Goal: Task Accomplishment & Management: Use online tool/utility

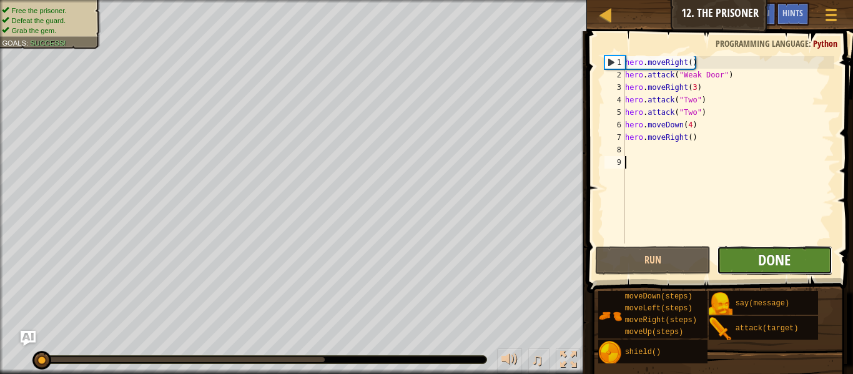
click at [759, 257] on span "Done" at bounding box center [774, 260] width 32 height 20
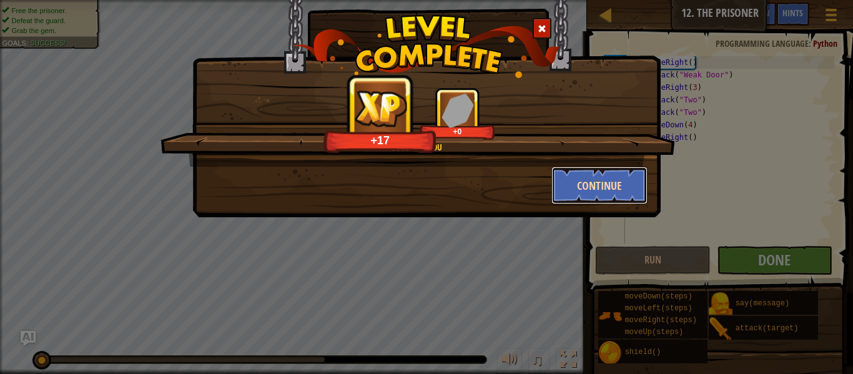
click at [611, 172] on button "Continue" at bounding box center [599, 185] width 97 height 37
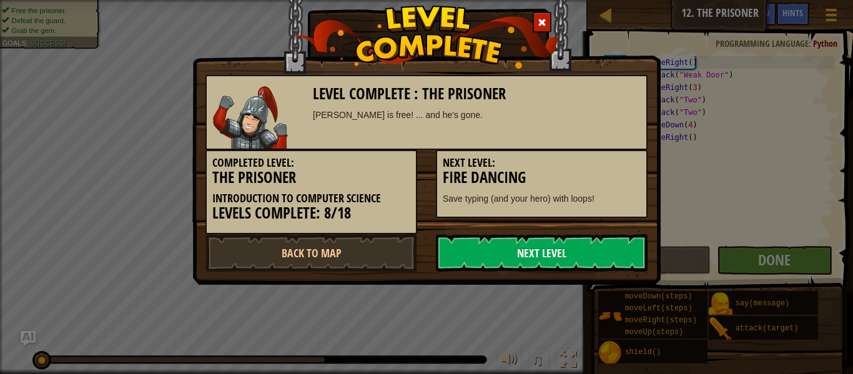
click at [602, 242] on link "Next Level" at bounding box center [542, 252] width 212 height 37
click at [601, 242] on link "Next Level" at bounding box center [542, 252] width 212 height 37
click at [555, 256] on link "Next Level" at bounding box center [542, 252] width 212 height 37
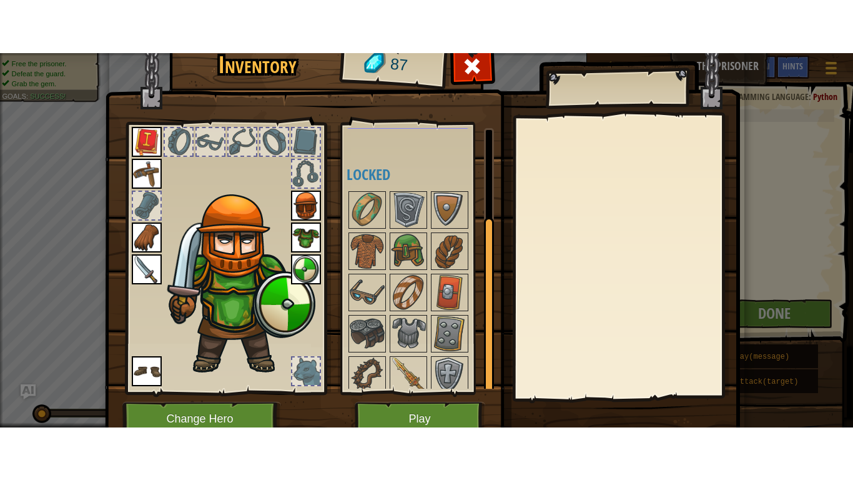
scroll to position [131, 0]
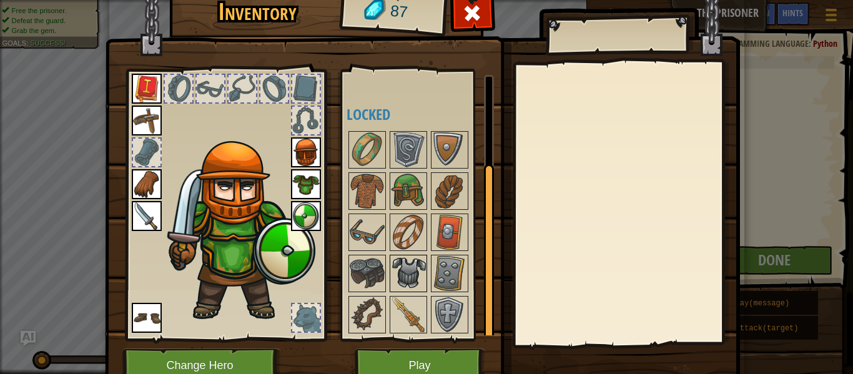
click at [406, 256] on img at bounding box center [408, 273] width 35 height 35
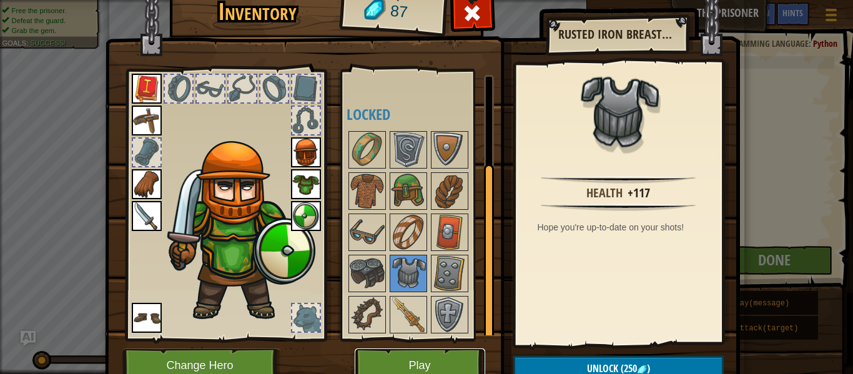
click at [474, 372] on button "Play" at bounding box center [420, 365] width 131 height 34
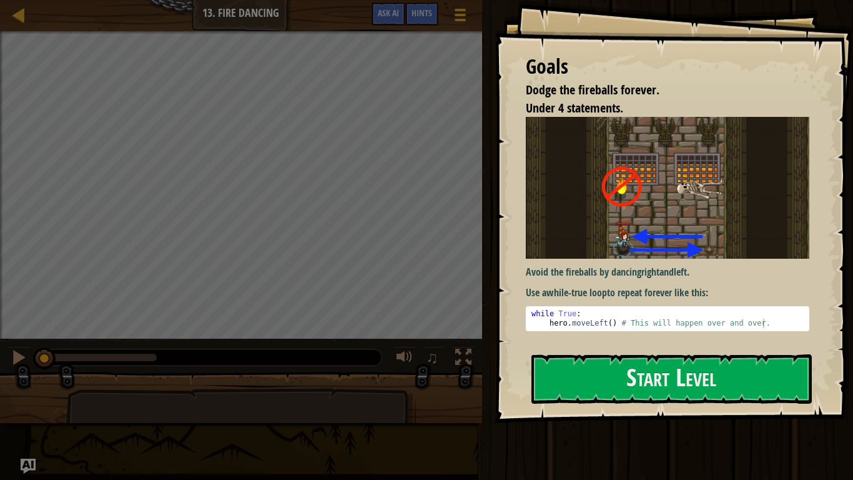
click at [636, 271] on p "Avoid the fireballs by dancing right and left ." at bounding box center [667, 272] width 283 height 14
click at [624, 356] on button "Start Level" at bounding box center [671, 378] width 280 height 49
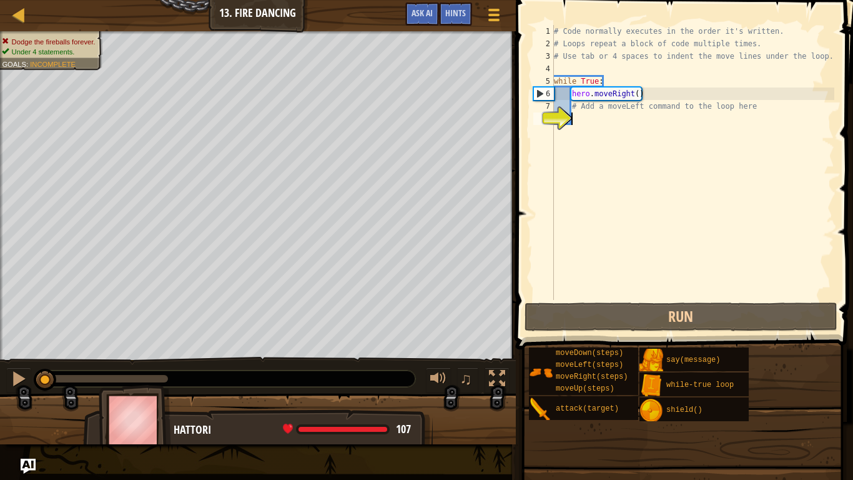
type textarea "h"
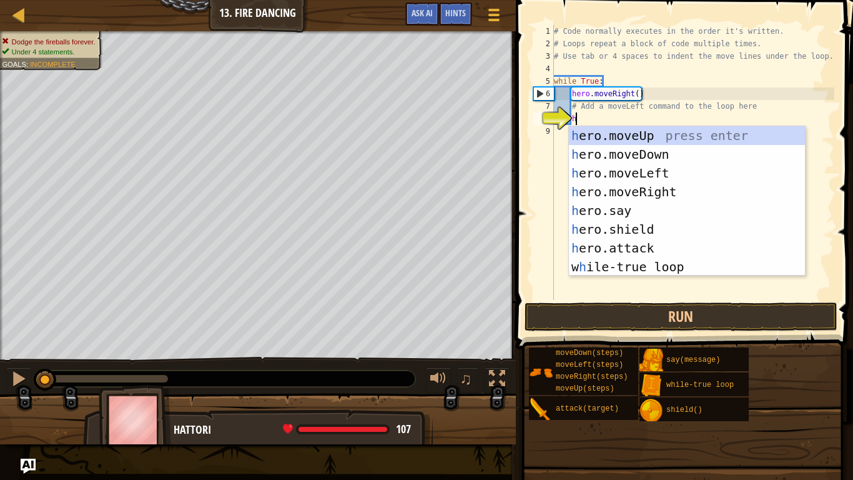
scroll to position [6, 2]
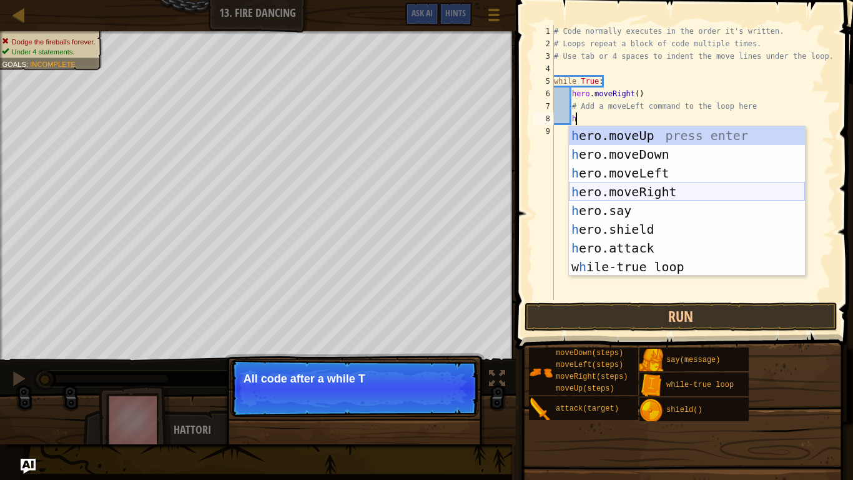
click at [630, 187] on div "h ero.moveUp press enter h ero.moveDown press enter h ero.moveLeft press enter …" at bounding box center [687, 219] width 236 height 187
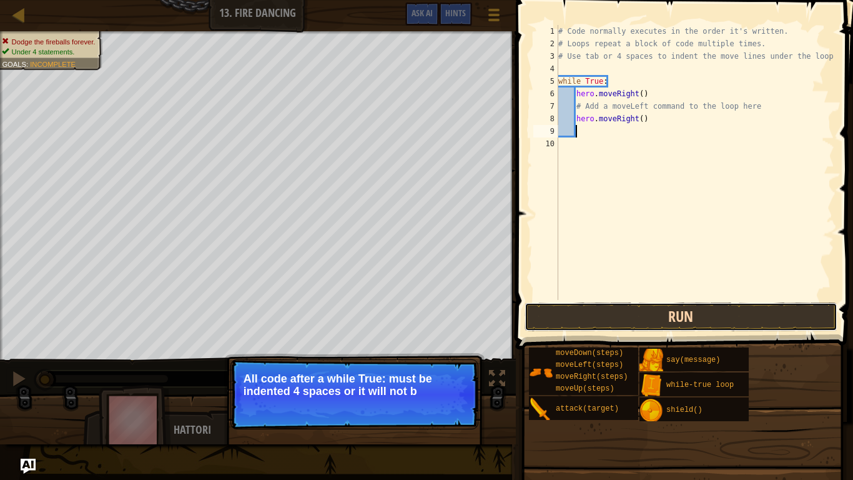
click at [661, 322] on button "Run" at bounding box center [681, 316] width 313 height 29
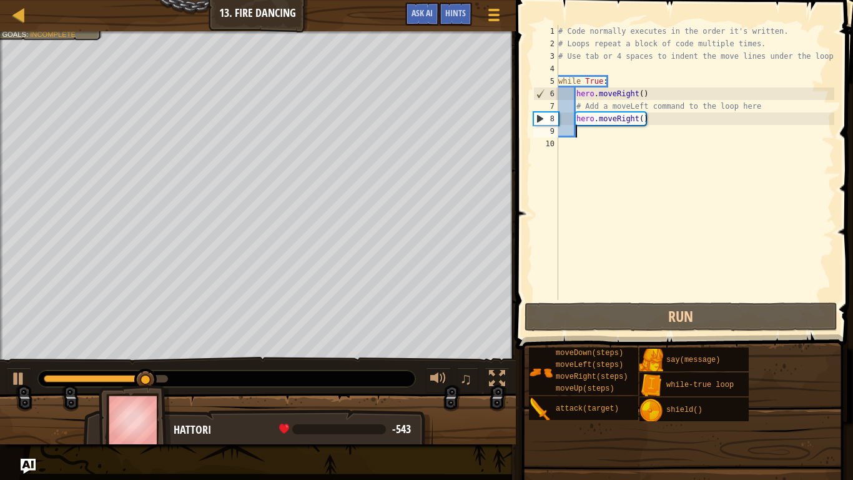
click at [644, 115] on div "# Code normally executes in the order it's written. # Loops repeat a block of c…" at bounding box center [695, 175] width 279 height 300
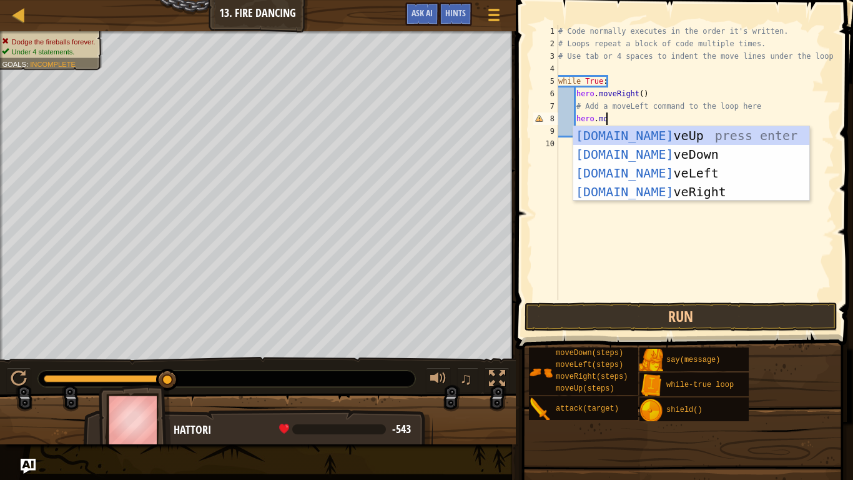
type textarea "hero.move"
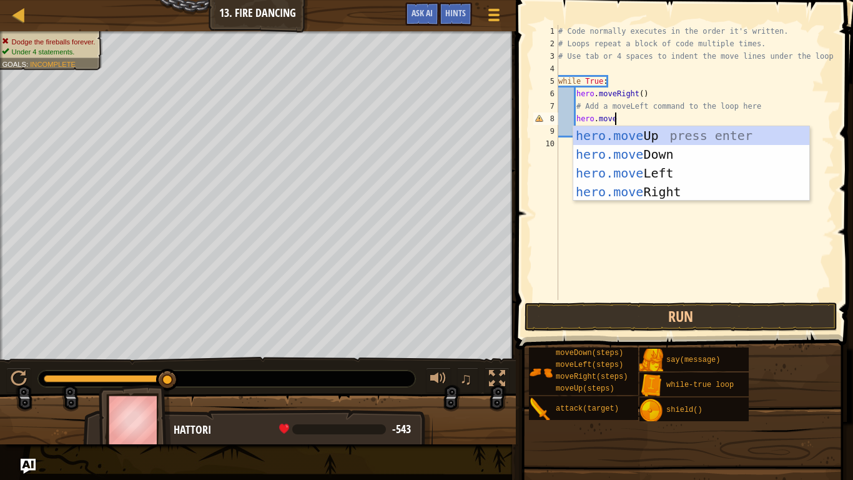
scroll to position [6, 7]
click at [656, 175] on div "hero.move Up press enter hero.move Down press enter hero.move Left press enter …" at bounding box center [691, 182] width 236 height 112
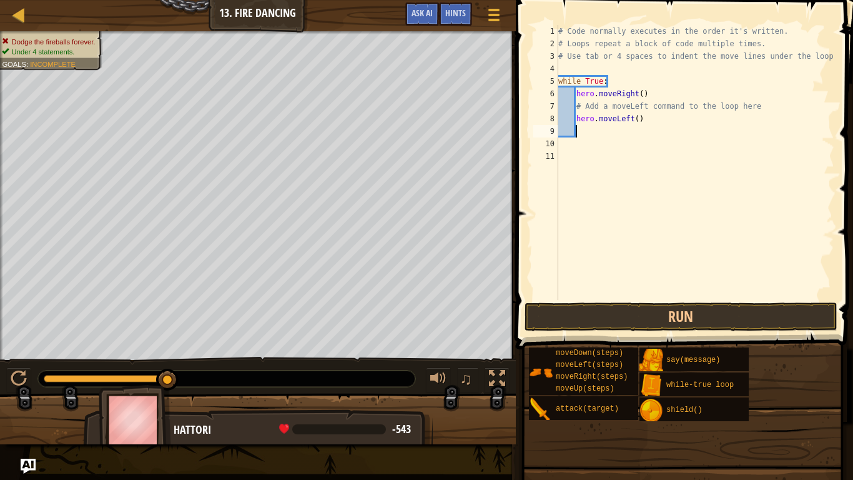
scroll to position [6, 2]
type textarea "h"
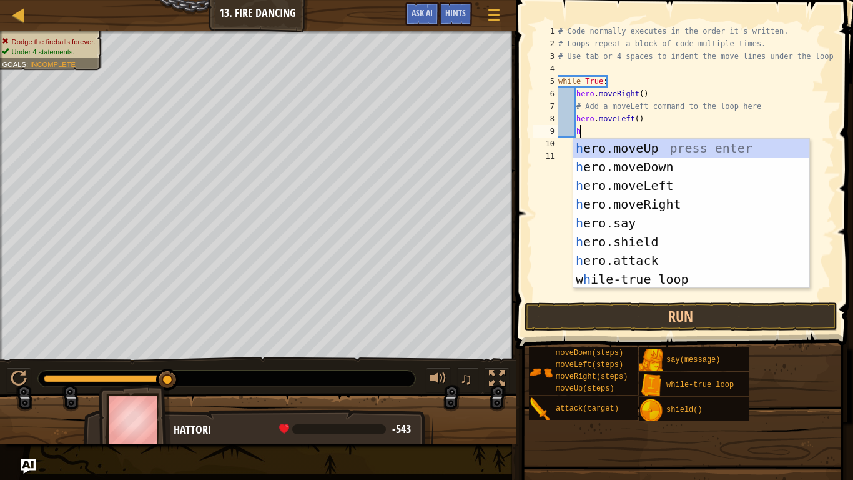
scroll to position [6, 2]
click at [643, 205] on div "h ero.moveUp press enter h ero.moveDown press enter h ero.moveLeft press enter …" at bounding box center [691, 232] width 236 height 187
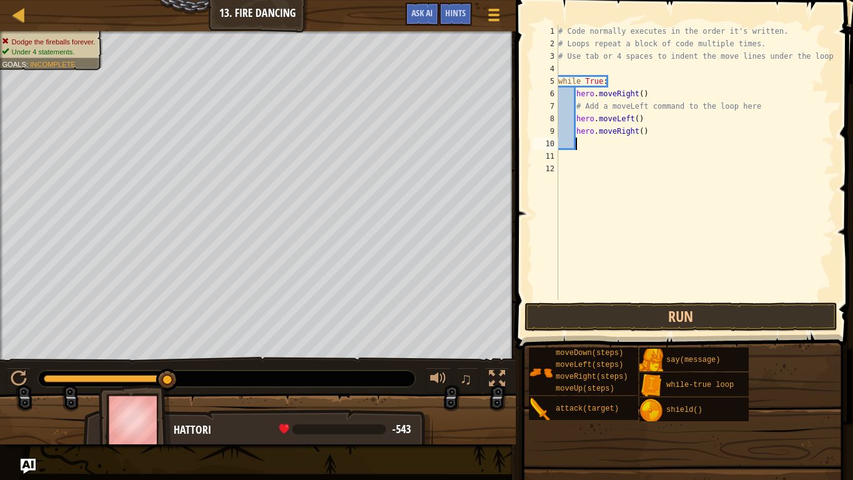
scroll to position [6, 2]
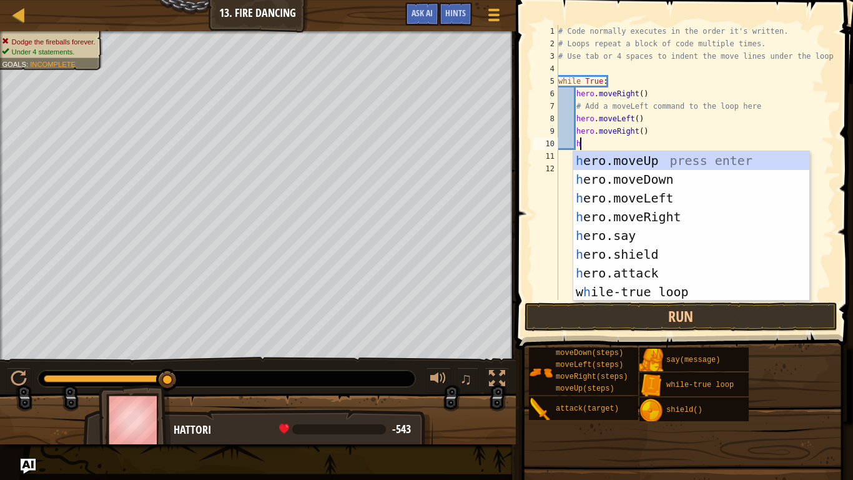
type textarea "h"
click at [614, 198] on div "h ero.moveUp press enter h ero.moveDown press enter h ero.moveLeft press enter …" at bounding box center [691, 244] width 236 height 187
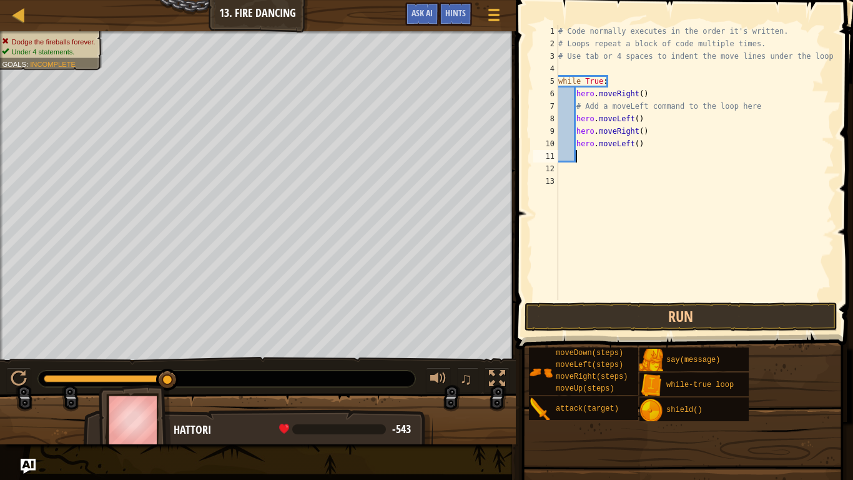
scroll to position [6, 2]
click at [609, 324] on button "Run" at bounding box center [681, 316] width 313 height 29
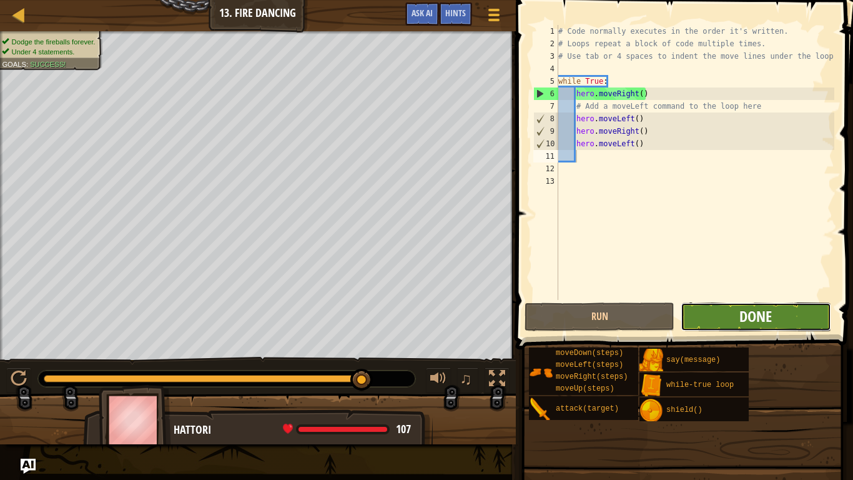
click at [742, 307] on span "Done" at bounding box center [755, 316] width 32 height 20
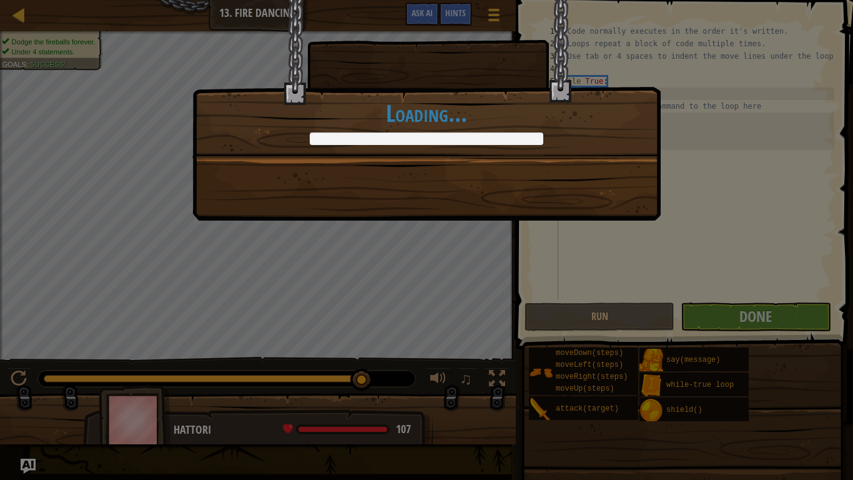
click at [530, 185] on div "Jump to the left. Step to the right. Repeat. +0 +0 New Item Done in fewer than …" at bounding box center [426, 110] width 468 height 220
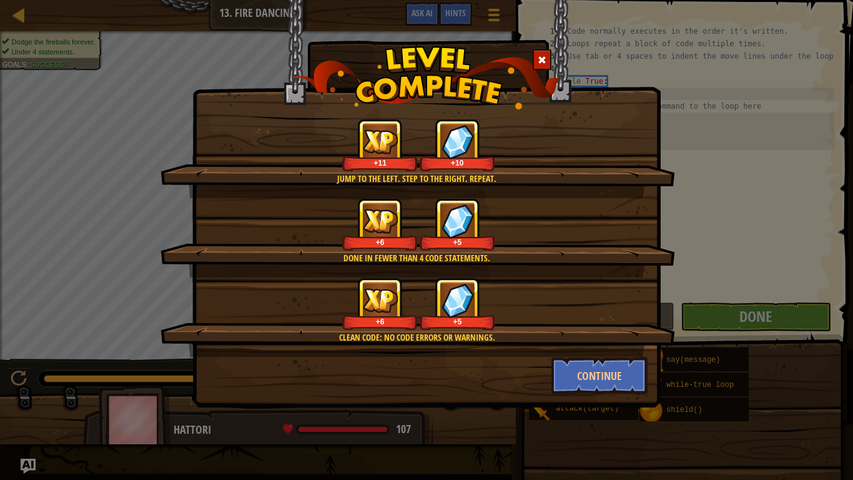
click at [575, 355] on div "Clean code: no code errors or warnings. +6 +5" at bounding box center [417, 316] width 515 height 79
click at [578, 360] on button "Continue" at bounding box center [599, 375] width 97 height 37
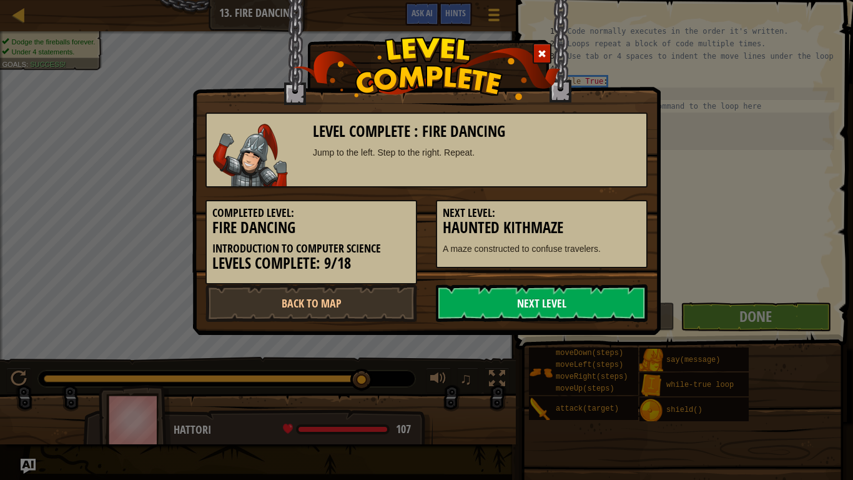
click at [573, 321] on link "Next Level" at bounding box center [542, 302] width 212 height 37
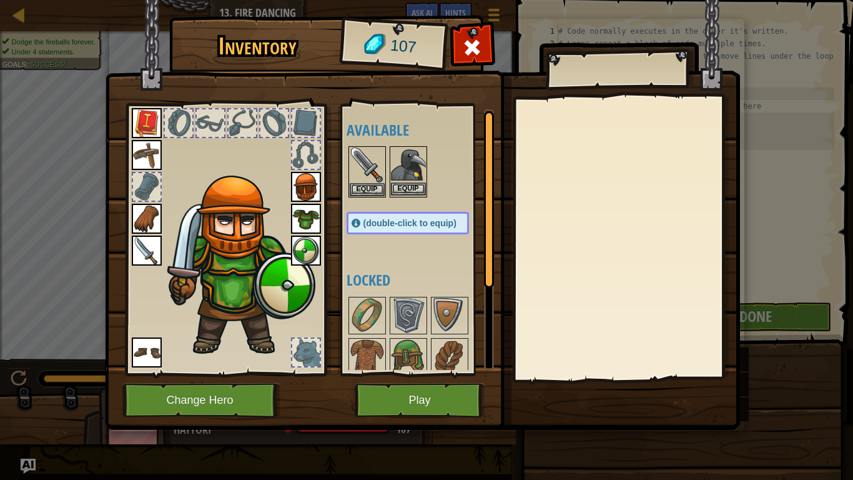
click at [410, 175] on img at bounding box center [408, 164] width 35 height 35
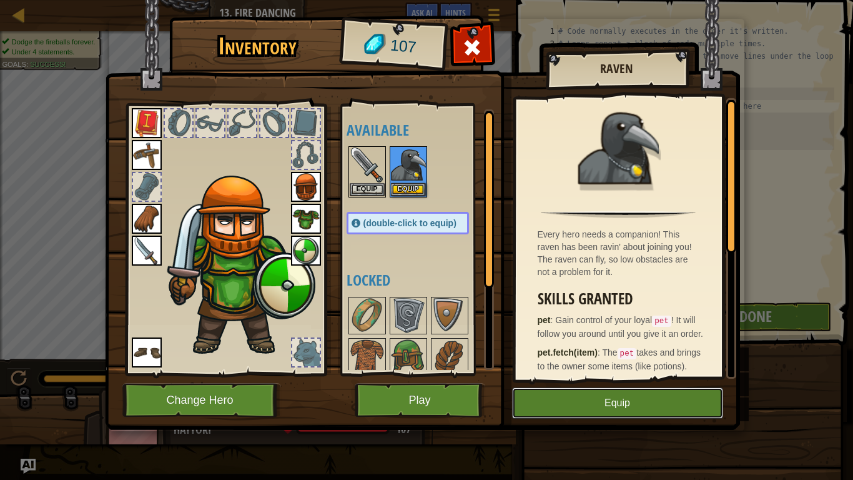
click at [562, 373] on button "Equip" at bounding box center [617, 402] width 211 height 31
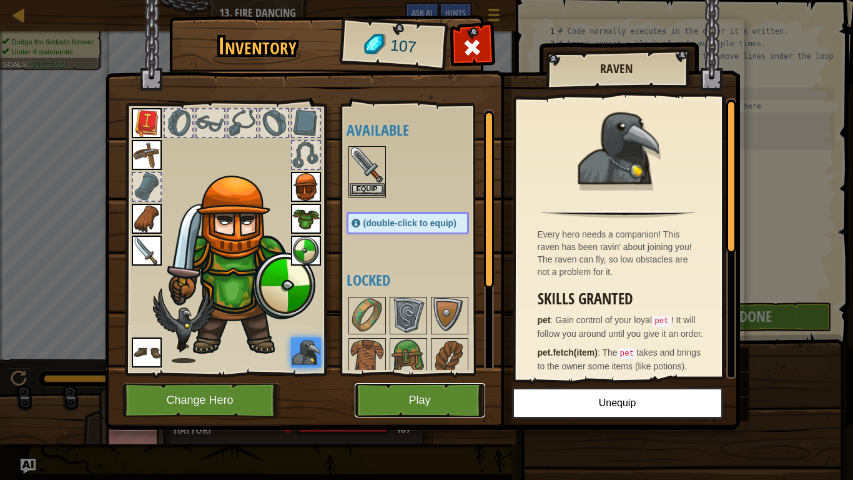
click at [465, 373] on button "Play" at bounding box center [420, 400] width 131 height 34
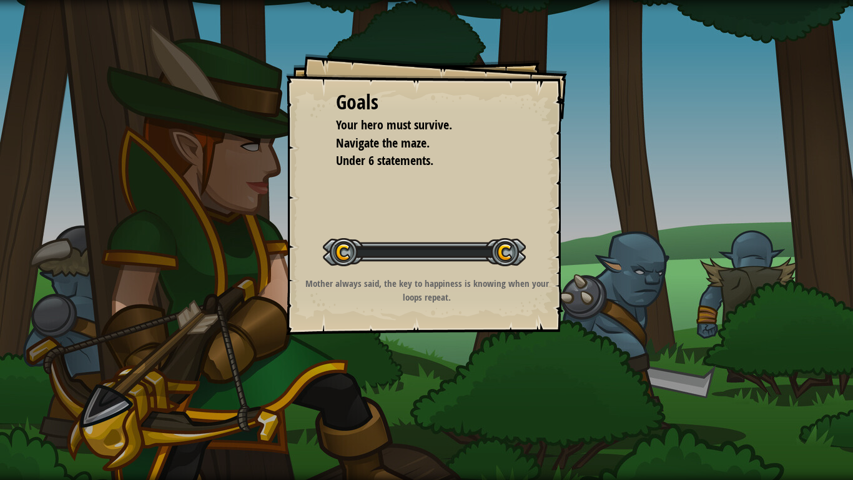
click at [465, 373] on div "Goals Your hero must survive. Navigate the maze. Under 6 statements. Start Leve…" at bounding box center [426, 240] width 853 height 480
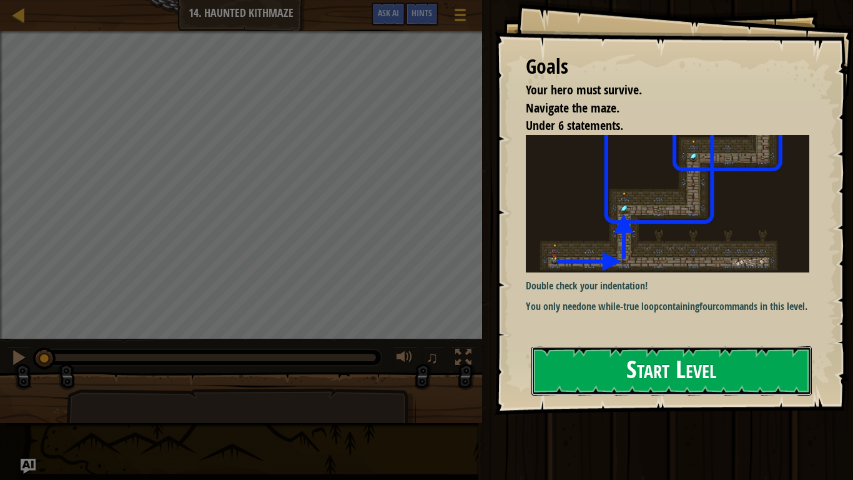
click at [613, 373] on button "Start Level" at bounding box center [671, 370] width 280 height 49
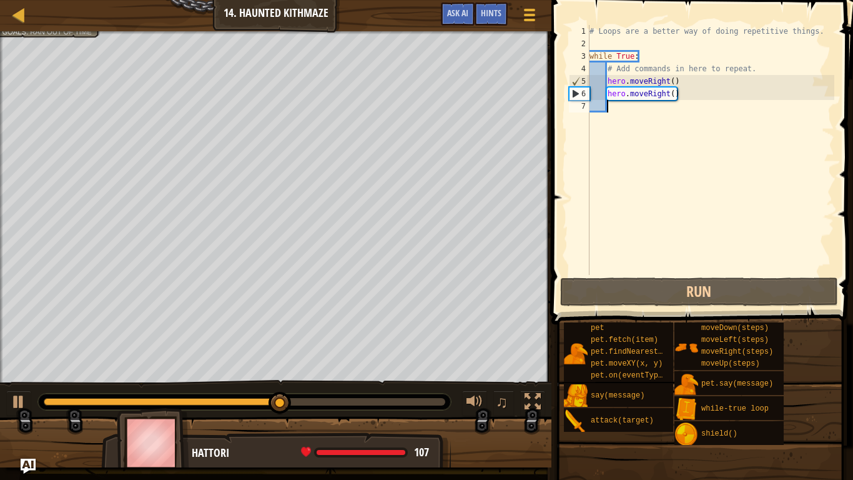
click at [692, 103] on div "# Loops are a better way of doing repetitive things. while True : # Add command…" at bounding box center [710, 162] width 247 height 275
click at [678, 104] on div "# Loops are a better way of doing repetitive things. while True : # Add command…" at bounding box center [710, 162] width 247 height 275
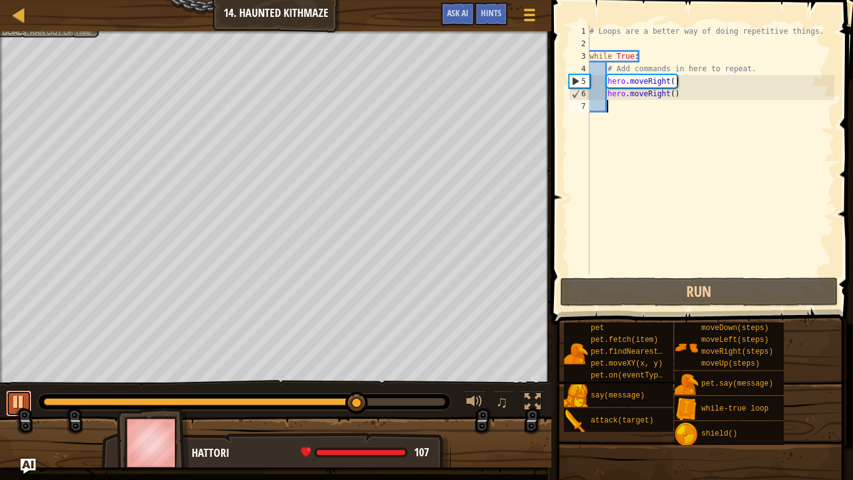
click at [22, 373] on div at bounding box center [19, 401] width 16 height 16
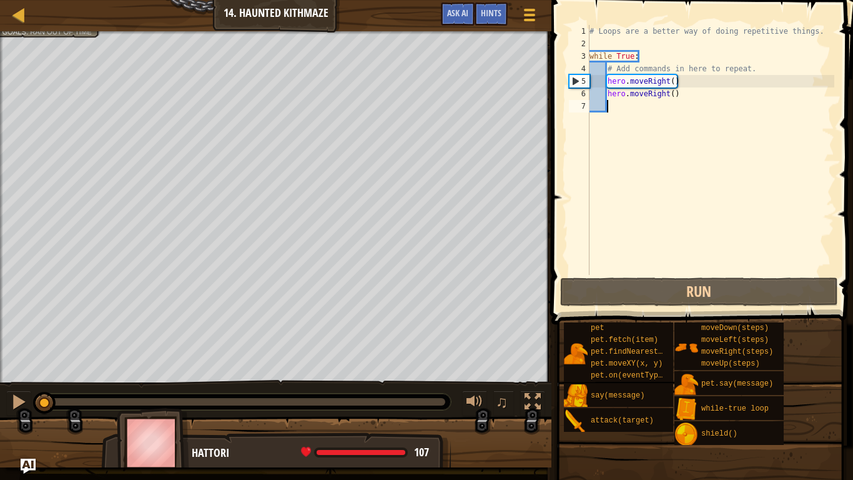
drag, startPoint x: 362, startPoint y: 405, endPoint x: 0, endPoint y: 418, distance: 362.4
click at [0, 373] on div "Your hero must survive. Navigate the maze. Under 6 statements. Goals : Ran out …" at bounding box center [426, 249] width 853 height 436
type textarea "h"
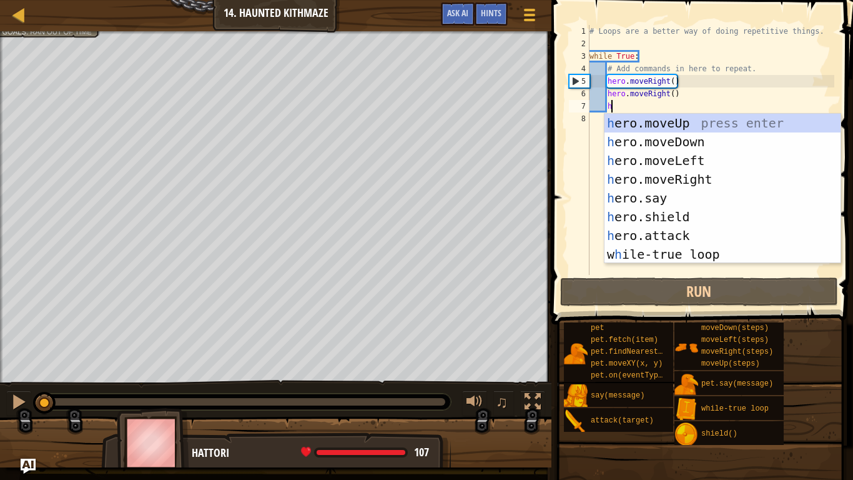
scroll to position [6, 2]
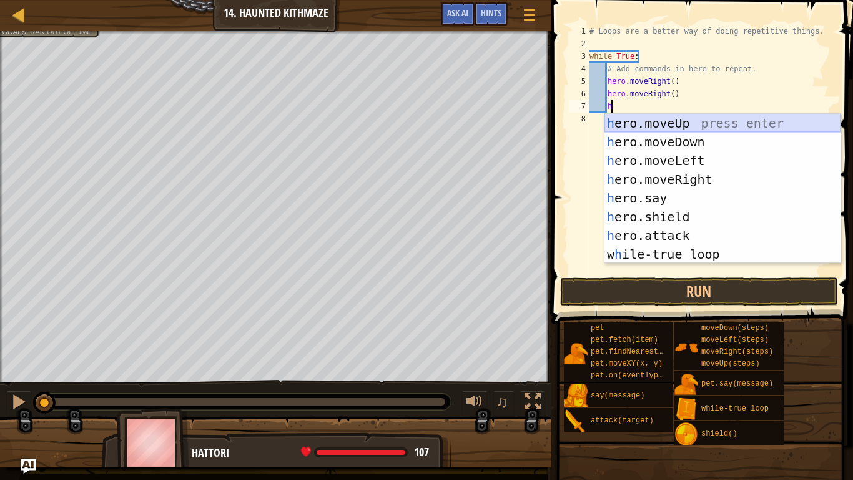
click at [753, 126] on div "h ero.moveUp press enter h ero.moveDown press enter h ero.moveLeft press enter …" at bounding box center [722, 207] width 236 height 187
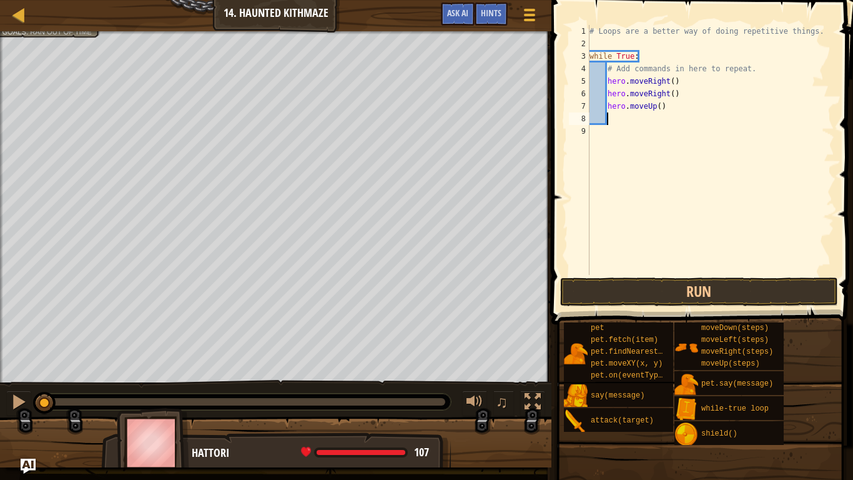
type textarea "h"
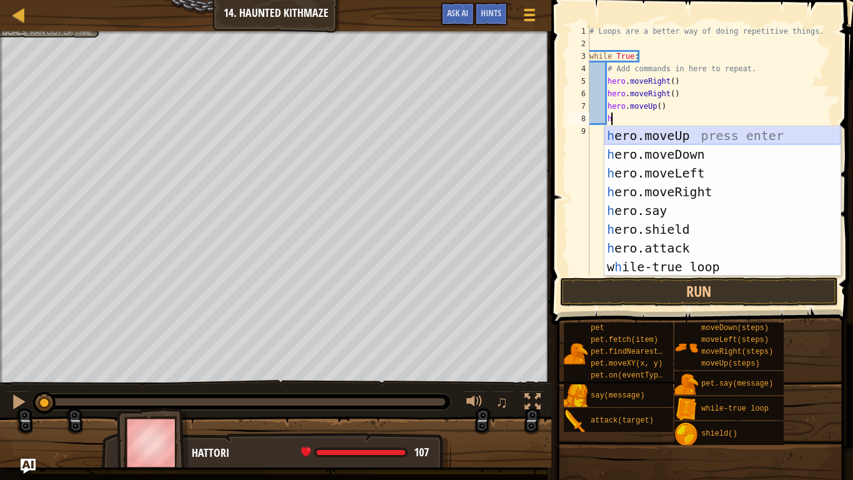
click at [709, 132] on div "h ero.moveUp press enter h ero.moveDown press enter h ero.moveLeft press enter …" at bounding box center [722, 219] width 236 height 187
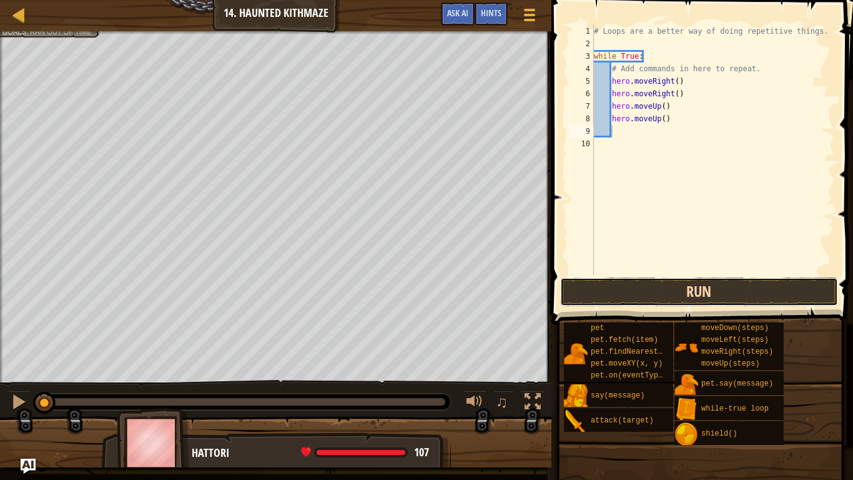
click at [702, 283] on button "Run" at bounding box center [699, 291] width 278 height 29
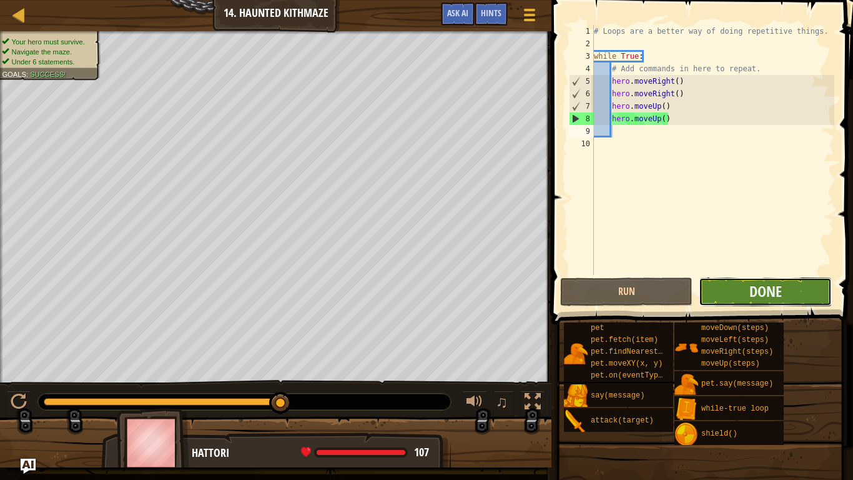
click at [729, 292] on button "Done" at bounding box center [765, 291] width 132 height 29
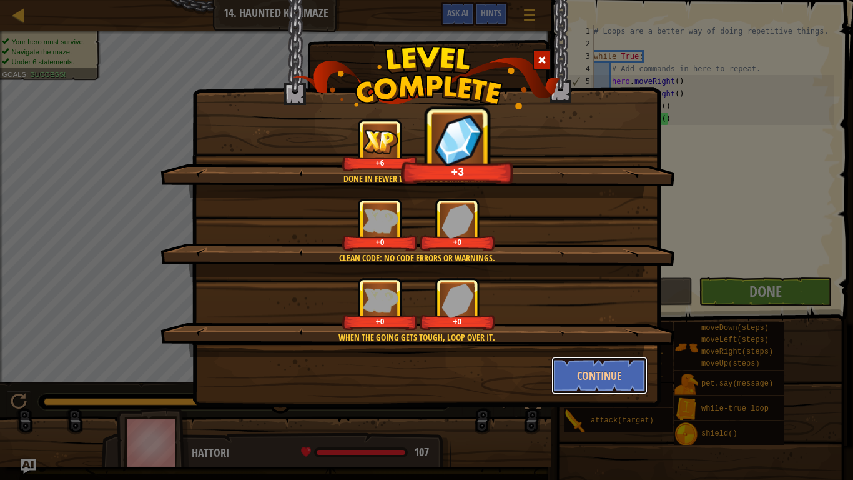
click at [630, 369] on button "Continue" at bounding box center [599, 375] width 97 height 37
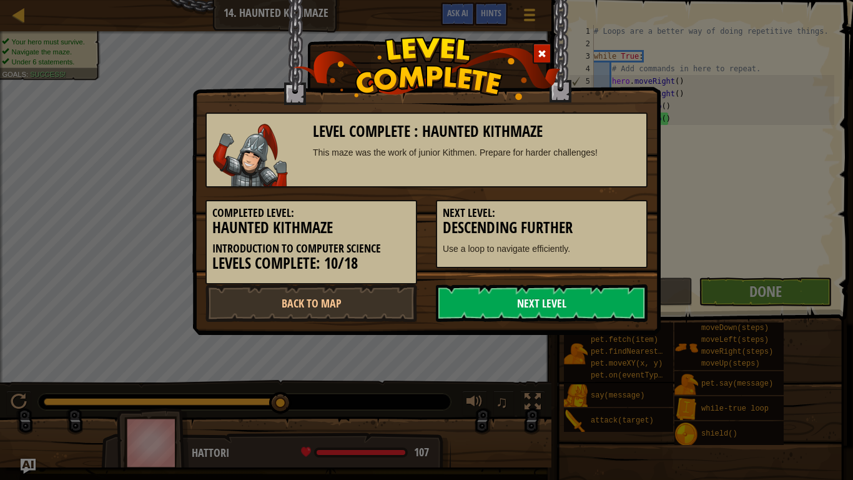
click at [536, 303] on link "Next Level" at bounding box center [542, 302] width 212 height 37
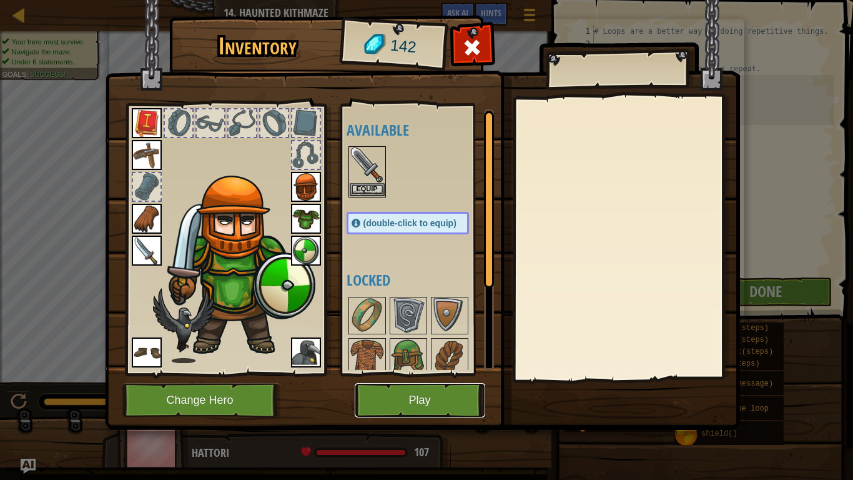
click at [418, 373] on button "Play" at bounding box center [420, 400] width 131 height 34
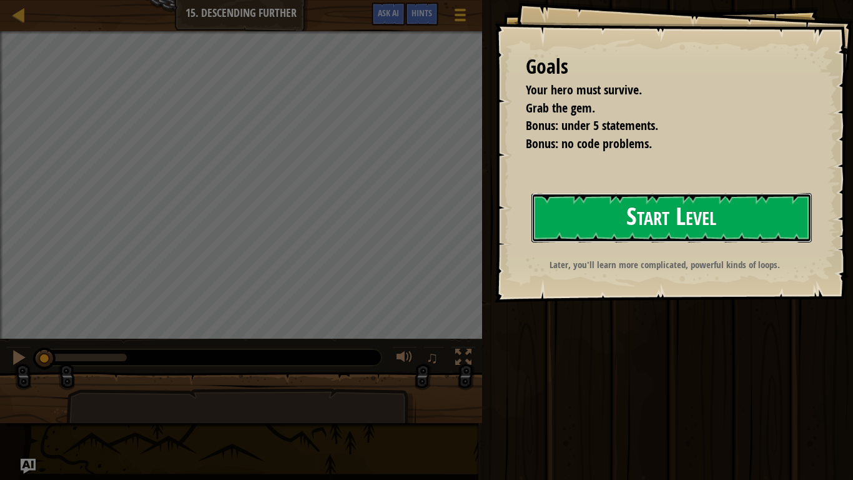
click at [599, 236] on button "Start Level" at bounding box center [671, 217] width 280 height 49
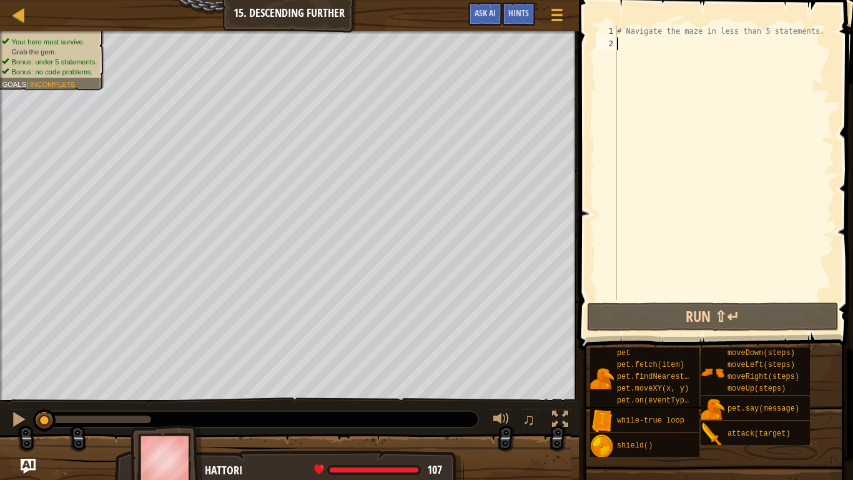
type textarea "h"
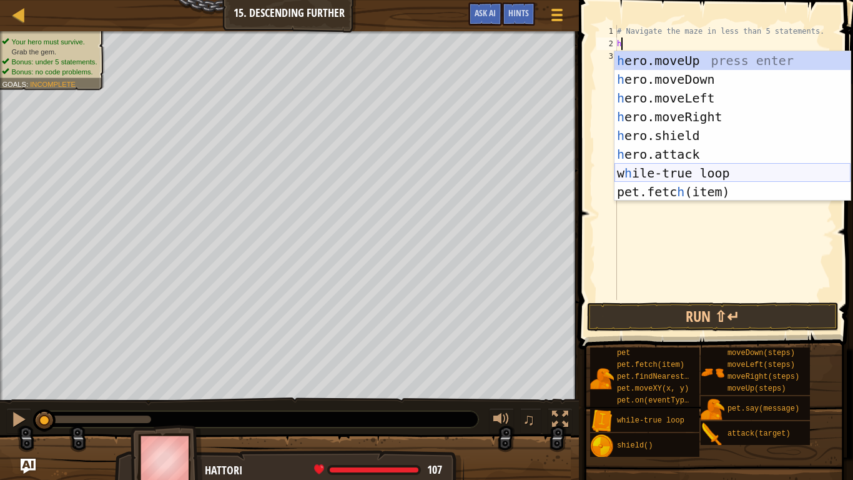
click at [723, 171] on div "h ero.moveUp press enter h ero.moveDown press enter h ero.moveLeft press enter …" at bounding box center [732, 144] width 236 height 187
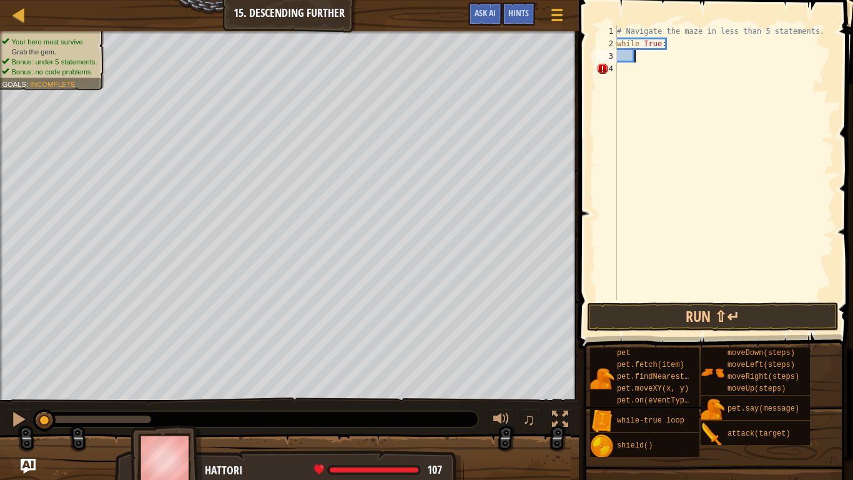
type textarea "h"
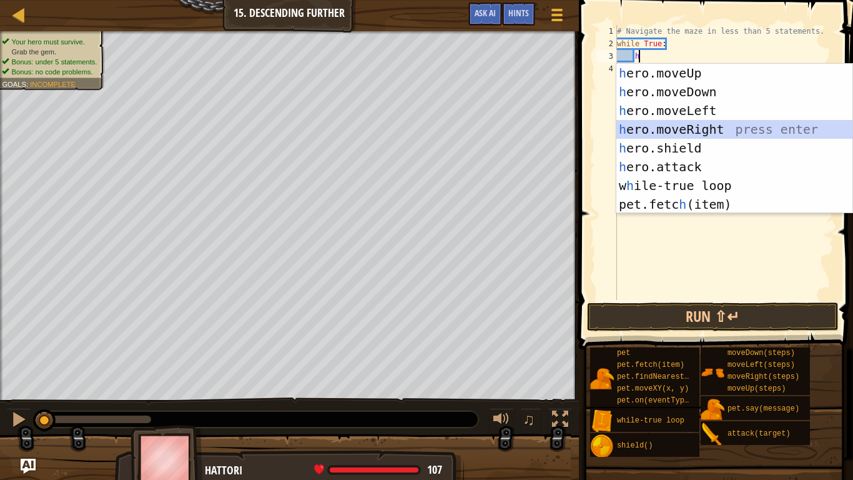
click at [751, 128] on div "h ero.moveUp press enter h ero.moveDown press enter h ero.moveLeft press enter …" at bounding box center [734, 157] width 236 height 187
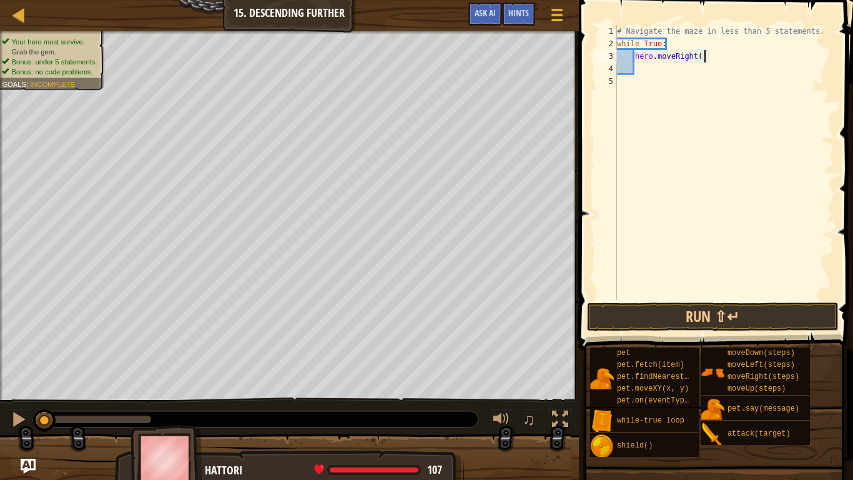
click at [704, 56] on div "# Navigate the maze in less than 5 statements. while True : hero . moveRight ( )" at bounding box center [724, 175] width 220 height 300
click at [697, 56] on div "# Navigate the maze in less than 5 statements. while True : hero . moveRight ( )" at bounding box center [724, 175] width 220 height 300
click at [699, 56] on div "# Navigate the maze in less than 5 statements. while True : hero . moveRight ( )" at bounding box center [724, 175] width 220 height 300
type textarea "hero.moveRight(2)"
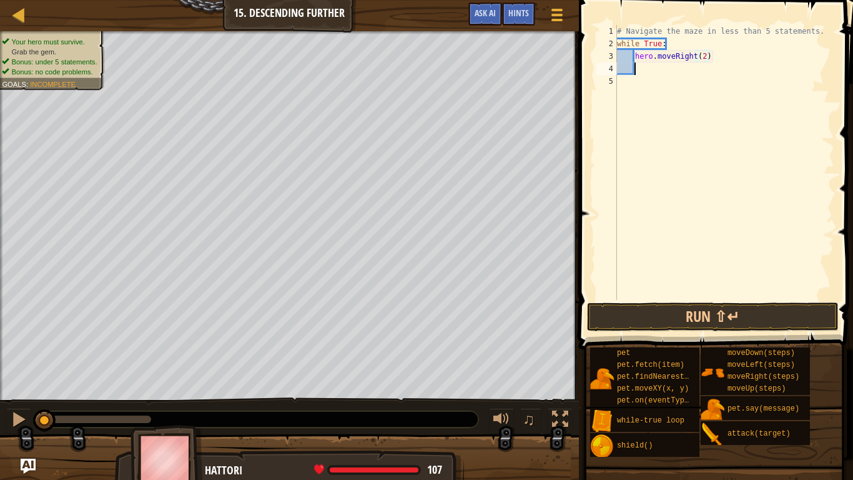
click at [665, 74] on div "# Navigate the maze in less than 5 statements. while True : hero . moveRight ( …" at bounding box center [724, 175] width 220 height 300
type textarea "h"
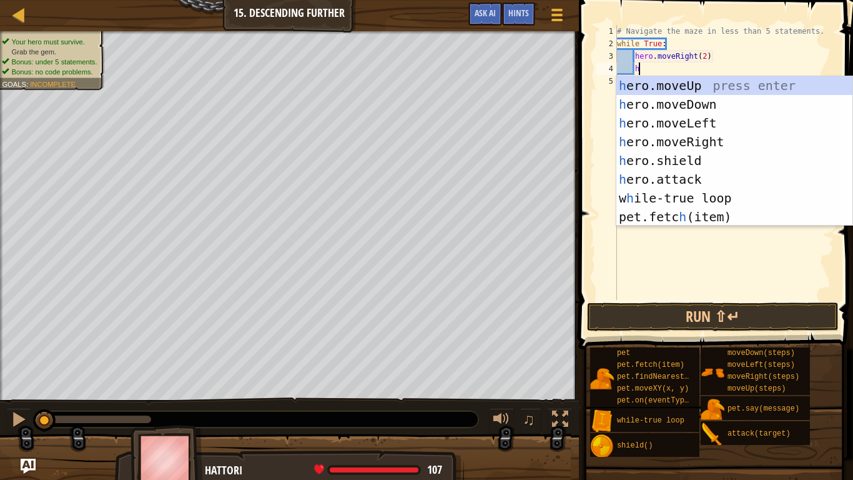
scroll to position [6, 2]
click at [676, 102] on div "h ero.moveUp press enter h ero.moveDown press enter h ero.moveLeft press enter …" at bounding box center [734, 169] width 236 height 187
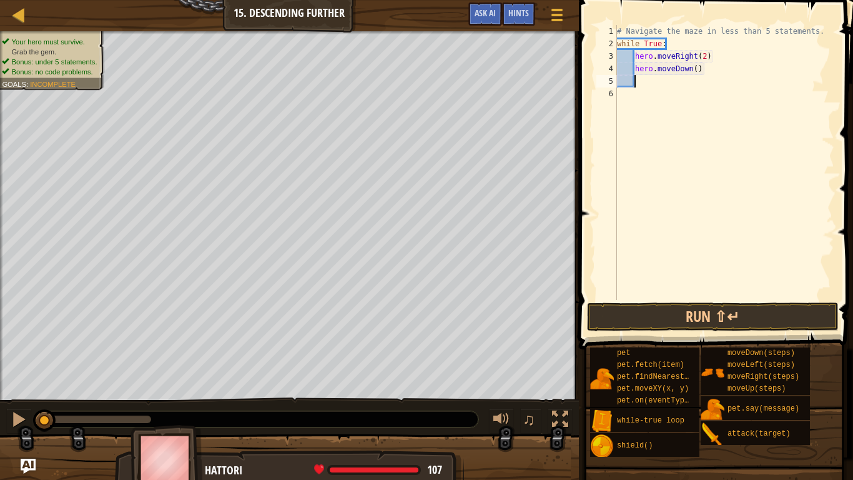
scroll to position [6, 2]
click at [679, 325] on button "Run ⇧↵" at bounding box center [713, 316] width 252 height 29
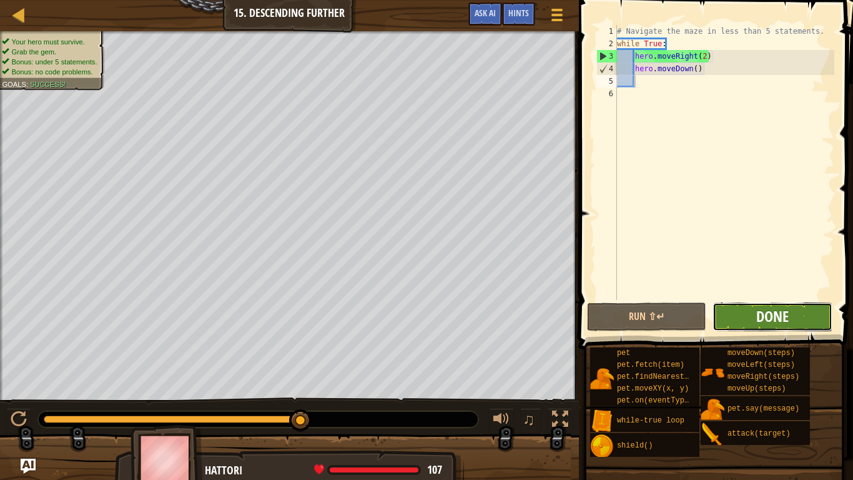
click at [781, 315] on span "Done" at bounding box center [772, 316] width 32 height 20
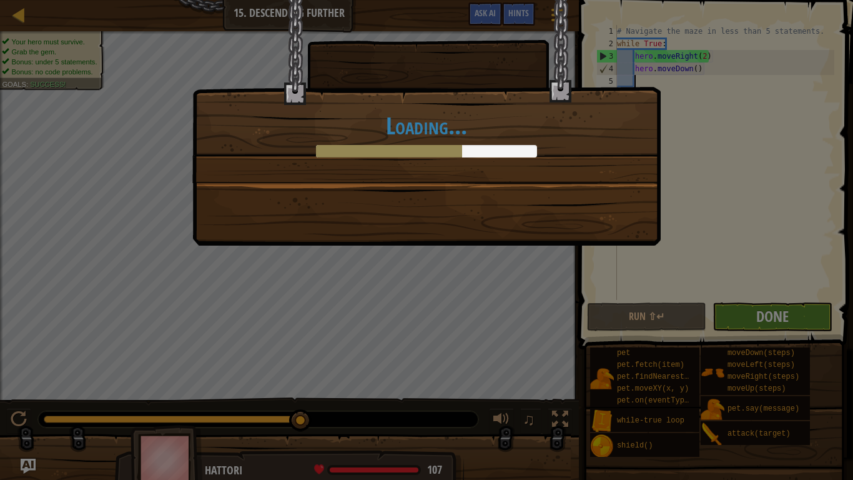
click at [781, 315] on div "Loading..." at bounding box center [426, 240] width 853 height 480
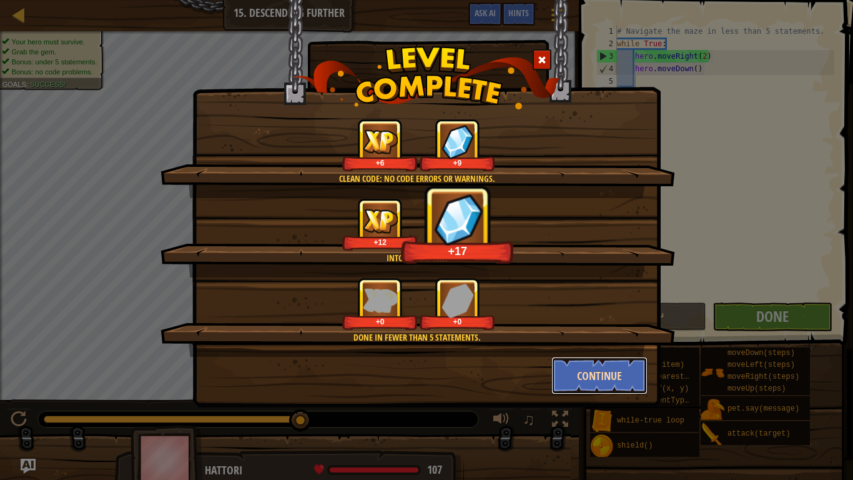
click at [629, 373] on button "Continue" at bounding box center [599, 375] width 97 height 37
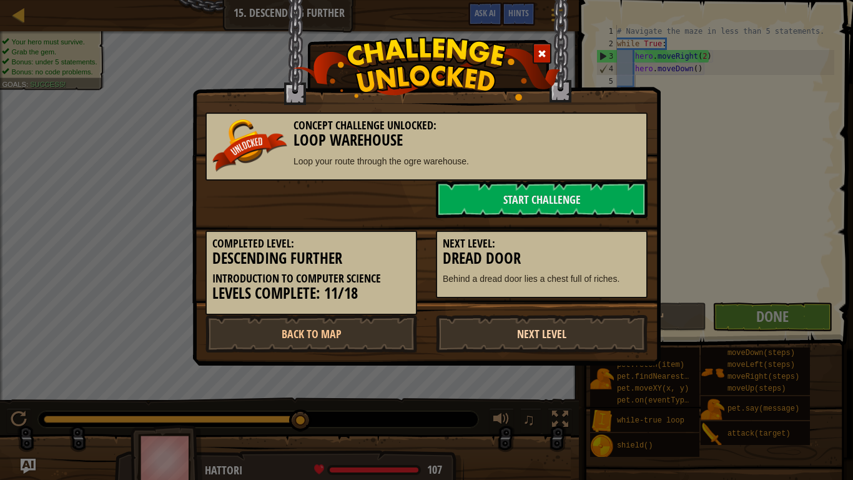
click at [551, 346] on link "Next Level" at bounding box center [542, 333] width 212 height 37
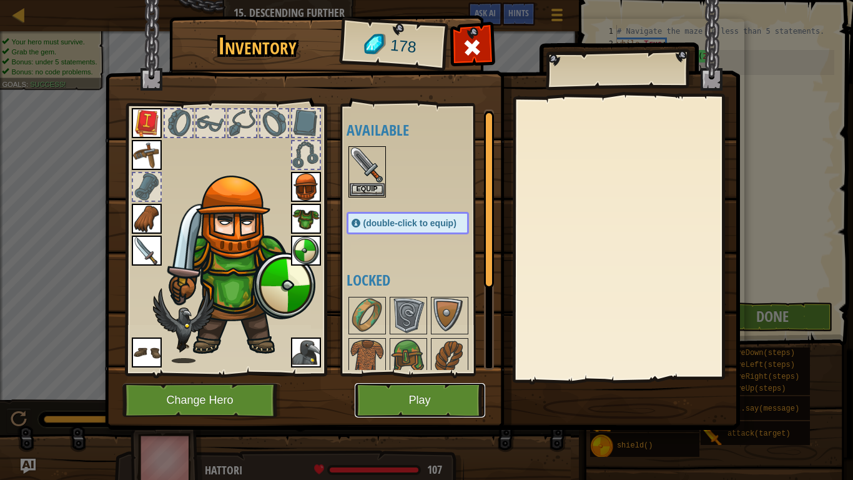
click at [440, 373] on button "Play" at bounding box center [420, 400] width 131 height 34
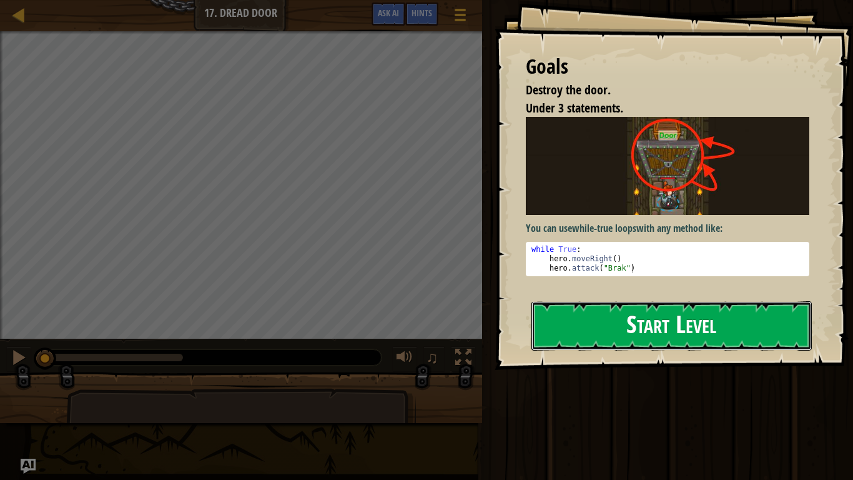
click at [675, 315] on button "Start Level" at bounding box center [671, 325] width 280 height 49
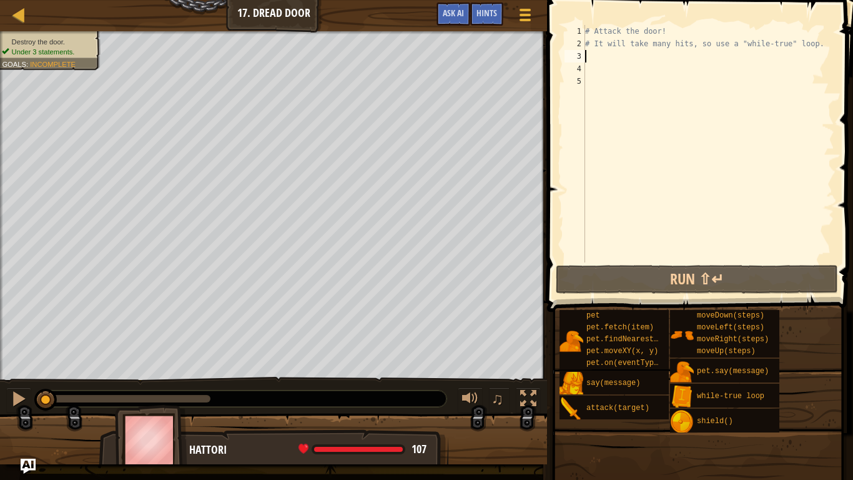
click at [734, 58] on div "# Attack the door! # It will take many hits, so use a "while-true" loop." at bounding box center [709, 156] width 252 height 262
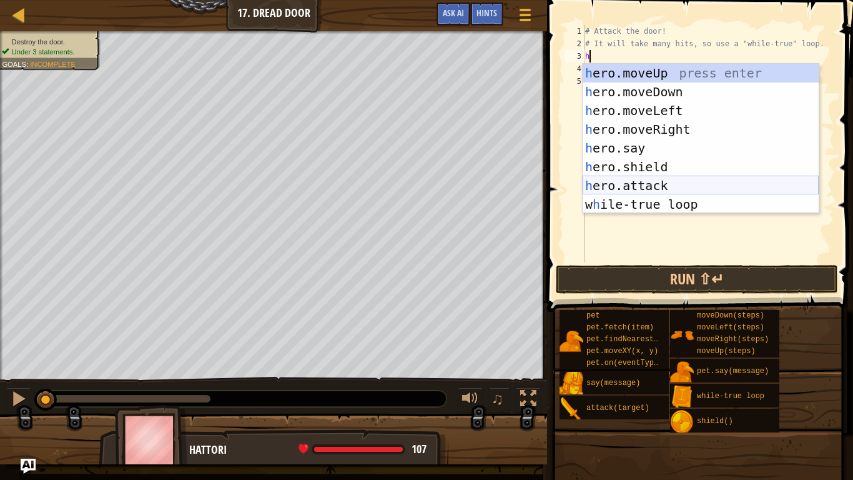
click at [650, 189] on div "h ero.moveUp press enter h ero.moveDown press enter h ero.moveLeft press enter …" at bounding box center [701, 157] width 236 height 187
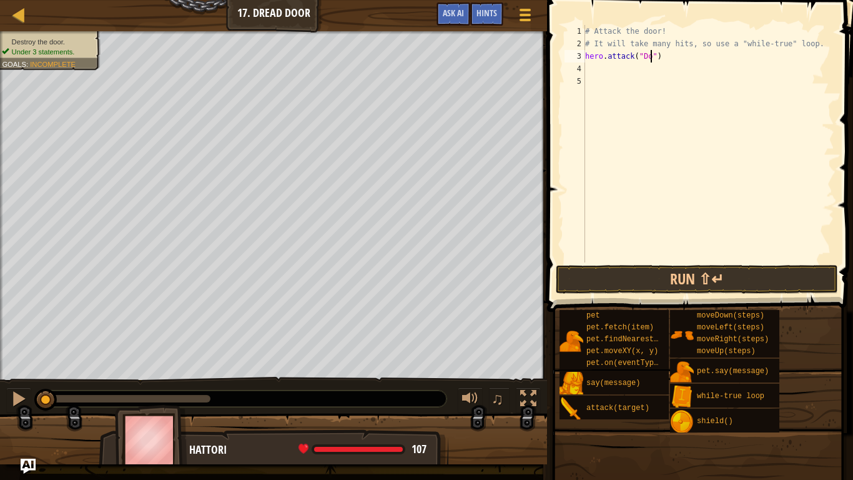
type textarea "hero.attack("Door")"
click at [651, 70] on div "# Attack the door! # It will take many hits, so use a "while-true" loop. hero .…" at bounding box center [709, 156] width 252 height 262
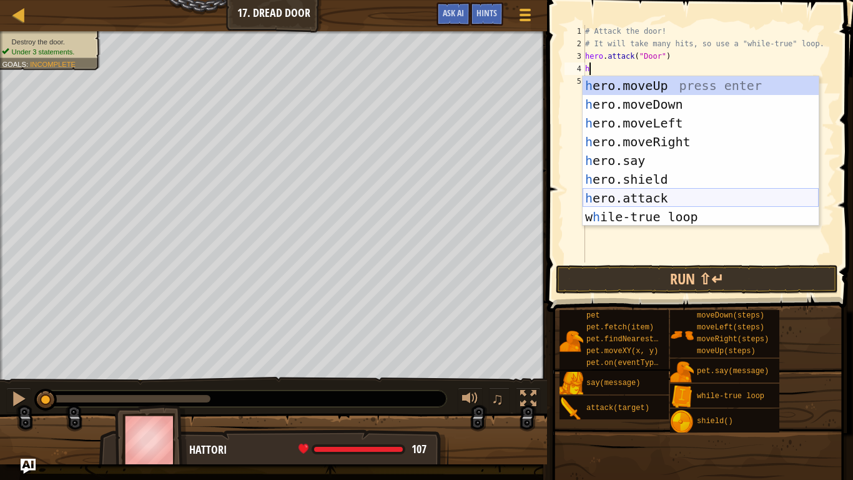
click at [694, 196] on div "h ero.moveUp press enter h ero.moveDown press enter h ero.moveLeft press enter …" at bounding box center [701, 169] width 236 height 187
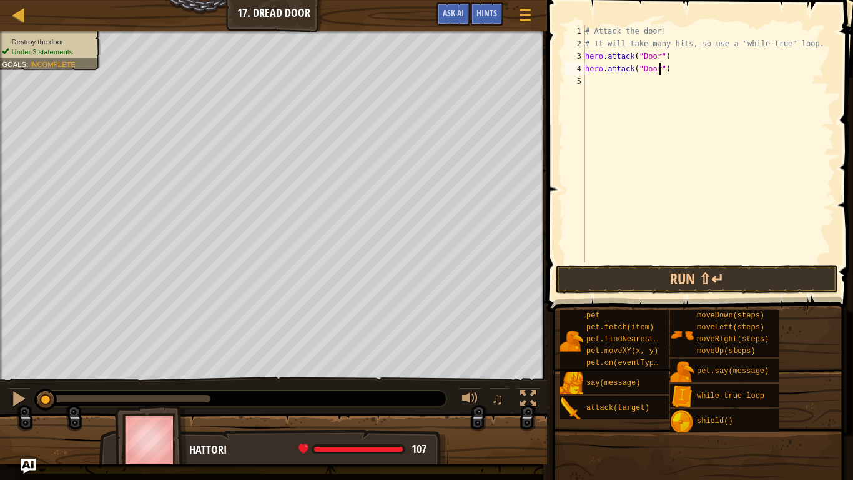
scroll to position [6, 11]
type textarea "hero.attack("Door")"
click at [717, 277] on button "Run ⇧↵" at bounding box center [697, 279] width 282 height 29
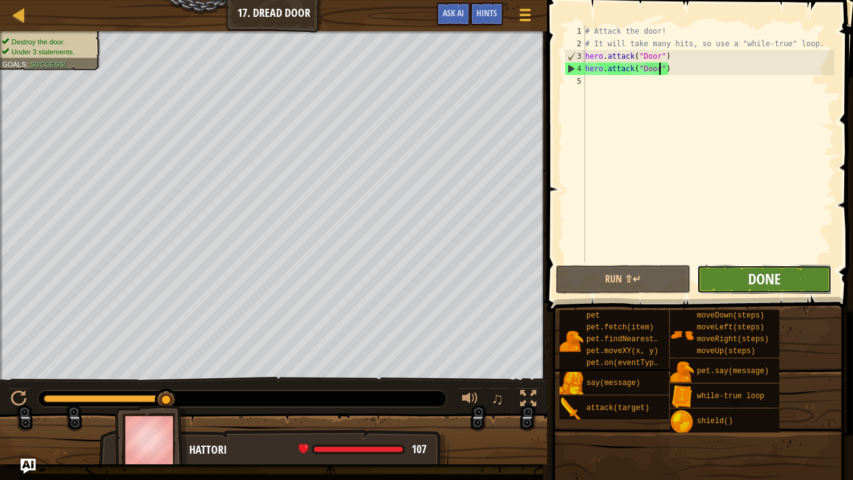
click at [755, 283] on span "Done" at bounding box center [764, 279] width 32 height 20
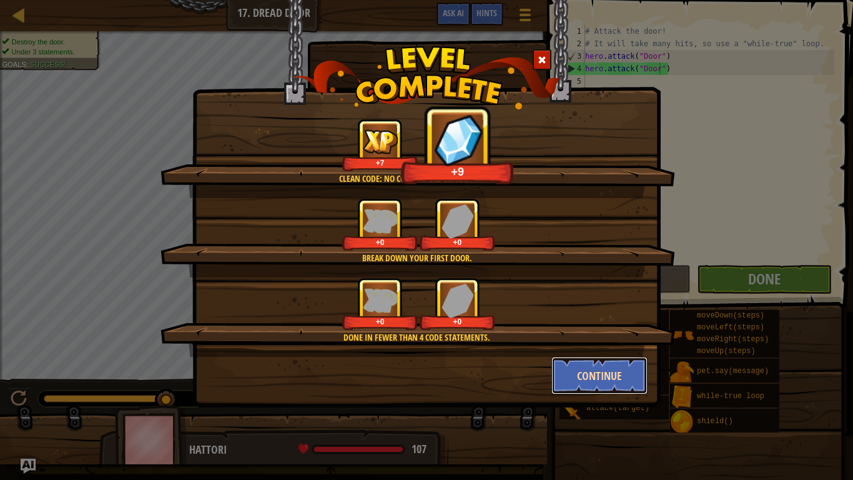
click at [624, 363] on button "Continue" at bounding box center [599, 375] width 97 height 37
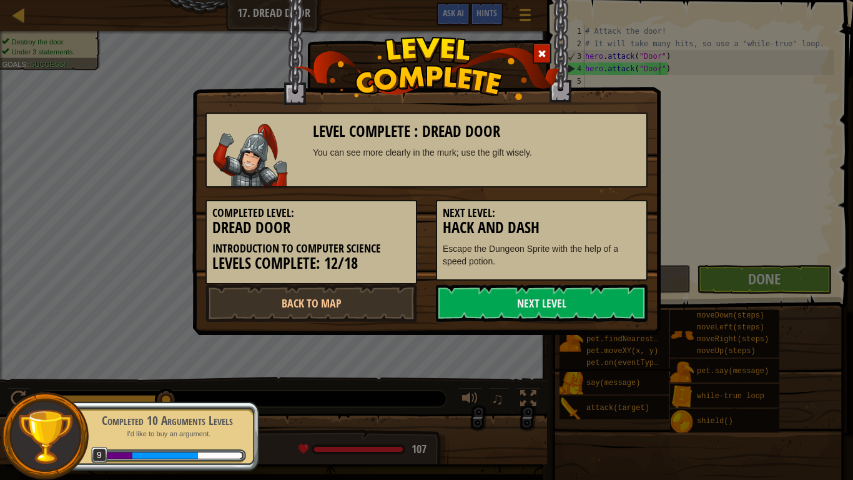
click at [594, 343] on div "Level Complete : Dread Door You can see more clearly in the murk; use the gift …" at bounding box center [426, 240] width 853 height 480
click at [530, 285] on link "Next Level" at bounding box center [542, 302] width 212 height 37
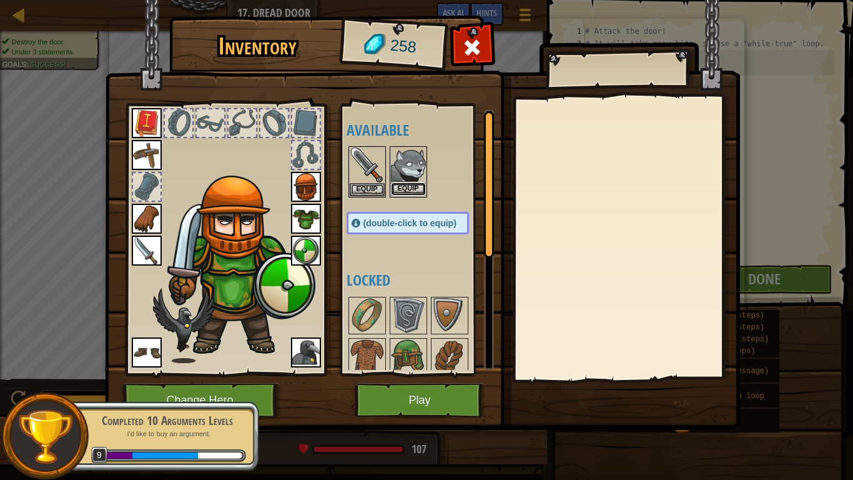
click at [423, 183] on button "Equip" at bounding box center [408, 188] width 35 height 13
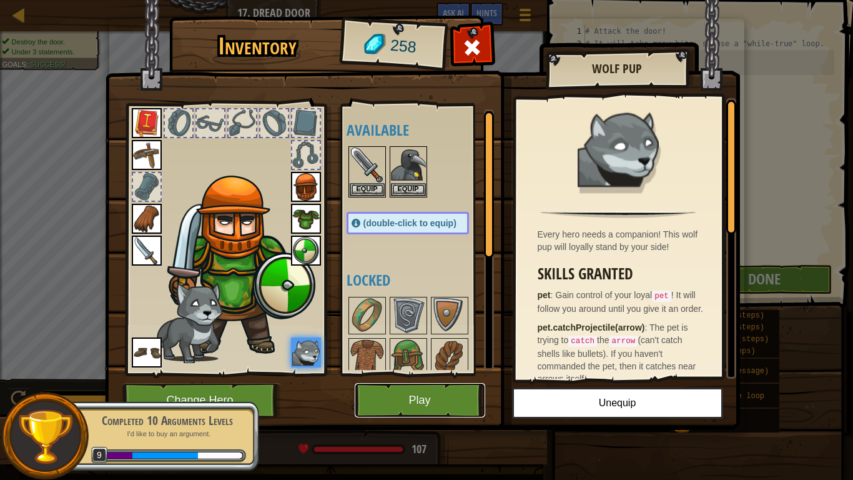
click at [417, 373] on button "Play" at bounding box center [420, 400] width 131 height 34
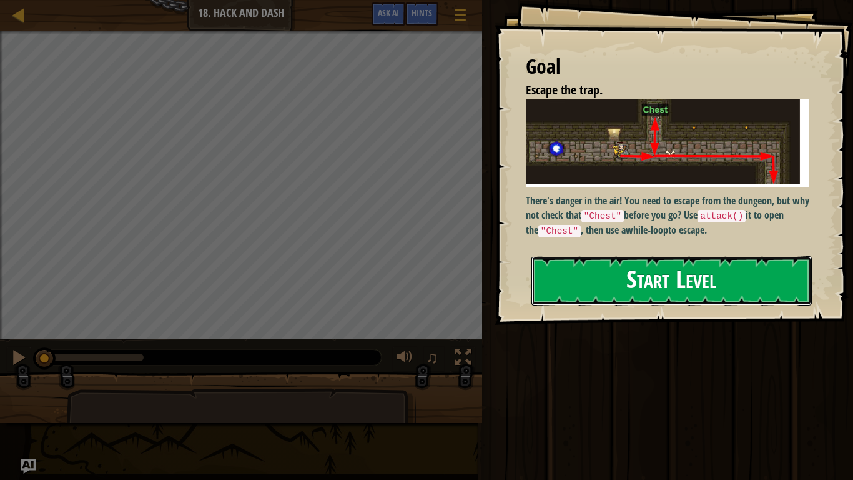
click at [554, 275] on button "Start Level" at bounding box center [671, 280] width 280 height 49
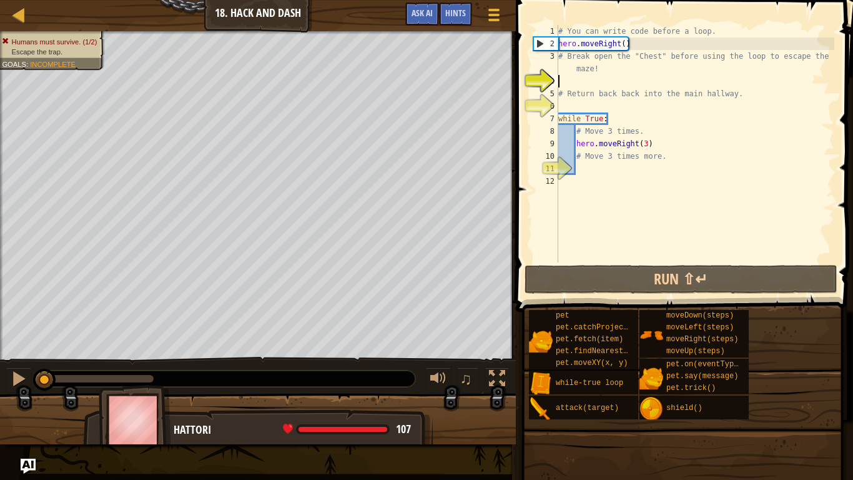
click at [563, 247] on div "# You can write code before a loop. hero . moveRight ( ) # Break open the "Ches…" at bounding box center [695, 156] width 279 height 262
click at [611, 89] on div "# You can write code before a loop. hero . moveRight ( ) # Break open the "Ches…" at bounding box center [695, 156] width 279 height 262
type textarea "# Return back back into the main hallway."
click at [626, 81] on div "# You can write code before a loop. hero . moveRight ( ) # Break open the "Ches…" at bounding box center [695, 156] width 279 height 262
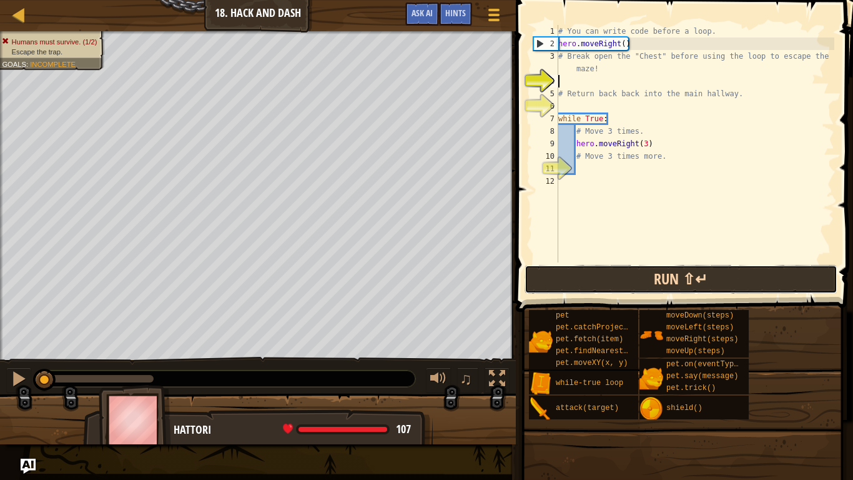
click at [637, 274] on button "Run ⇧↵" at bounding box center [681, 279] width 313 height 29
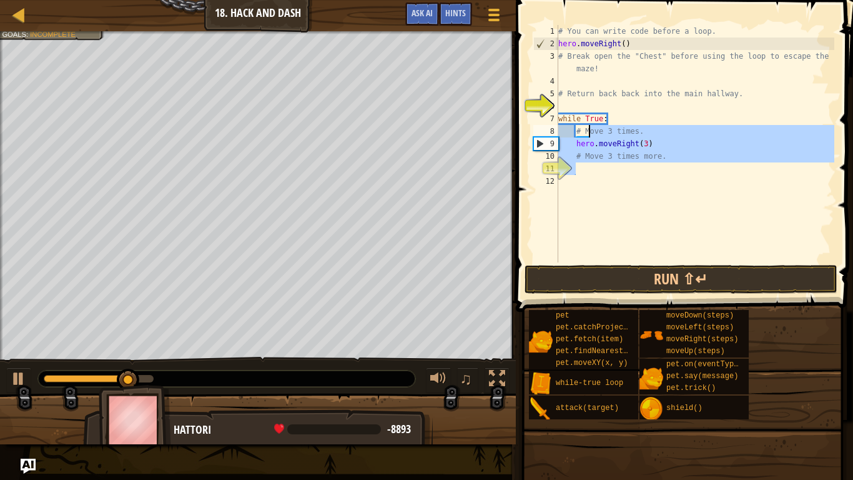
drag, startPoint x: 658, startPoint y: 165, endPoint x: 583, endPoint y: 94, distance: 103.4
click at [583, 94] on div "# You can write code before a loop. hero . moveRight ( ) # Break open the "Ches…" at bounding box center [695, 156] width 279 height 262
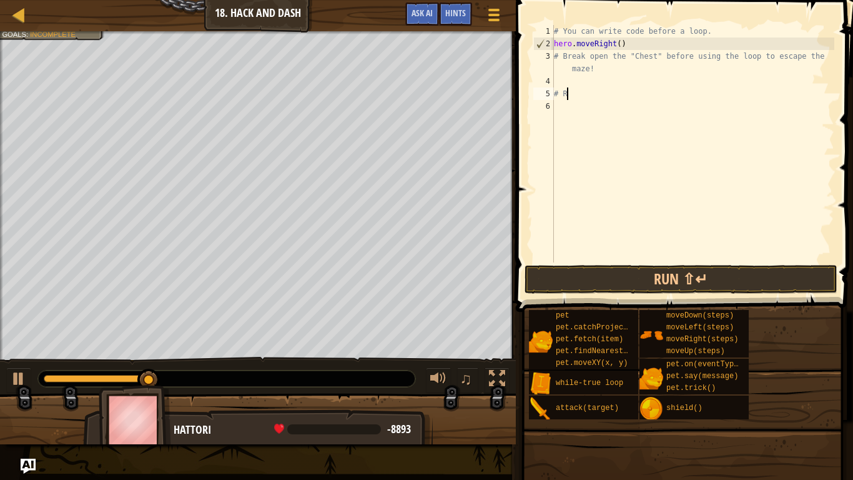
type textarea "#"
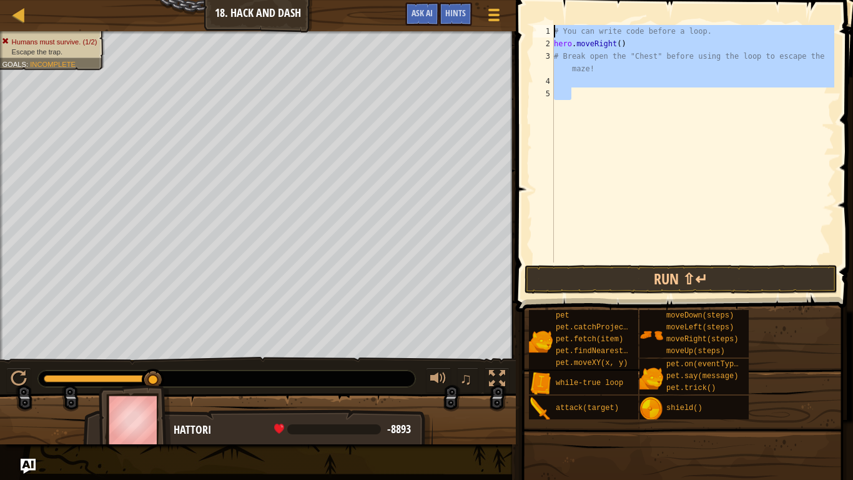
drag, startPoint x: 639, startPoint y: 90, endPoint x: 538, endPoint y: 7, distance: 130.0
click at [538, 7] on div "1 2 3 4 5 # You can write code before a loop. hero . moveRight ( ) # Break open…" at bounding box center [682, 180] width 341 height 348
type textarea "# You can write code before a loop. hero.moveRight()"
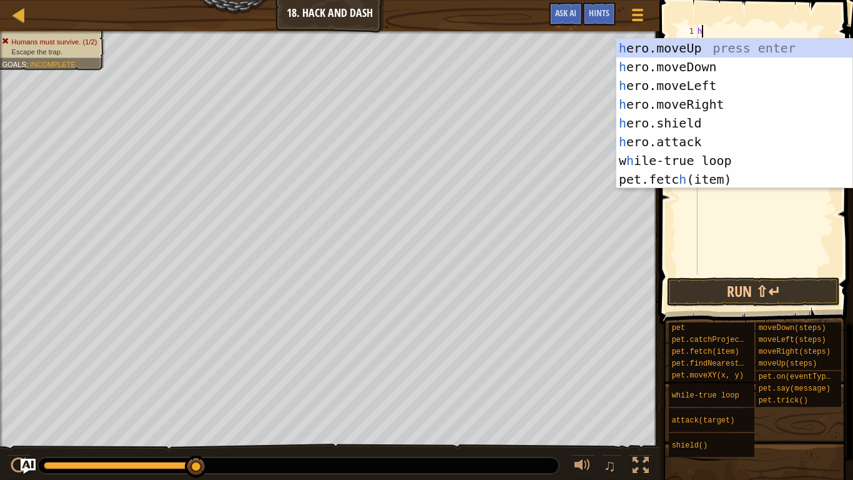
scroll to position [6, 0]
type textarea "hero"
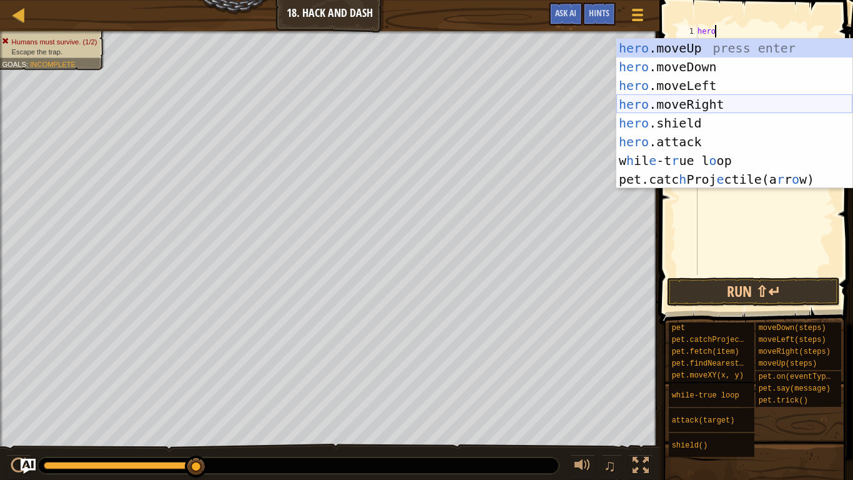
click at [691, 109] on div "hero .moveUp press enter hero .moveDown press enter hero .moveLeft press enter …" at bounding box center [734, 132] width 236 height 187
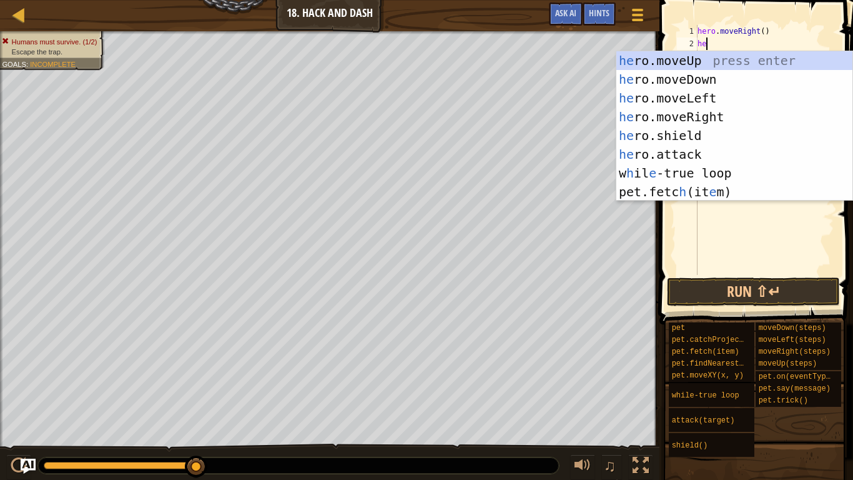
type textarea "hero"
click at [738, 61] on div "hero .moveUp press enter hero .moveDown press enter hero .moveLeft press enter …" at bounding box center [734, 144] width 236 height 187
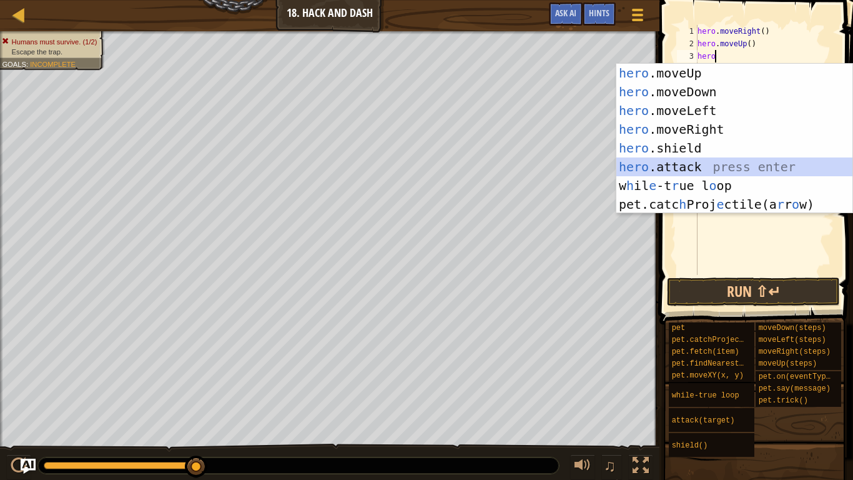
click at [746, 169] on div "hero .moveUp press enter hero .moveDown press enter hero .moveLeft press enter …" at bounding box center [734, 157] width 236 height 187
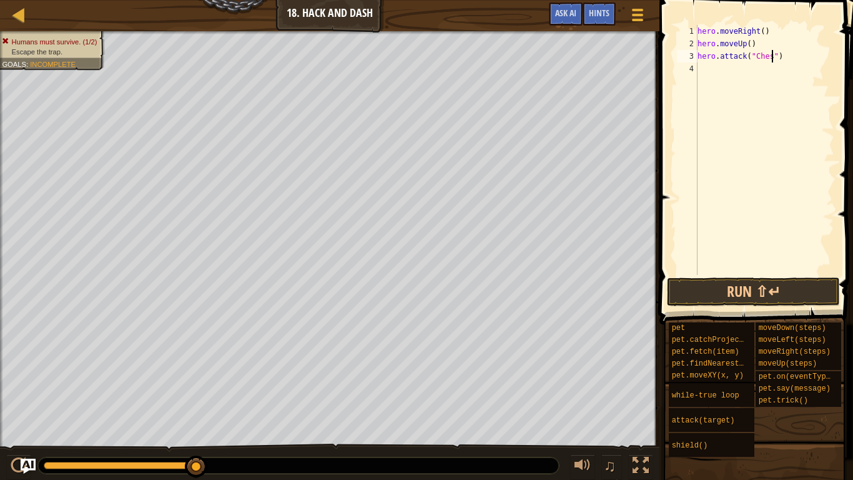
type textarea "hero.attack("Chest")"
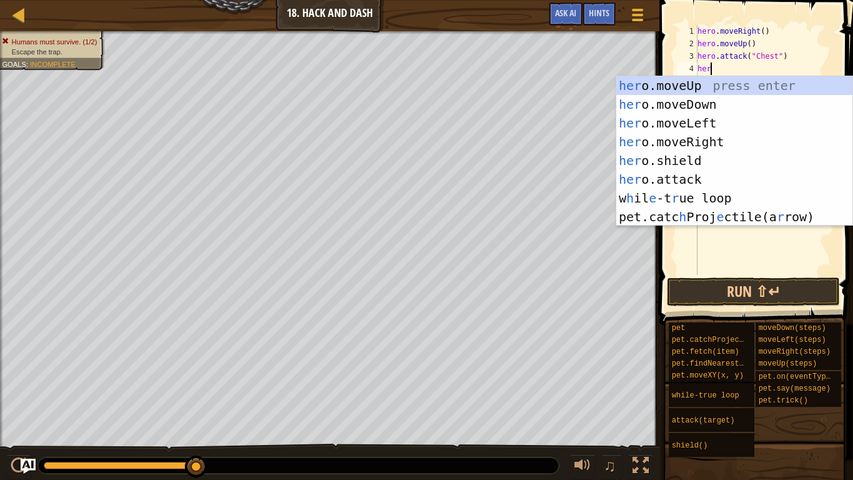
type textarea "hero"
click at [747, 106] on div "hero .moveUp press enter hero .moveDown press enter hero .moveLeft press enter …" at bounding box center [734, 169] width 236 height 187
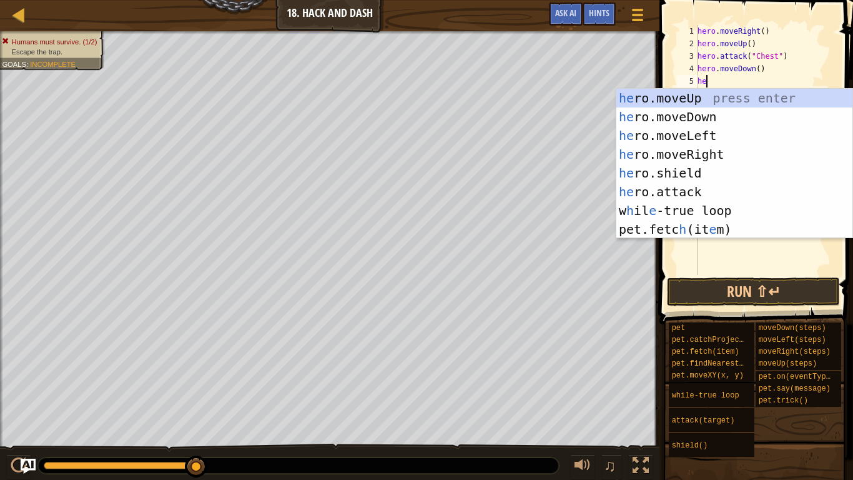
type textarea "hero"
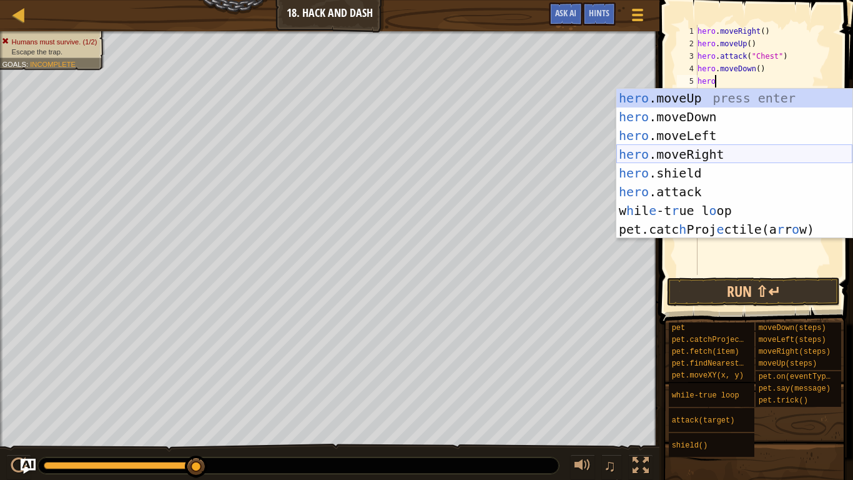
click at [763, 155] on div "hero .moveUp press enter hero .moveDown press enter hero .moveLeft press enter …" at bounding box center [734, 182] width 236 height 187
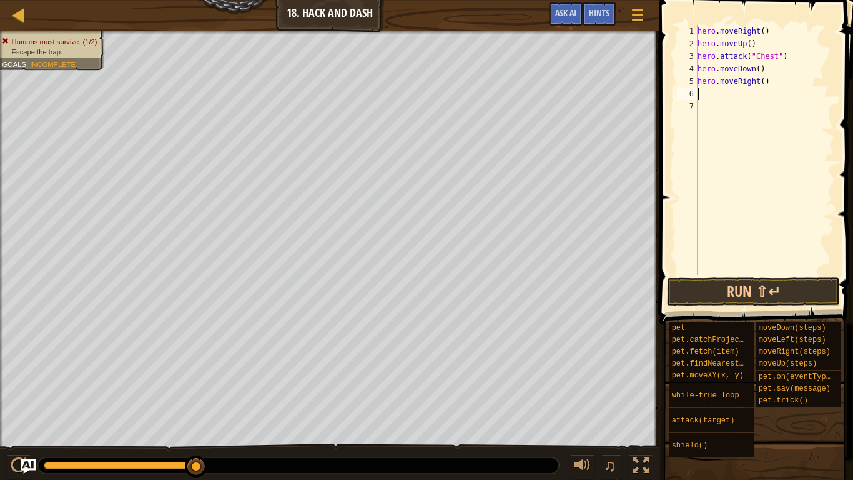
click at [760, 83] on div "hero . moveRight ( ) hero . moveUp ( ) hero . attack ( "Chest" ) hero . moveDow…" at bounding box center [764, 162] width 139 height 275
click at [762, 83] on div "hero . moveRight ( ) hero . moveUp ( ) hero . attack ( "Chest" ) hero . moveDow…" at bounding box center [764, 162] width 139 height 275
type textarea "hero.moveRight(3)"
click at [699, 94] on div "hero . moveRight ( ) hero . moveUp ( ) hero . attack ( "Chest" ) hero . moveDow…" at bounding box center [764, 162] width 139 height 275
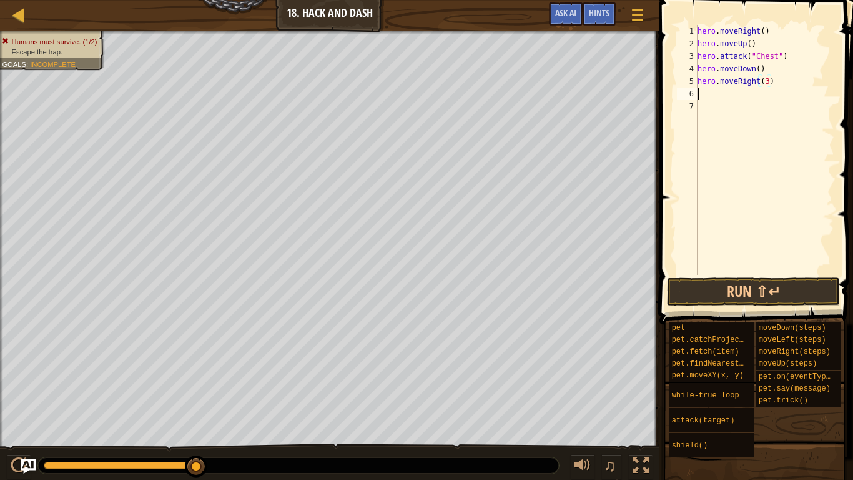
scroll to position [6, 0]
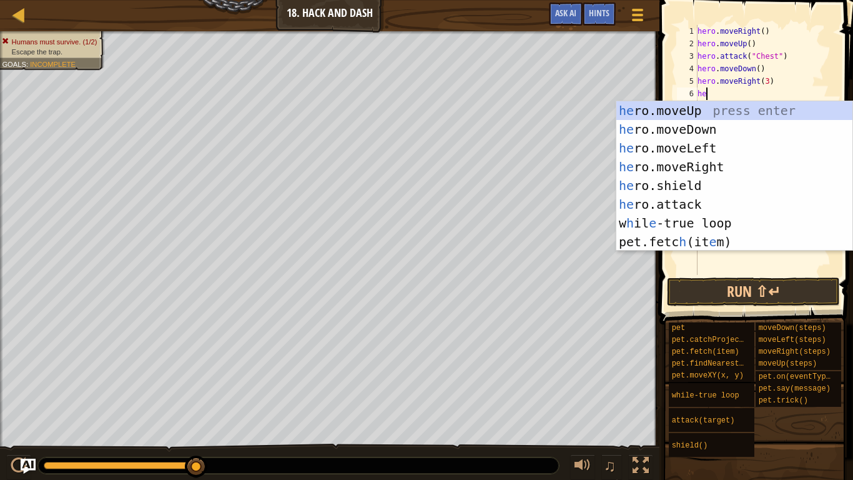
type textarea "hero"
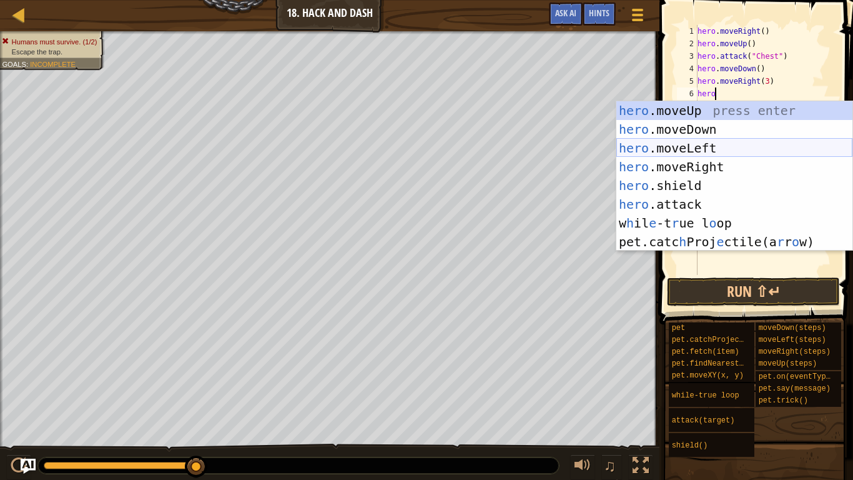
click at [734, 135] on div "hero .moveUp press enter hero .moveDown press enter hero .moveLeft press enter …" at bounding box center [734, 194] width 236 height 187
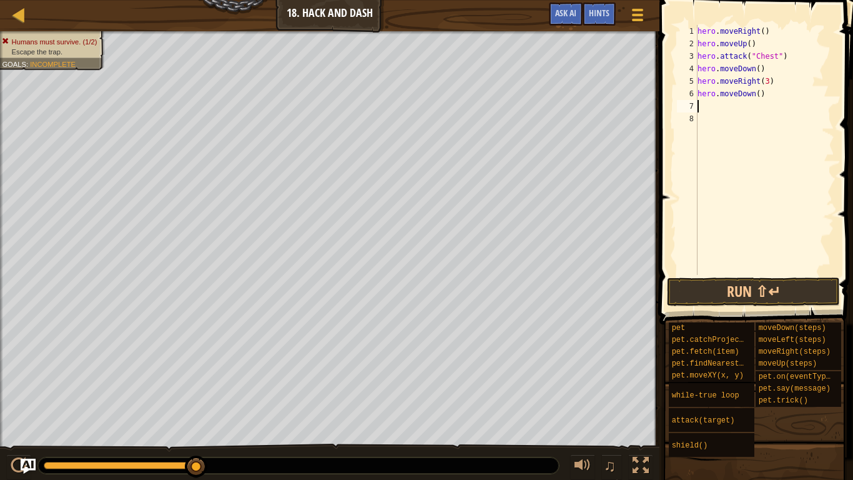
scroll to position [6, 0]
click at [763, 94] on div "hero . moveRight ( ) hero . moveUp ( ) hero . attack ( "Chest" ) hero . moveDow…" at bounding box center [764, 162] width 139 height 275
click at [758, 95] on div "hero . moveRight ( ) hero . moveUp ( ) hero . attack ( "Chest" ) hero . moveDow…" at bounding box center [764, 162] width 139 height 275
click at [699, 82] on div "hero . moveRight ( ) hero . moveUp ( ) hero . attack ( "Chest" ) hero . moveDow…" at bounding box center [764, 162] width 139 height 275
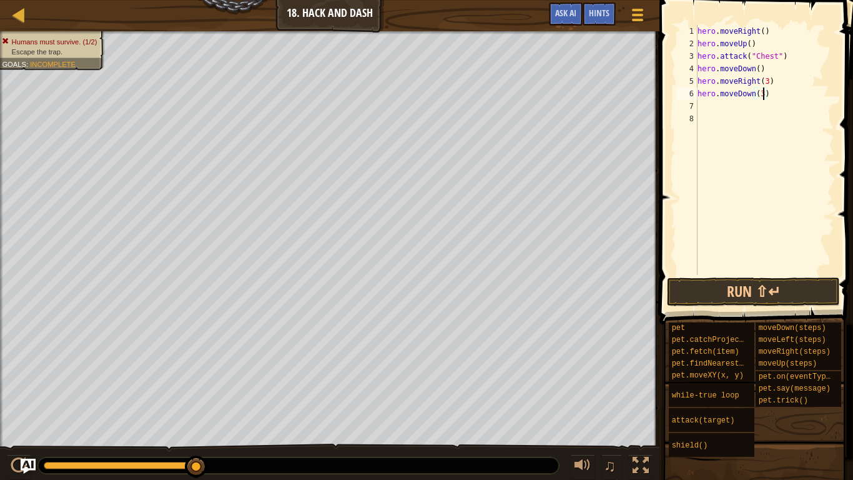
type textarea "hero.moveRight(3)"
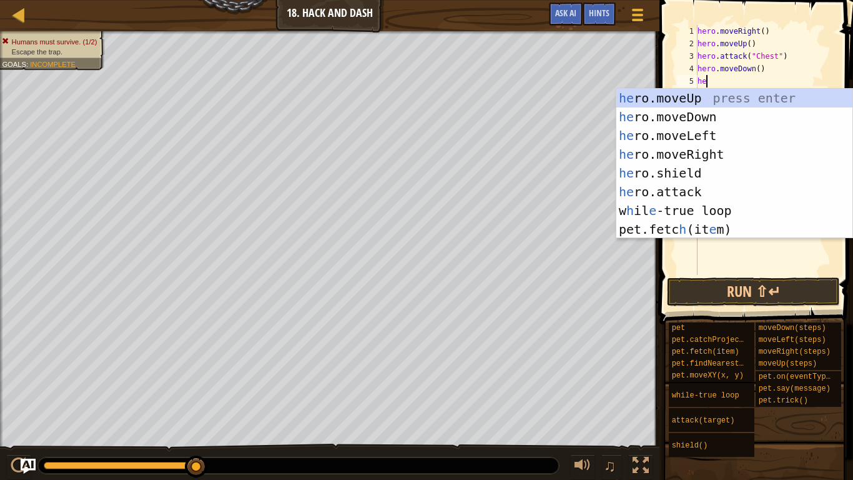
scroll to position [6, 1]
type textarea "h"
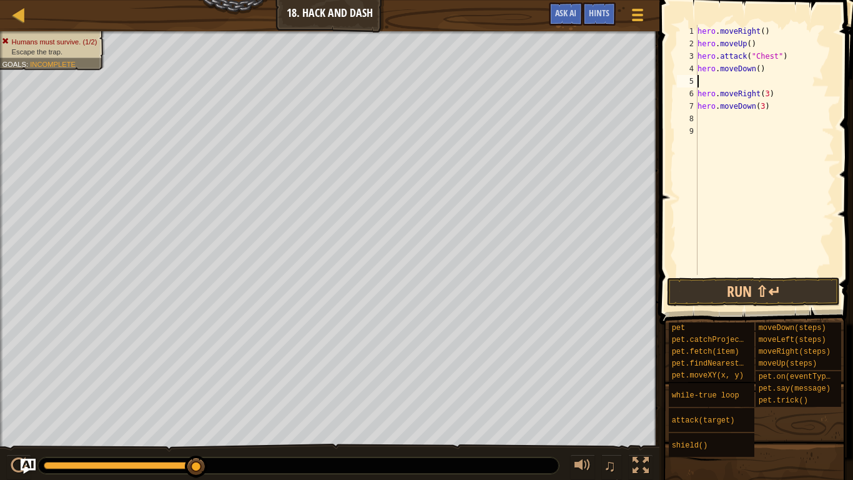
type textarea "l"
type textarea "hero.moveDown(3)"
click at [696, 289] on button "Run ⇧↵" at bounding box center [753, 291] width 173 height 29
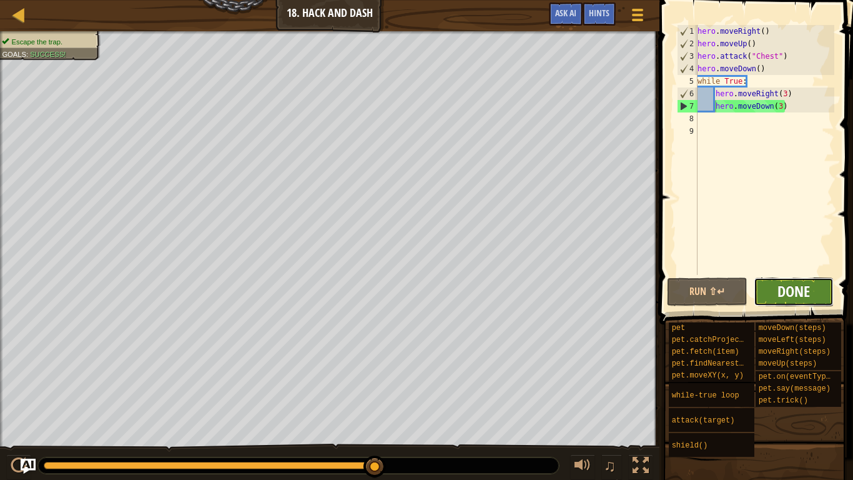
click at [792, 297] on span "Done" at bounding box center [793, 291] width 32 height 20
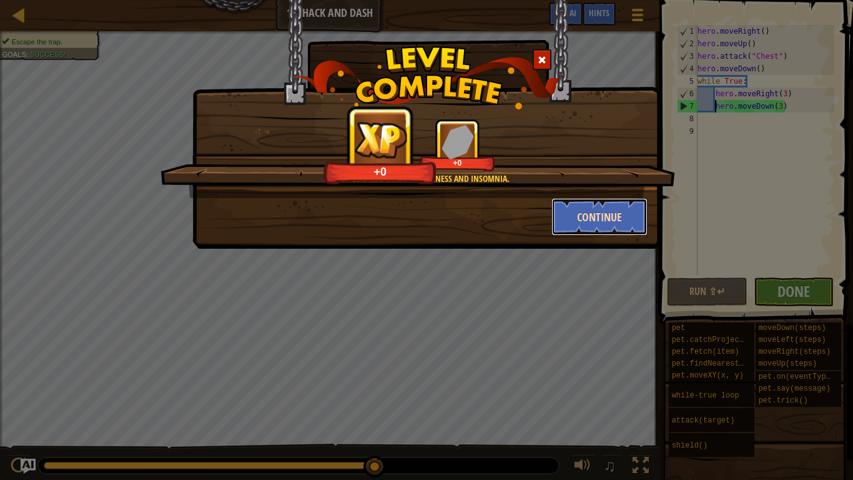
click at [581, 218] on button "Continue" at bounding box center [599, 216] width 97 height 37
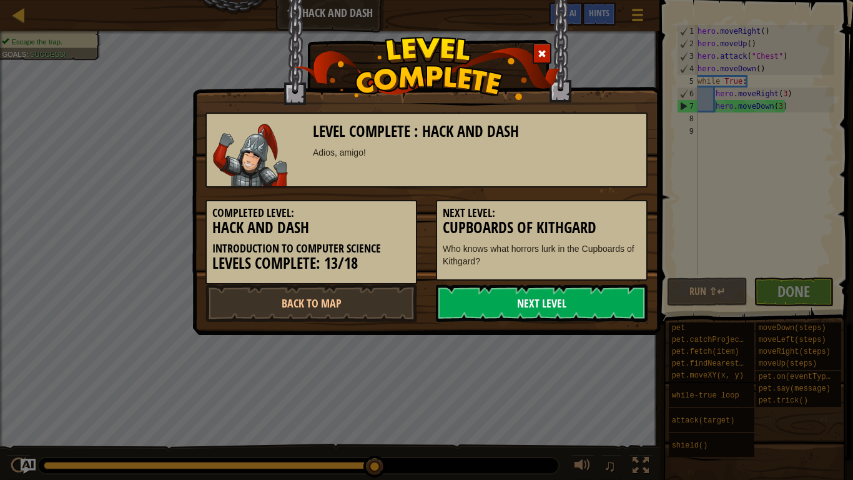
click at [585, 293] on link "Next Level" at bounding box center [542, 302] width 212 height 37
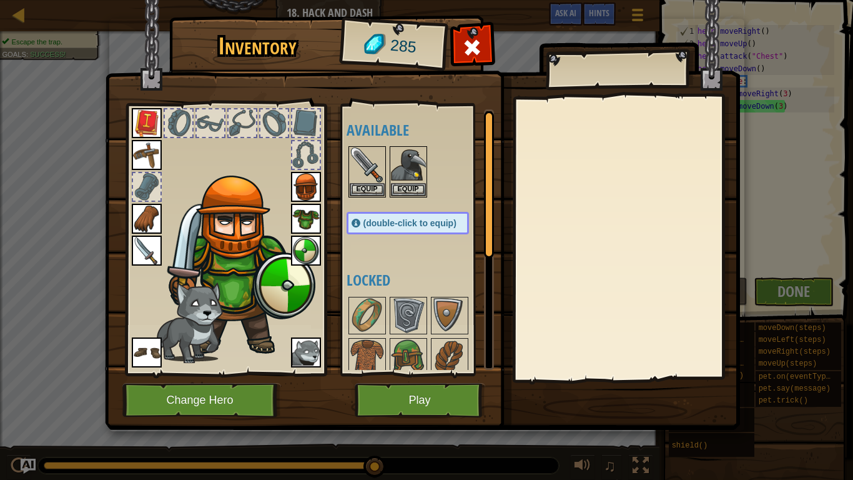
click at [300, 189] on img at bounding box center [306, 187] width 30 height 30
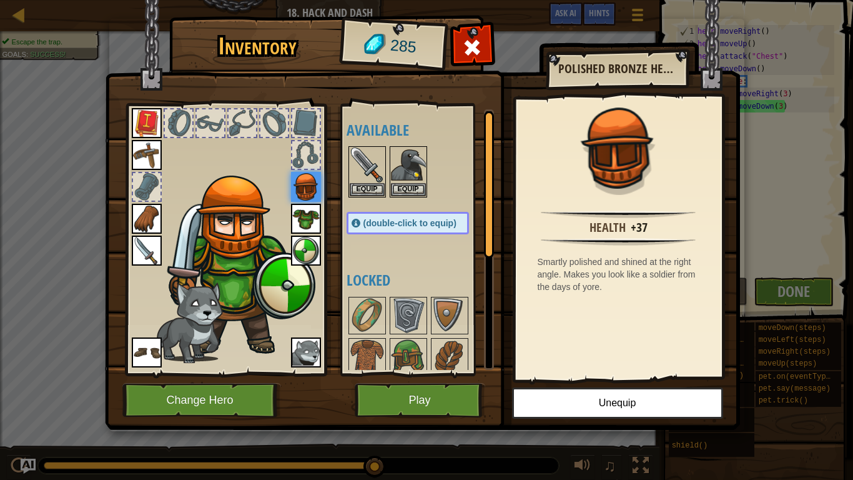
click at [744, 98] on div "Inventory 285 Available Equip Equip Equip Equip Equip Equip Equip Equip Equip E…" at bounding box center [426, 225] width 635 height 412
click at [404, 373] on button "Play" at bounding box center [420, 400] width 131 height 34
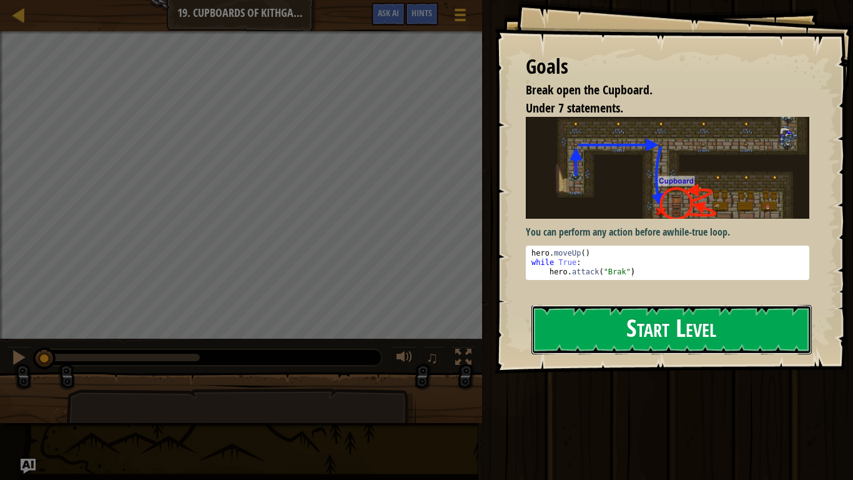
click at [718, 324] on button "Start Level" at bounding box center [671, 329] width 280 height 49
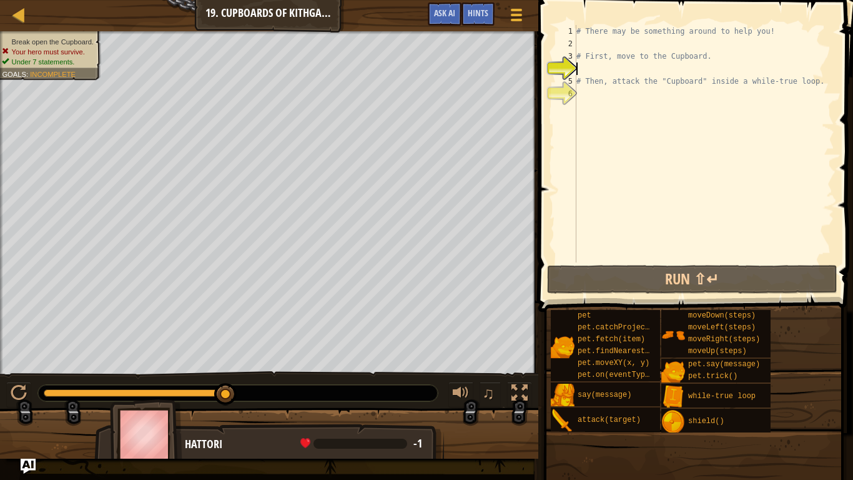
click at [646, 42] on div "# There may be something around to help you! # First, move to the Cupboard. # T…" at bounding box center [704, 156] width 260 height 262
type textarea "h"
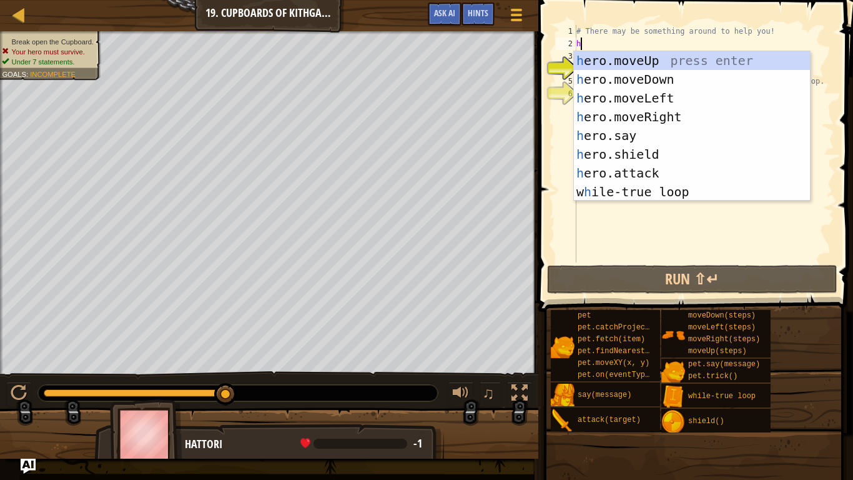
scroll to position [6, 0]
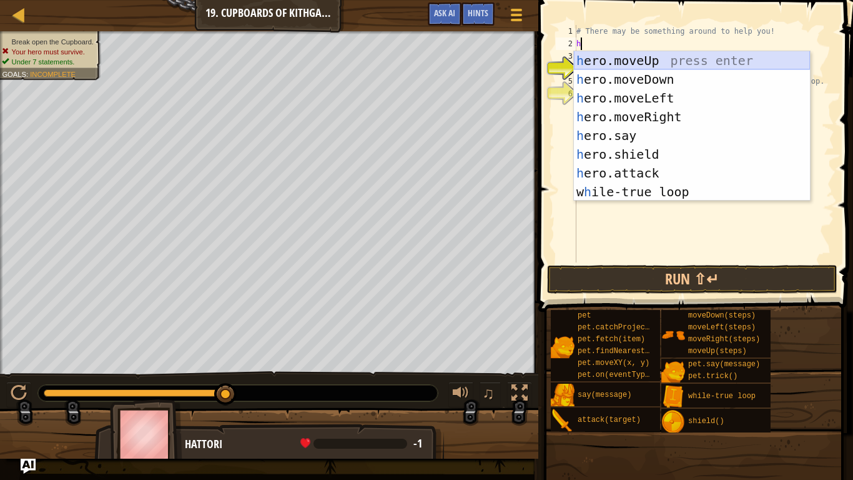
click at [721, 66] on div "h ero.moveUp press enter h ero.moveDown press enter h ero.moveLeft press enter …" at bounding box center [692, 144] width 236 height 187
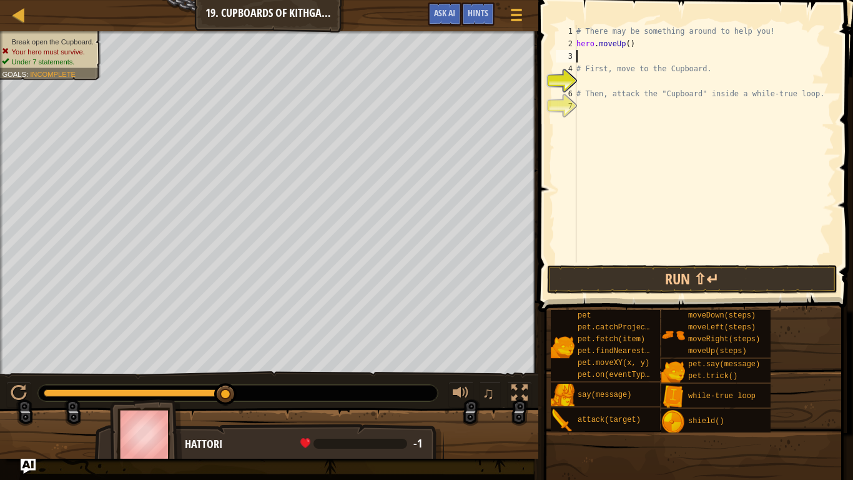
type textarea "h"
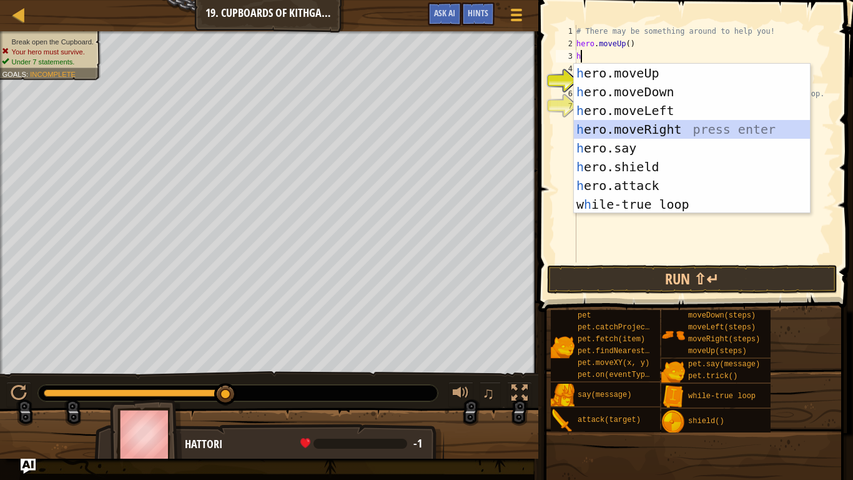
click at [659, 131] on div "h ero.moveUp press enter h ero.moveDown press enter h ero.moveLeft press enter …" at bounding box center [692, 157] width 236 height 187
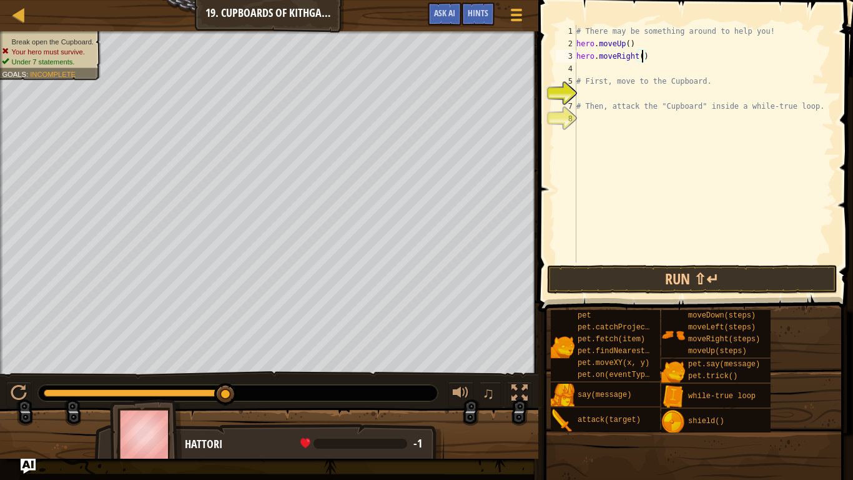
click at [643, 55] on div "# There may be something around to help you! hero . moveUp ( ) hero . moveRight…" at bounding box center [704, 156] width 260 height 262
type textarea "hero.moveRight(2)"
click at [650, 66] on div "# There may be something around to help you! hero . moveUp ( ) hero . moveRight…" at bounding box center [704, 156] width 260 height 262
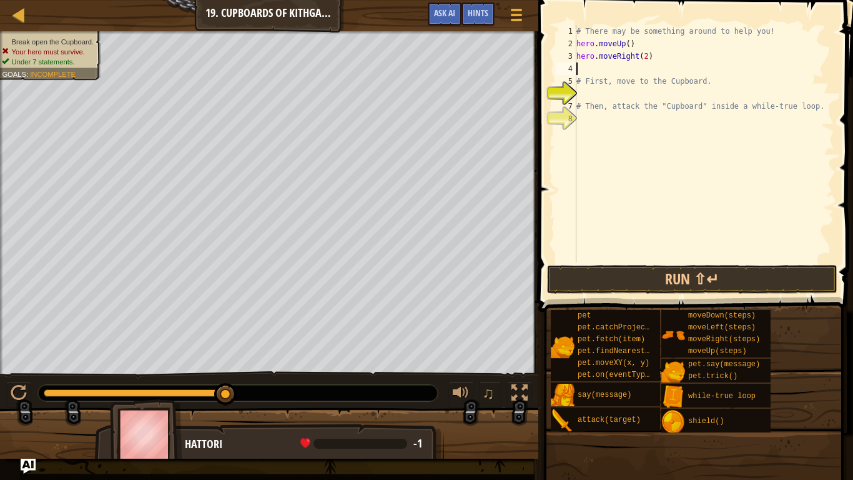
type textarea "h"
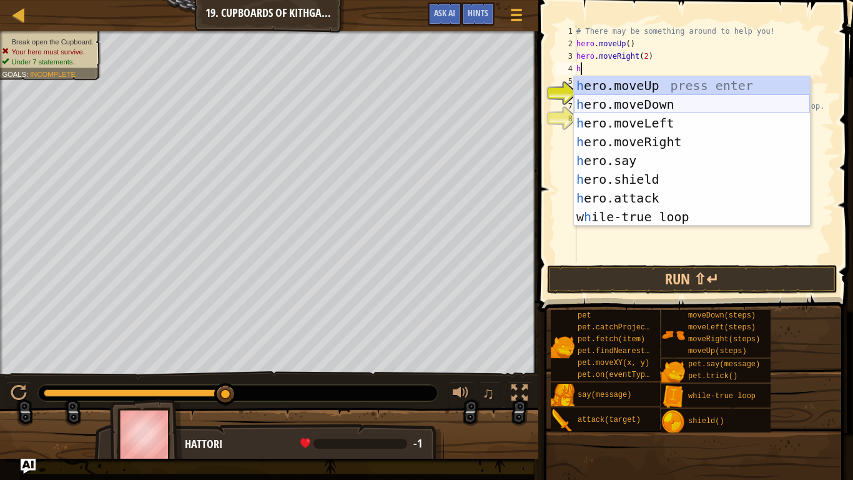
click at [683, 107] on div "h ero.moveUp press enter h ero.moveDown press enter h ero.moveLeft press enter …" at bounding box center [692, 169] width 236 height 187
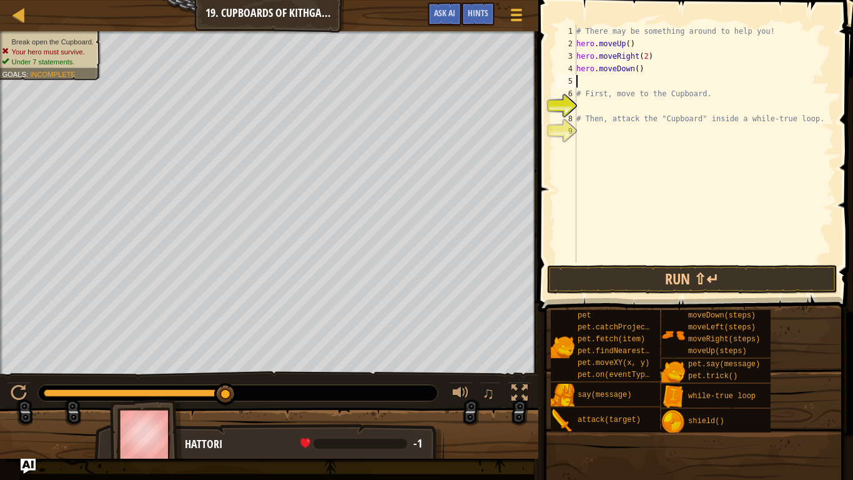
click at [639, 69] on div "# There may be something around to help you! hero . moveUp ( ) hero . moveRight…" at bounding box center [704, 156] width 260 height 262
click at [697, 281] on button "Run ⇧↵" at bounding box center [692, 279] width 291 height 29
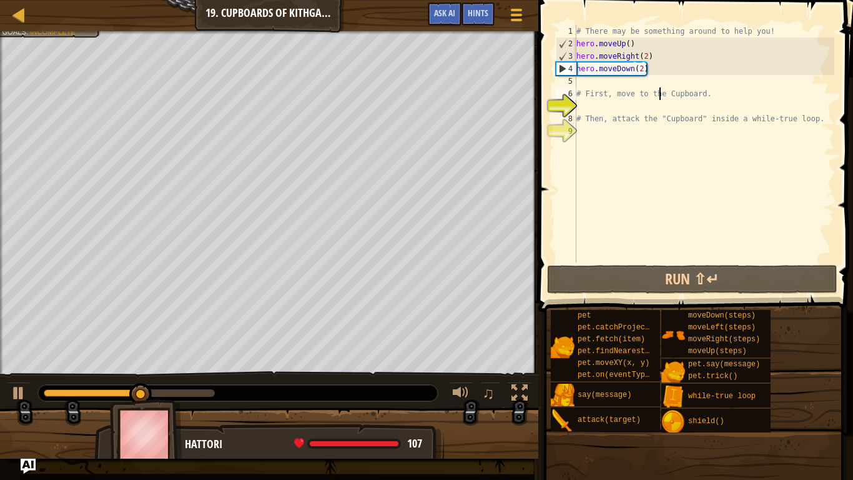
click at [661, 87] on div "# There may be something around to help you! hero . moveUp ( ) hero . moveRight…" at bounding box center [704, 156] width 260 height 262
type textarea "# First, move to the Cupboard."
click at [661, 87] on div "# There may be something around to help you! hero . moveUp ( ) hero . moveRight…" at bounding box center [704, 156] width 260 height 262
click at [669, 82] on div "# There may be something around to help you! hero . moveUp ( ) hero . moveRight…" at bounding box center [704, 156] width 260 height 262
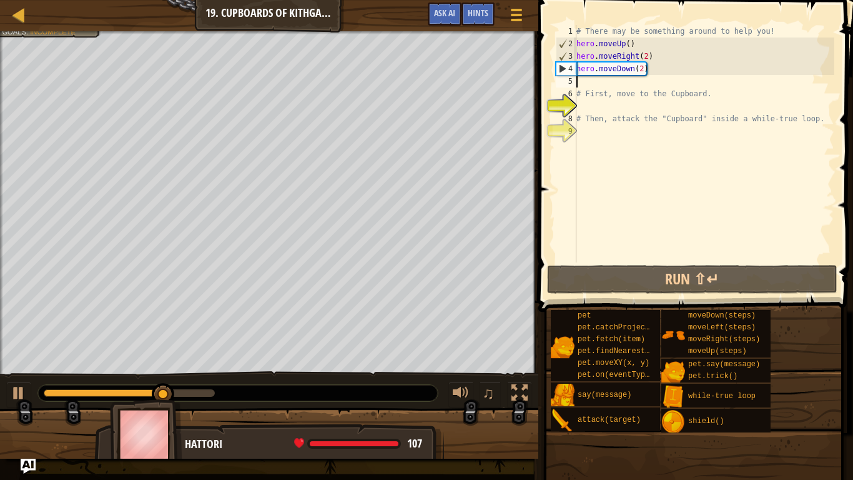
type textarea "h"
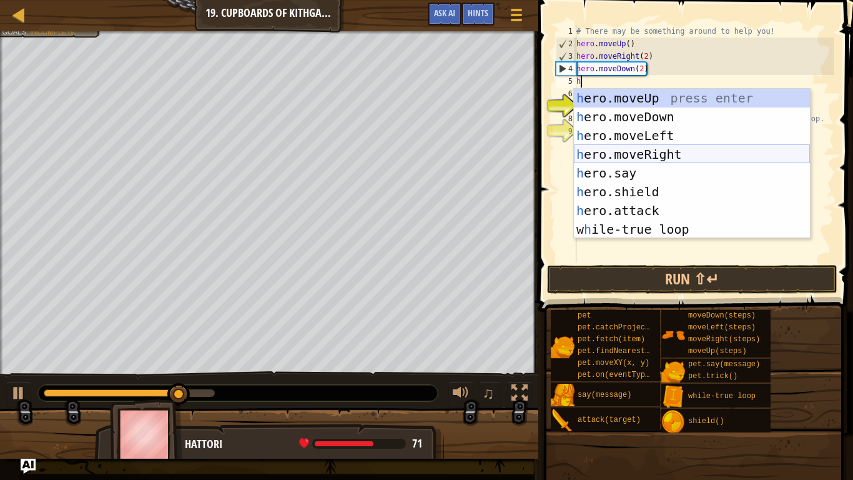
click at [673, 154] on div "h ero.moveUp press enter h ero.moveDown press enter h ero.moveLeft press enter …" at bounding box center [692, 182] width 236 height 187
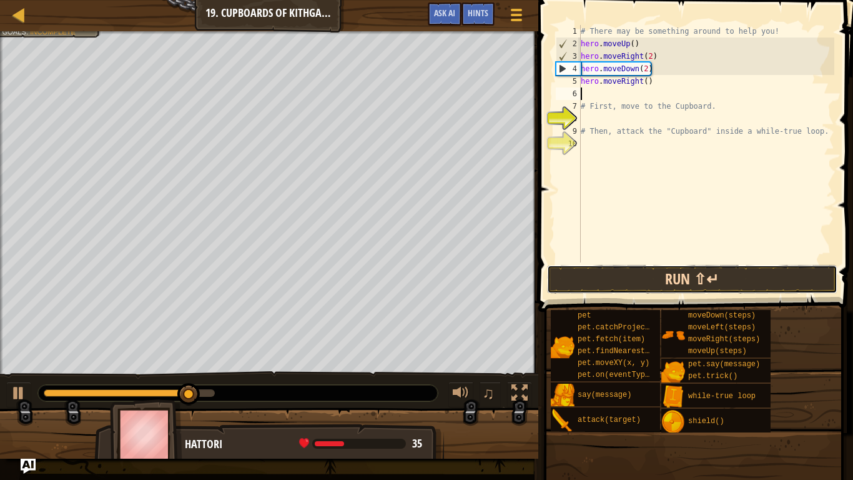
click at [663, 286] on button "Run ⇧↵" at bounding box center [692, 279] width 291 height 29
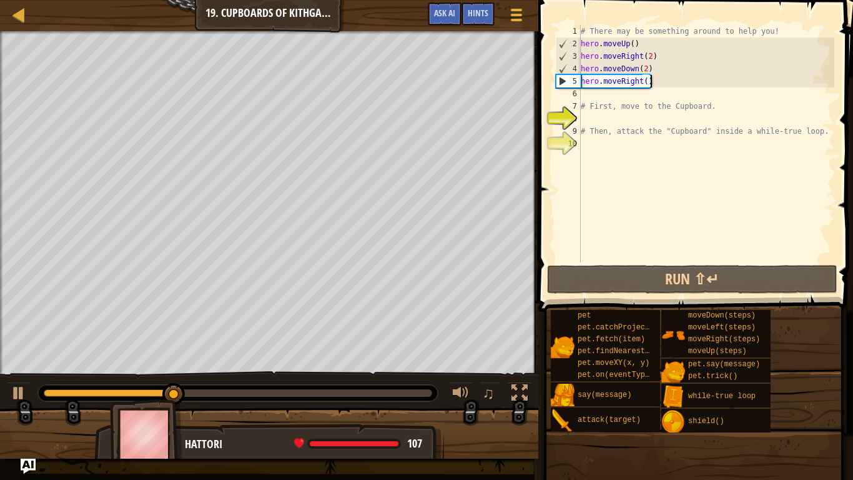
click at [658, 81] on div "# There may be something around to help you! hero . moveUp ( ) hero . moveRight…" at bounding box center [706, 156] width 256 height 262
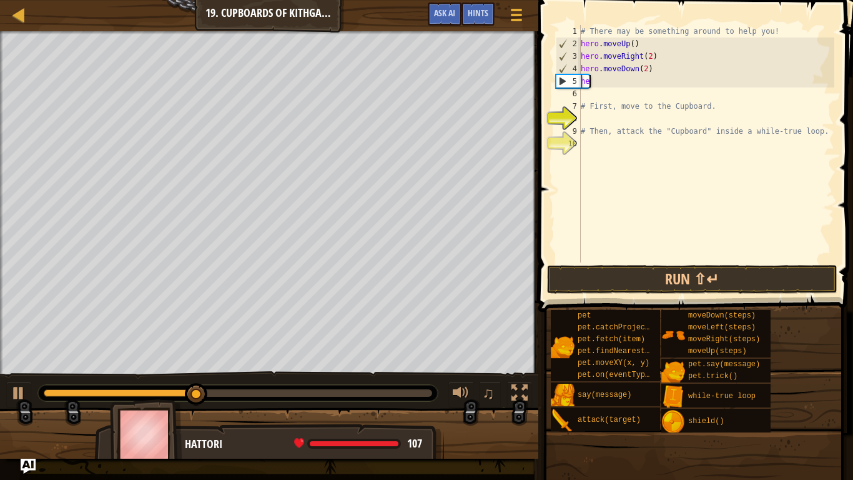
type textarea "h"
click at [646, 70] on div "# There may be something around to help you! hero . moveUp ( ) hero . moveRight…" at bounding box center [706, 156] width 256 height 262
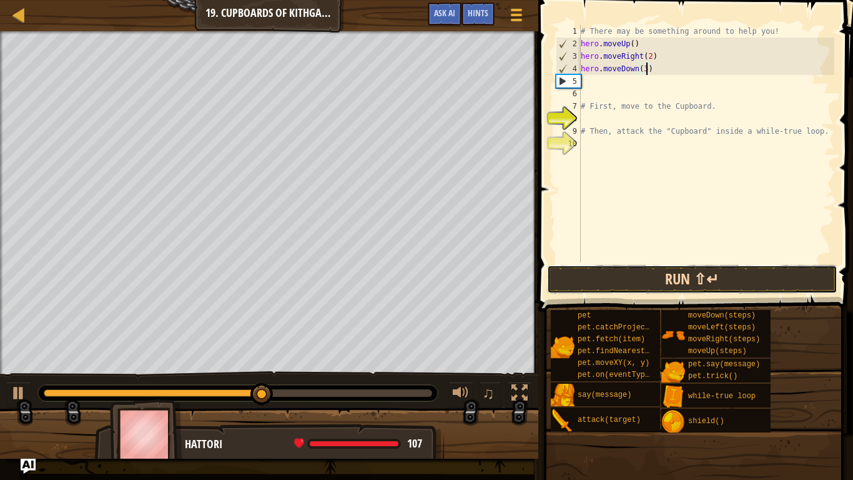
click at [559, 277] on button "Run ⇧↵" at bounding box center [692, 279] width 291 height 29
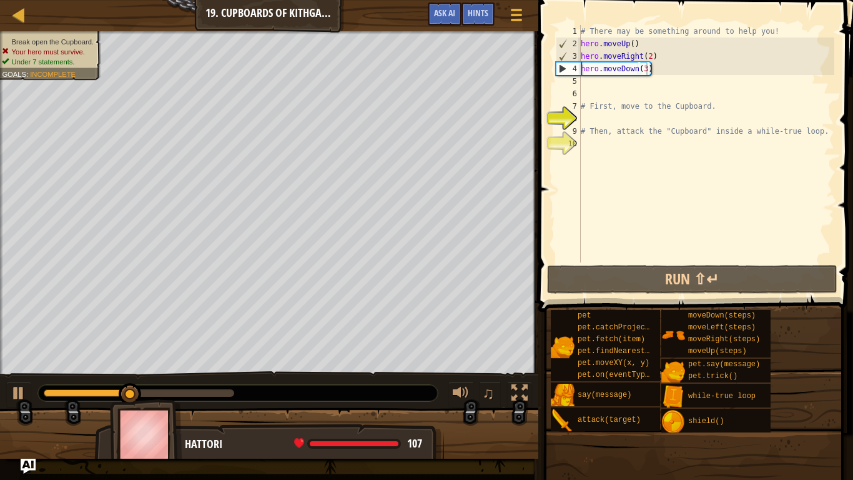
drag, startPoint x: 84, startPoint y: 47, endPoint x: 86, endPoint y: 63, distance: 16.3
click at [86, 63] on ul "Break open the Cupboard. Your hero must survive. Under 7 statements." at bounding box center [49, 52] width 94 height 30
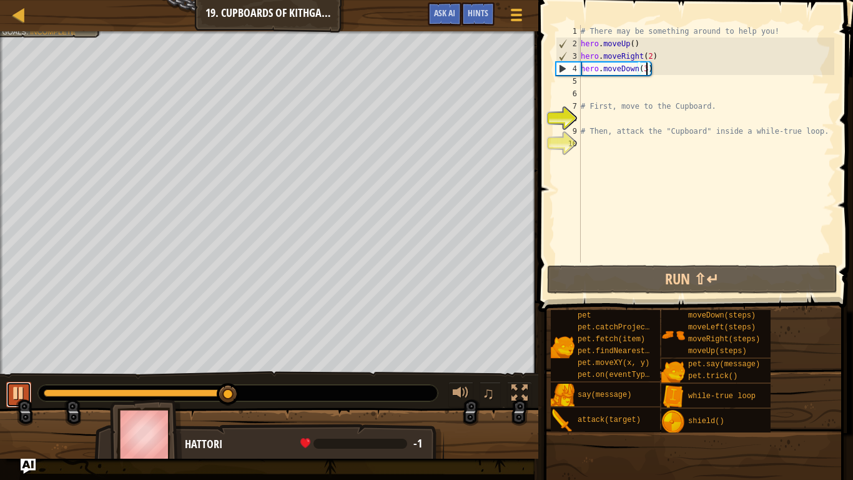
click at [24, 373] on div at bounding box center [19, 393] width 16 height 16
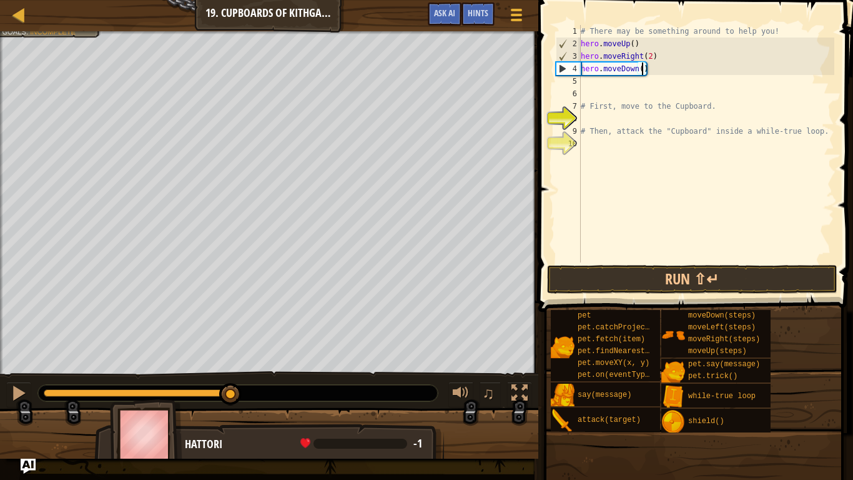
type textarea "hero.moveDown(2)"
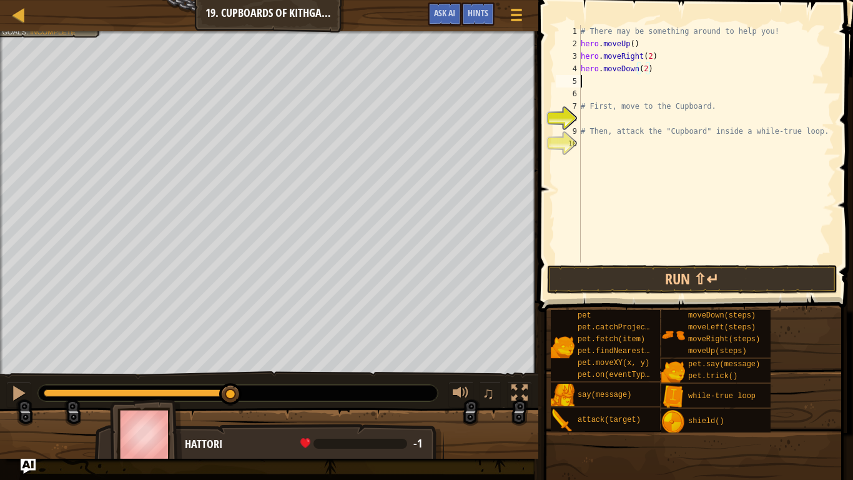
click at [616, 81] on div "# There may be something around to help you! hero . moveUp ( ) hero . moveRight…" at bounding box center [706, 156] width 256 height 262
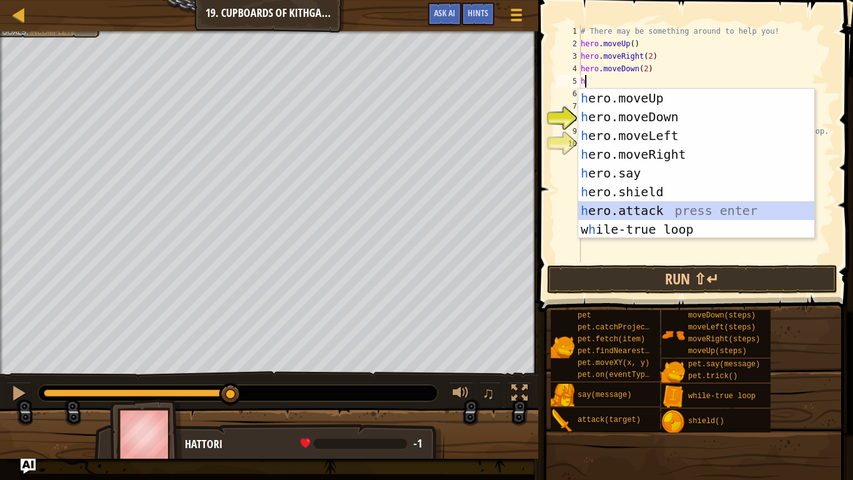
click at [681, 210] on div "h ero.moveUp press enter h ero.moveDown press enter h ero.moveLeft press enter …" at bounding box center [696, 182] width 236 height 187
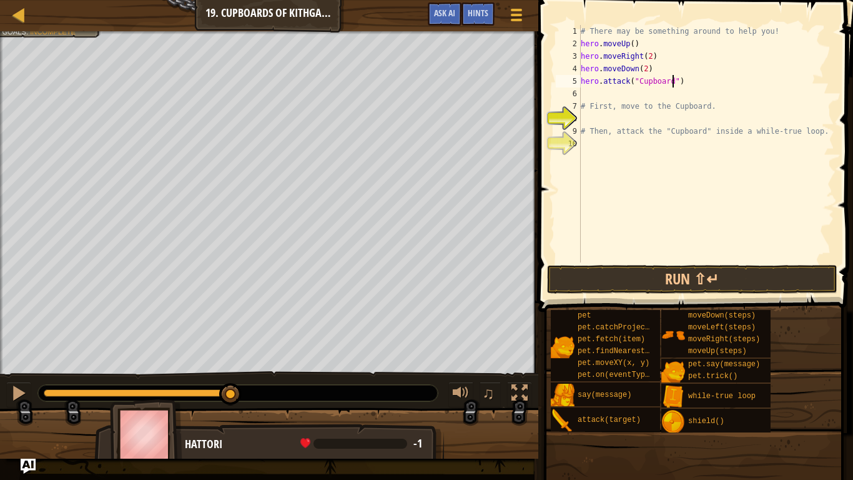
scroll to position [6, 13]
type textarea "hero.attack("Cupboard")"
click at [699, 280] on button "Run ⇧↵" at bounding box center [692, 279] width 291 height 29
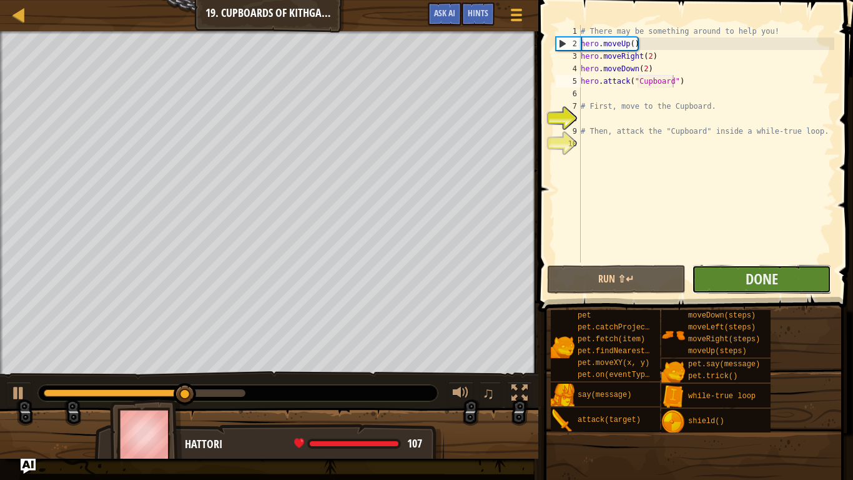
click at [734, 277] on button "Done" at bounding box center [761, 279] width 139 height 29
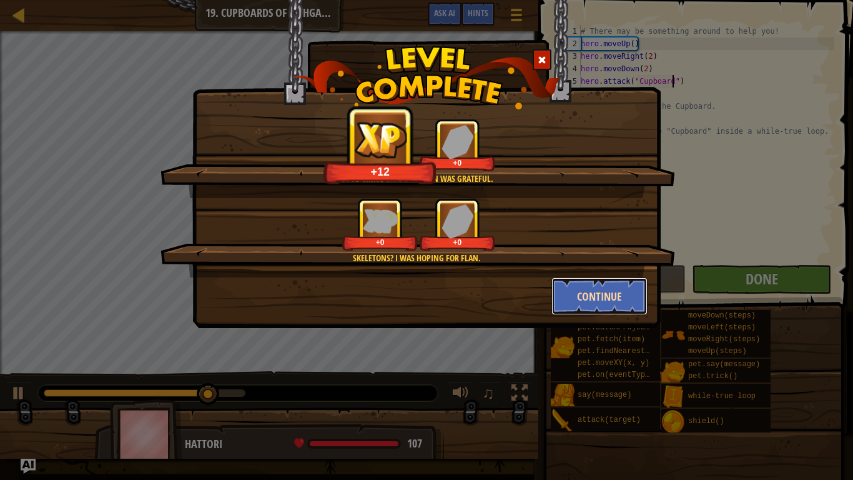
click at [581, 277] on button "Continue" at bounding box center [599, 295] width 97 height 37
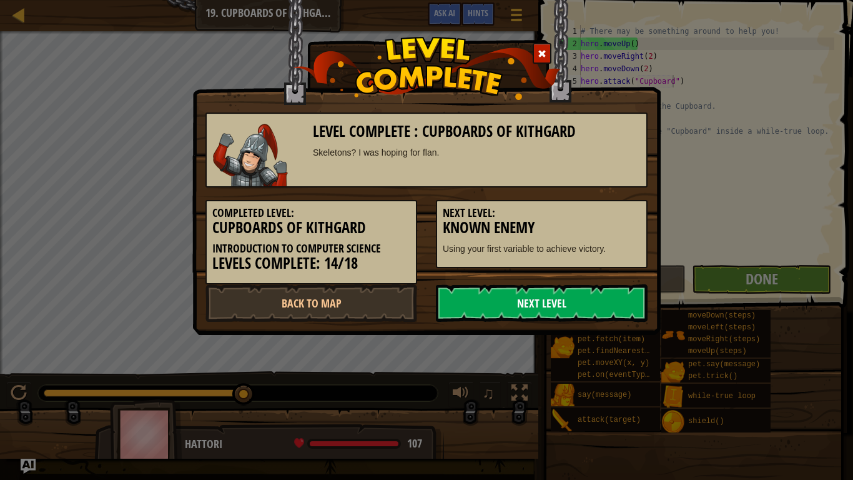
click at [619, 311] on link "Next Level" at bounding box center [542, 302] width 212 height 37
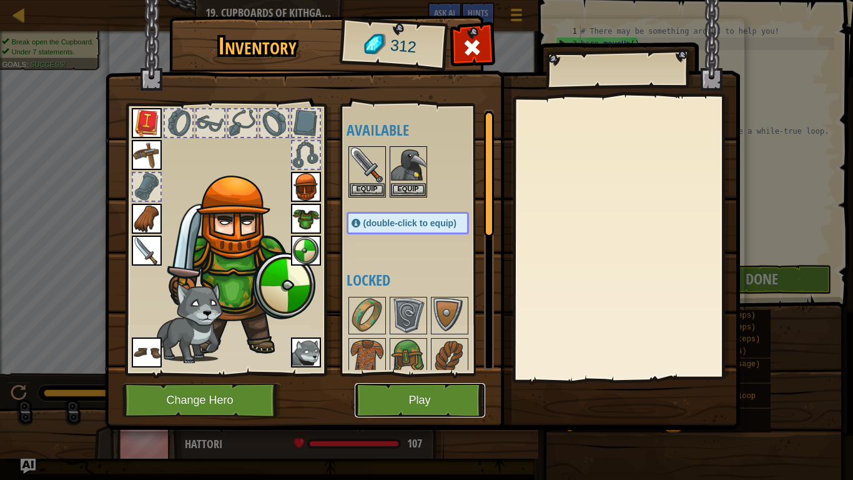
click at [414, 373] on button "Play" at bounding box center [420, 400] width 131 height 34
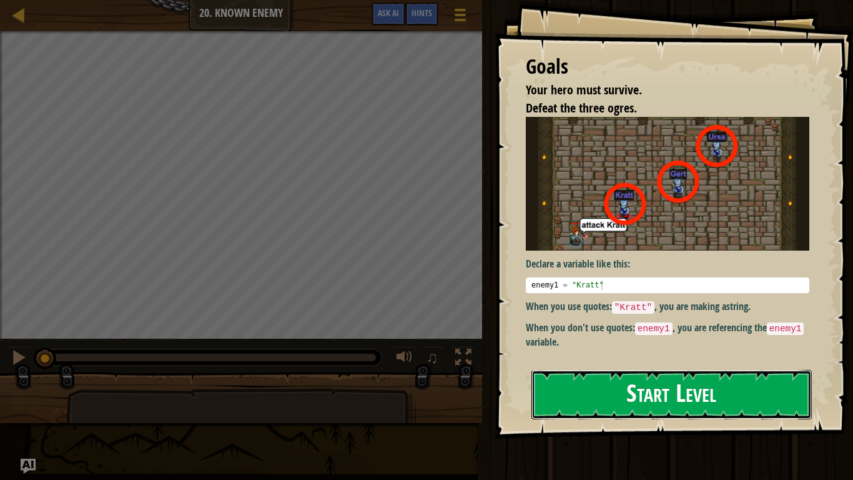
click at [574, 373] on button "Start Level" at bounding box center [671, 394] width 280 height 49
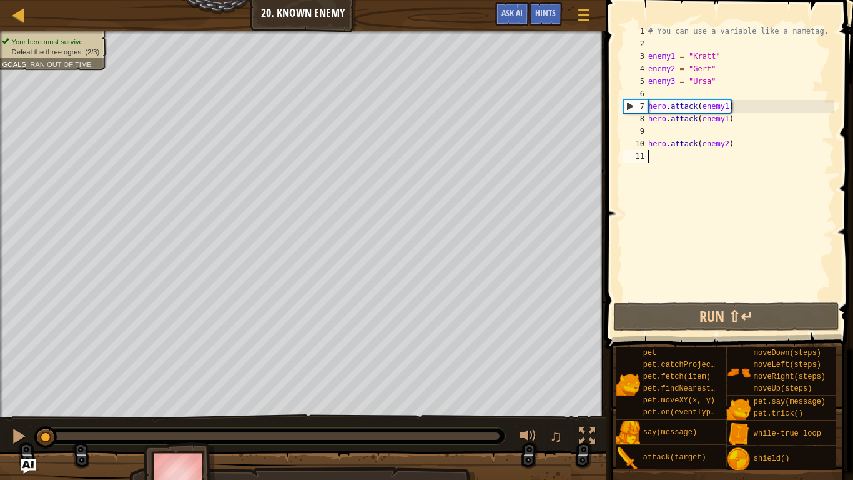
click at [718, 59] on div "# You can use a variable like a nametag. enemy1 = "[PERSON_NAME]" enemy2 = "[PE…" at bounding box center [740, 175] width 189 height 300
click at [696, 59] on div "# You can use a variable like a nametag. enemy1 = "[PERSON_NAME]" enemy2 = "[PE…" at bounding box center [740, 175] width 189 height 300
click at [727, 109] on div "# You can use a variable like a nametag. enemy1 = "[PERSON_NAME]" enemy2 = "[PE…" at bounding box center [740, 175] width 189 height 300
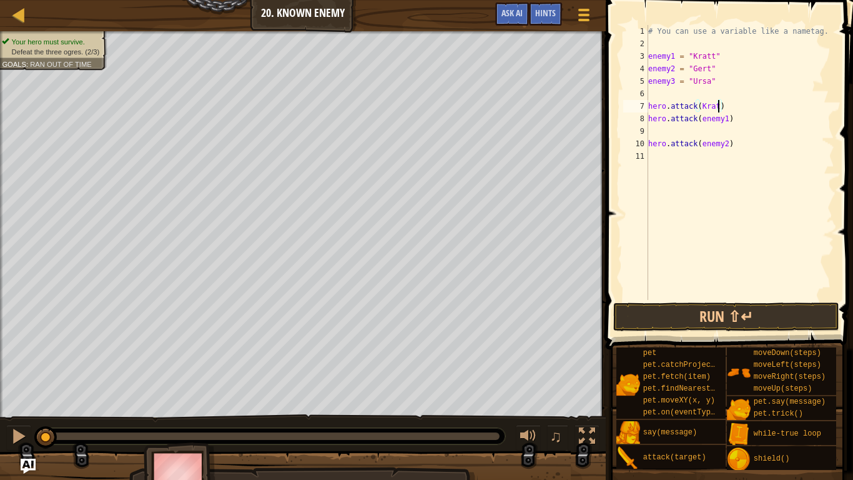
scroll to position [6, 11]
click at [724, 119] on div "# You can use a variable like a nametag. enemy1 = "[PERSON_NAME]" enemy2 = "[PE…" at bounding box center [740, 175] width 189 height 300
click at [729, 119] on div "# You can use a variable like a nametag. enemy1 = "[PERSON_NAME]" enemy2 = "[PE…" at bounding box center [740, 175] width 189 height 300
click at [722, 111] on div "# You can use a variable like a nametag. enemy1 = "[PERSON_NAME]" enemy2 = "[PE…" at bounding box center [740, 175] width 189 height 300
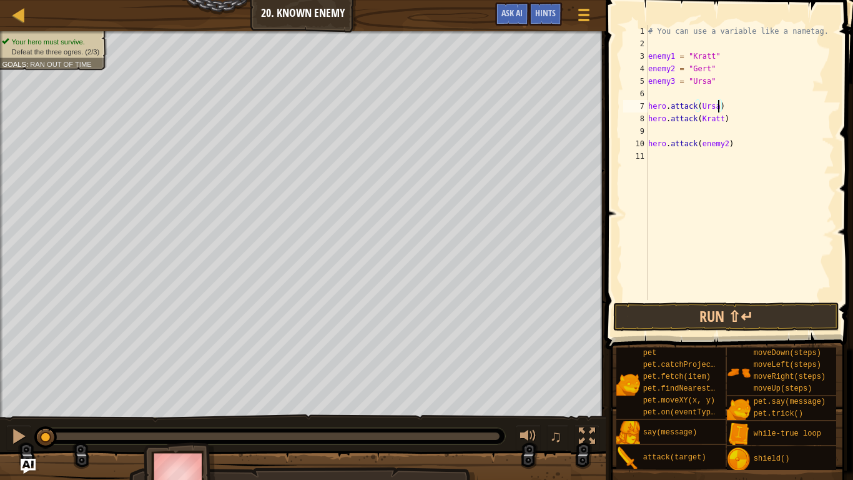
click at [731, 144] on div "# You can use a variable like a nametag. enemy1 = "[PERSON_NAME]" enemy2 = "[PE…" at bounding box center [740, 175] width 189 height 300
click at [727, 144] on div "# You can use a variable like a nametag. enemy1 = "[PERSON_NAME]" enemy2 = "[PE…" at bounding box center [740, 175] width 189 height 300
click at [752, 309] on button "Run ⇧↵" at bounding box center [725, 316] width 225 height 29
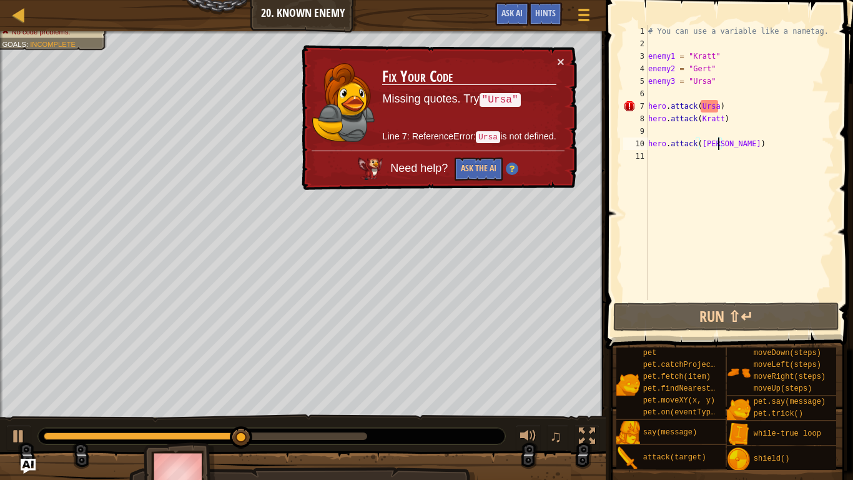
click at [565, 65] on div "× Fix Your Code Missing quotes. Try "Ursa" Line 7: ReferenceError: Ursa is not …" at bounding box center [438, 117] width 278 height 145
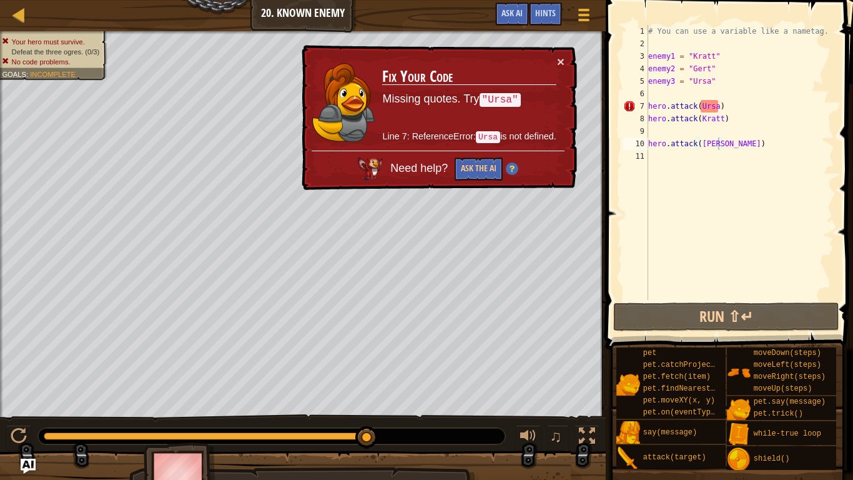
click at [565, 57] on div "× Fix Your Code Missing quotes. Try "Ursa" Line 7: ReferenceError: Ursa is not …" at bounding box center [438, 117] width 278 height 145
click at [559, 62] on button "×" at bounding box center [560, 61] width 7 height 13
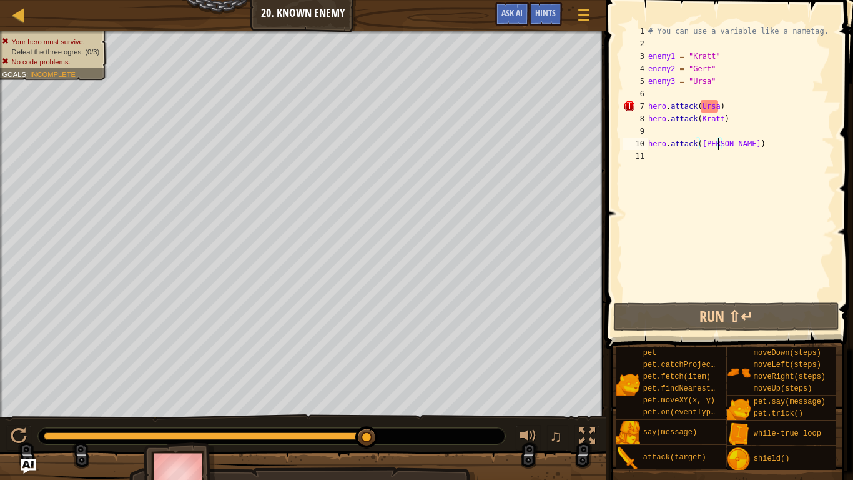
click at [736, 114] on div "# You can use a variable like a nametag. enemy1 = "[PERSON_NAME]" enemy2 = "[PE…" at bounding box center [740, 175] width 189 height 300
click at [736, 109] on div "# You can use a variable like a nametag. enemy1 = "[PERSON_NAME]" enemy2 = "[PE…" at bounding box center [740, 175] width 189 height 300
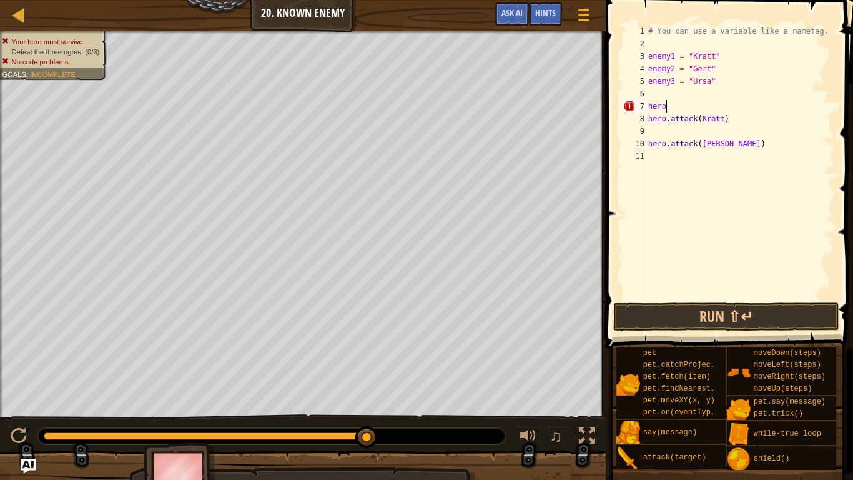
scroll to position [6, 1]
type textarea "h"
click at [733, 91] on div "# You can use a variable like a nametag. enemy1 = "[PERSON_NAME]" enemy2 = "[PE…" at bounding box center [740, 175] width 189 height 300
click at [732, 91] on div "# You can use a variable like a nametag. enemy1 = "[PERSON_NAME]" enemy2 = "[PE…" at bounding box center [740, 175] width 189 height 300
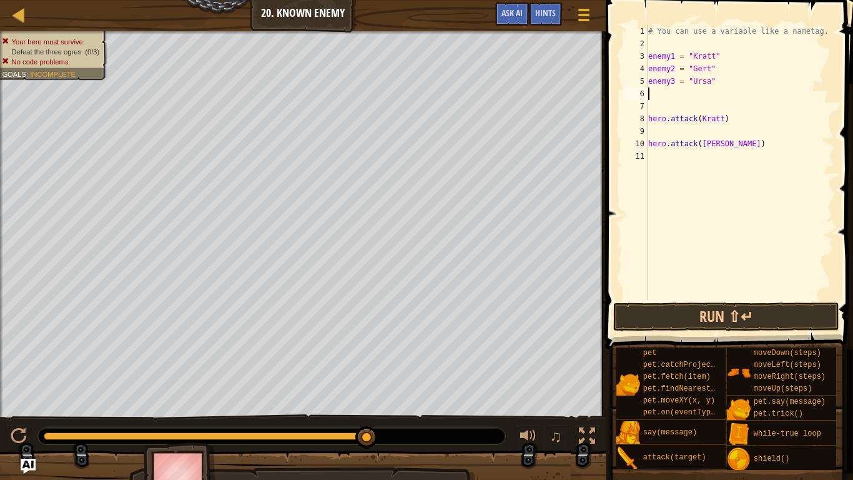
click at [664, 46] on div "# You can use a variable like a nametag. enemy1 = "[PERSON_NAME]" enemy2 = "[PE…" at bounding box center [740, 175] width 189 height 300
type textarea "h"
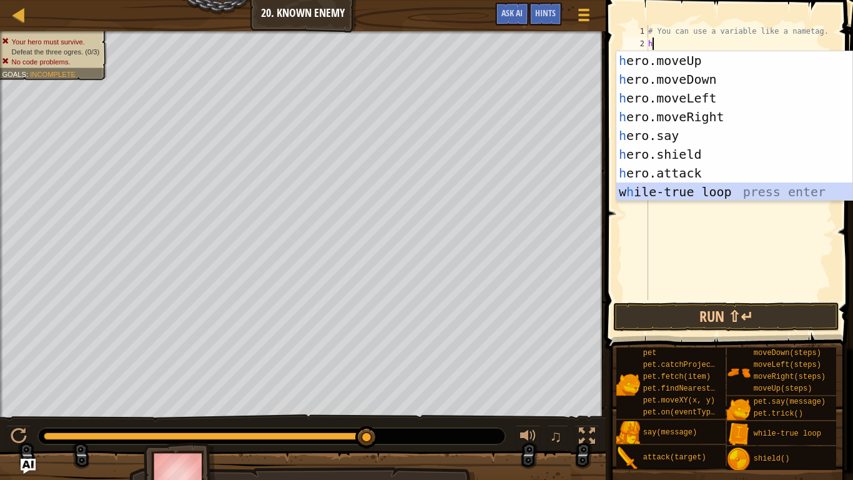
click at [746, 192] on div "h ero.moveUp press enter h ero.moveDown press enter h ero.moveLeft press enter …" at bounding box center [734, 144] width 236 height 187
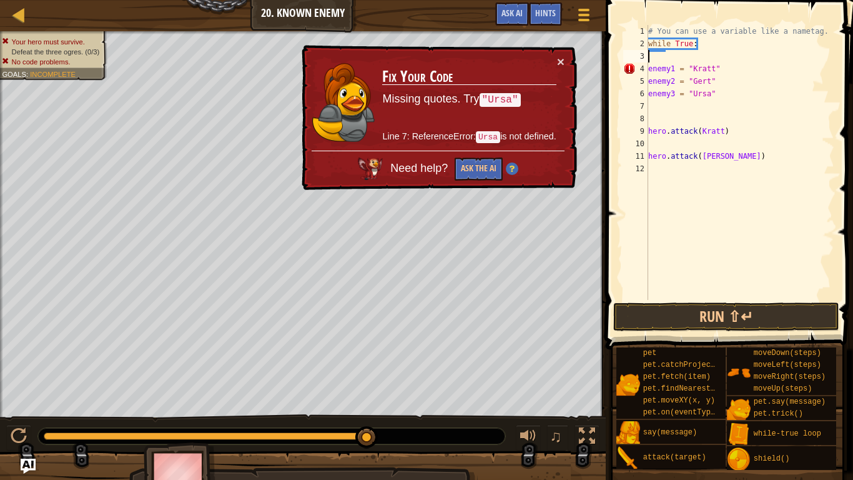
click at [564, 63] on div "× Fix Your Code Missing quotes. Try "Ursa" Line 7: ReferenceError: Ursa is not …" at bounding box center [438, 117] width 278 height 145
click at [707, 41] on div "# You can use a variable like a nametag. while True : enemy1 = "[PERSON_NAME]" …" at bounding box center [740, 175] width 189 height 300
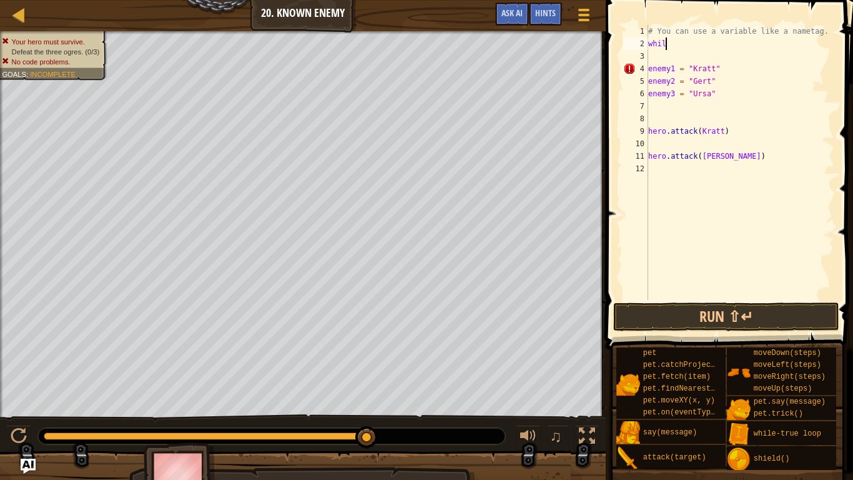
type textarea "w"
click at [686, 94] on div "# You can use a variable like a nametag. enemy1 = "[PERSON_NAME]" enemy2 = "[PE…" at bounding box center [740, 175] width 189 height 300
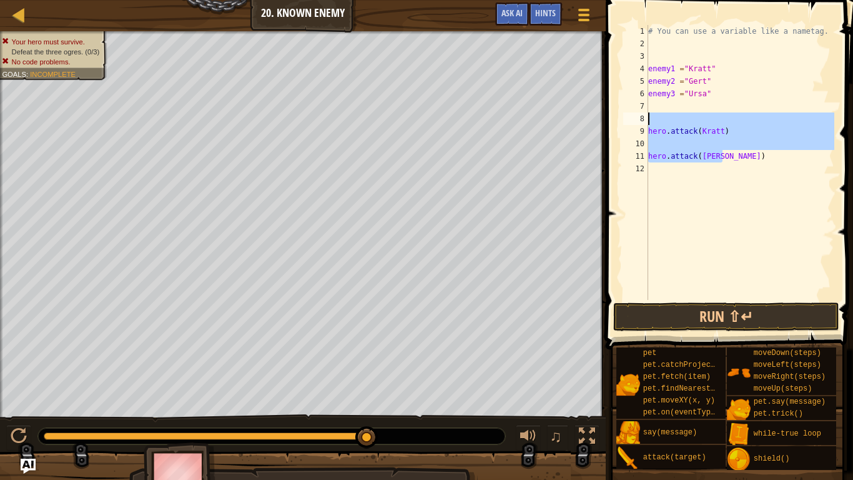
drag, startPoint x: 729, startPoint y: 156, endPoint x: 648, endPoint y: 123, distance: 87.7
click at [648, 123] on div "enemy1 ="[PERSON_NAME]" 1 2 3 4 5 6 7 8 9 10 11 12 # You can use a variable lik…" at bounding box center [728, 162] width 214 height 275
type textarea "\"
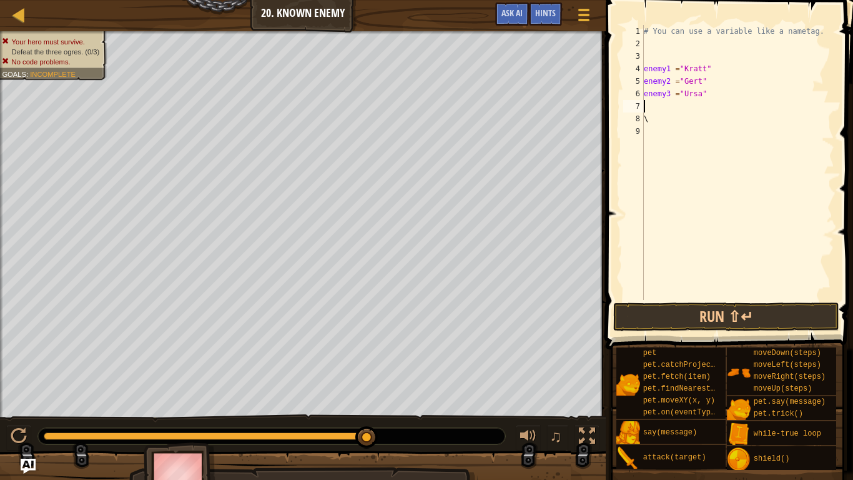
type textarea "\"
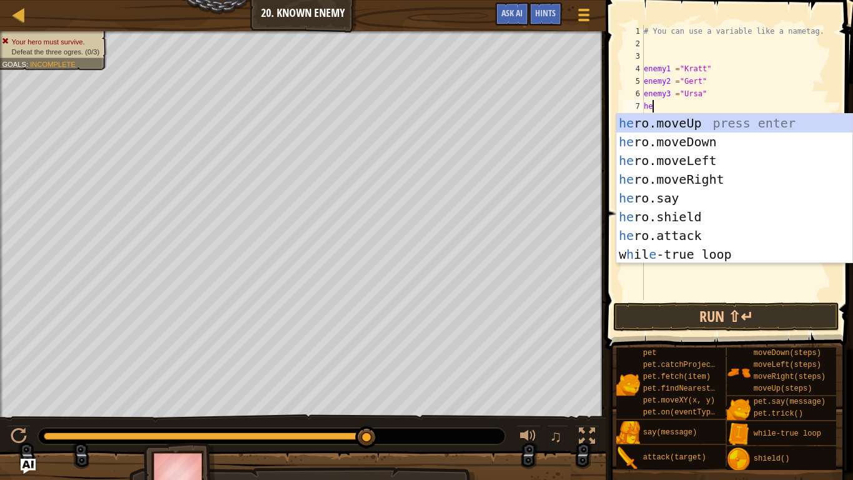
scroll to position [6, 2]
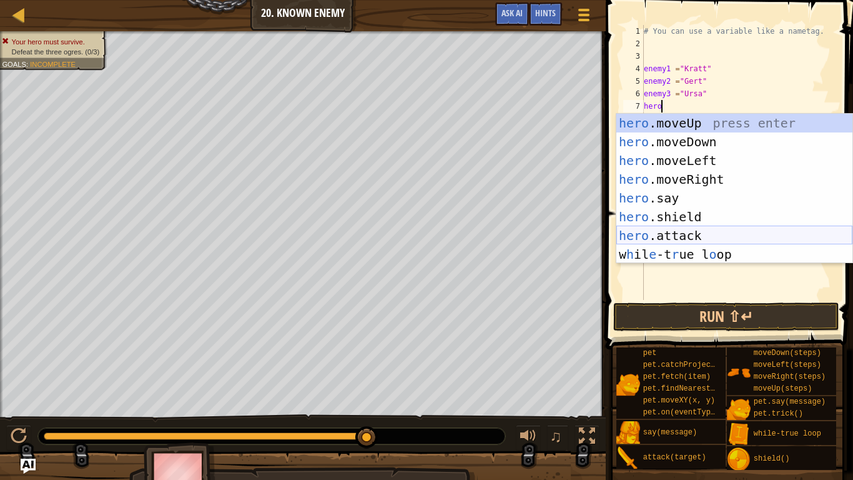
click at [704, 239] on div "hero .moveUp press enter hero .moveDown press enter hero .moveLeft press enter …" at bounding box center [734, 207] width 236 height 187
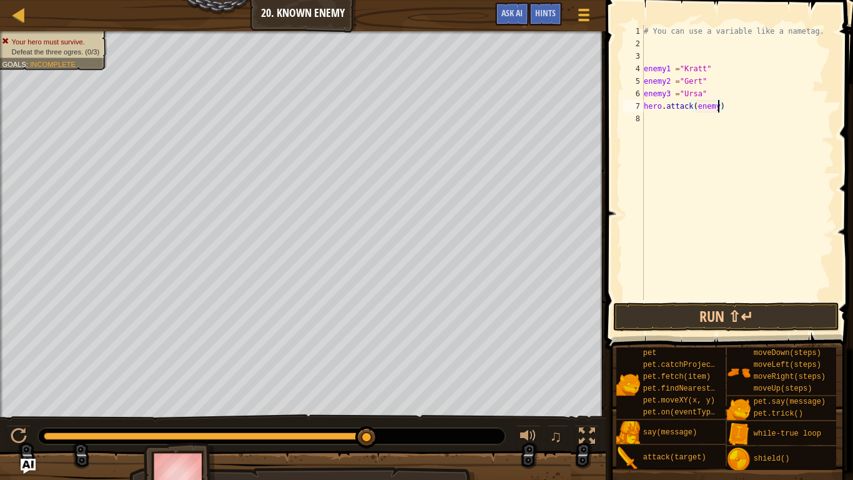
scroll to position [6, 11]
type textarea "hero.attack(enemy1)"
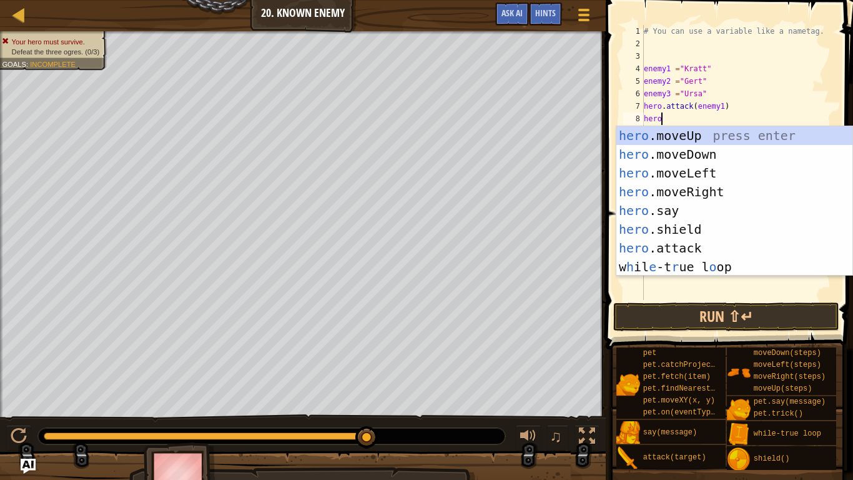
scroll to position [6, 2]
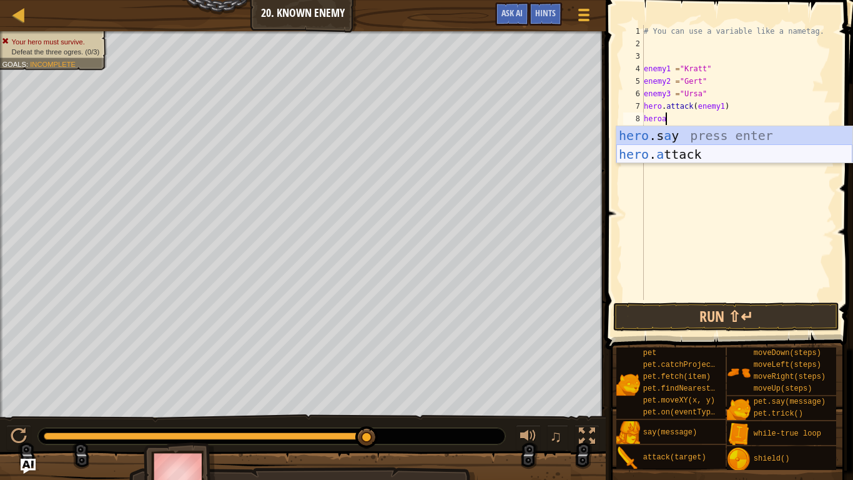
click at [727, 150] on div "hero .s a y press enter hero . a ttack press enter" at bounding box center [734, 163] width 236 height 75
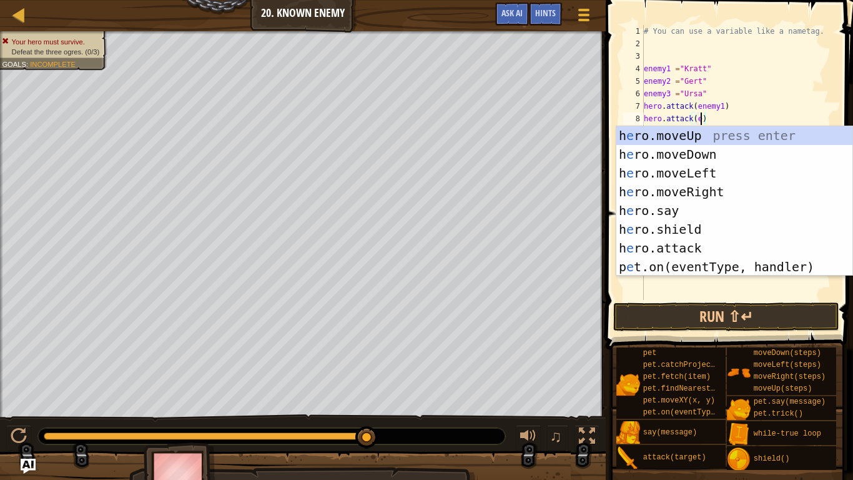
scroll to position [6, 9]
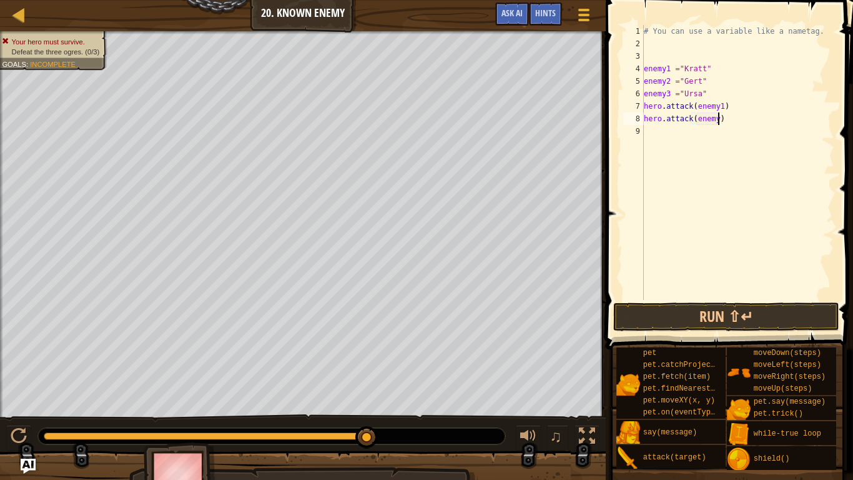
type textarea "hero.attack(enemy2)"
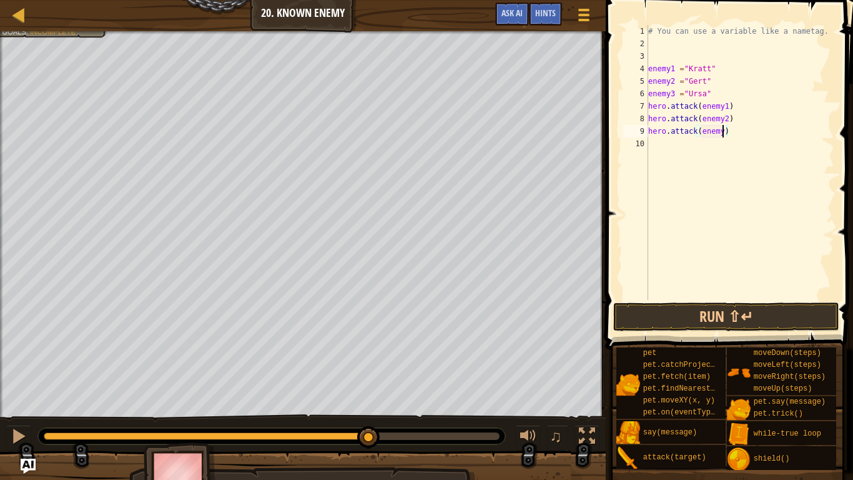
scroll to position [6, 11]
type textarea "hero.attack(enemy3)"
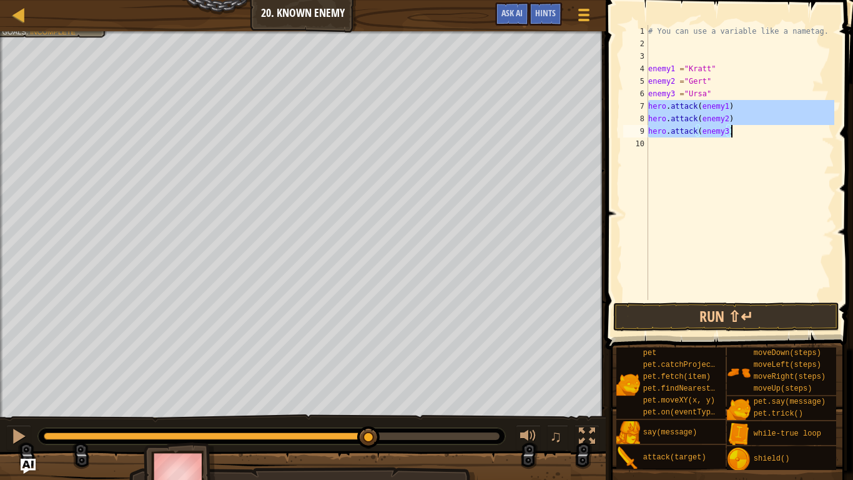
drag, startPoint x: 648, startPoint y: 104, endPoint x: 747, endPoint y: 131, distance: 102.9
click at [747, 131] on div "# You can use a variable like a nametag. enemy1 = "[PERSON_NAME]" enemy2 = "[PE…" at bounding box center [740, 175] width 189 height 300
type textarea "hero.attack(enemy2) hero.attack(enemy3)"
click at [658, 146] on div "# You can use a variable like a nametag. enemy1 = "[PERSON_NAME]" enemy2 = "[PE…" at bounding box center [740, 175] width 189 height 300
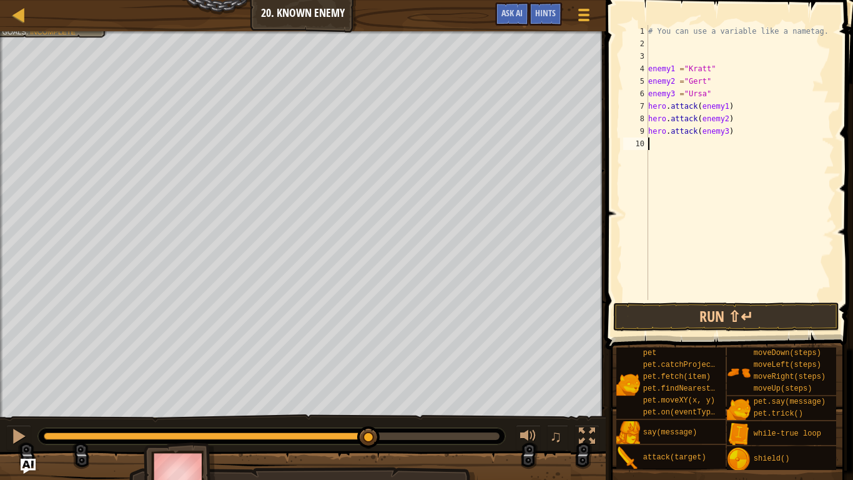
paste textarea "hero.attack(enemy3)"
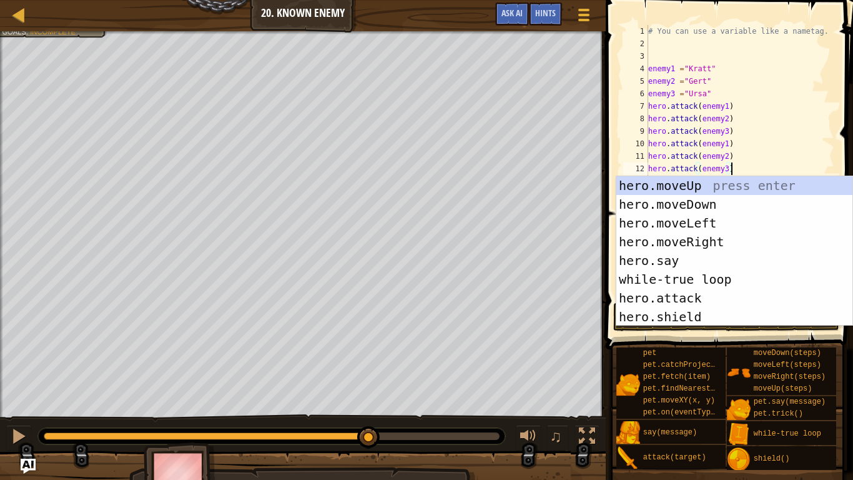
click at [648, 68] on div "# You can use a variable like a nametag. enemy1 = "[PERSON_NAME]" enemy2 = "[PE…" at bounding box center [740, 175] width 189 height 300
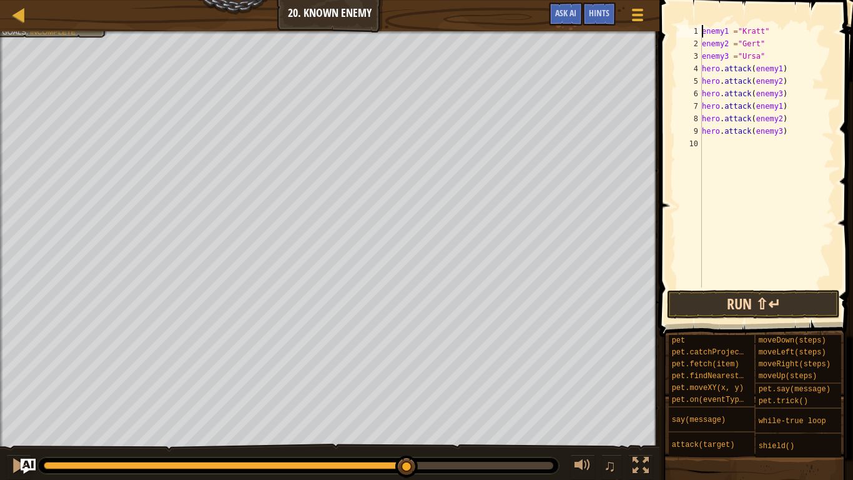
type textarea "enemy1 ="[PERSON_NAME]""
click at [769, 308] on button "Run ⇧↵" at bounding box center [753, 304] width 173 height 29
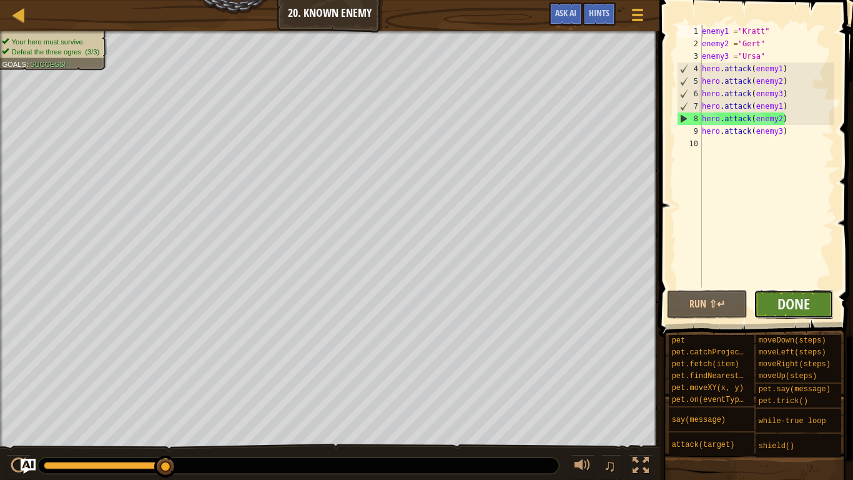
click at [766, 297] on button "Done" at bounding box center [794, 304] width 81 height 29
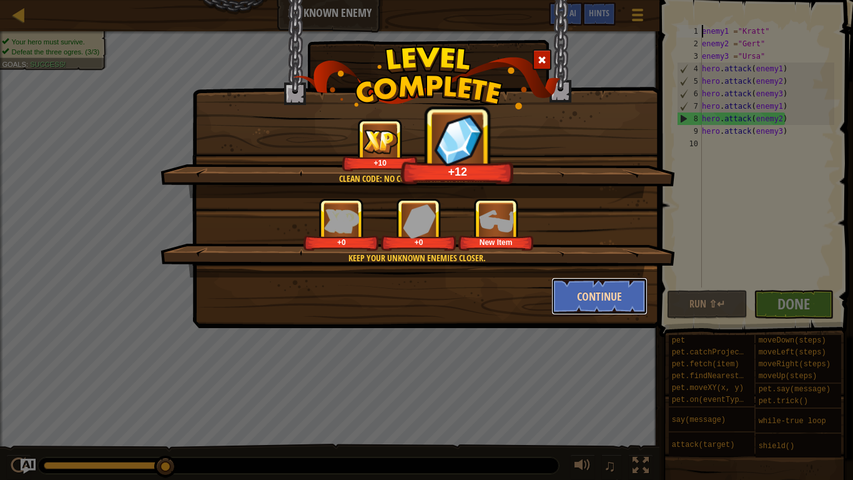
click at [593, 296] on button "Continue" at bounding box center [599, 295] width 97 height 37
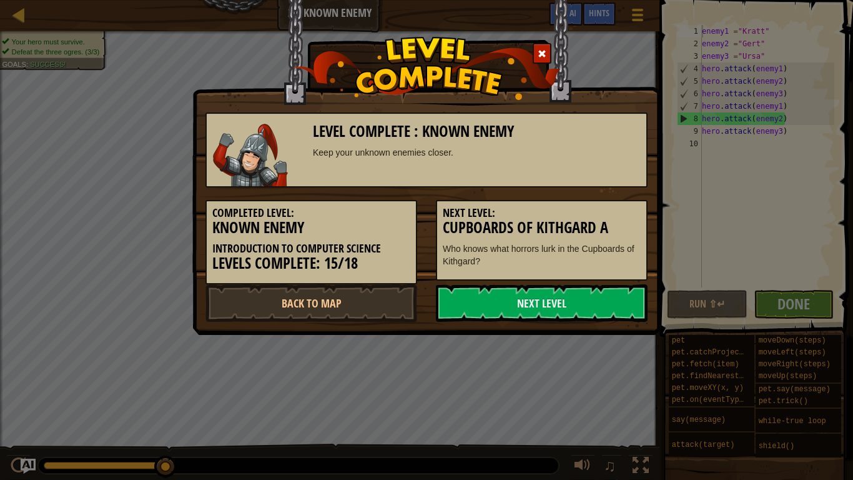
click at [413, 206] on div "Completed Level: Known Enemy Introduction to Computer Science Levels Complete: …" at bounding box center [311, 242] width 212 height 84
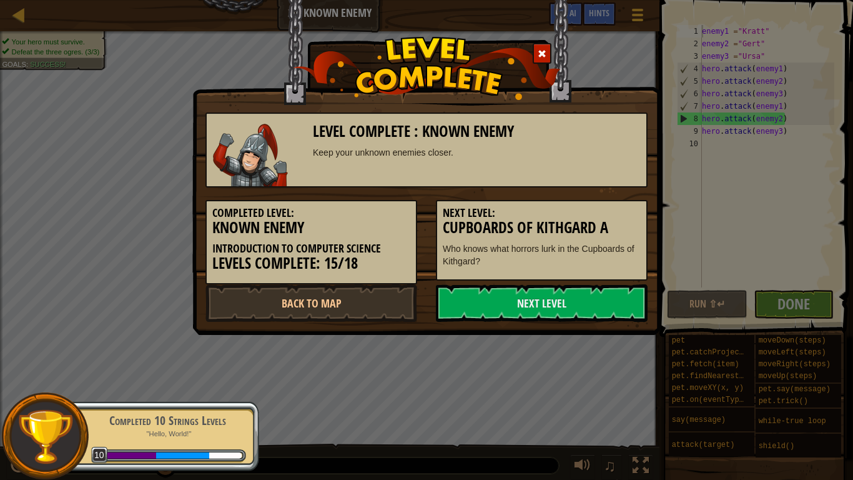
click at [551, 348] on div "Level Complete : Known Enemy Keep your unknown enemies closer. Completed Level:…" at bounding box center [426, 240] width 853 height 480
click at [558, 319] on link "Next Level" at bounding box center [542, 302] width 212 height 37
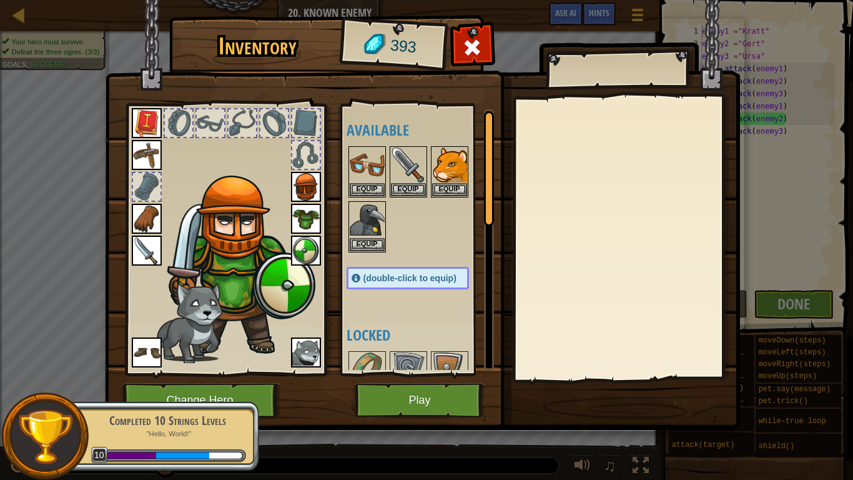
click at [435, 199] on div at bounding box center [420, 199] width 147 height 110
click at [440, 195] on button "Equip" at bounding box center [449, 188] width 35 height 13
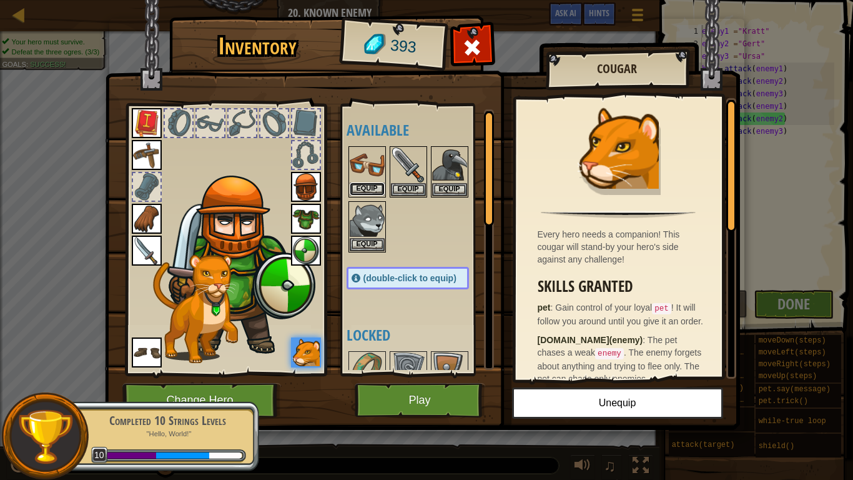
click at [375, 182] on button "Equip" at bounding box center [367, 188] width 35 height 13
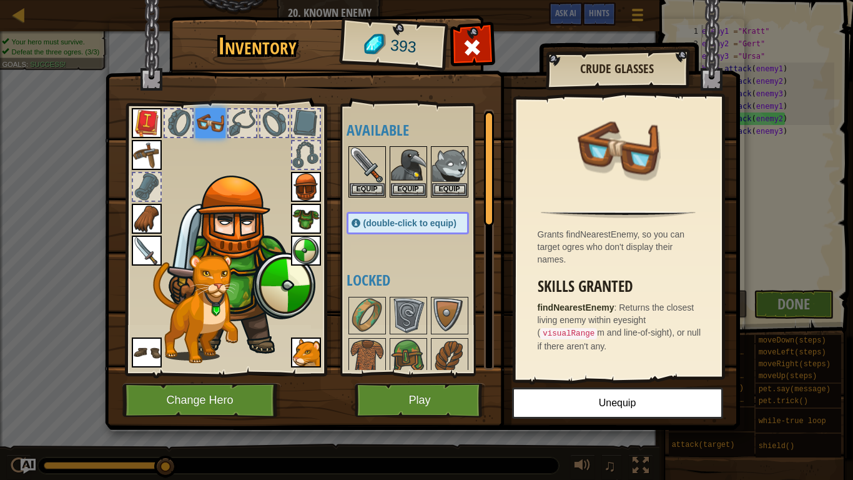
click at [239, 117] on div at bounding box center [242, 122] width 27 height 27
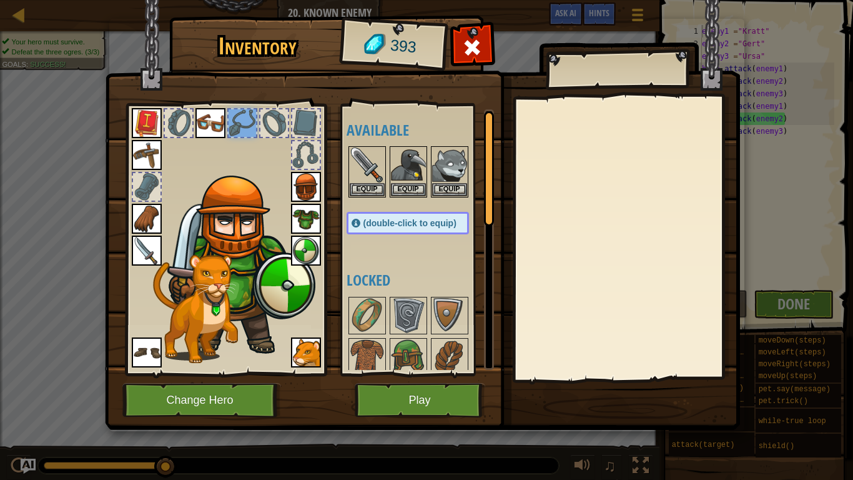
click at [255, 120] on div at bounding box center [242, 122] width 27 height 27
click at [262, 122] on div at bounding box center [273, 122] width 27 height 27
click at [314, 194] on img at bounding box center [306, 187] width 30 height 30
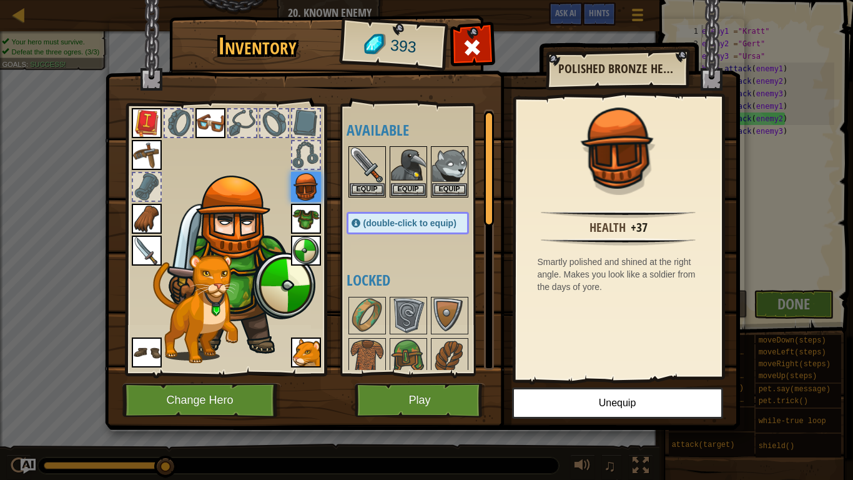
click at [310, 226] on img at bounding box center [306, 219] width 30 height 30
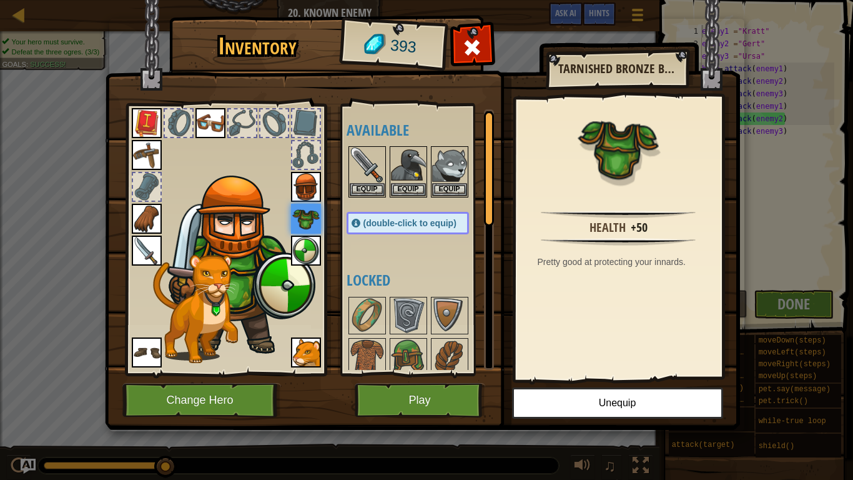
click at [313, 237] on img at bounding box center [306, 250] width 30 height 30
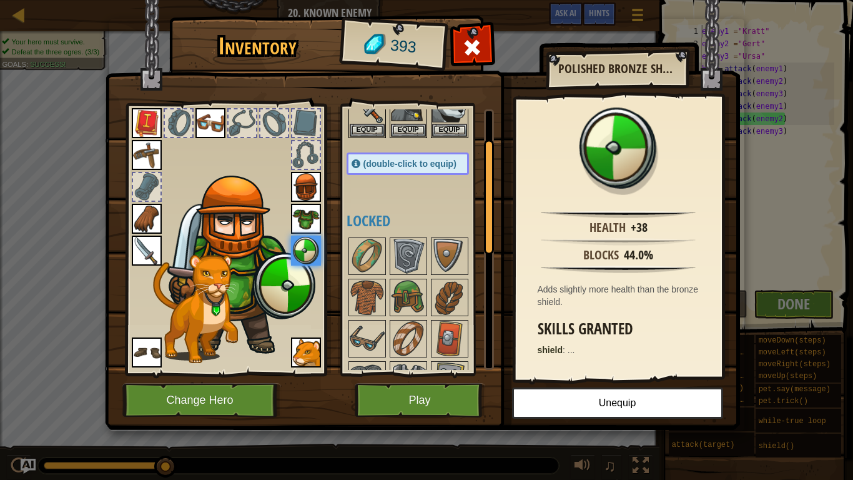
scroll to position [61, 0]
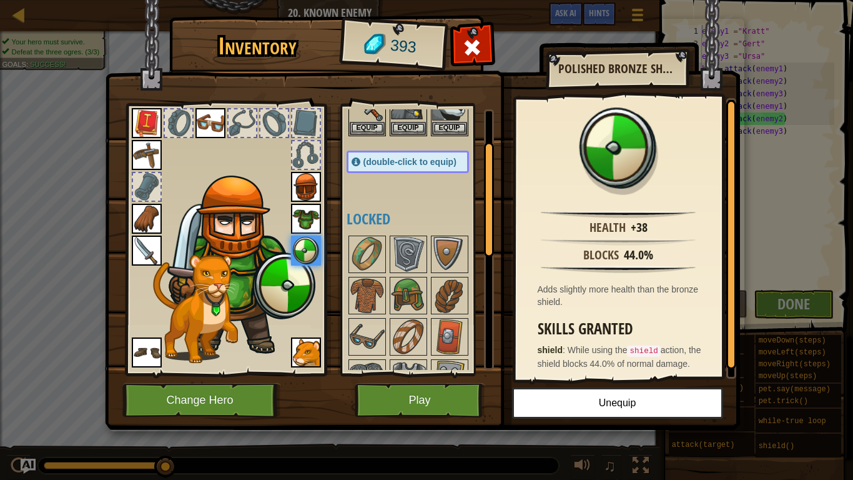
click at [385, 286] on div at bounding box center [420, 419] width 147 height 371
click at [382, 286] on img at bounding box center [367, 295] width 35 height 35
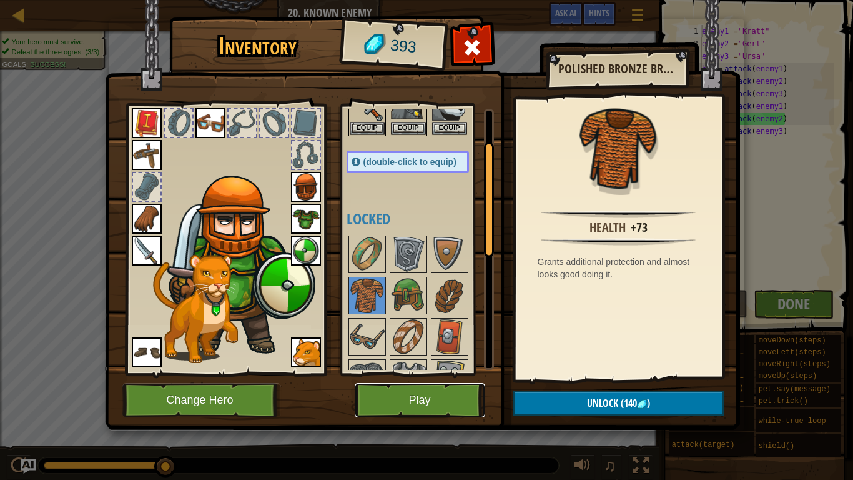
click at [430, 373] on button "Play" at bounding box center [420, 400] width 131 height 34
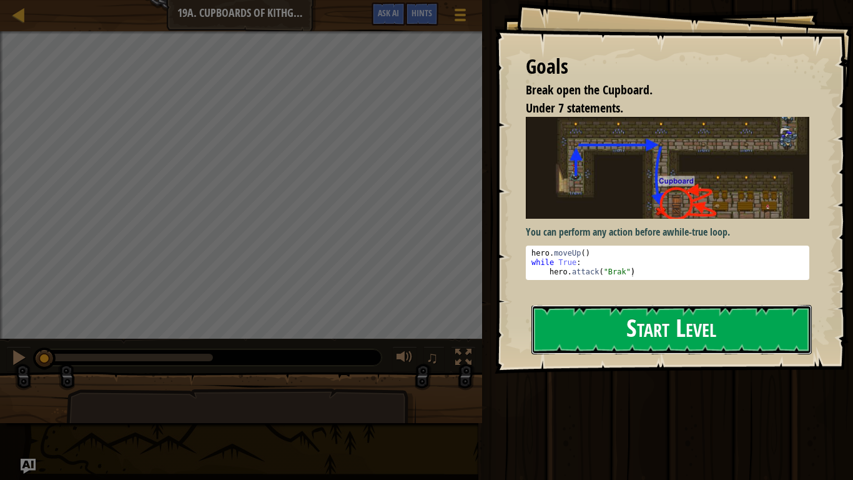
click at [588, 348] on button "Start Level" at bounding box center [671, 329] width 280 height 49
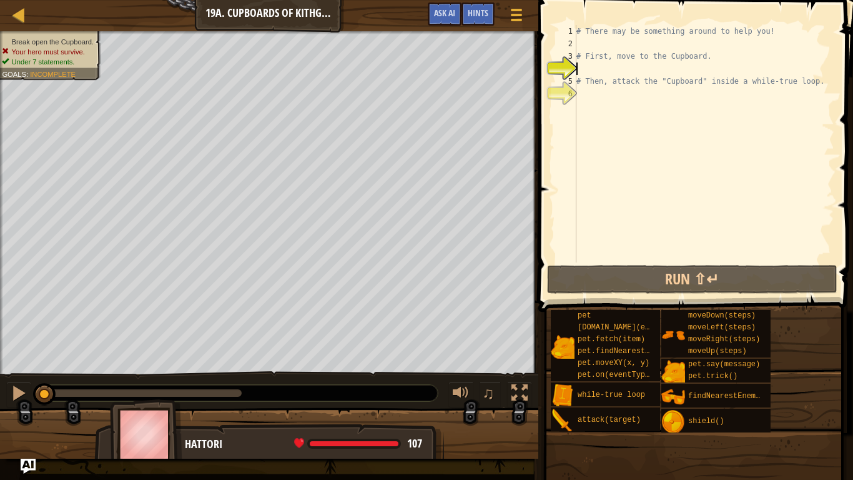
type textarea "h"
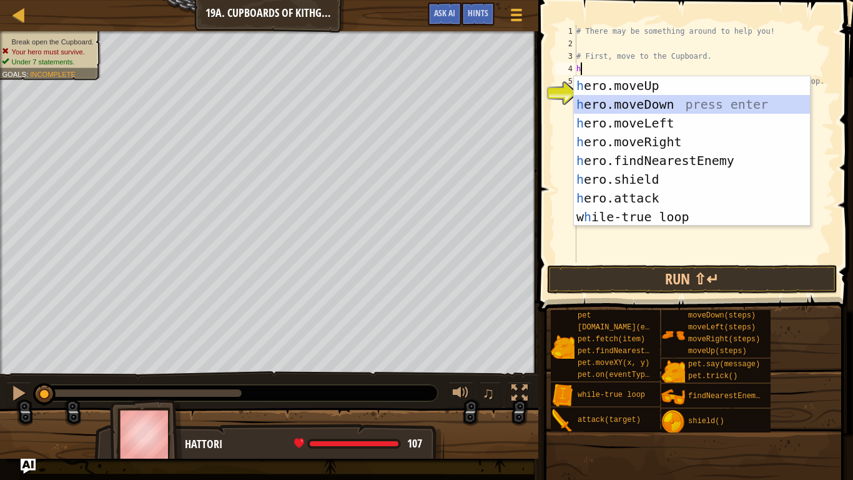
click at [683, 104] on div "h ero.moveUp press enter h ero.moveDown press enter h ero.moveLeft press enter …" at bounding box center [692, 169] width 236 height 187
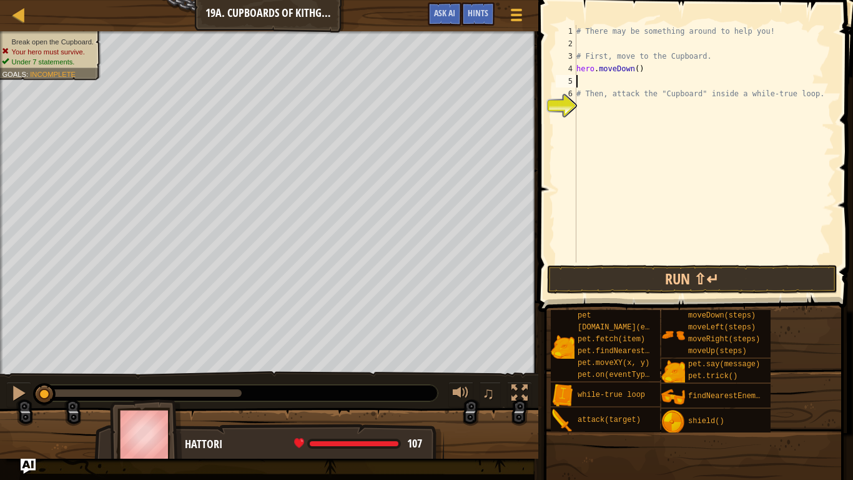
type textarea "h"
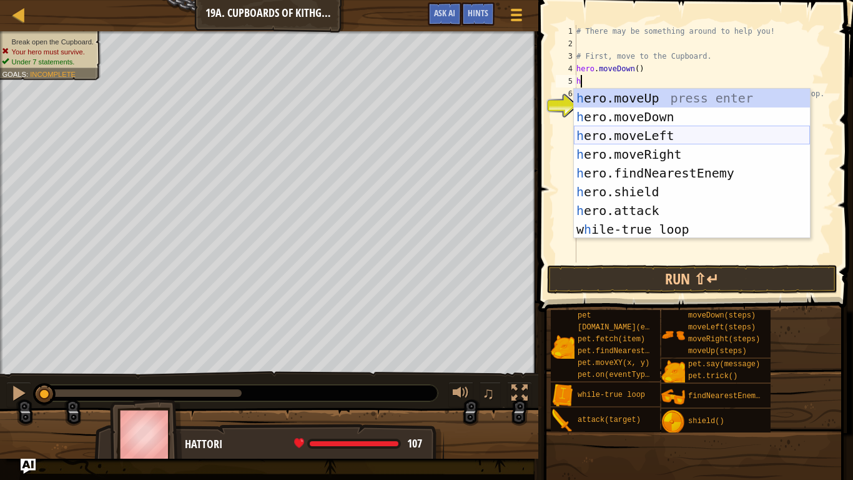
click at [678, 136] on div "h ero.moveUp press enter h ero.moveDown press enter h ero.moveLeft press enter …" at bounding box center [692, 182] width 236 height 187
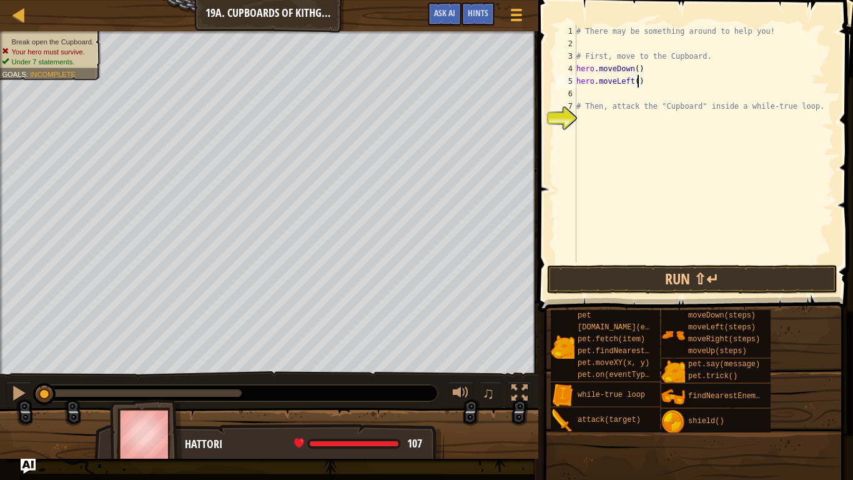
click at [638, 80] on div "# There may be something around to help you! # First, move to the Cupboard. her…" at bounding box center [704, 156] width 260 height 262
type textarea "hero.moveLeft(2)"
click at [631, 97] on div "# There may be something around to help you! # First, move to the Cupboard. her…" at bounding box center [704, 156] width 260 height 262
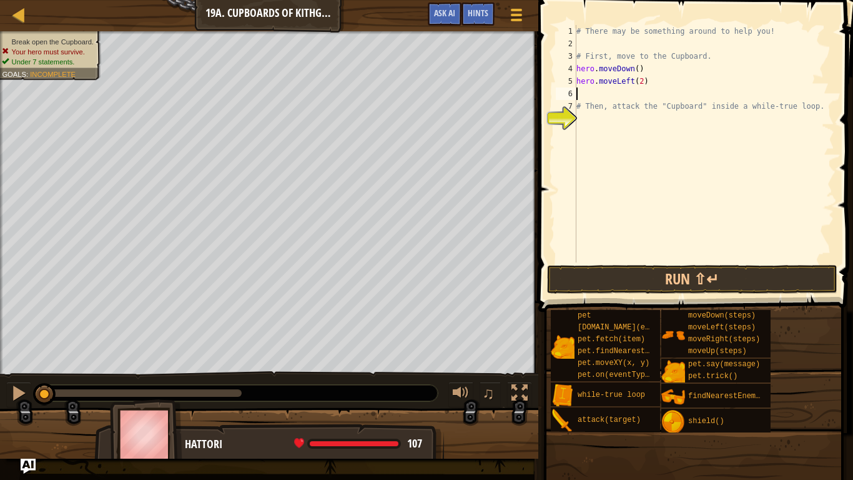
type textarea "h"
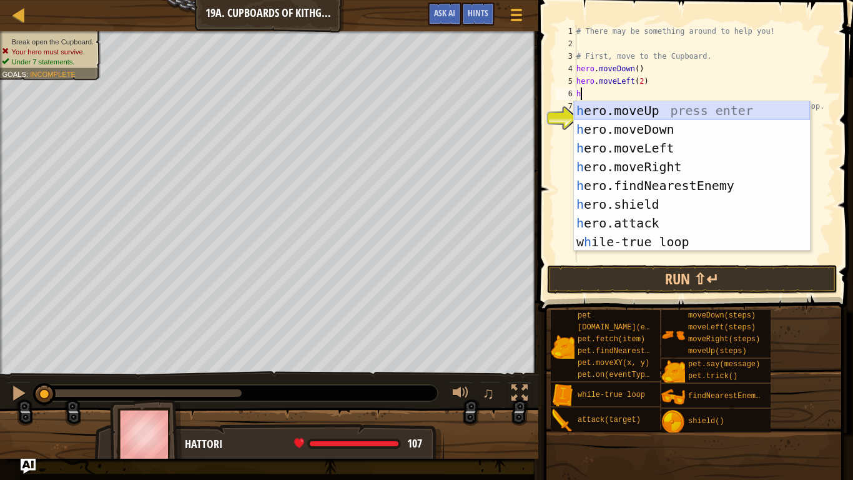
click at [676, 107] on div "h ero.moveUp press enter h ero.moveDown press enter h ero.moveLeft press enter …" at bounding box center [692, 194] width 236 height 187
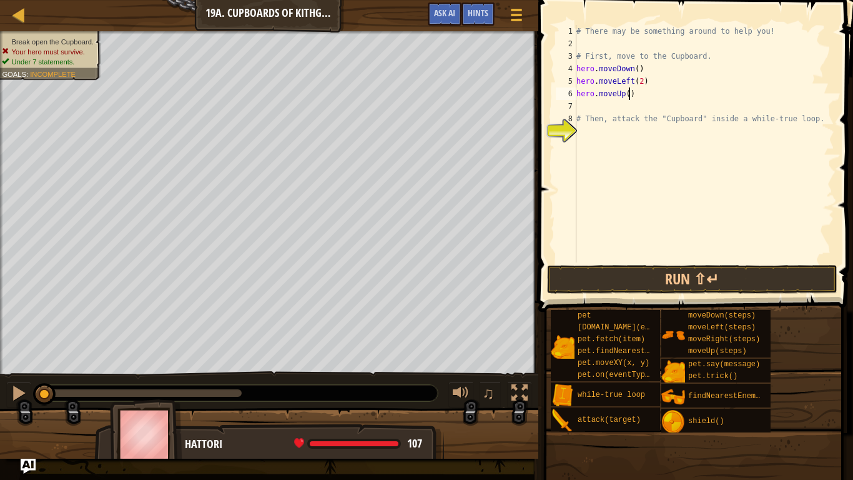
click at [629, 91] on div "# There may be something around to help you! # First, move to the Cupboard. her…" at bounding box center [704, 156] width 260 height 262
type textarea "hero.moveUp(2)"
click at [625, 111] on div "# There may be something around to help you! # First, move to the Cupboard. her…" at bounding box center [704, 156] width 260 height 262
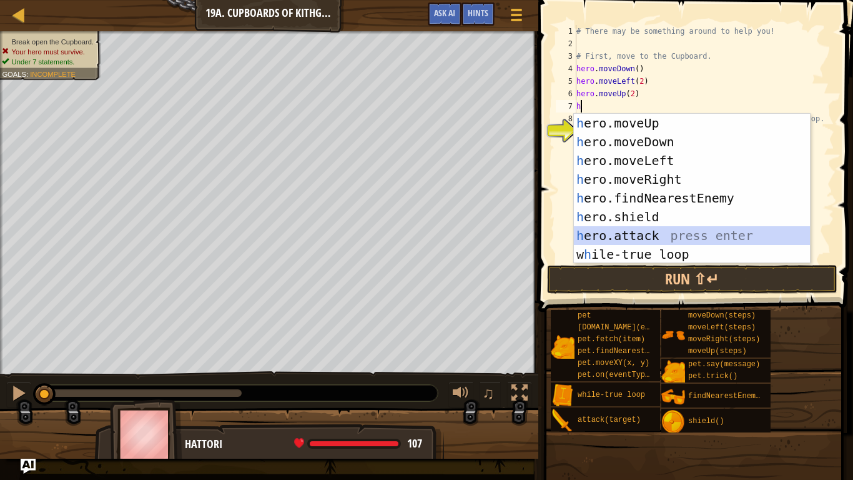
click at [666, 231] on div "h ero.moveUp press enter h ero.moveDown press enter h ero.moveLeft press enter …" at bounding box center [692, 207] width 236 height 187
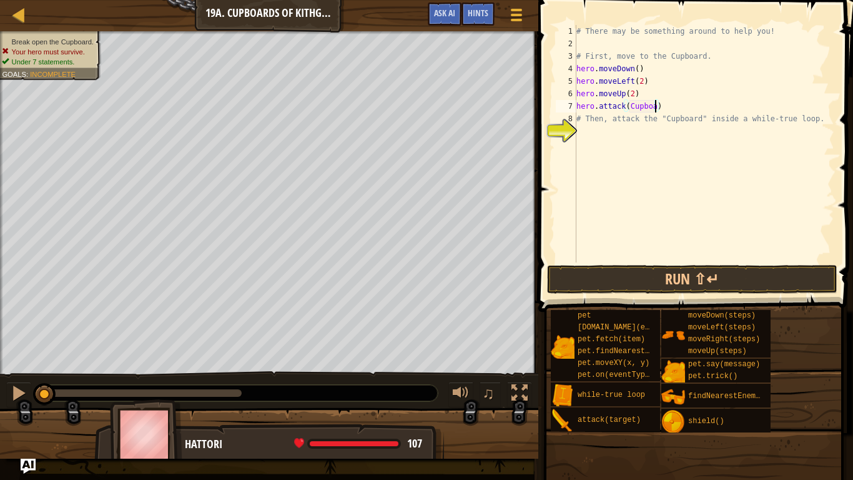
scroll to position [6, 12]
click at [784, 281] on button "Run ⇧↵" at bounding box center [692, 279] width 291 height 29
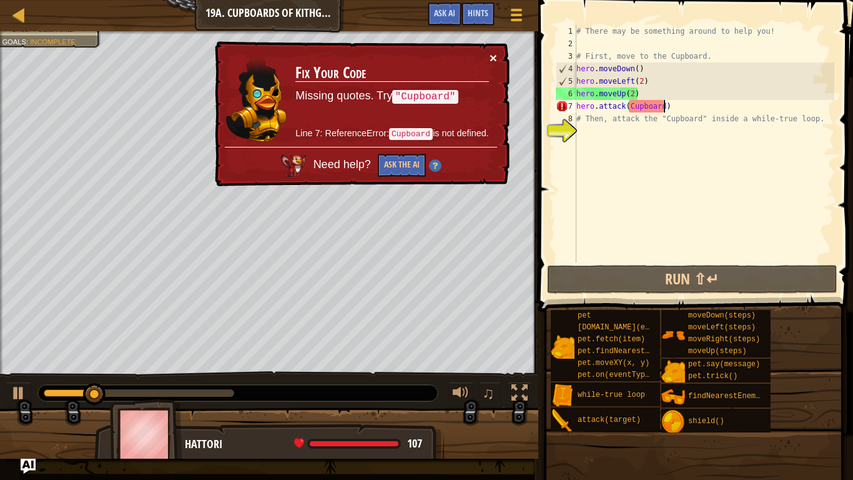
click at [492, 58] on button "×" at bounding box center [493, 57] width 7 height 13
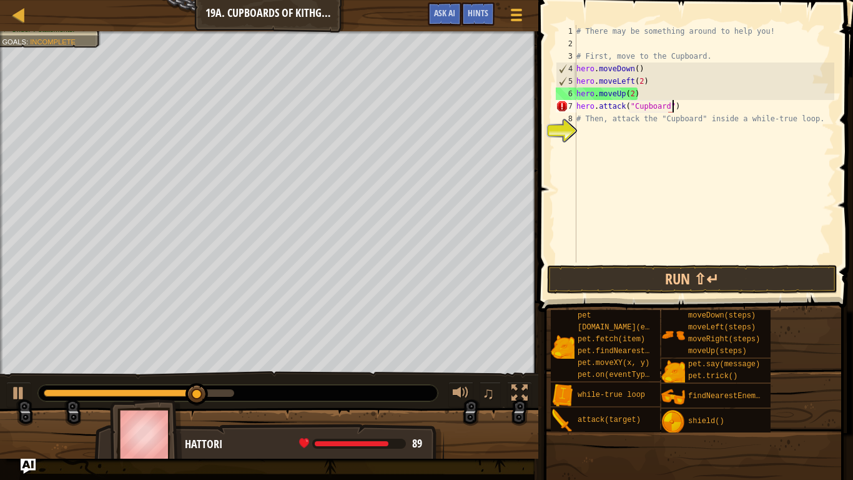
scroll to position [6, 14]
type textarea "hero.attack("Cupboard")"
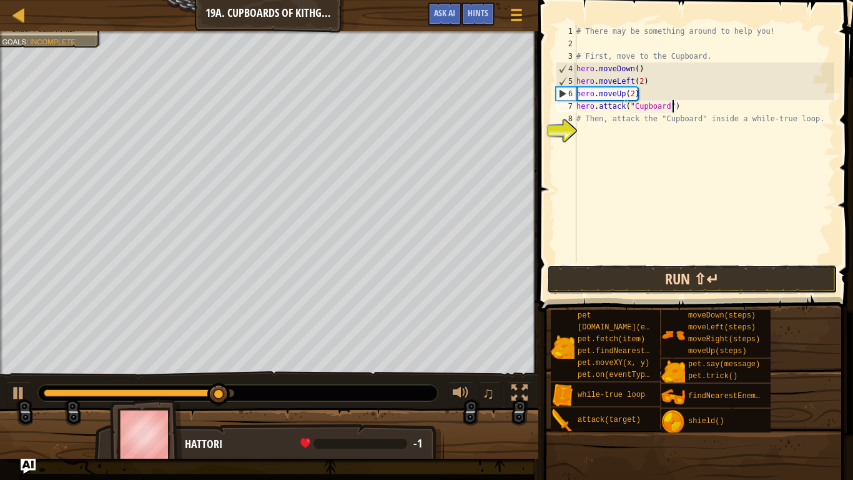
click at [666, 290] on button "Run ⇧↵" at bounding box center [692, 279] width 291 height 29
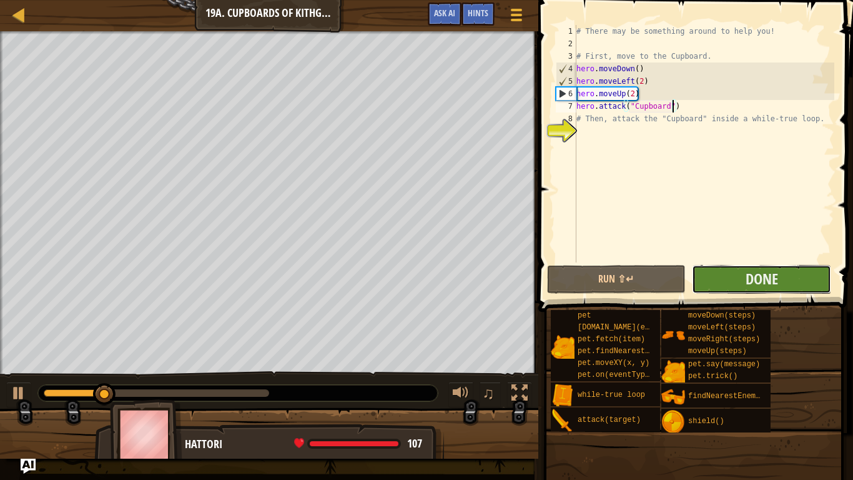
click at [707, 280] on button "Done" at bounding box center [761, 279] width 139 height 29
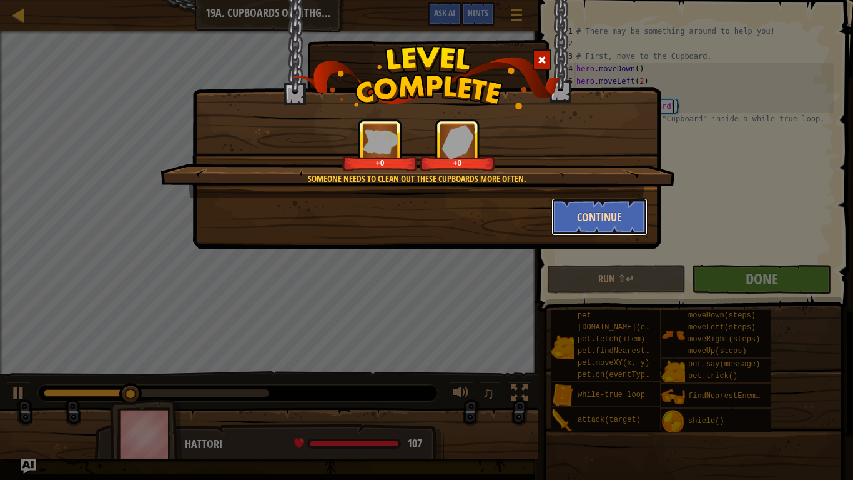
click at [624, 217] on button "Continue" at bounding box center [599, 216] width 97 height 37
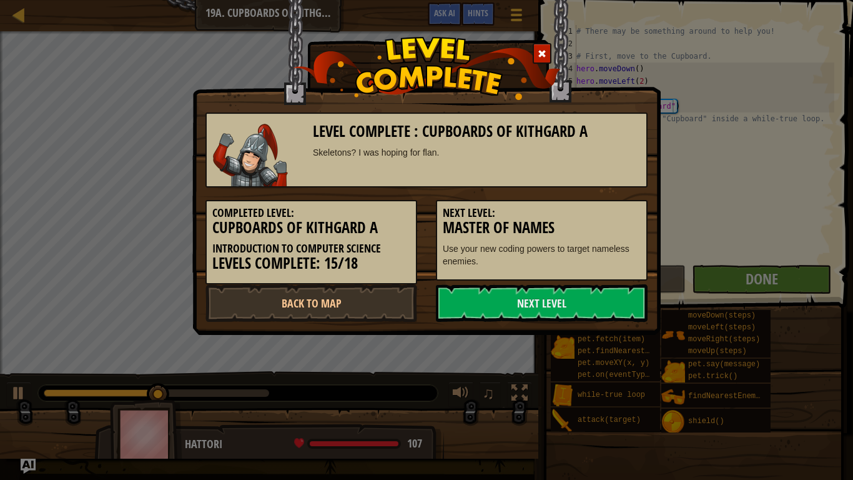
click at [622, 220] on h3 "Master of Names" at bounding box center [542, 227] width 198 height 17
click at [638, 297] on link "Next Level" at bounding box center [542, 302] width 212 height 37
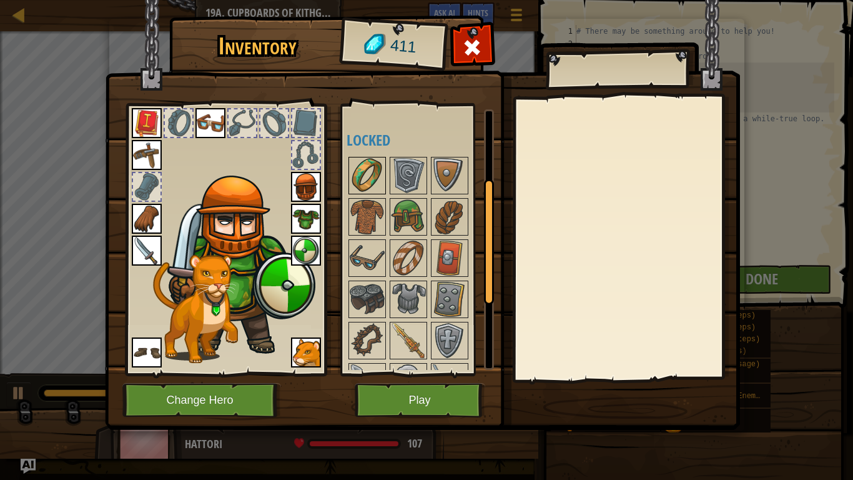
scroll to position [151, 0]
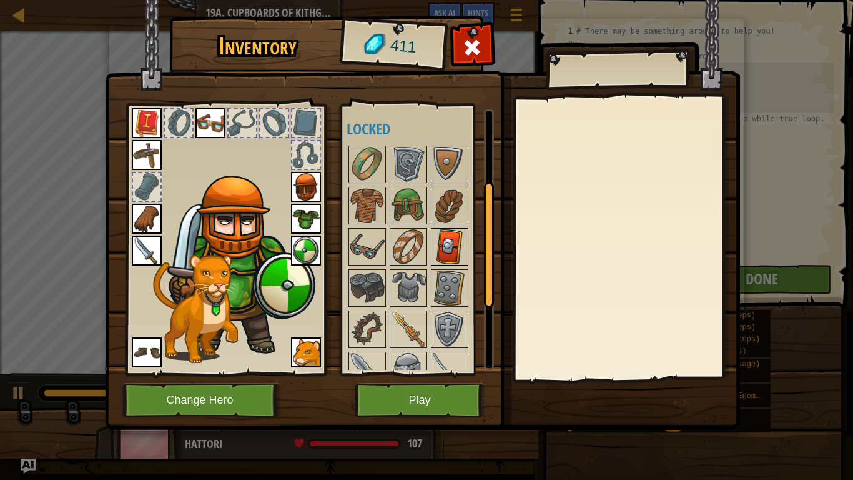
click at [453, 243] on img at bounding box center [449, 246] width 35 height 35
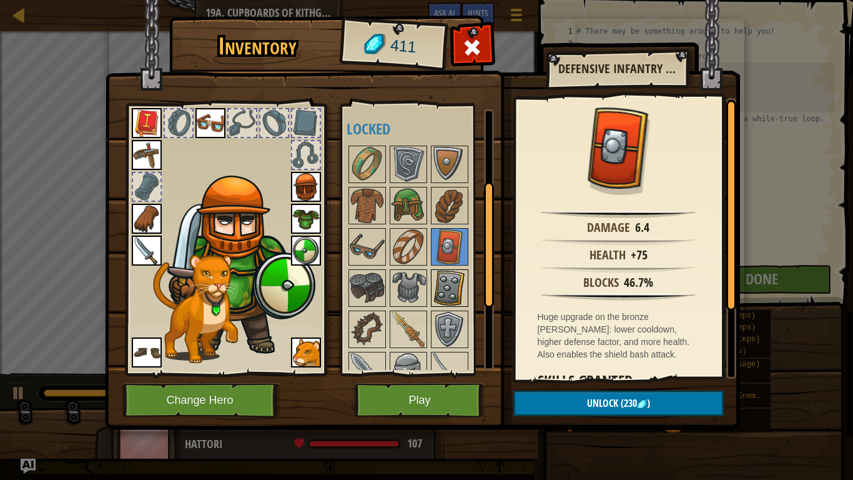
click at [460, 288] on img at bounding box center [449, 287] width 35 height 35
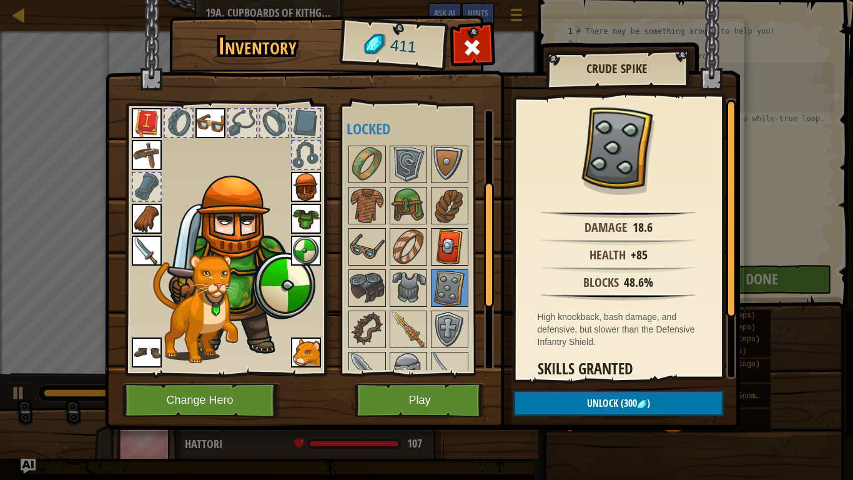
click at [451, 255] on img at bounding box center [449, 246] width 35 height 35
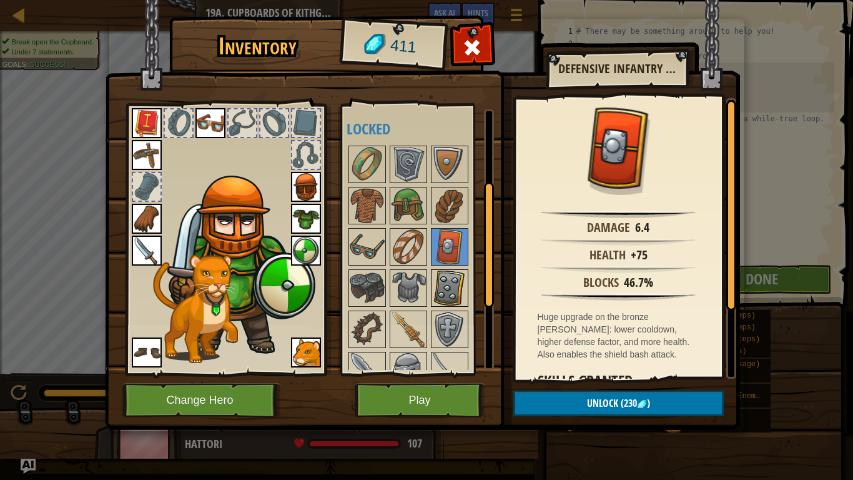
click at [458, 274] on img at bounding box center [449, 287] width 35 height 35
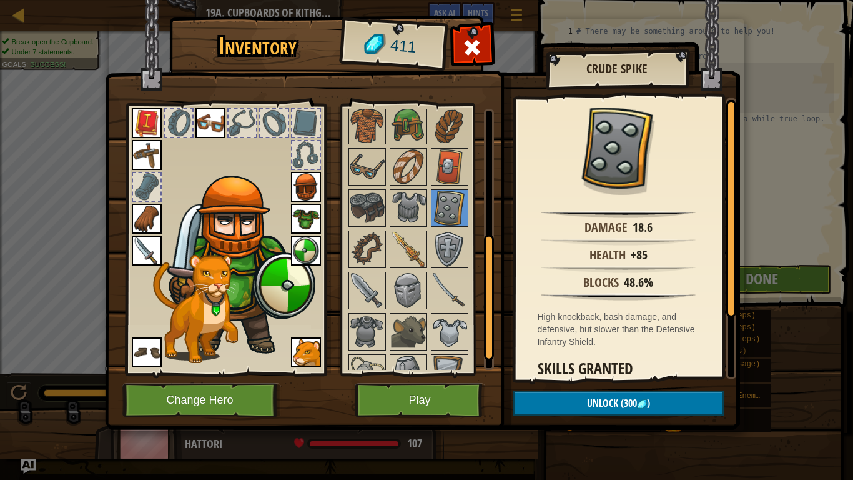
scroll to position [272, 0]
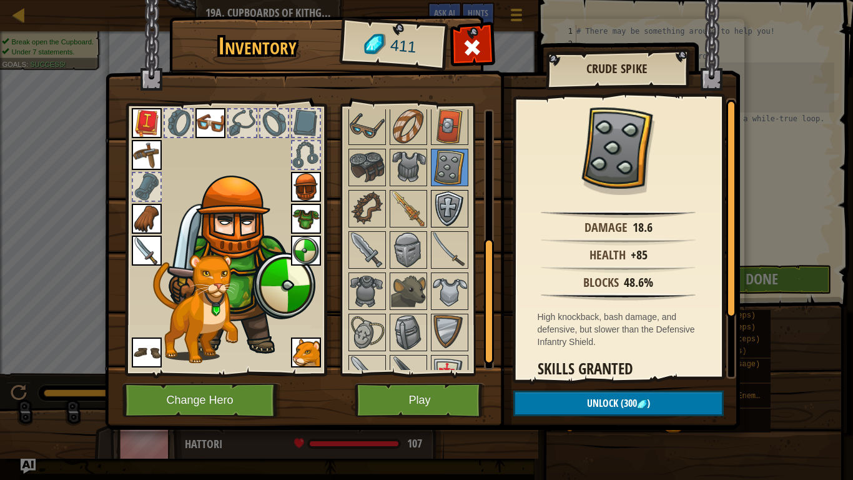
click at [451, 200] on img at bounding box center [449, 208] width 35 height 35
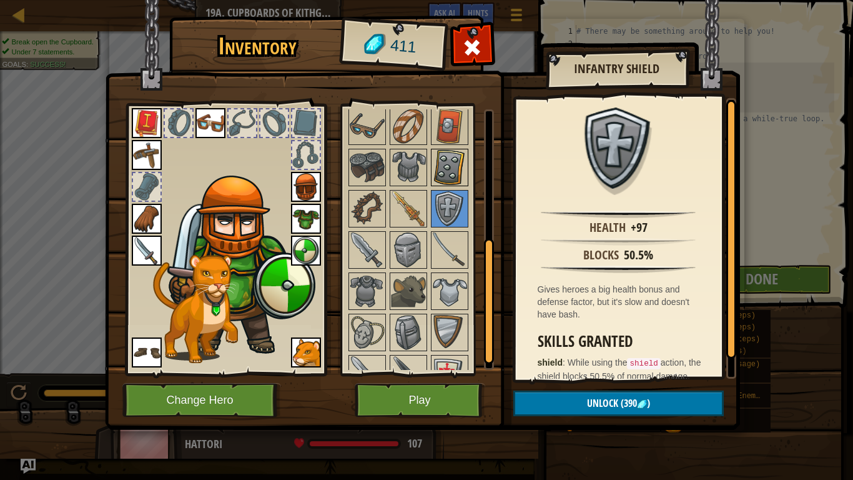
click at [453, 157] on img at bounding box center [449, 167] width 35 height 35
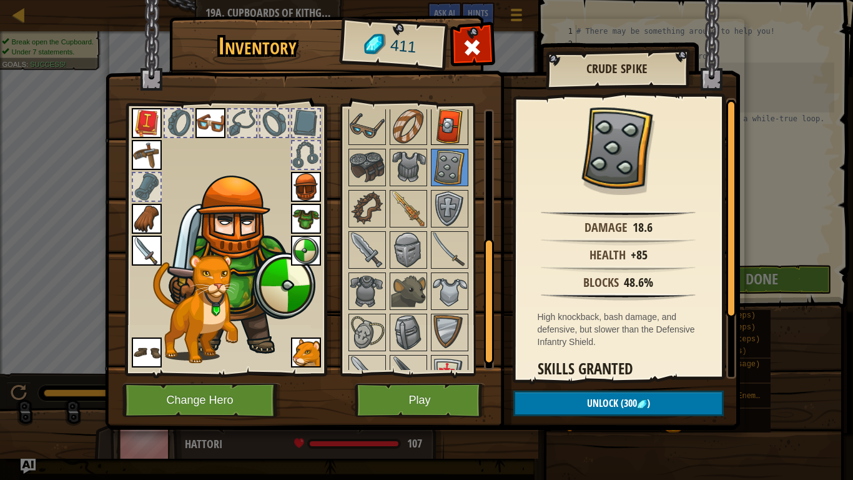
click at [447, 128] on img at bounding box center [449, 126] width 35 height 35
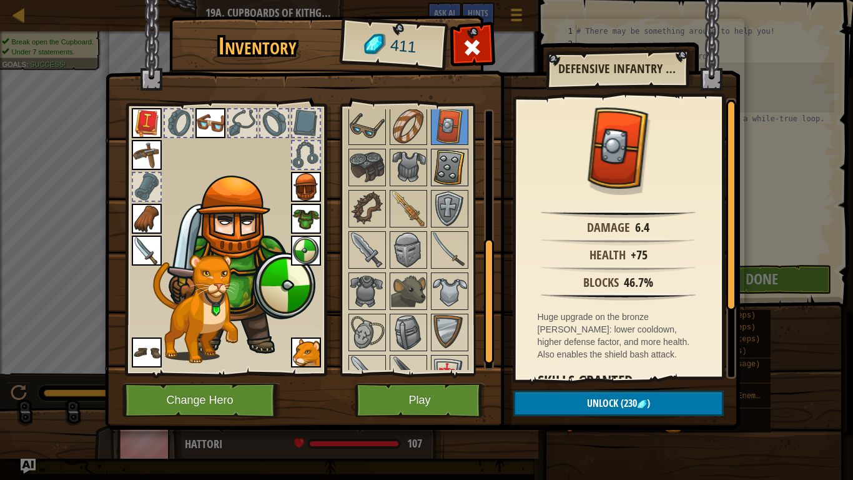
click at [462, 155] on img at bounding box center [449, 167] width 35 height 35
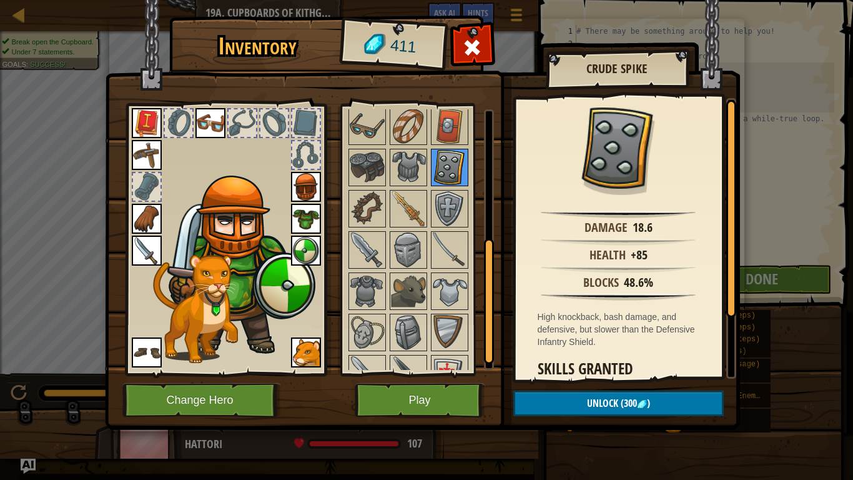
scroll to position [296, 0]
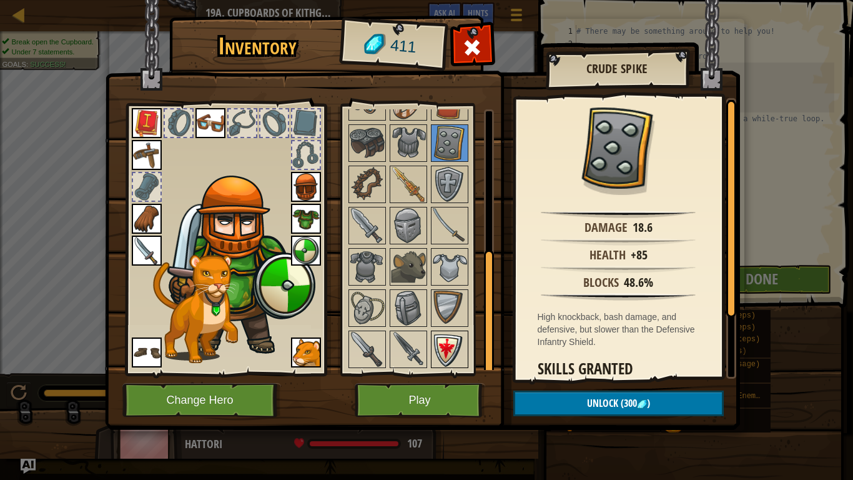
click at [455, 334] on img at bounding box center [449, 349] width 35 height 35
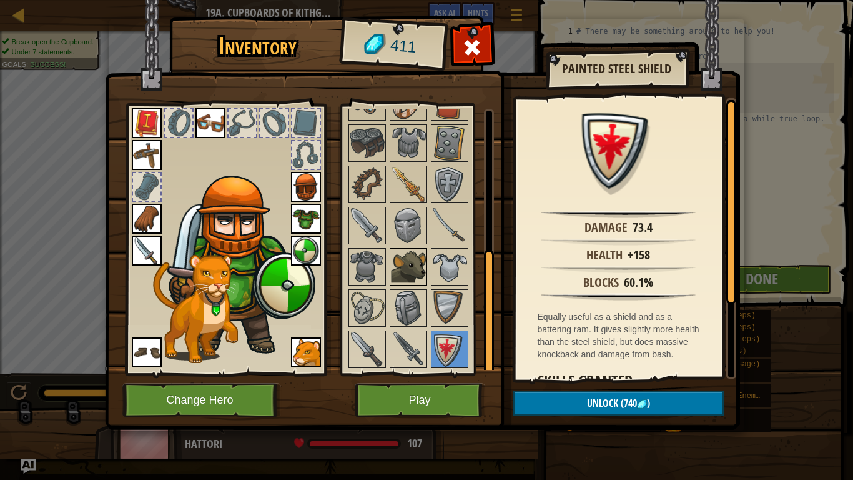
click at [412, 275] on img at bounding box center [408, 266] width 35 height 35
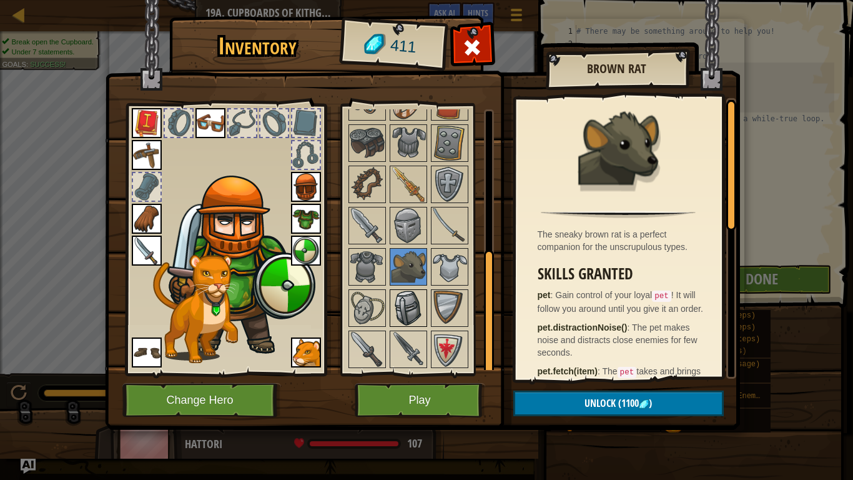
click at [422, 319] on img at bounding box center [408, 307] width 35 height 35
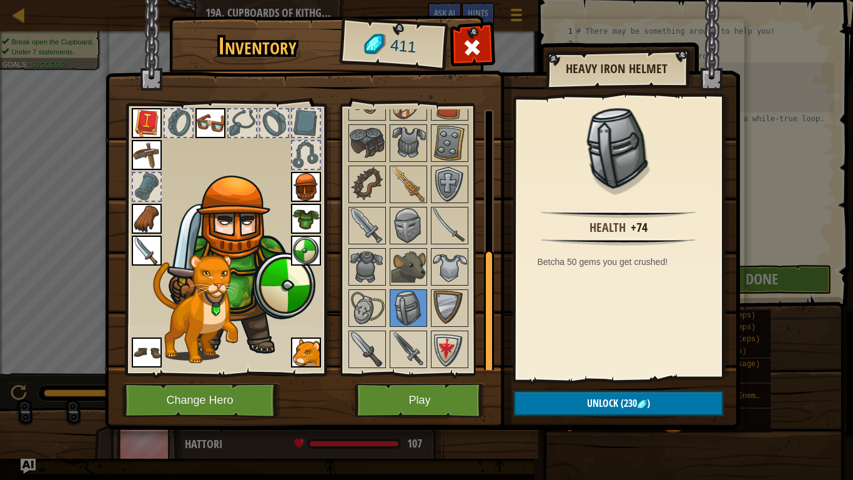
click at [386, 308] on div at bounding box center [420, 184] width 147 height 371
click at [368, 300] on img at bounding box center [367, 307] width 35 height 35
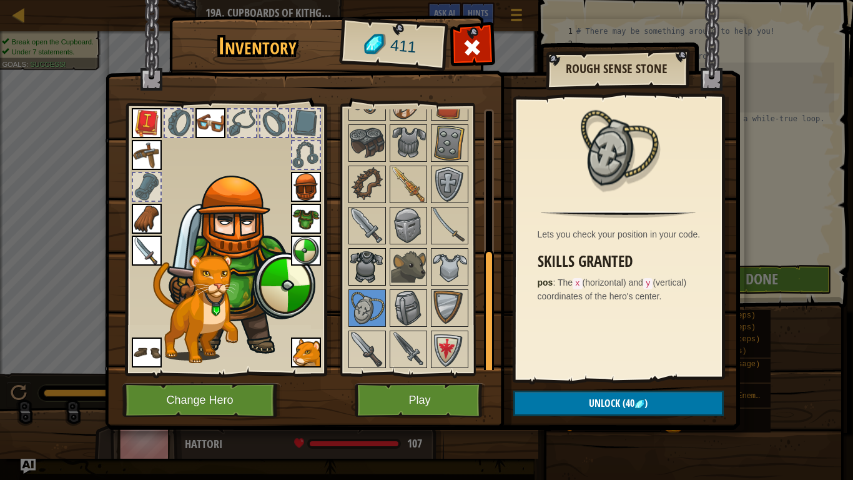
click at [365, 263] on img at bounding box center [367, 266] width 35 height 35
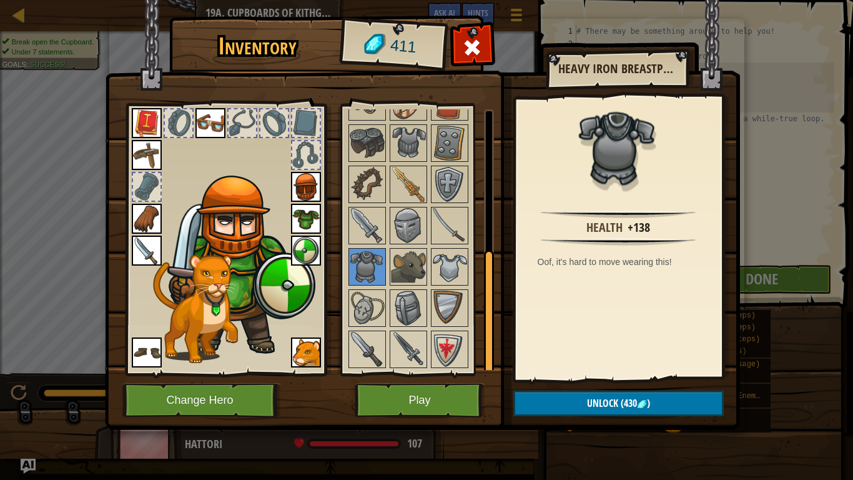
click at [446, 162] on div at bounding box center [420, 184] width 147 height 371
click at [441, 145] on img at bounding box center [449, 143] width 35 height 35
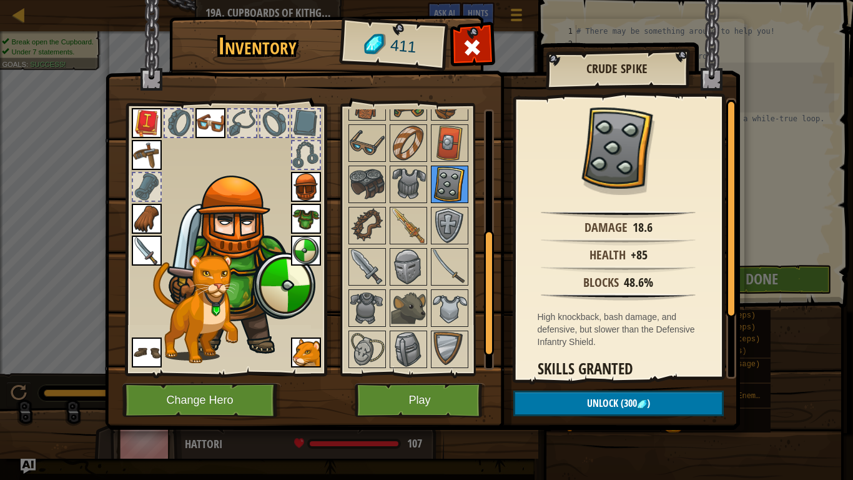
scroll to position [254, 0]
click at [443, 144] on img at bounding box center [449, 143] width 35 height 35
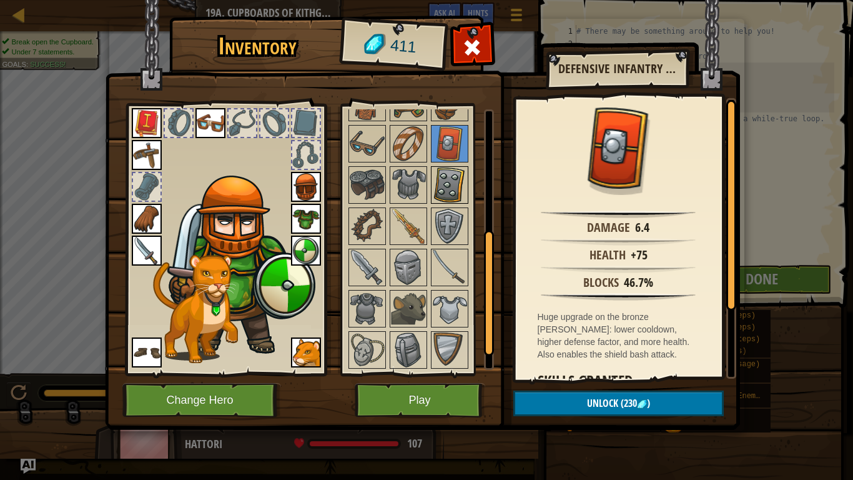
click at [454, 195] on img at bounding box center [449, 184] width 35 height 35
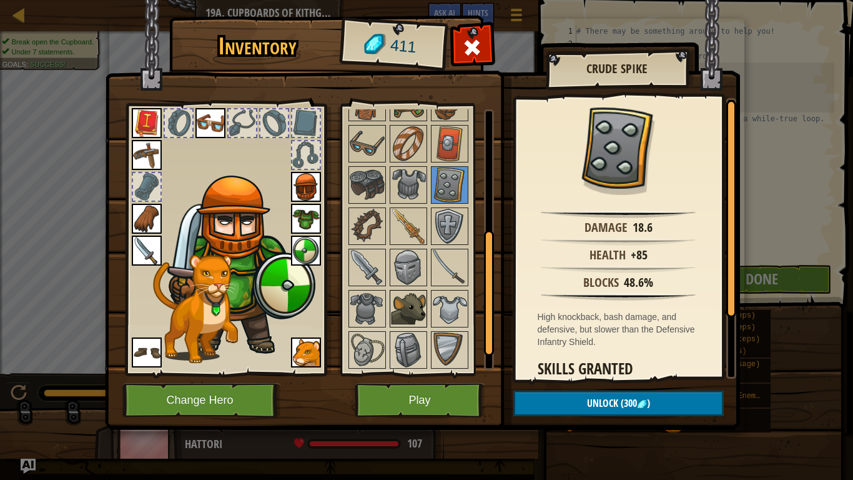
click at [399, 303] on img at bounding box center [408, 308] width 35 height 35
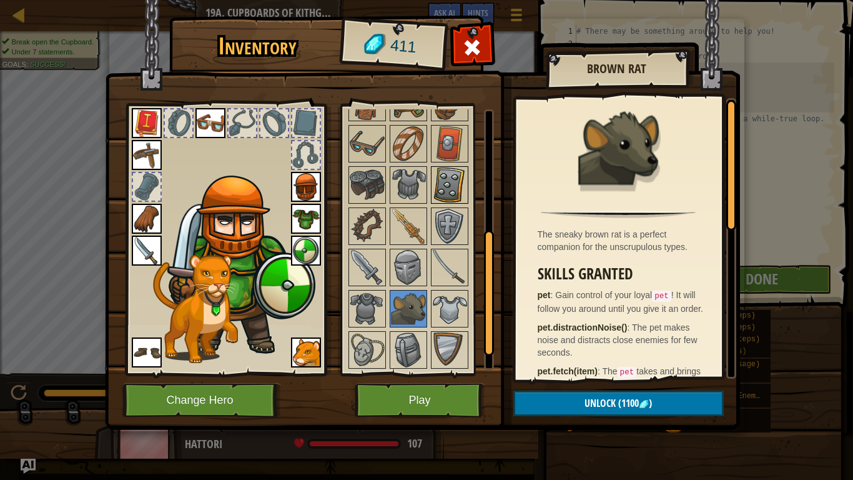
click at [458, 187] on img at bounding box center [449, 184] width 35 height 35
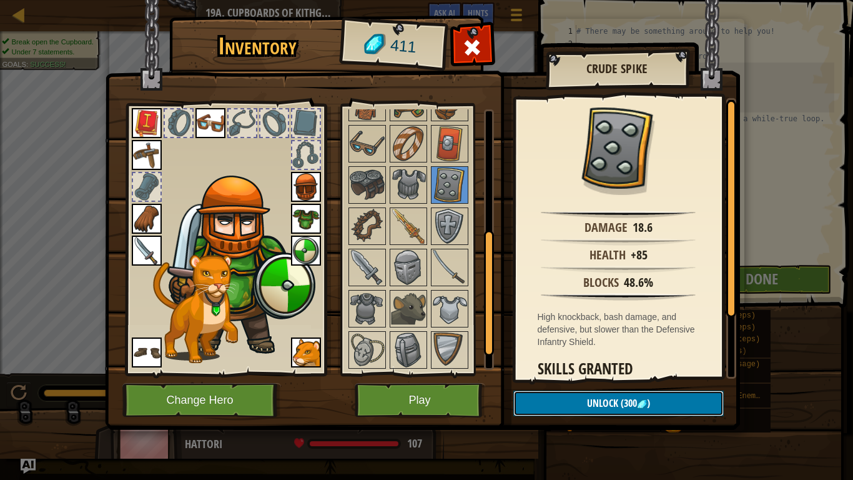
click at [598, 373] on span "Unlock" at bounding box center [602, 403] width 31 height 14
click at [599, 373] on button "Confirm" at bounding box center [618, 403] width 210 height 26
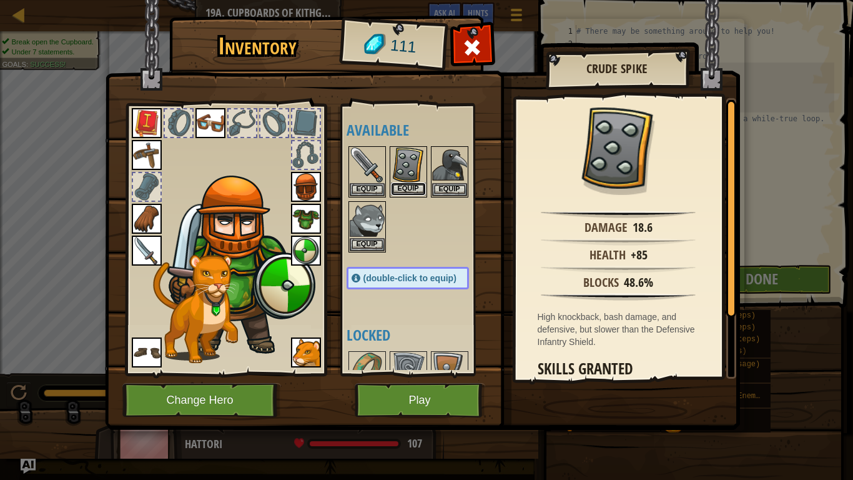
click at [404, 185] on button "Equip" at bounding box center [408, 188] width 35 height 13
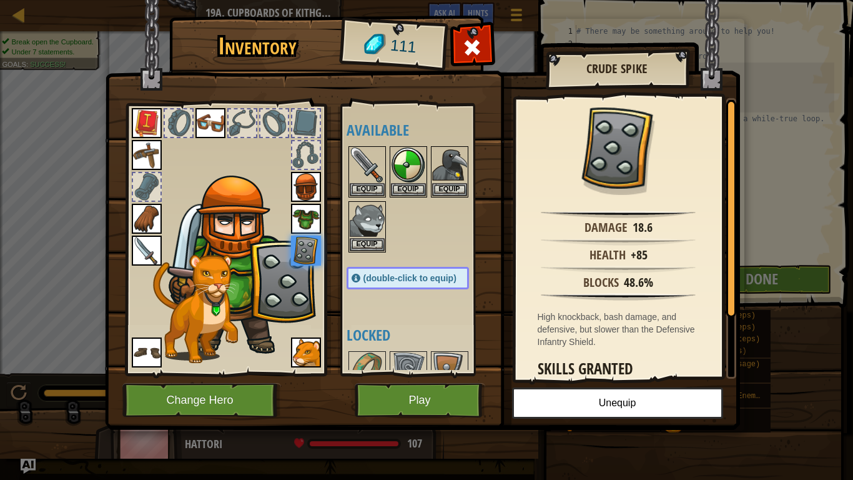
click at [115, 154] on img at bounding box center [422, 202] width 635 height 453
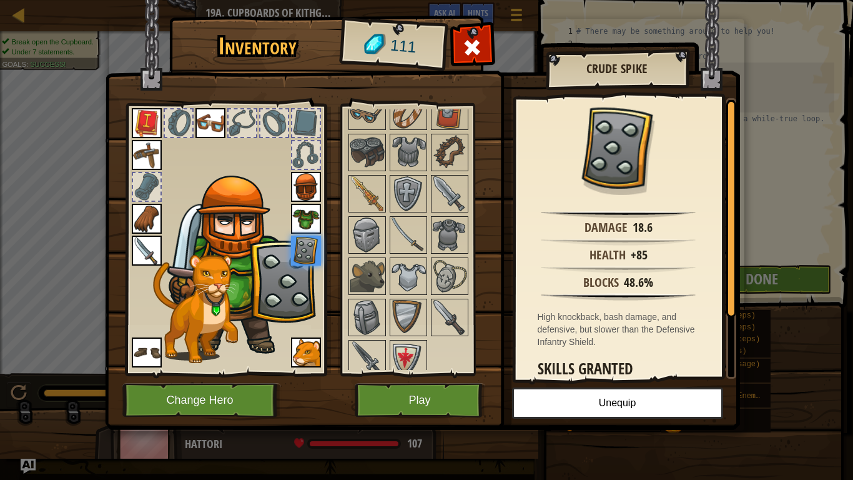
scroll to position [345, 0]
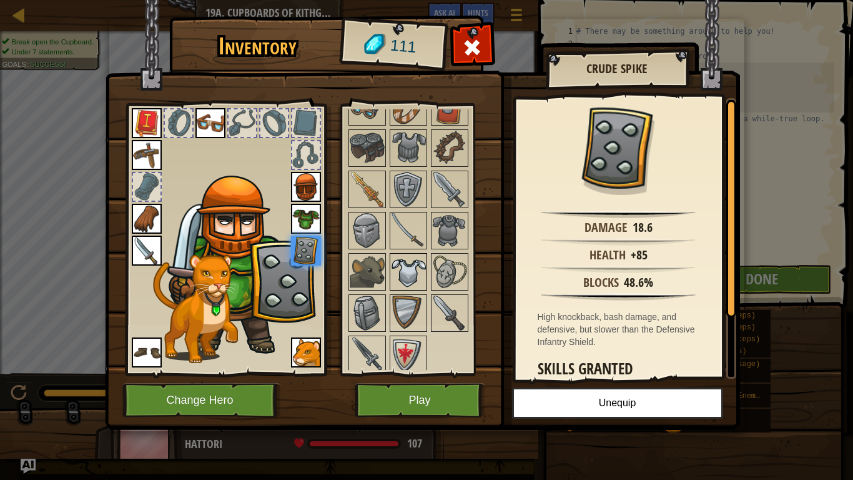
click at [420, 253] on div at bounding box center [408, 271] width 37 height 37
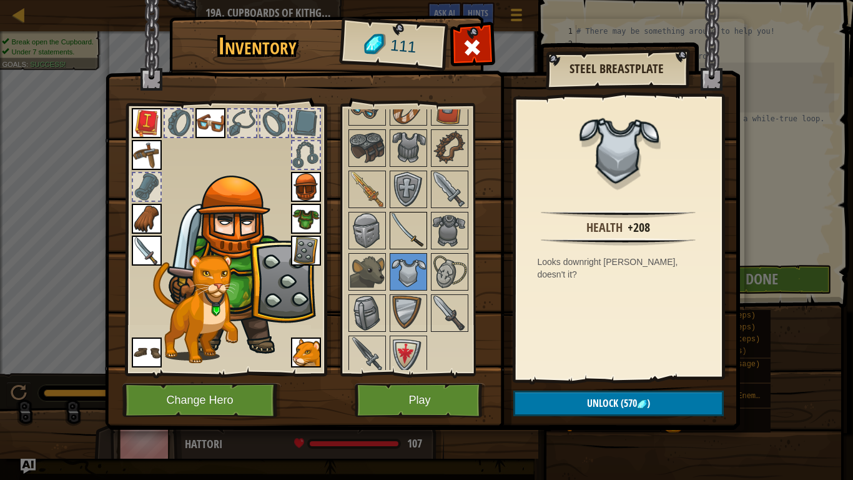
click at [418, 247] on img at bounding box center [408, 230] width 35 height 35
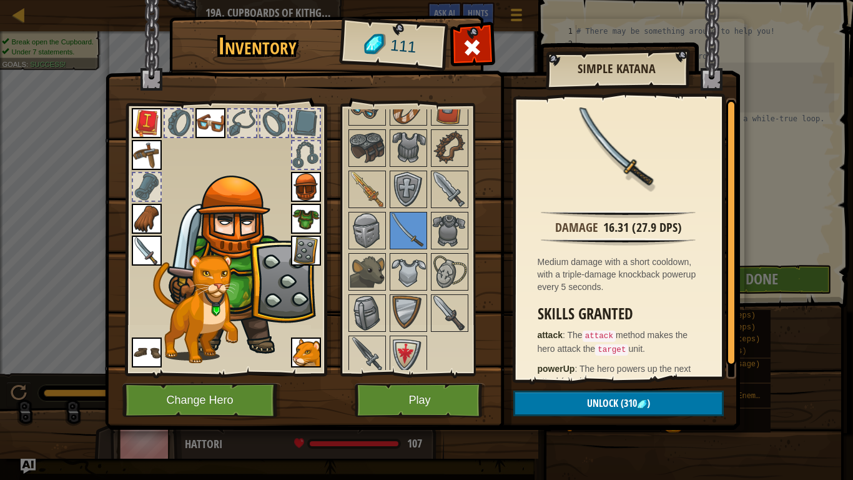
click at [443, 335] on div at bounding box center [420, 189] width 147 height 371
click at [448, 320] on img at bounding box center [449, 312] width 35 height 35
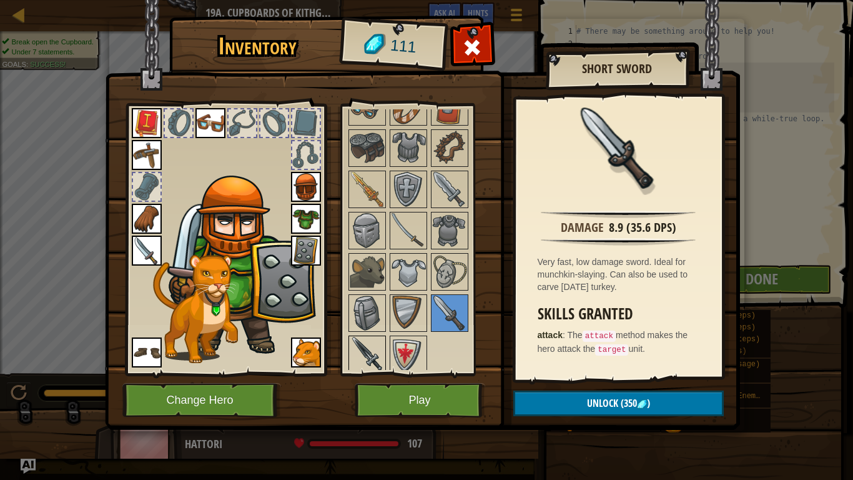
click at [373, 340] on img at bounding box center [367, 354] width 35 height 35
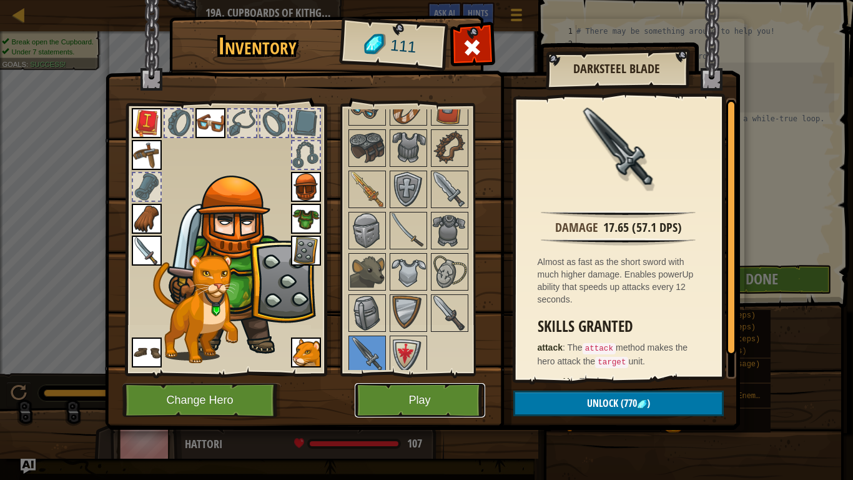
click at [443, 373] on button "Play" at bounding box center [420, 400] width 131 height 34
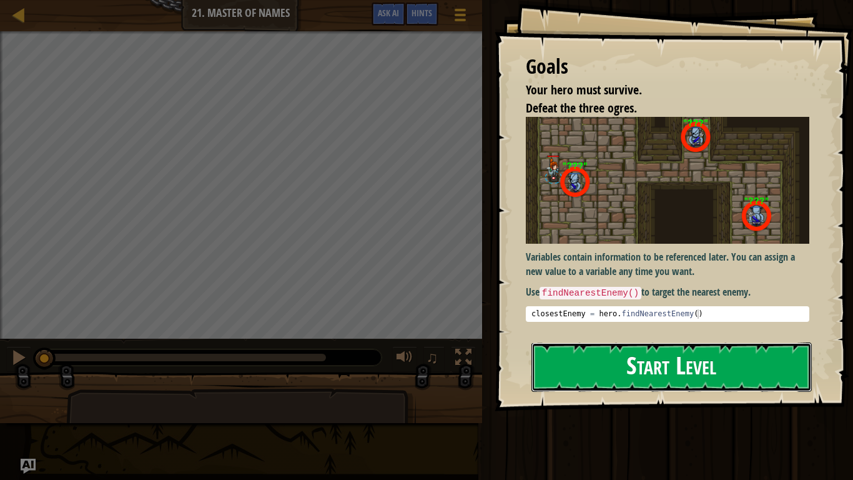
click at [717, 356] on button "Start Level" at bounding box center [671, 366] width 280 height 49
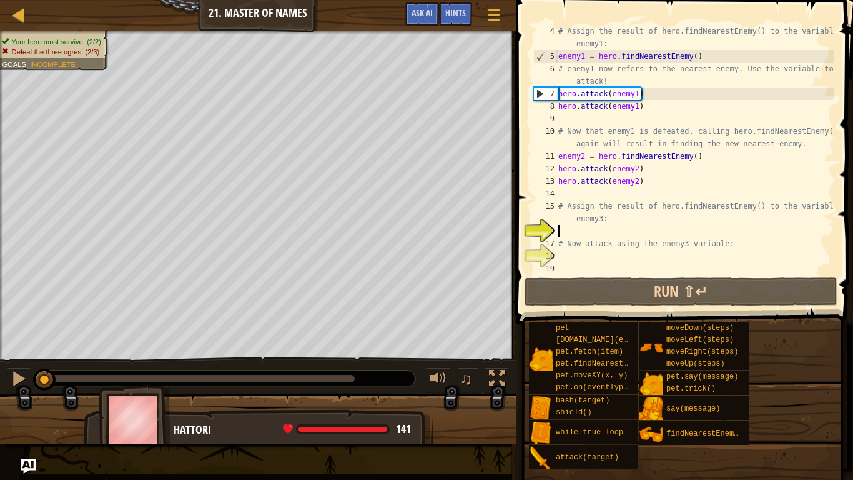
scroll to position [37, 0]
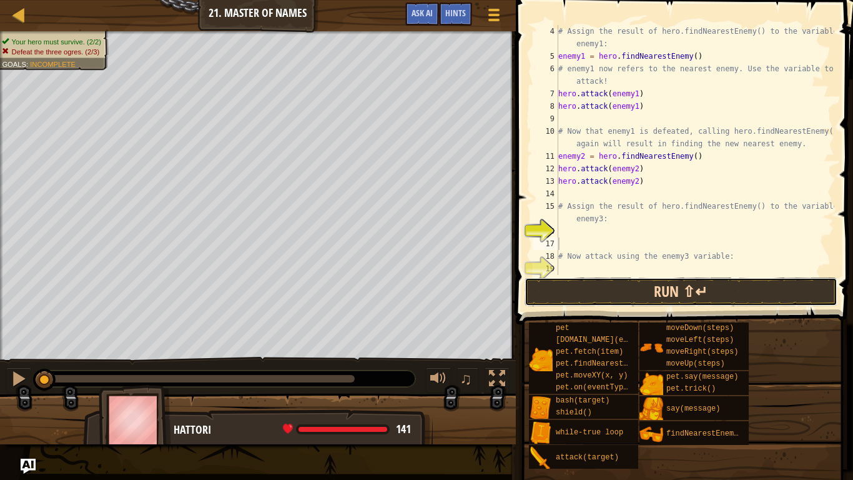
click at [679, 294] on button "Run ⇧↵" at bounding box center [681, 291] width 313 height 29
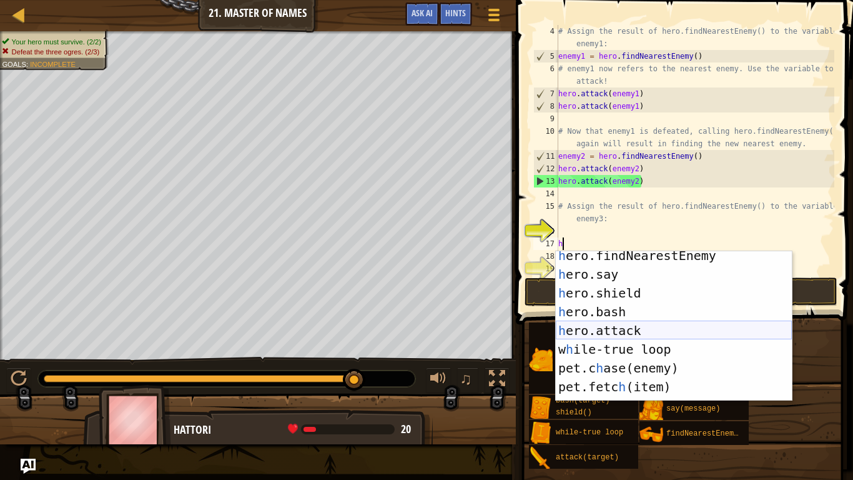
scroll to position [81, 0]
click at [674, 325] on div "h ero.findNearestEnemy press enter h ero.say press enter h ero.shield press ent…" at bounding box center [674, 338] width 236 height 187
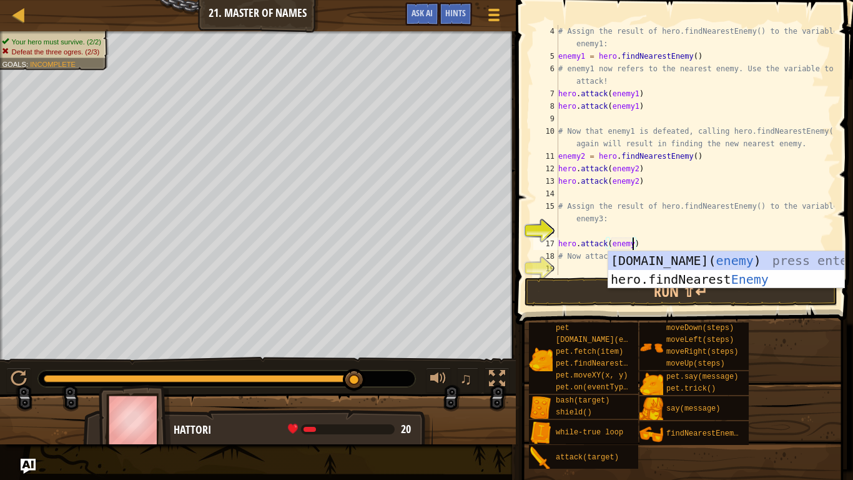
scroll to position [6, 11]
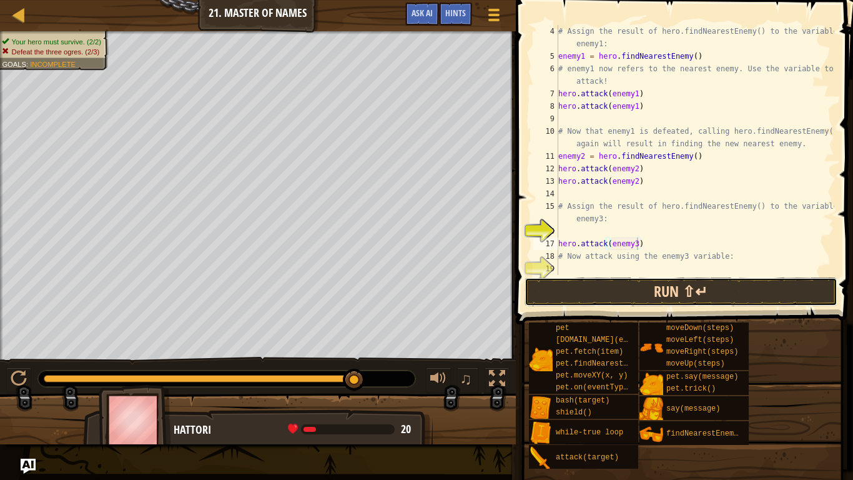
click at [618, 288] on button "Run ⇧↵" at bounding box center [681, 291] width 313 height 29
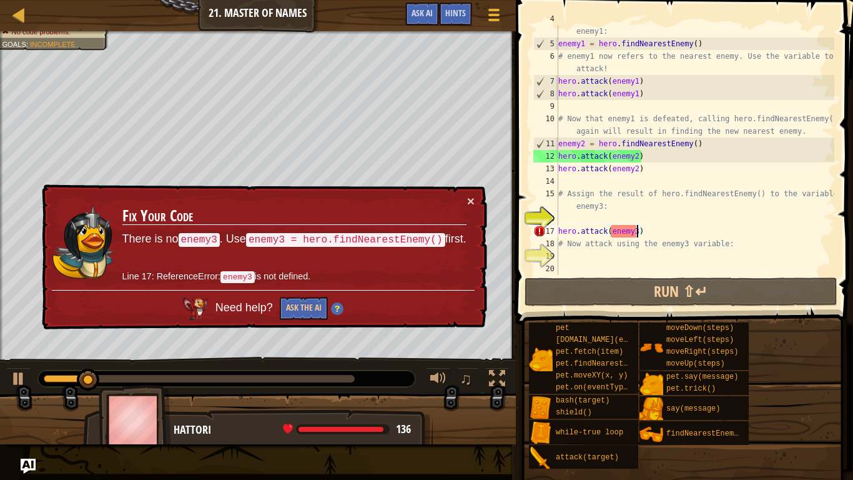
scroll to position [50, 0]
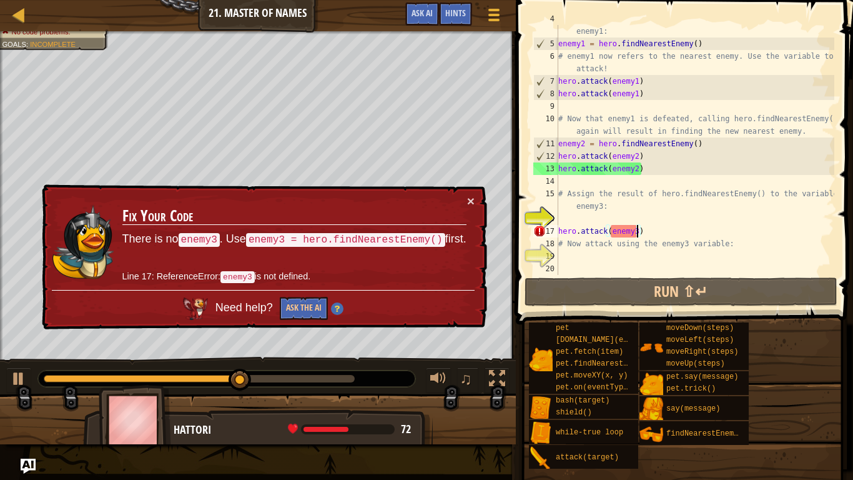
click at [671, 235] on div "# Assign the result of hero.findNearestEnemy() to the variable enemy1: enemy1 =…" at bounding box center [695, 155] width 279 height 287
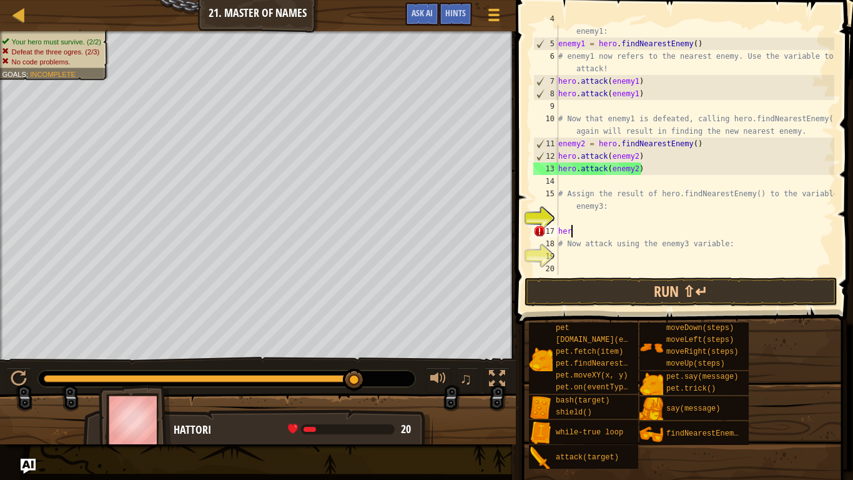
scroll to position [6, 1]
type textarea "h"
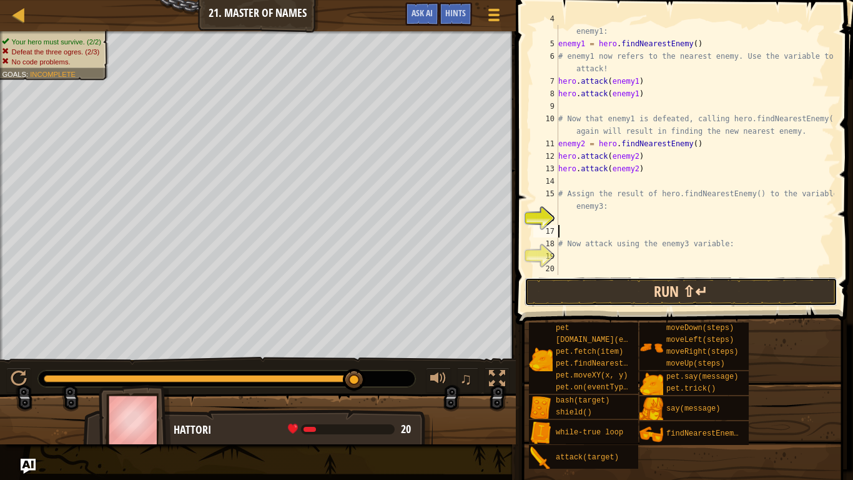
click at [665, 282] on button "Run ⇧↵" at bounding box center [681, 291] width 313 height 29
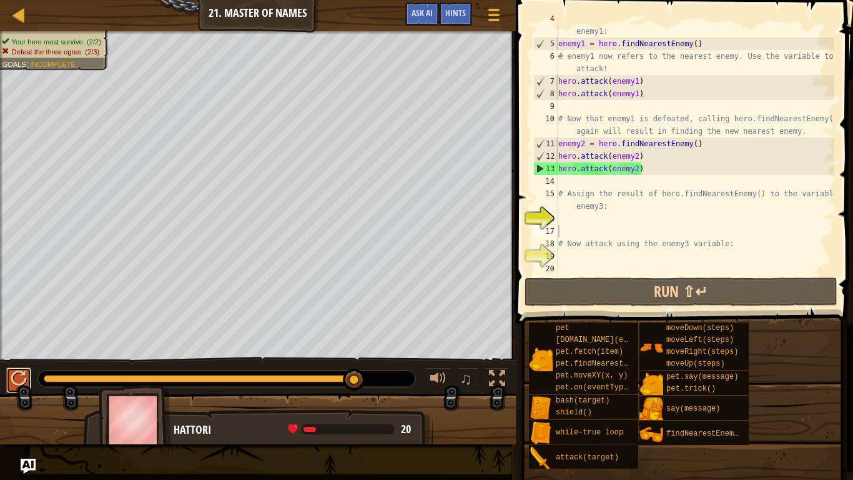
click at [21, 373] on div at bounding box center [19, 378] width 16 height 16
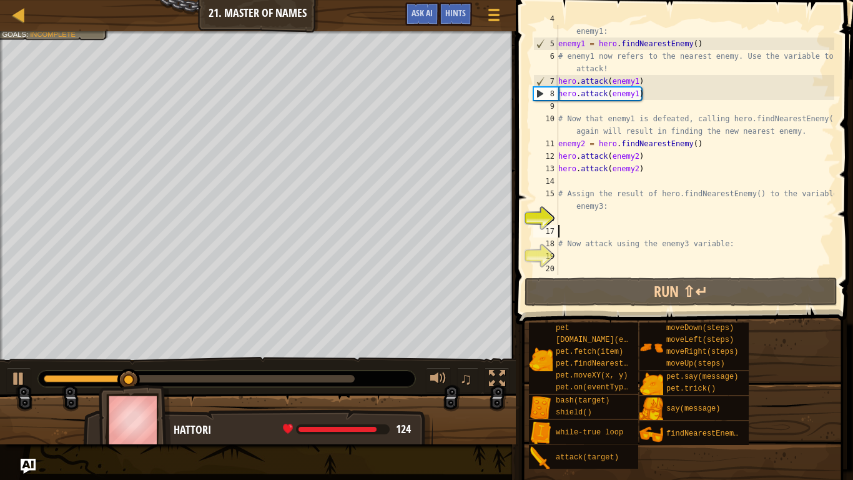
type textarea "h"
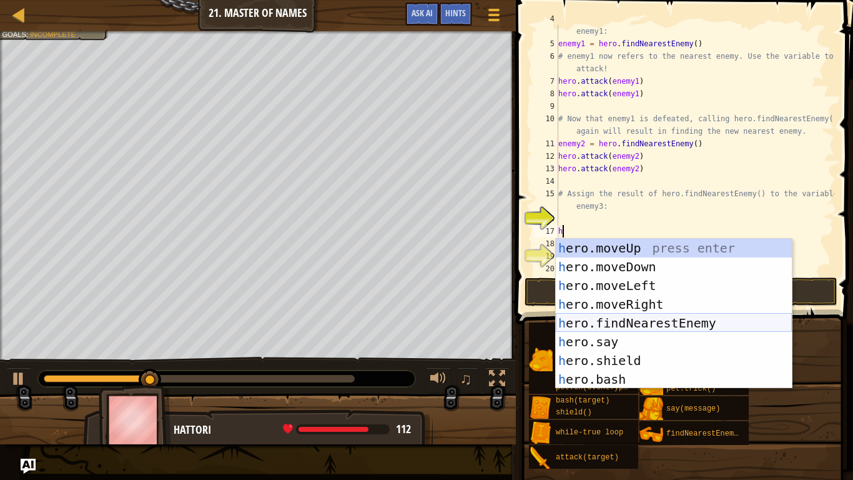
click at [677, 322] on div "h ero.moveUp press enter h ero.moveDown press enter h ero.moveLeft press enter …" at bounding box center [674, 332] width 236 height 187
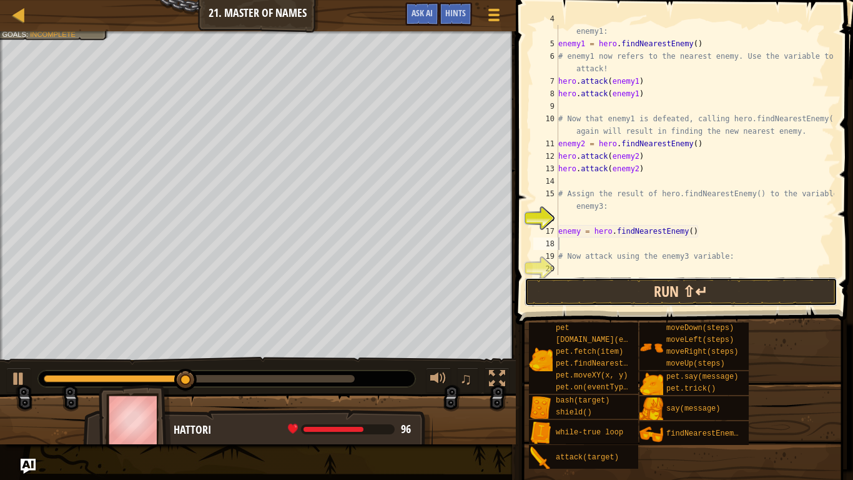
click at [615, 290] on button "Run ⇧↵" at bounding box center [681, 291] width 313 height 29
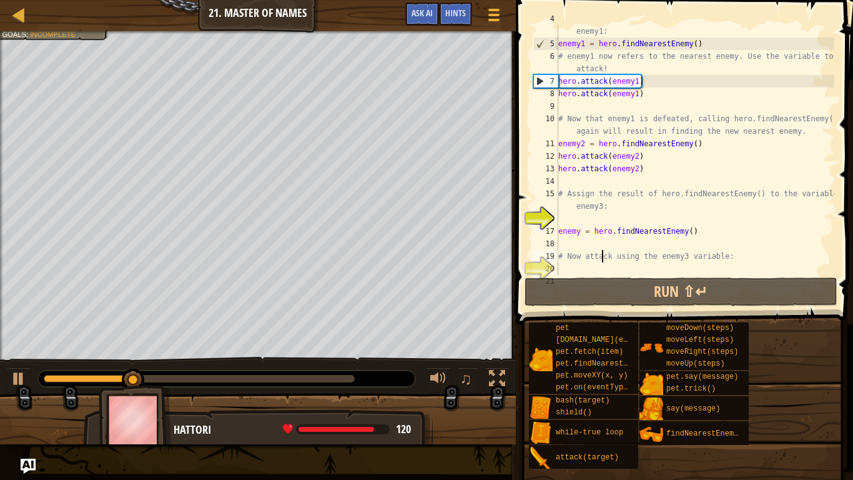
click at [602, 254] on div "# Assign the result of hero.findNearestEnemy() to the variable enemy1: enemy1 =…" at bounding box center [695, 155] width 279 height 287
type textarea "# Now attack using the enemy3 variable:"
click at [608, 245] on div "# Assign the result of hero.findNearestEnemy() to the variable enemy1: enemy1 =…" at bounding box center [695, 155] width 279 height 287
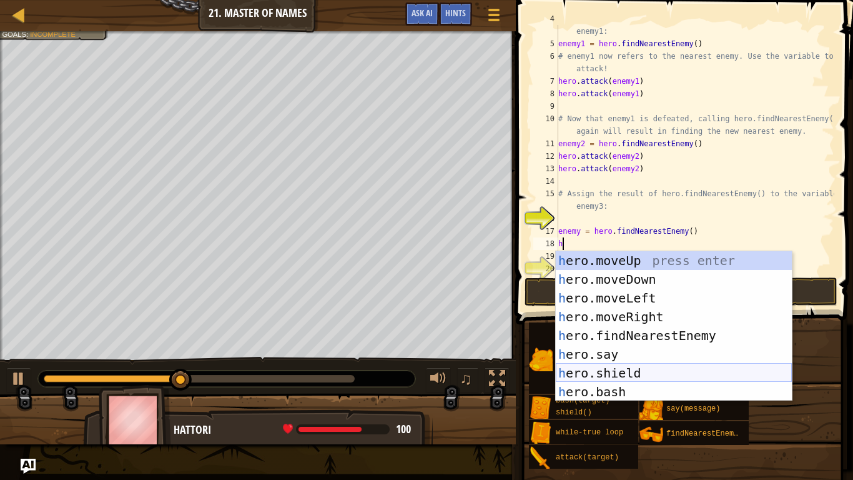
scroll to position [94, 0]
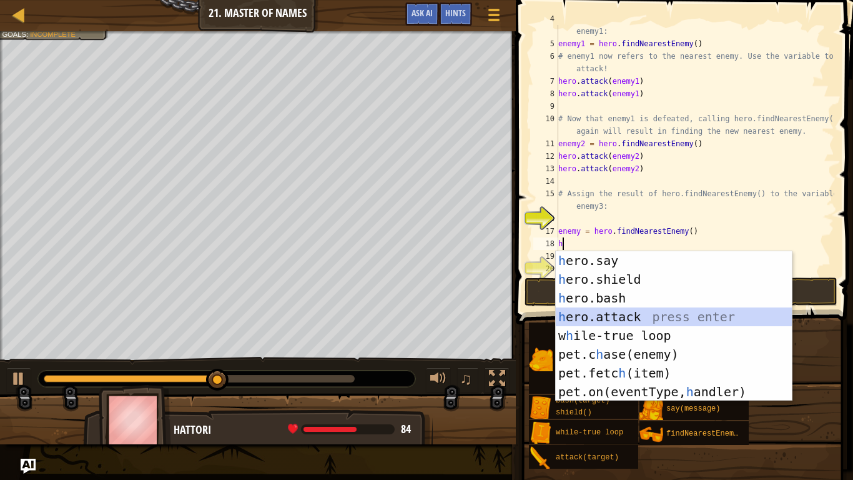
click at [624, 316] on div "h ero.say press enter h ero.shield press enter h ero.bash press enter h ero.att…" at bounding box center [674, 344] width 236 height 187
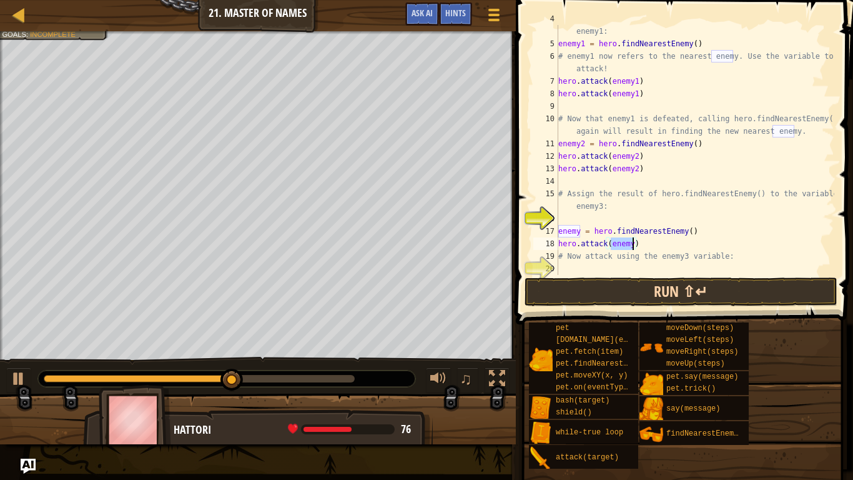
type textarea "hero.attack(enemy)"
click at [648, 295] on button "Run ⇧↵" at bounding box center [681, 291] width 313 height 29
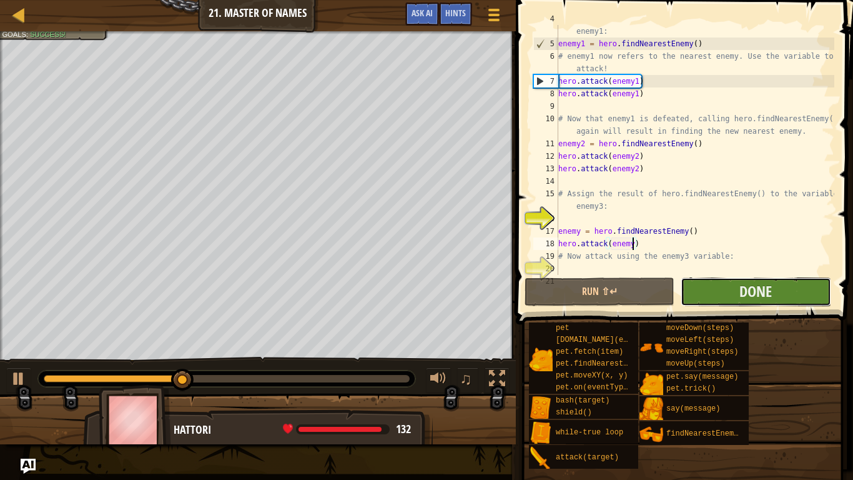
click at [736, 297] on button "Done" at bounding box center [756, 291] width 150 height 29
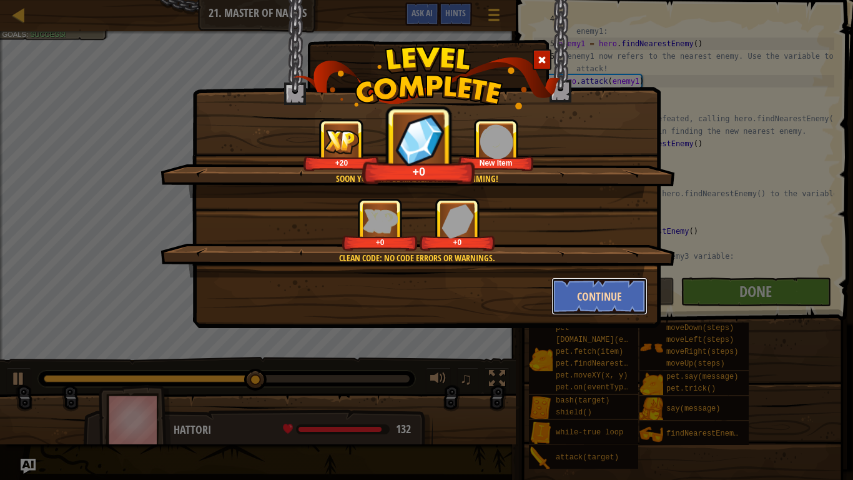
click at [611, 295] on button "Continue" at bounding box center [599, 295] width 97 height 37
click at [703, 154] on div "Soon you will be master of programming! +20 +0 New Item Clean code: no code err…" at bounding box center [426, 240] width 853 height 480
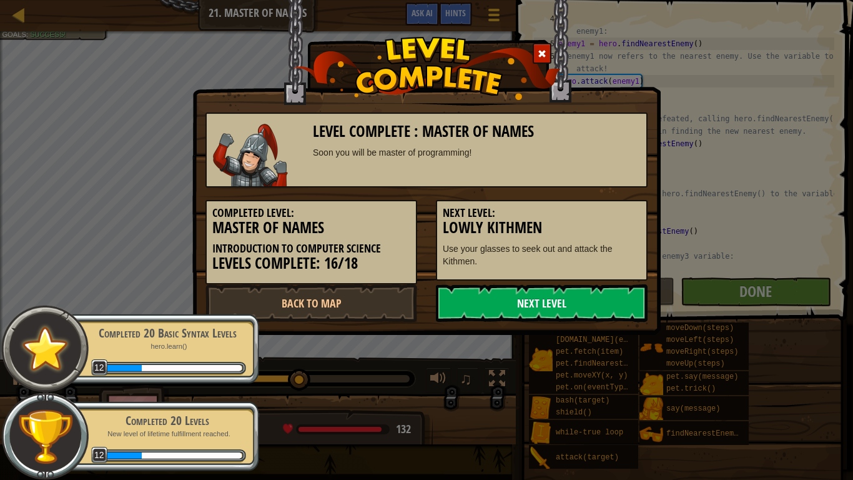
click at [626, 289] on link "Next Level" at bounding box center [542, 302] width 212 height 37
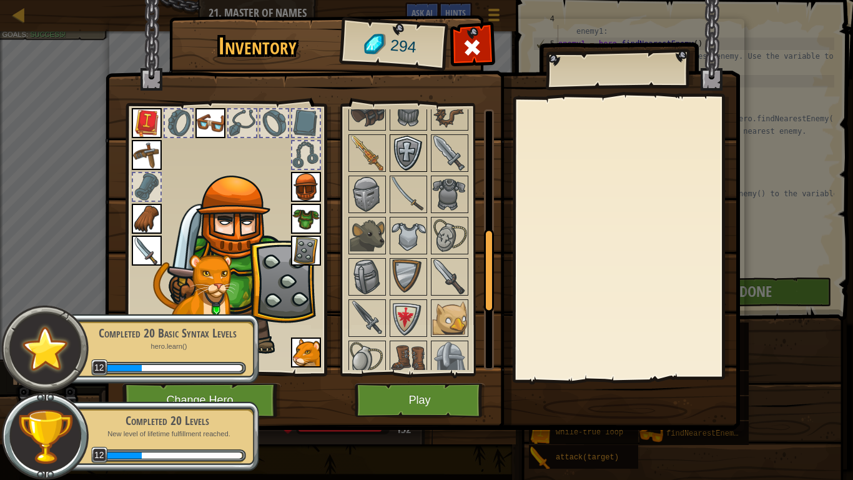
scroll to position [402, 0]
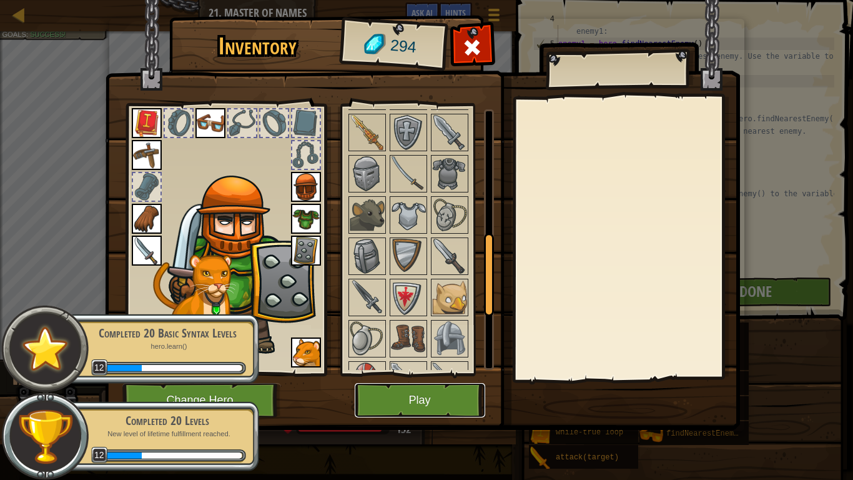
click at [452, 373] on button "Play" at bounding box center [420, 400] width 131 height 34
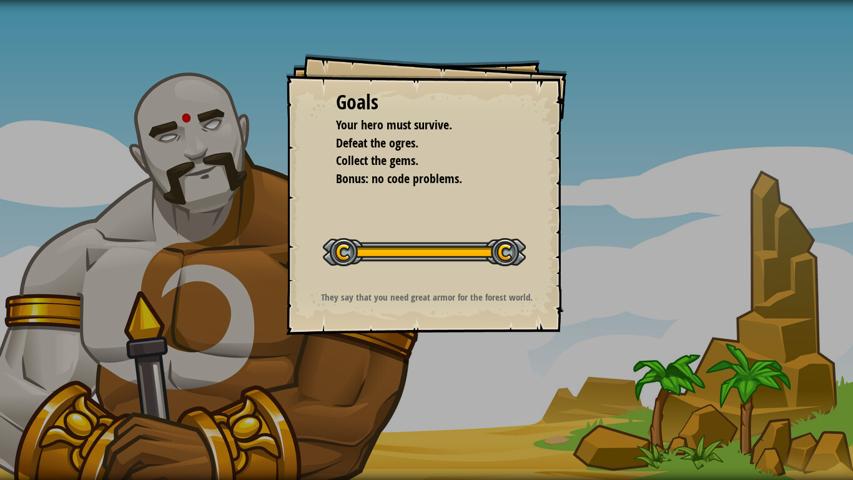
click at [431, 279] on div "Goals Your hero must survive. Defeat the ogres. Collect the gems. Bonus: no cod…" at bounding box center [426, 194] width 281 height 281
click at [431, 277] on div "Goals Your hero must survive. Defeat the ogres. Collect the gems. Bonus: no cod…" at bounding box center [426, 194] width 281 height 281
click at [430, 278] on div "Goals Your hero must survive. Defeat the ogres. Collect the gems. Bonus: no cod…" at bounding box center [426, 194] width 281 height 281
click at [0, 0] on button "Start Level" at bounding box center [0, 0] width 0 height 0
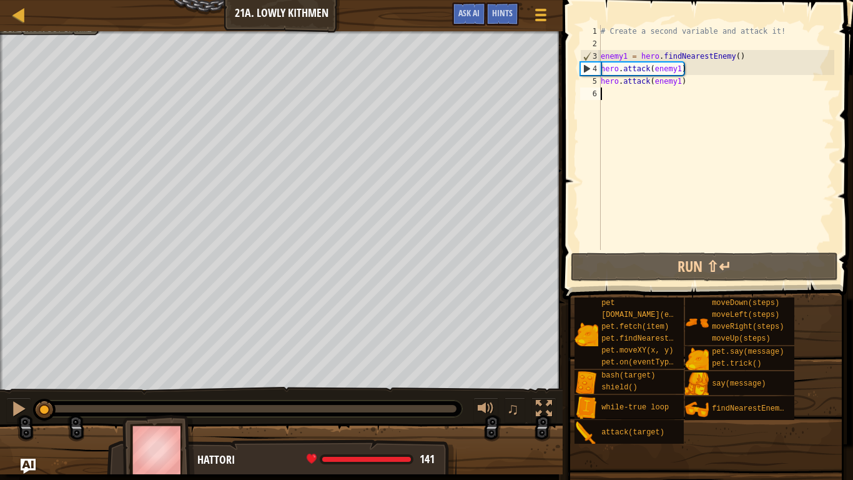
type textarea "h"
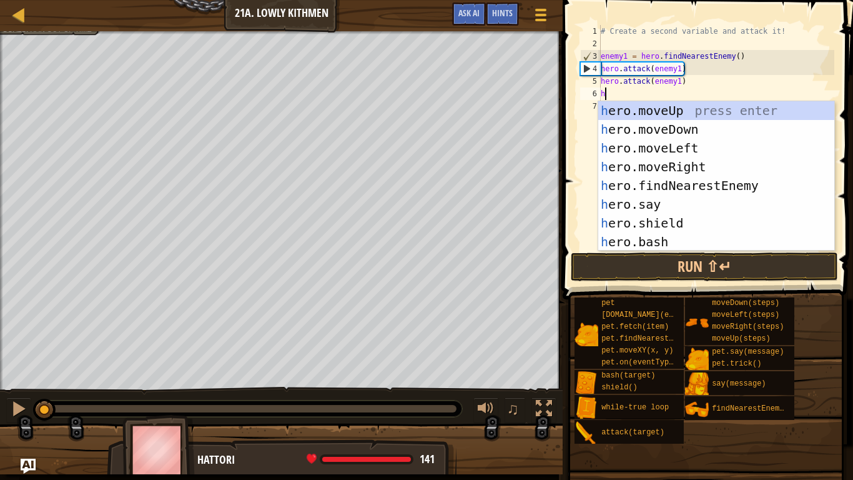
scroll to position [6, 0]
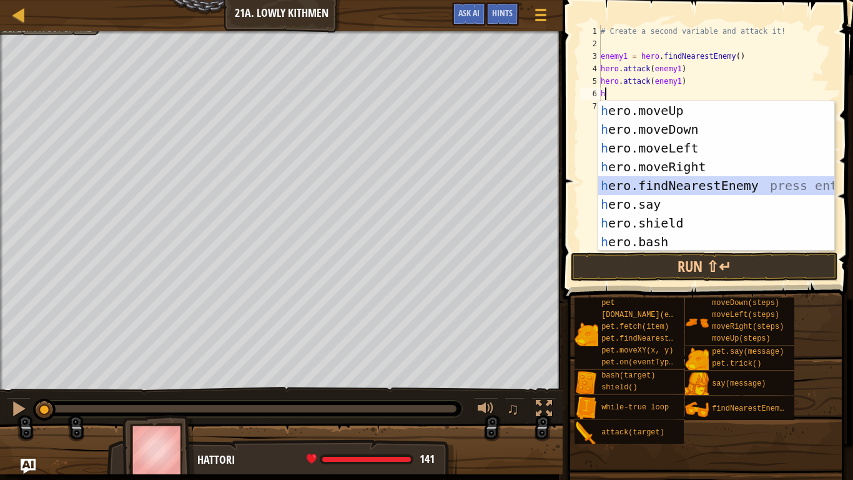
click at [705, 188] on div "h ero.moveUp press enter h ero.moveDown press enter h ero.moveLeft press enter …" at bounding box center [716, 194] width 236 height 187
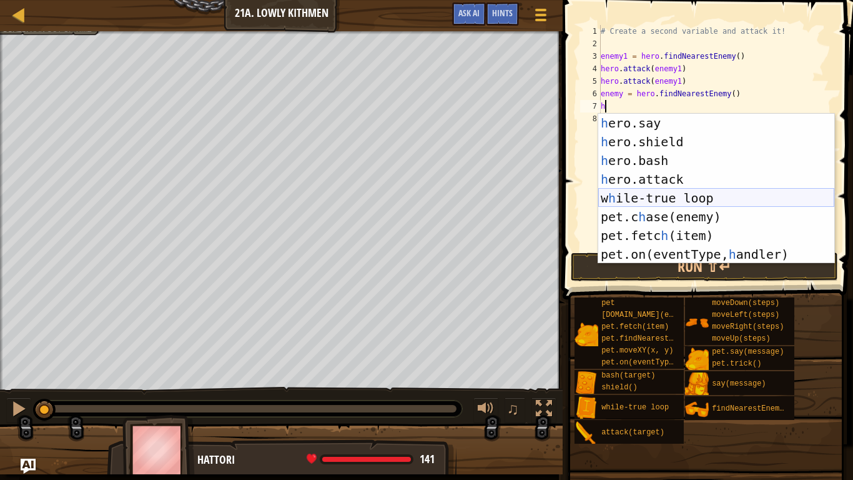
scroll to position [94, 0]
click at [686, 184] on div "h ero.say press enter h ero.shield press enter h ero.bash press enter h ero.att…" at bounding box center [716, 207] width 236 height 187
type textarea "hero.attack(enemy)"
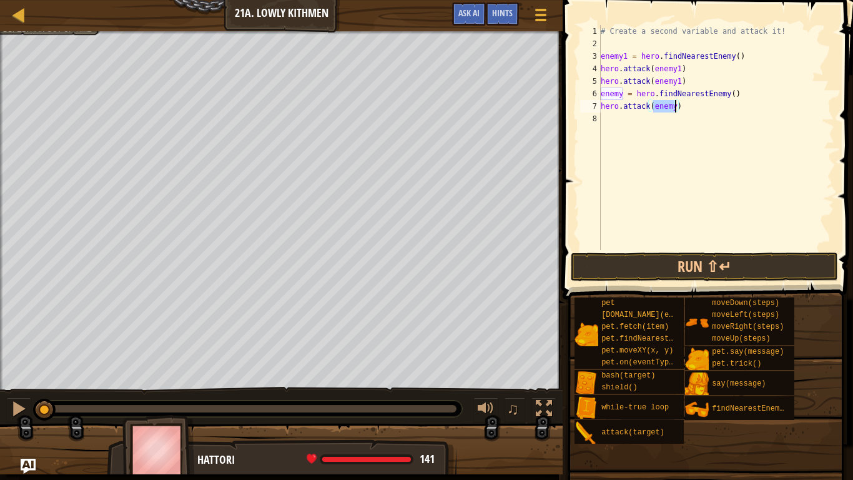
click at [651, 134] on div "# Create a second variable and attack it! enemy1 = hero . findNearestEnemy ( ) …" at bounding box center [716, 150] width 236 height 250
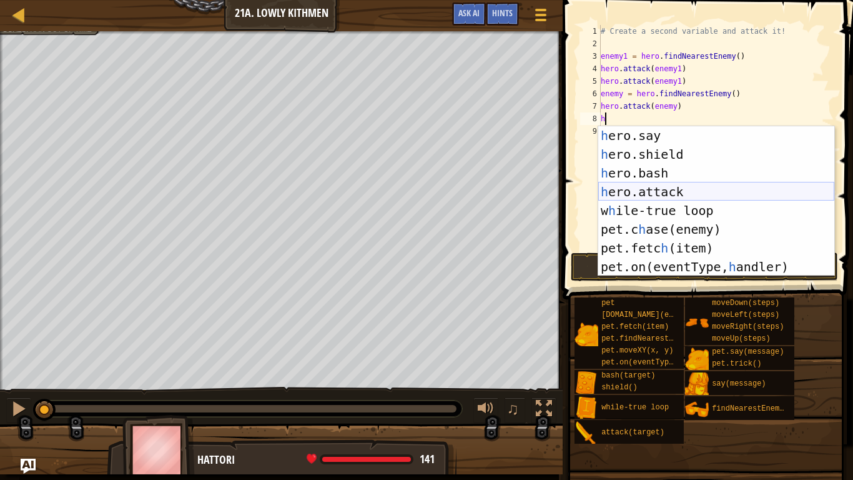
click at [672, 195] on div "h ero.say press enter h ero.shield press enter h ero.bash press enter h ero.att…" at bounding box center [716, 219] width 236 height 187
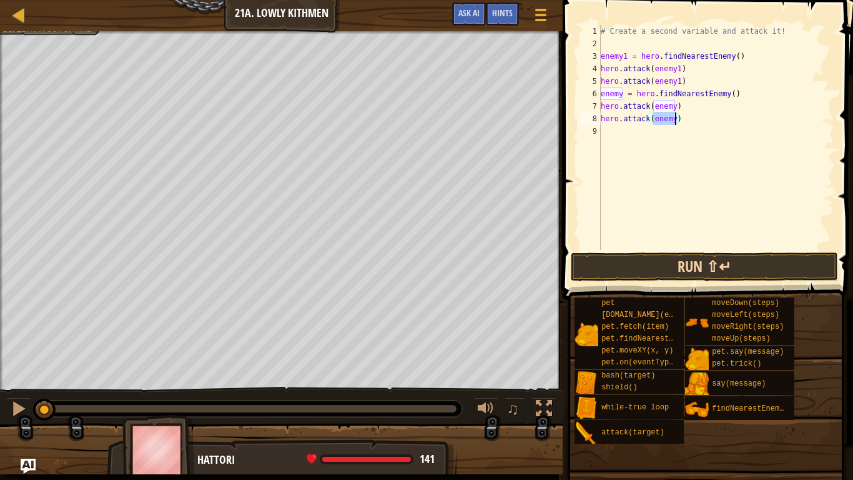
type textarea "hero.attack(enemy)"
click at [732, 264] on button "Run ⇧↵" at bounding box center [704, 266] width 267 height 29
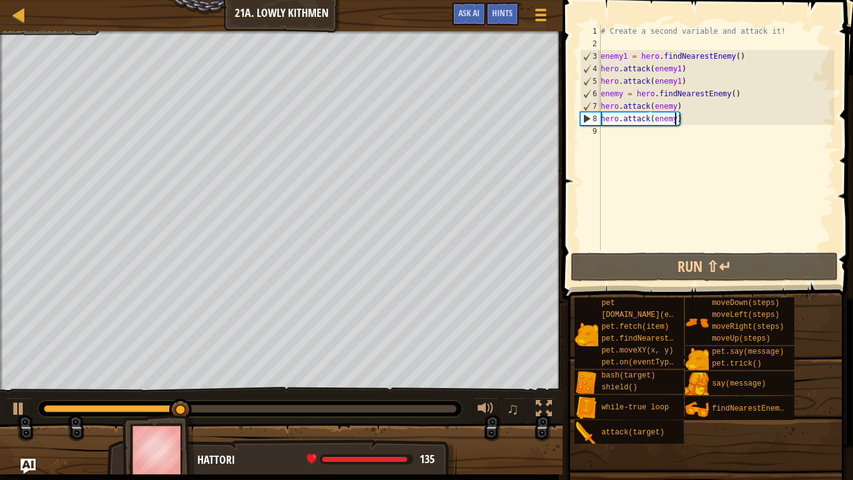
click at [676, 139] on div "# Create a second variable and attack it! enemy1 = hero . findNearestEnemy ( ) …" at bounding box center [716, 150] width 236 height 250
type textarea "h"
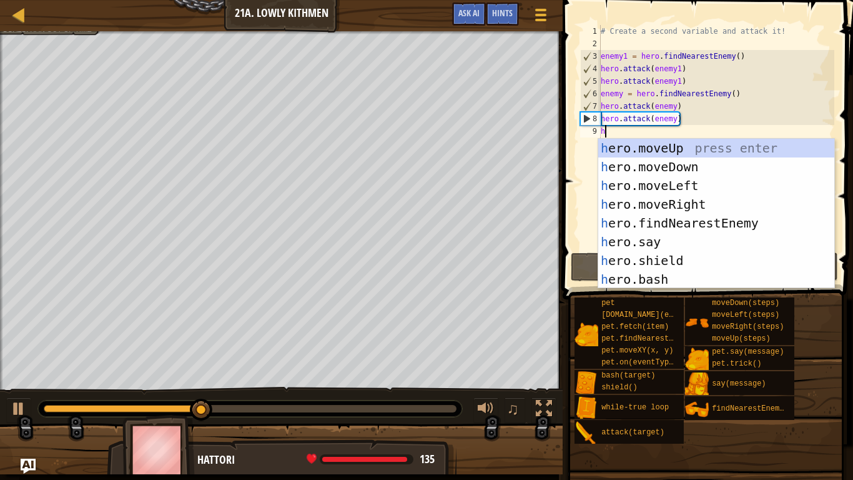
scroll to position [0, 0]
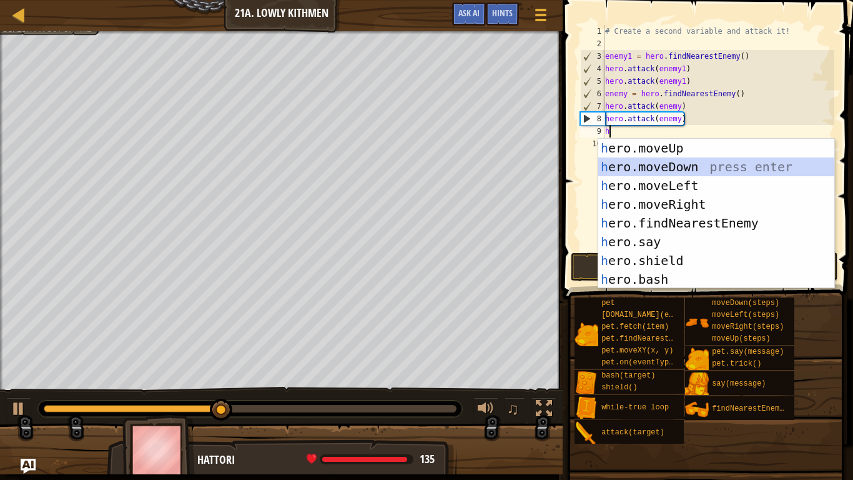
click at [678, 167] on div "h ero.moveUp press enter h ero.moveDown press enter h ero.moveLeft press enter …" at bounding box center [716, 232] width 236 height 187
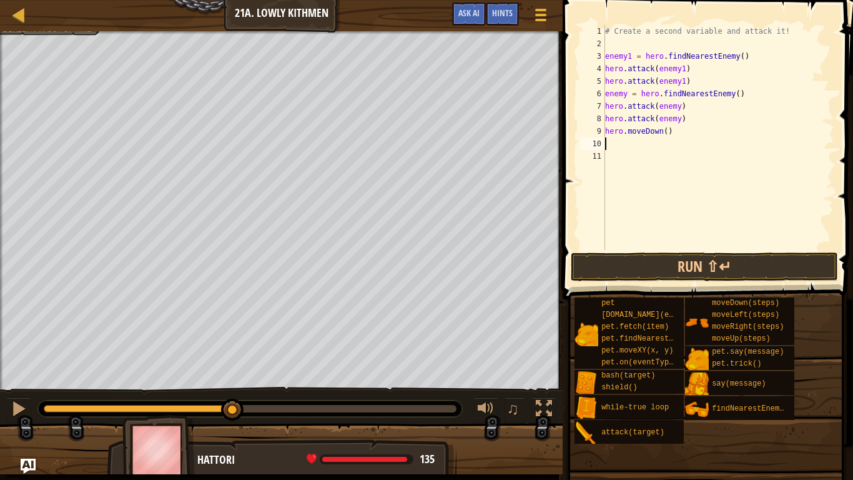
type textarea "h"
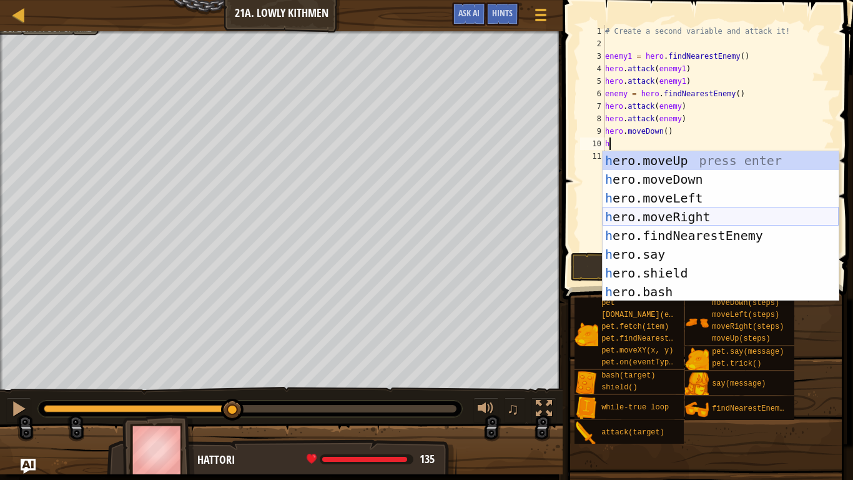
click at [654, 214] on div "h ero.moveUp press enter h ero.moveDown press enter h ero.moveLeft press enter …" at bounding box center [721, 244] width 236 height 187
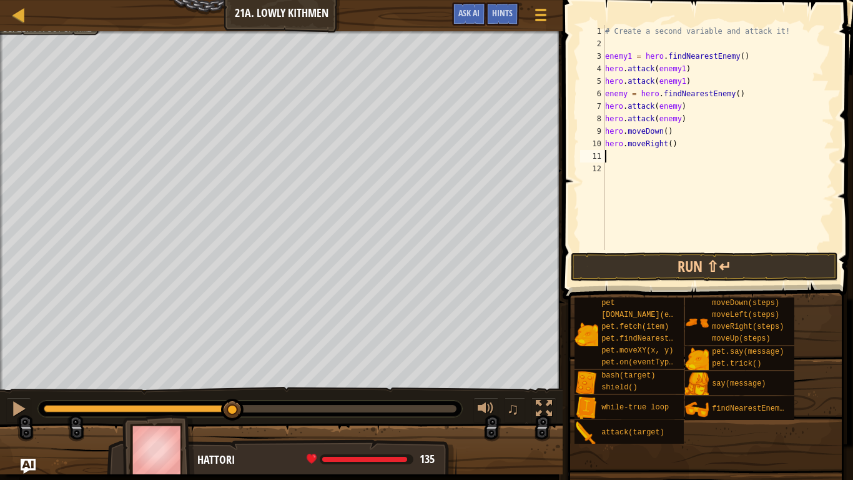
click at [671, 147] on div "# Create a second variable and attack it! enemy1 = hero . findNearestEnemy ( ) …" at bounding box center [719, 150] width 232 height 250
type textarea "hero.moveRight(2)"
click at [687, 270] on button "Run ⇧↵" at bounding box center [704, 266] width 267 height 29
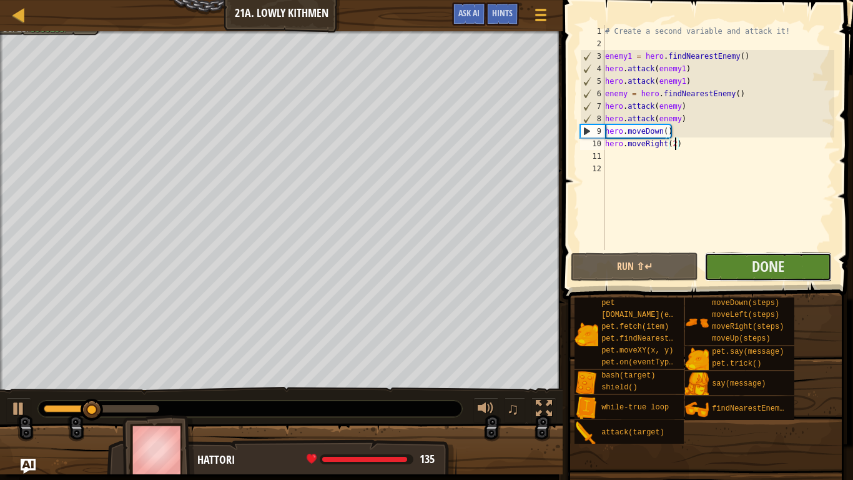
click at [724, 265] on button "Done" at bounding box center [767, 266] width 127 height 29
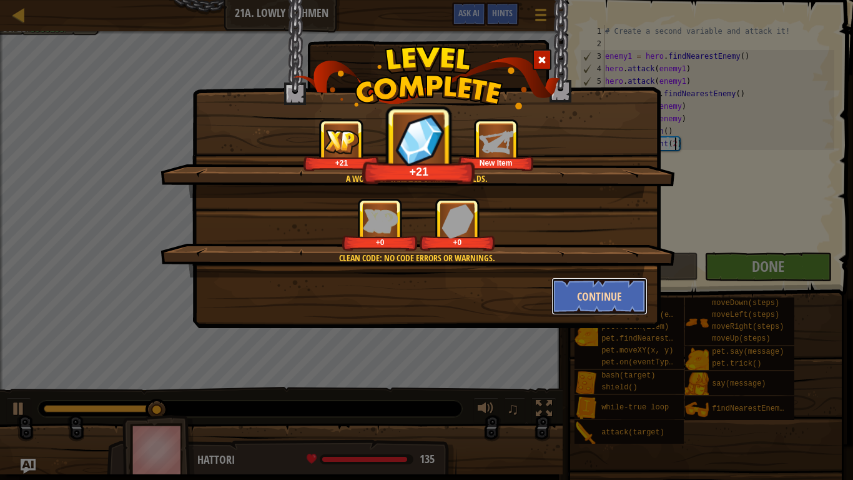
click at [630, 302] on button "Continue" at bounding box center [599, 295] width 97 height 37
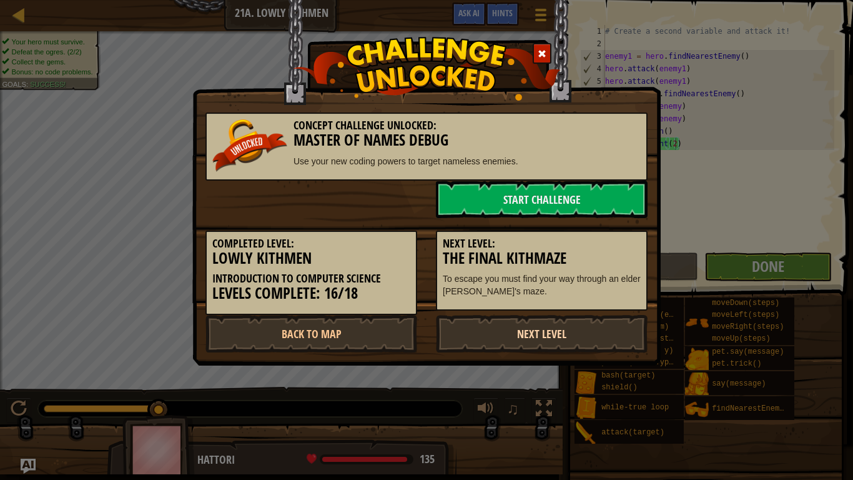
click at [523, 330] on link "Next Level" at bounding box center [542, 333] width 212 height 37
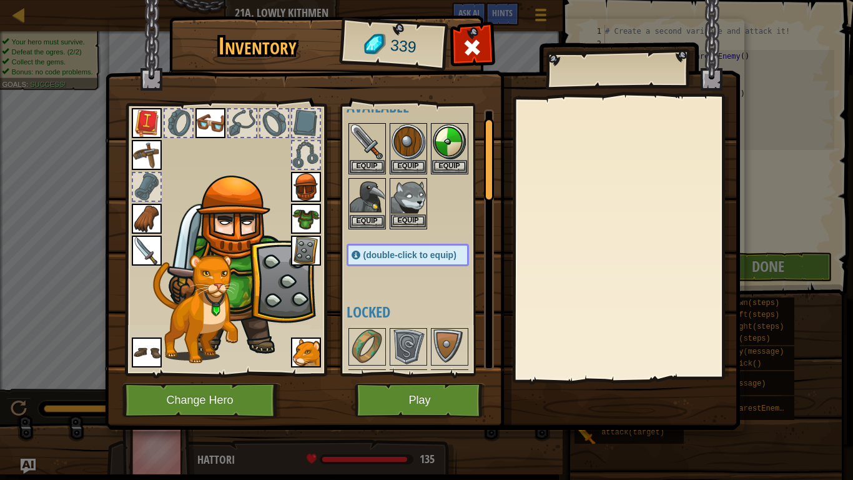
scroll to position [0, 0]
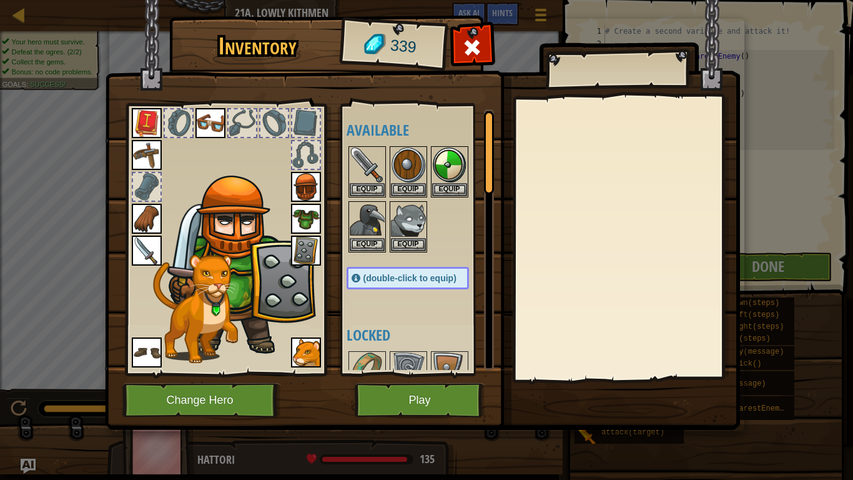
click at [137, 146] on img at bounding box center [147, 155] width 30 height 30
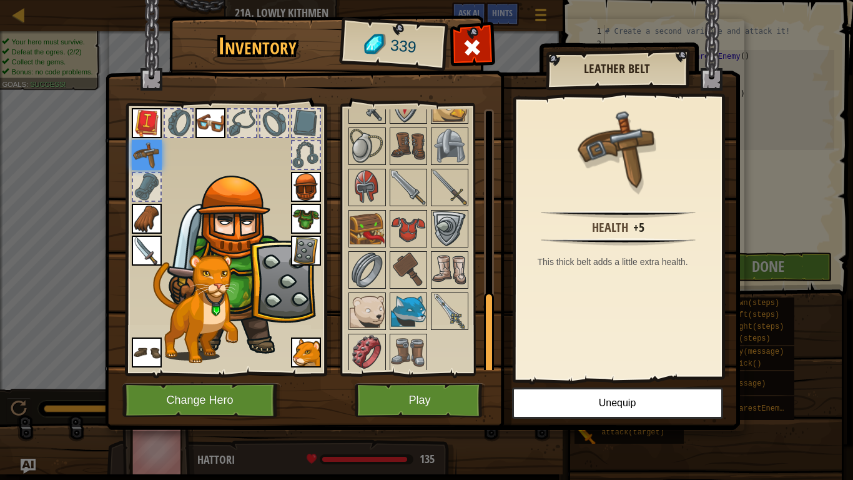
scroll to position [598, 0]
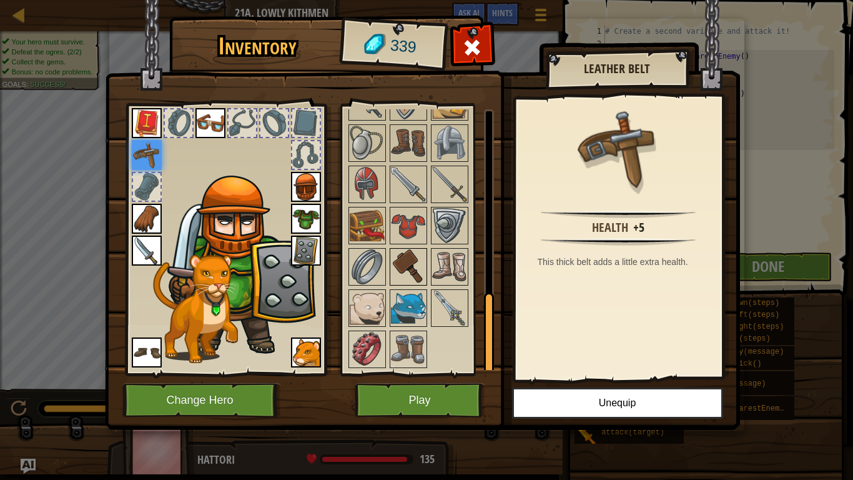
click at [411, 277] on img at bounding box center [408, 266] width 35 height 35
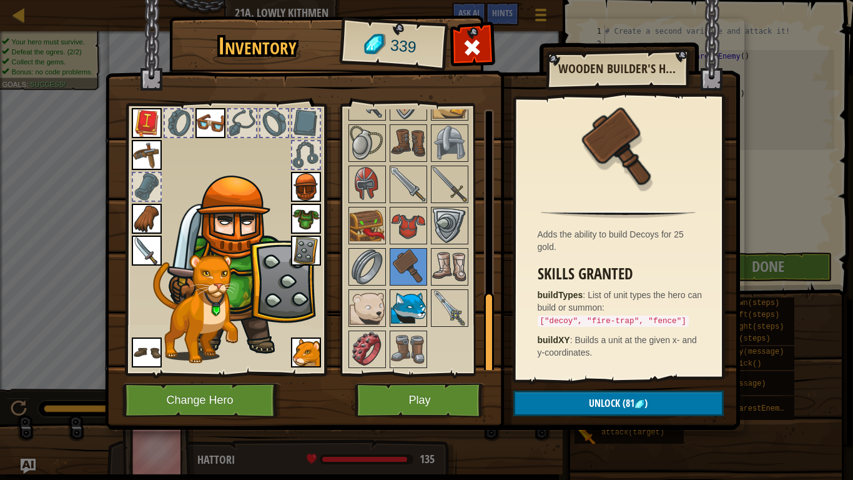
click at [409, 302] on img at bounding box center [408, 307] width 35 height 35
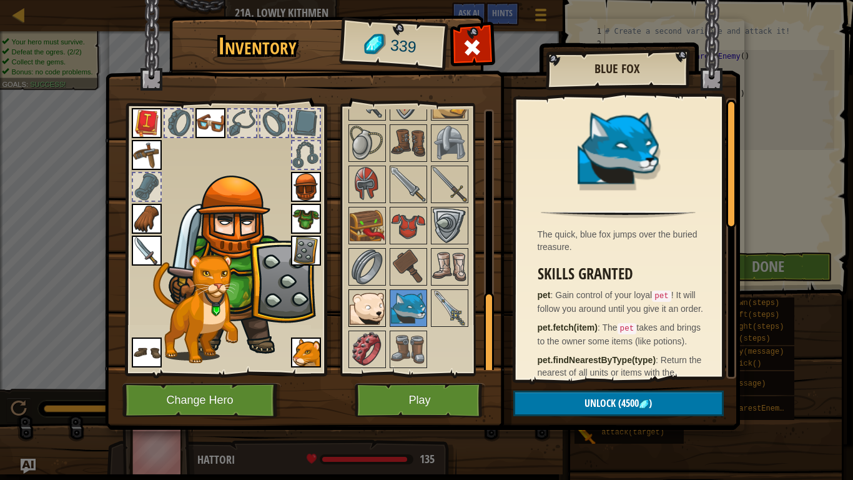
click at [380, 295] on img at bounding box center [367, 307] width 35 height 35
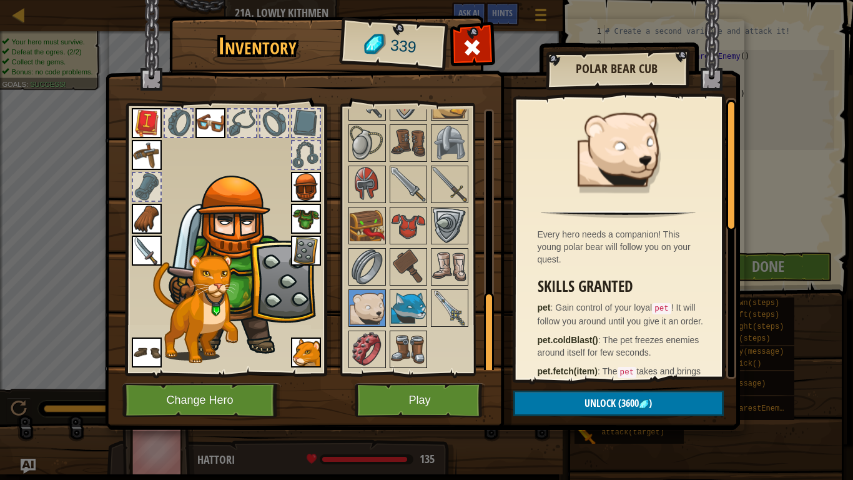
click at [395, 343] on img at bounding box center [408, 349] width 35 height 35
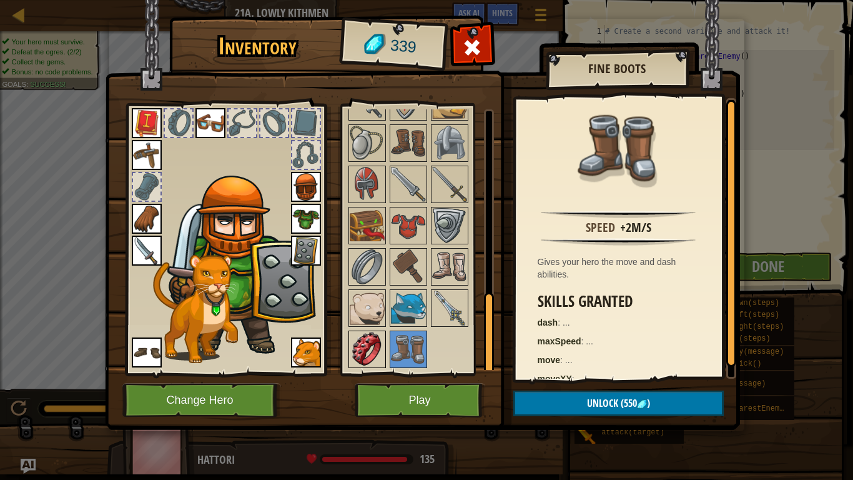
click at [380, 340] on img at bounding box center [367, 349] width 35 height 35
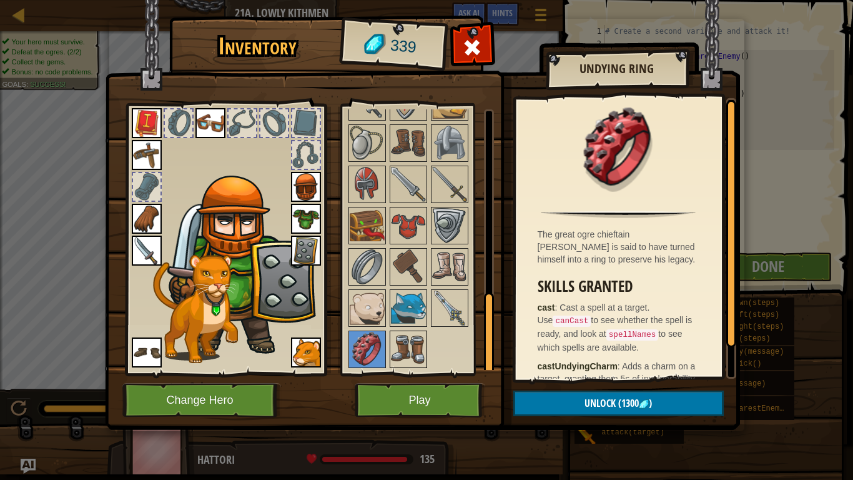
click at [418, 345] on img at bounding box center [408, 349] width 35 height 35
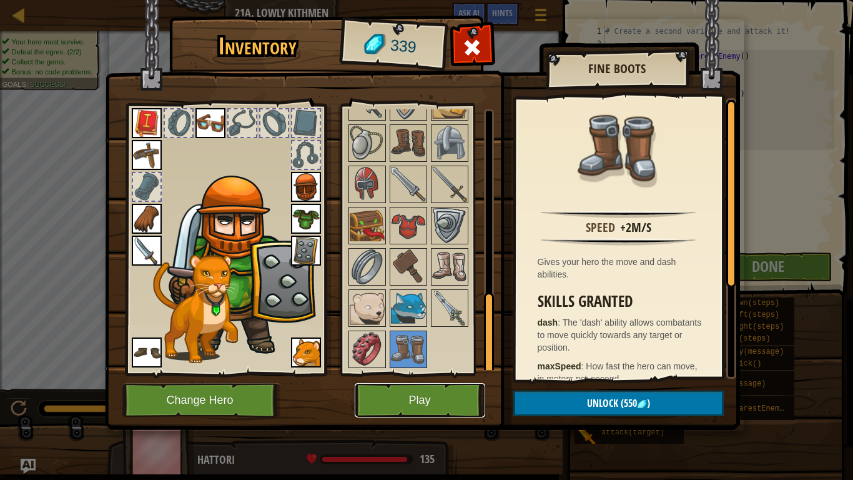
click at [438, 373] on button "Play" at bounding box center [420, 400] width 131 height 34
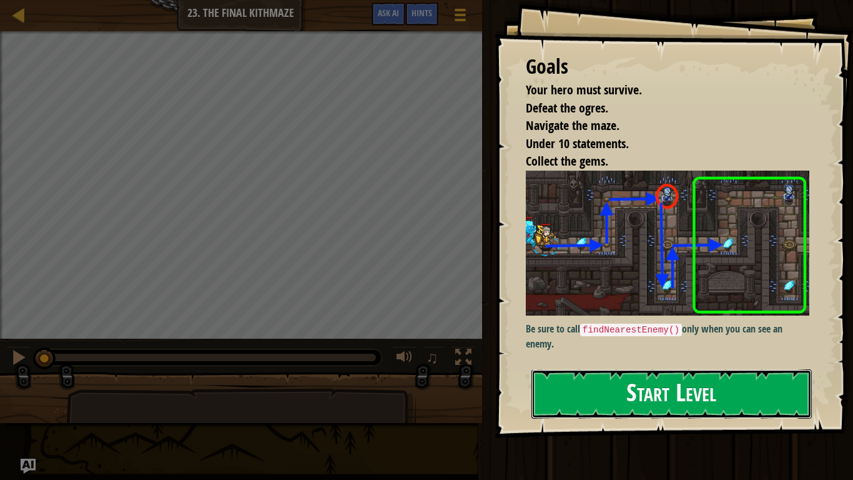
click at [583, 373] on button "Start Level" at bounding box center [671, 393] width 280 height 49
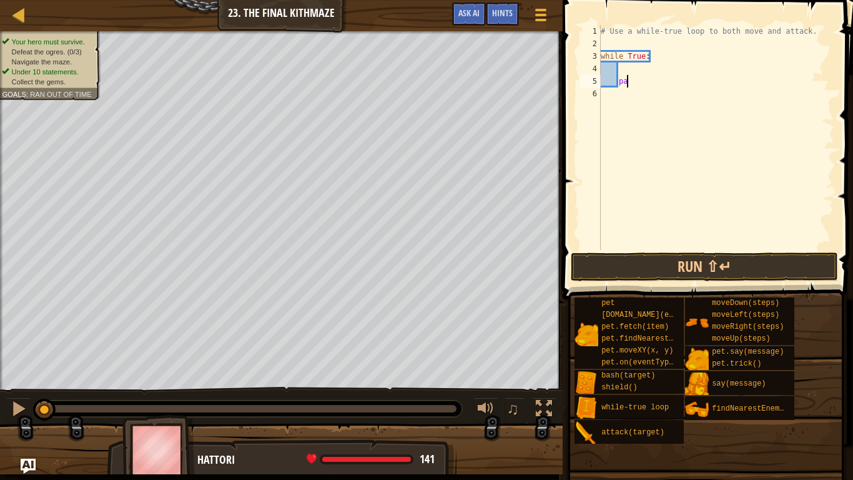
type textarea "p"
click at [600, 63] on div "4" at bounding box center [590, 68] width 21 height 12
type textarea "h"
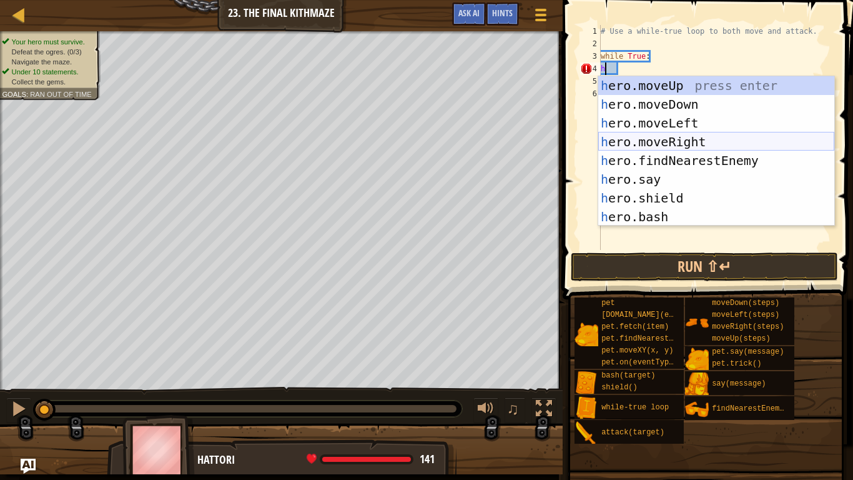
click at [716, 143] on div "h ero.moveUp press enter h ero.moveDown press enter h ero.moveLeft press enter …" at bounding box center [716, 169] width 236 height 187
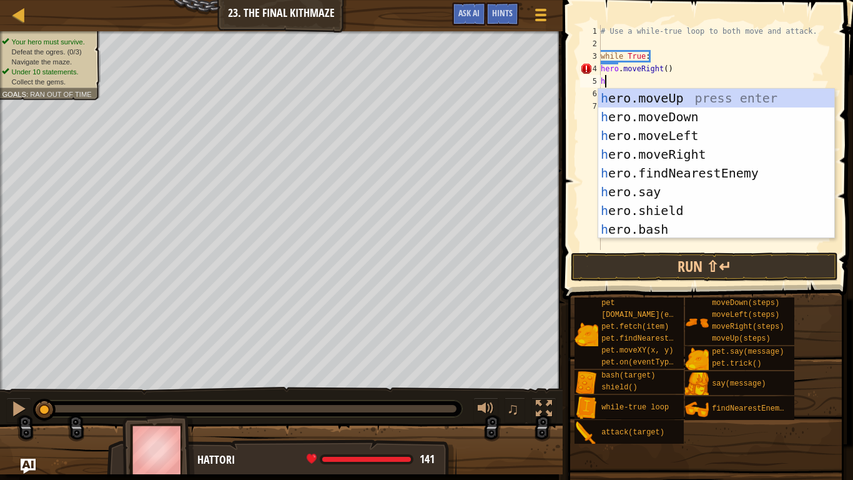
click at [637, 61] on div "# Use a while-true loop to both move and attack. while True : hero . moveRight …" at bounding box center [716, 150] width 236 height 250
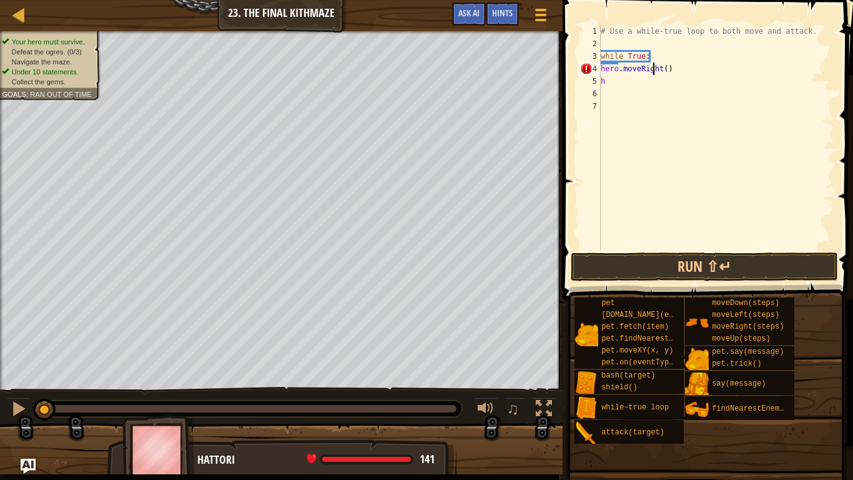
click at [653, 69] on div "# Use a while-true loop to both move and attack. while True : hero . moveRight …" at bounding box center [716, 150] width 236 height 250
click at [649, 60] on div "# Use a while-true loop to both move and attack. while True : hero . moveRight …" at bounding box center [716, 150] width 236 height 250
click at [659, 61] on div "# Use a while-true loop to both move and attack. while True : hero . moveRight …" at bounding box center [716, 150] width 236 height 250
click at [635, 69] on div "# Use a while-true loop to both move and attack. while True : hero . moveRight …" at bounding box center [716, 150] width 236 height 250
click at [689, 74] on div "# Use a while-true loop to both move and attack. while True : hero . moveRight …" at bounding box center [716, 150] width 236 height 250
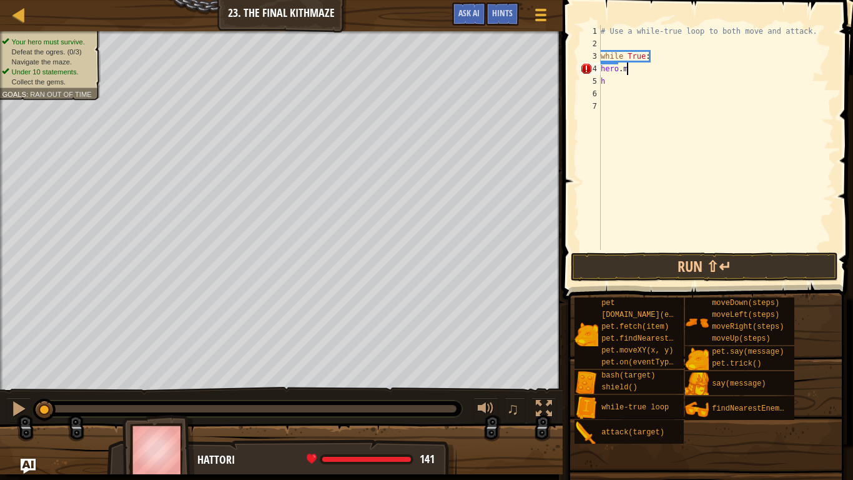
type textarea "h"
type textarea "w"
click at [676, 74] on div "# Use a while-true loop to both move and attack. h" at bounding box center [716, 150] width 236 height 250
click at [615, 68] on div "# Use a while-true loop to both move and attack. h" at bounding box center [716, 150] width 236 height 250
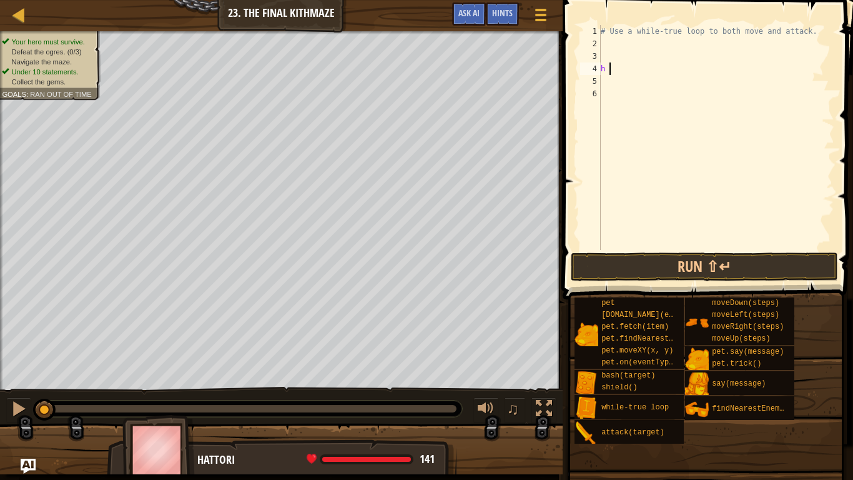
click at [610, 66] on div "# Use a while-true loop to both move and attack. h" at bounding box center [716, 150] width 236 height 250
click at [604, 67] on div "# Use a while-true loop to both move and attack. h" at bounding box center [716, 150] width 236 height 250
type textarea "he"
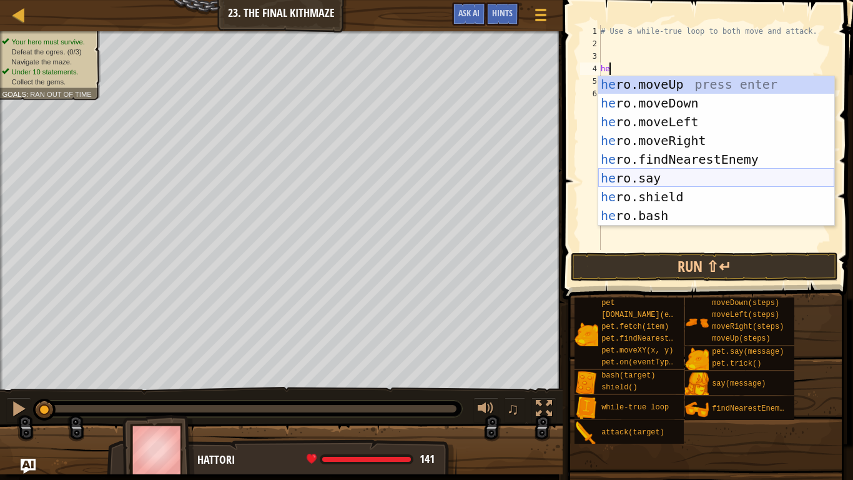
scroll to position [94, 0]
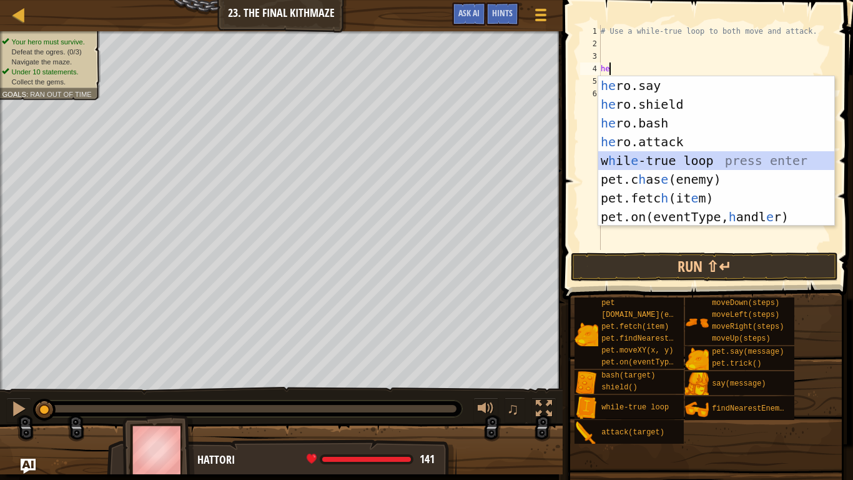
click at [648, 156] on div "he ro.say press enter he ro.shield press enter he ro.bash press enter he ro.att…" at bounding box center [716, 169] width 236 height 187
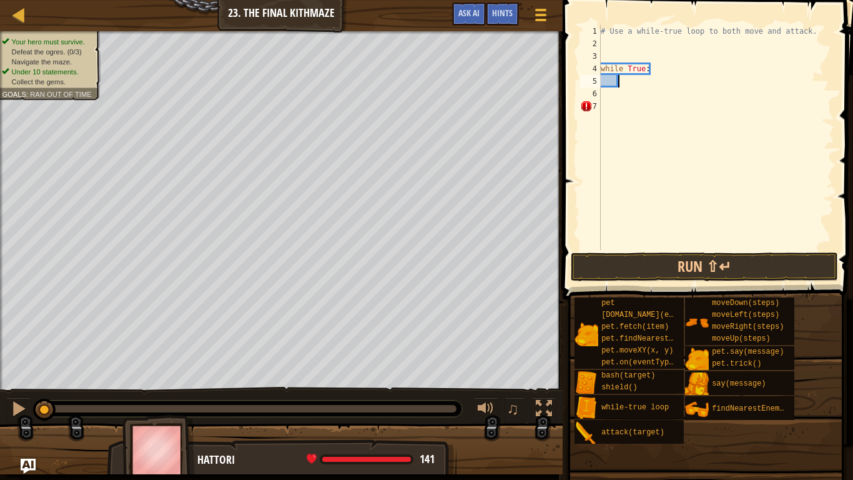
type textarea "h"
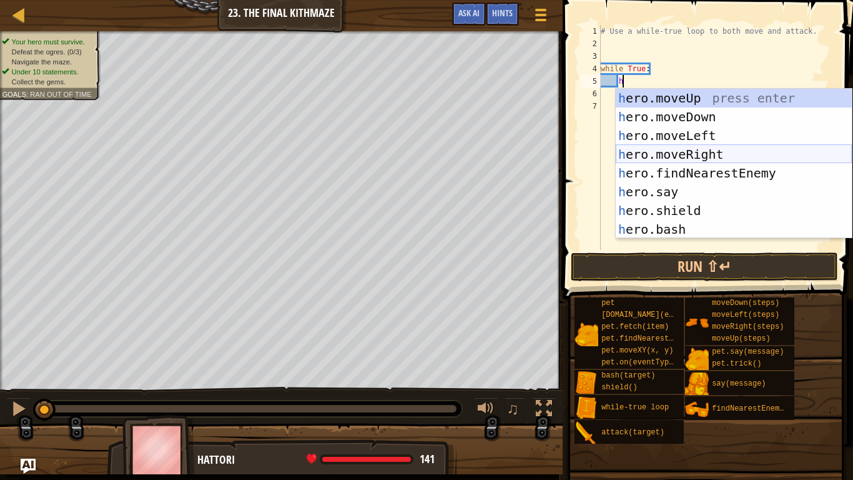
click at [748, 154] on div "h ero.moveUp press enter h ero.moveDown press enter h ero.moveLeft press enter …" at bounding box center [734, 182] width 236 height 187
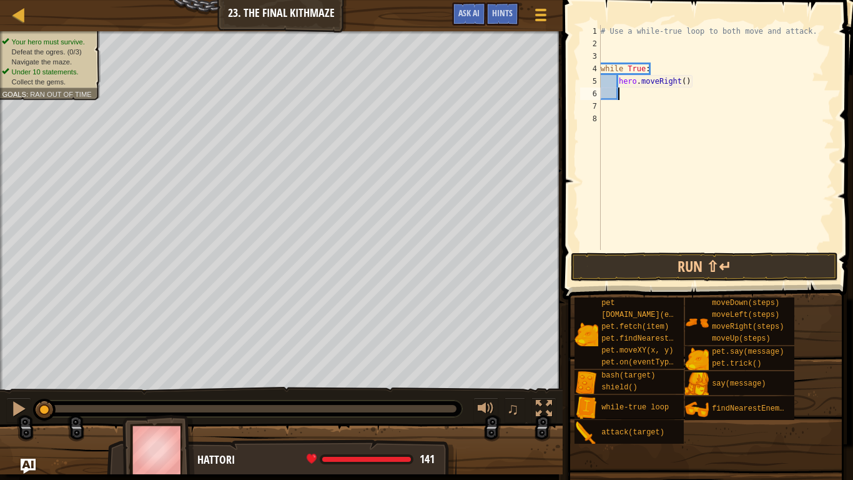
type textarea "h"
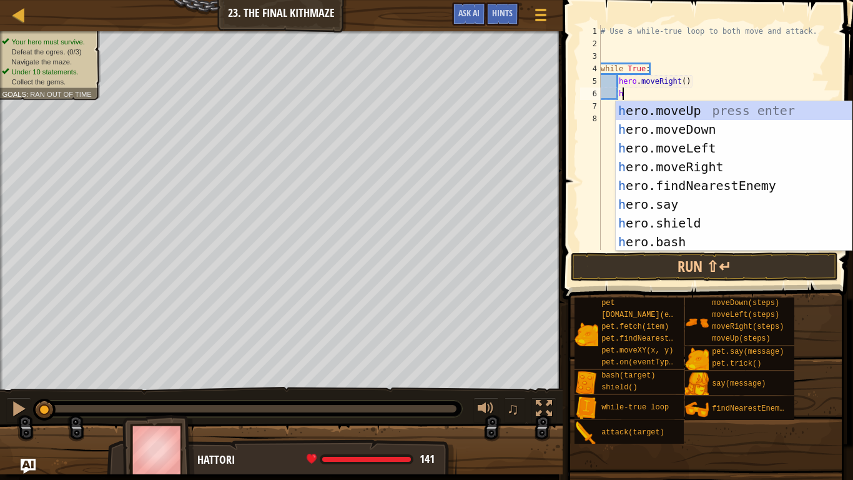
click at [808, 49] on div "# Use a while-true loop to both move and attack. while True : hero . moveRight …" at bounding box center [716, 150] width 236 height 250
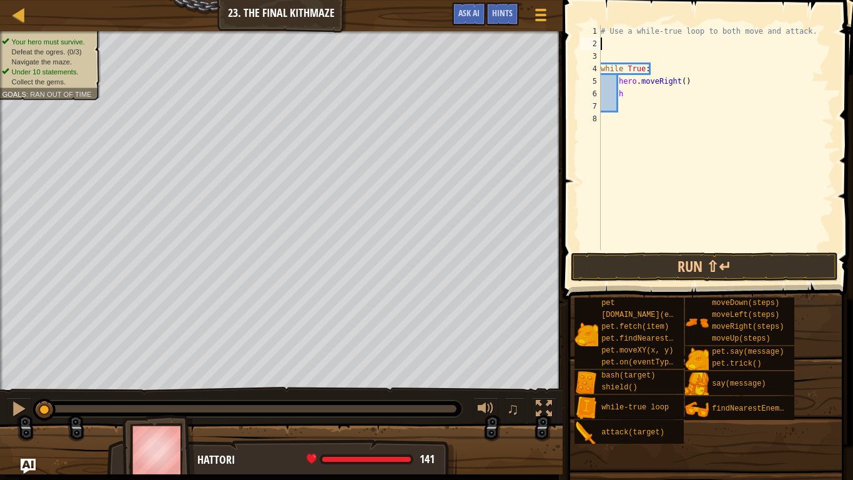
scroll to position [6, 0]
click at [664, 87] on div "# Use a while-true loop to both move and attack. while True : hero . moveRight …" at bounding box center [716, 150] width 236 height 250
click at [681, 90] on div "# Use a while-true loop to both move and attack. while True : hero . moveRight …" at bounding box center [716, 150] width 236 height 250
type textarea "h"
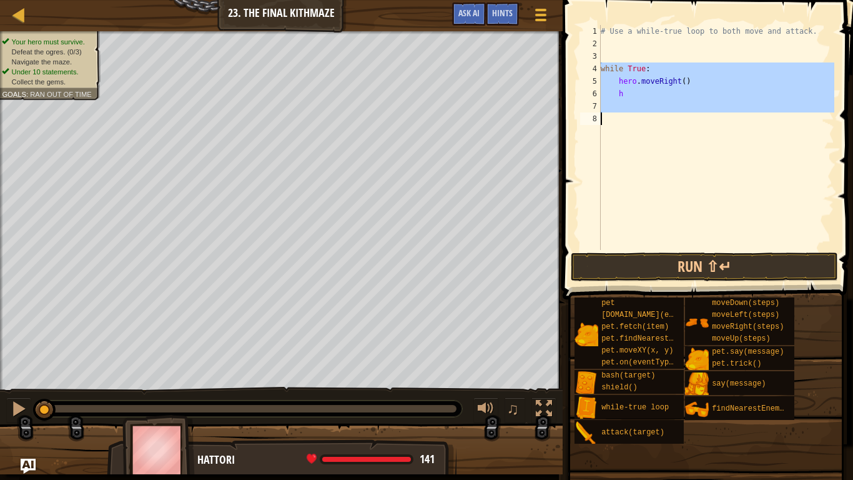
drag, startPoint x: 594, startPoint y: 67, endPoint x: 797, endPoint y: 163, distance: 224.3
click at [797, 163] on div "h 1 2 3 4 5 6 7 8 # Use a while-true loop to both move and attack. while True :…" at bounding box center [706, 137] width 257 height 225
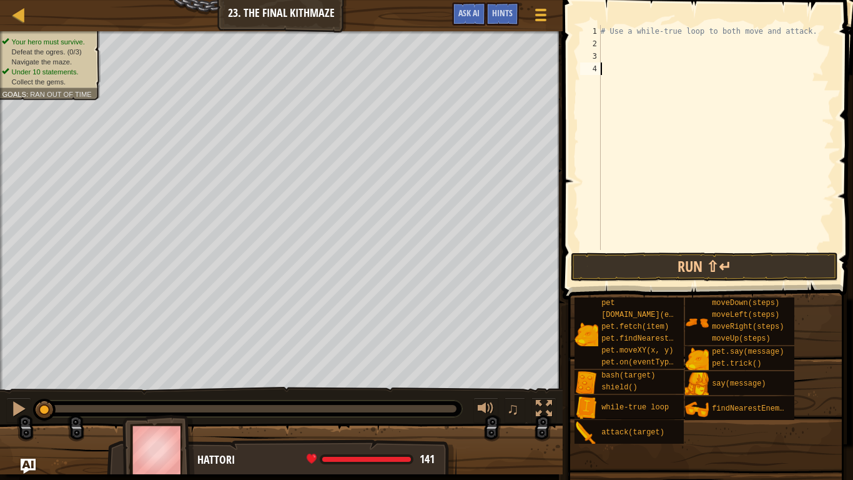
click at [622, 41] on div "# Use a while-true loop to both move and attack." at bounding box center [716, 150] width 236 height 250
type textarea "h"
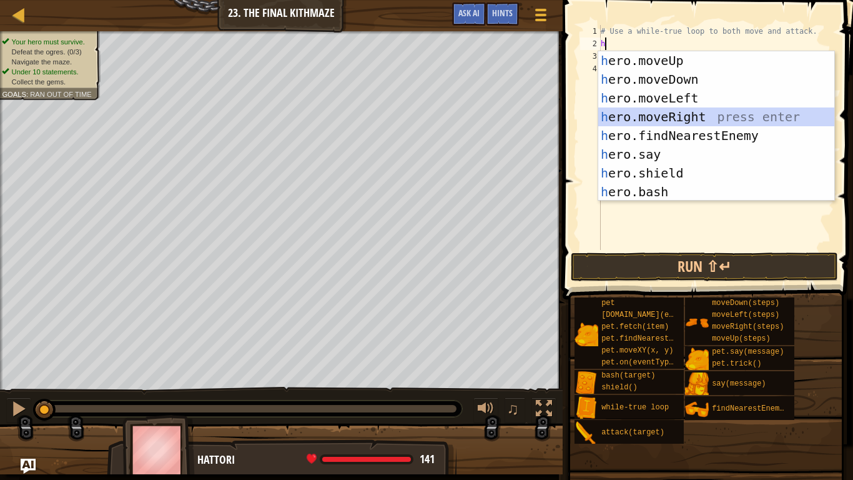
click at [665, 116] on div "h ero.moveUp press enter h ero.moveDown press enter h ero.moveLeft press enter …" at bounding box center [716, 144] width 236 height 187
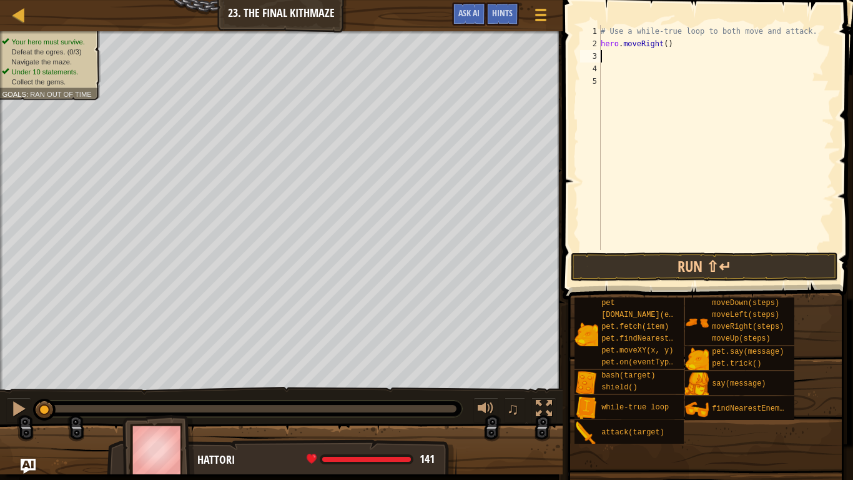
type textarea "h"
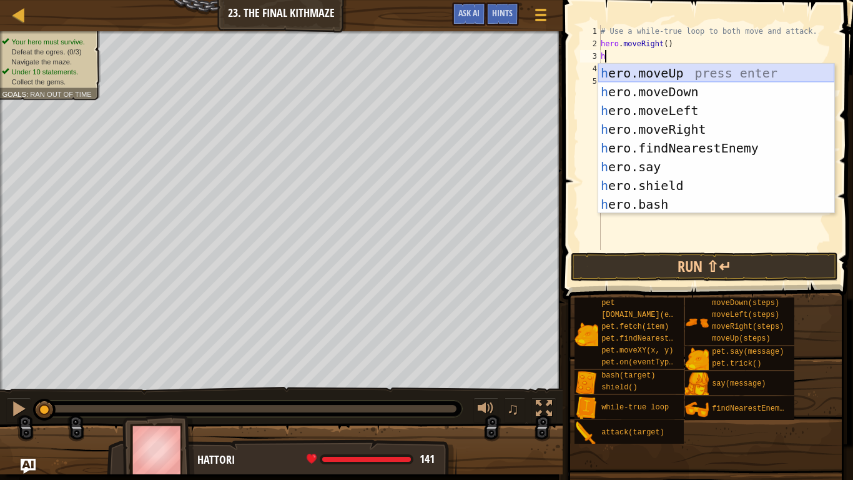
click at [702, 74] on div "h ero.moveUp press enter h ero.moveDown press enter h ero.moveLeft press enter …" at bounding box center [716, 157] width 236 height 187
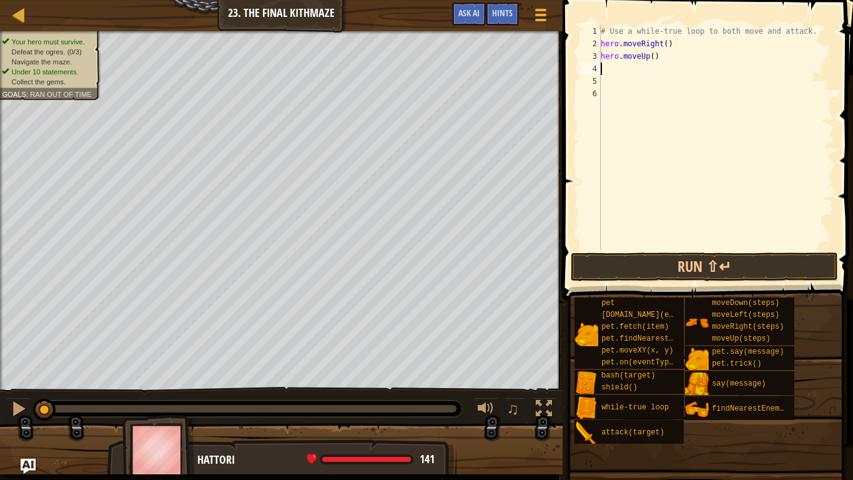
type textarea "h"
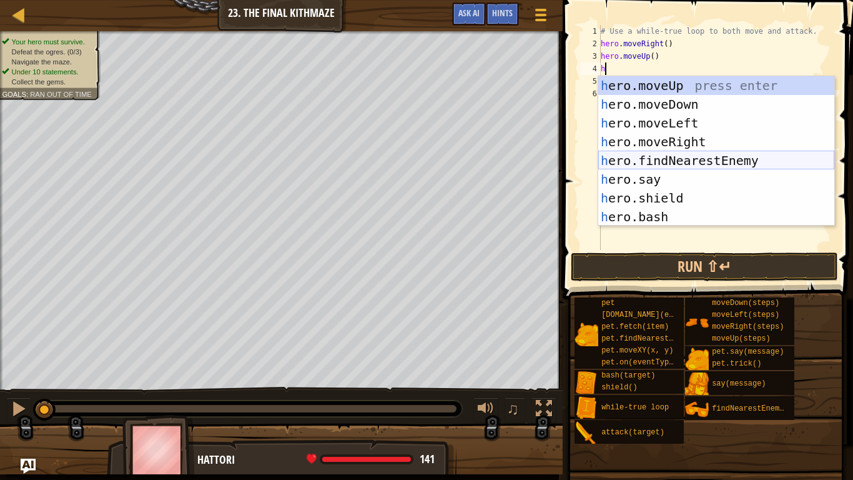
click at [718, 160] on div "h ero.moveUp press enter h ero.moveDown press enter h ero.moveLeft press enter …" at bounding box center [716, 169] width 236 height 187
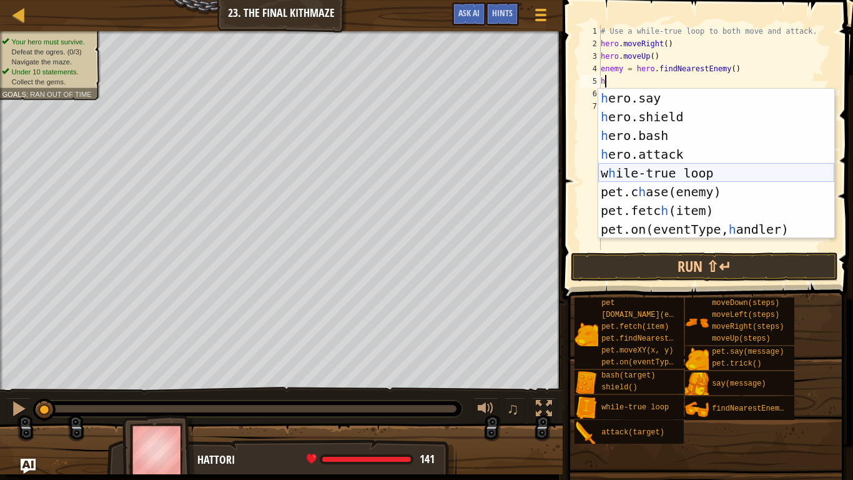
scroll to position [94, 0]
click at [678, 159] on div "h ero.say press enter h ero.shield press enter h ero.bash press enter h ero.att…" at bounding box center [716, 182] width 236 height 187
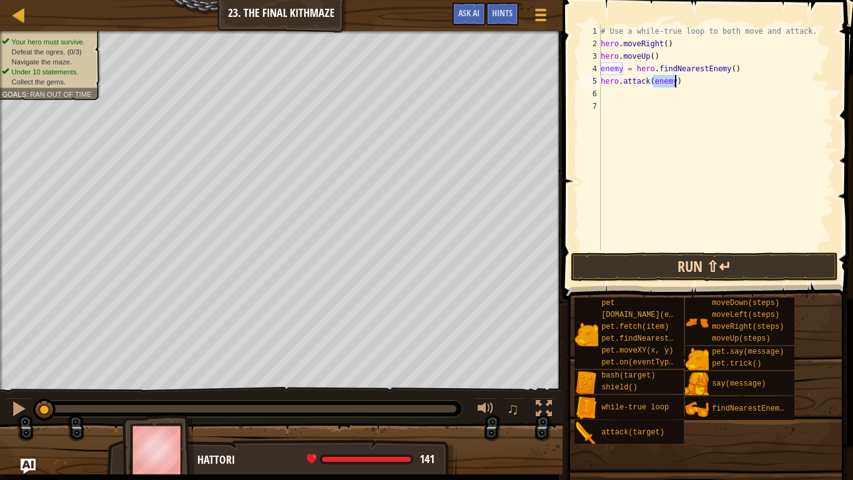
type textarea "hero.attack(enemy)"
click at [742, 263] on button "Run ⇧↵" at bounding box center [704, 266] width 267 height 29
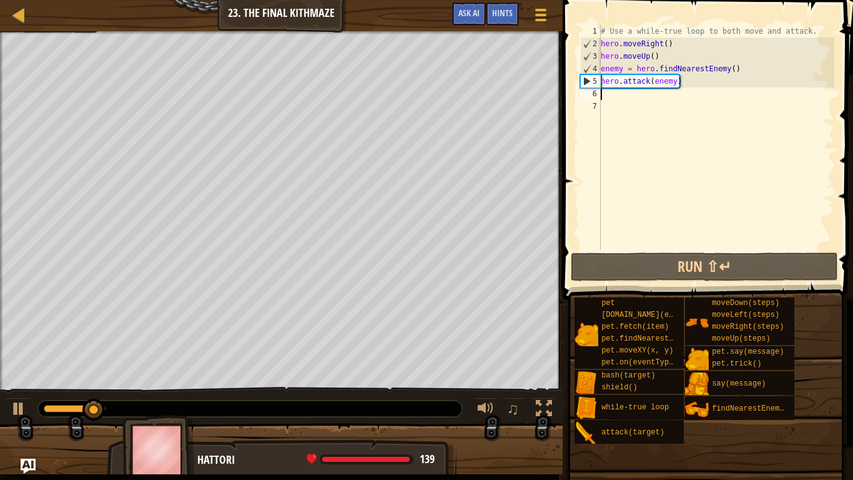
click at [628, 99] on div "# Use a while-true loop to both move and attack. hero . moveRight ( ) hero . mo…" at bounding box center [716, 150] width 236 height 250
type textarea "h"
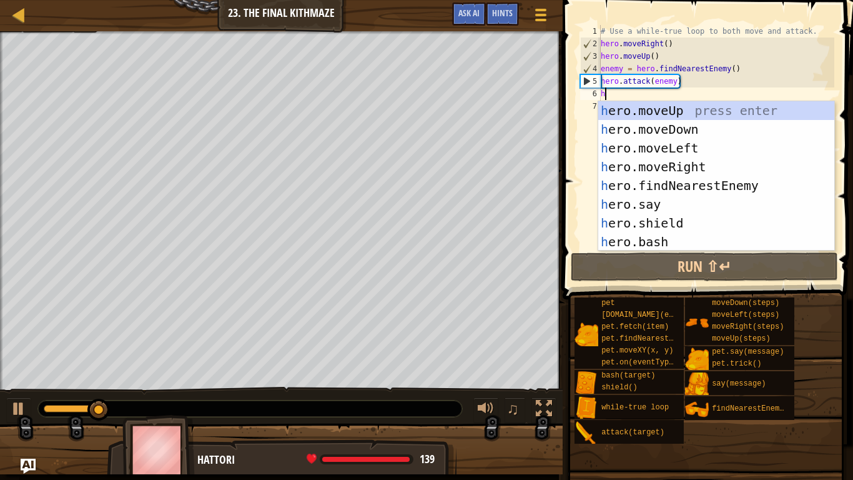
scroll to position [0, 0]
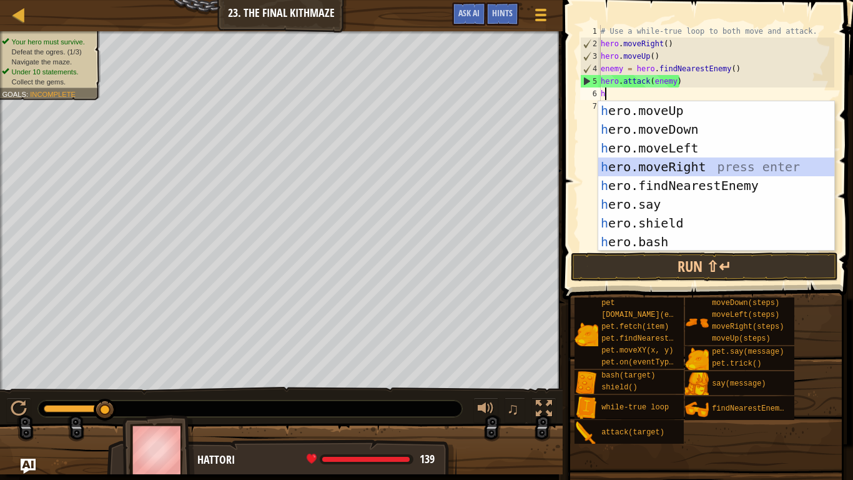
click at [661, 167] on div "h ero.moveUp press enter h ero.moveDown press enter h ero.moveLeft press enter …" at bounding box center [716, 194] width 236 height 187
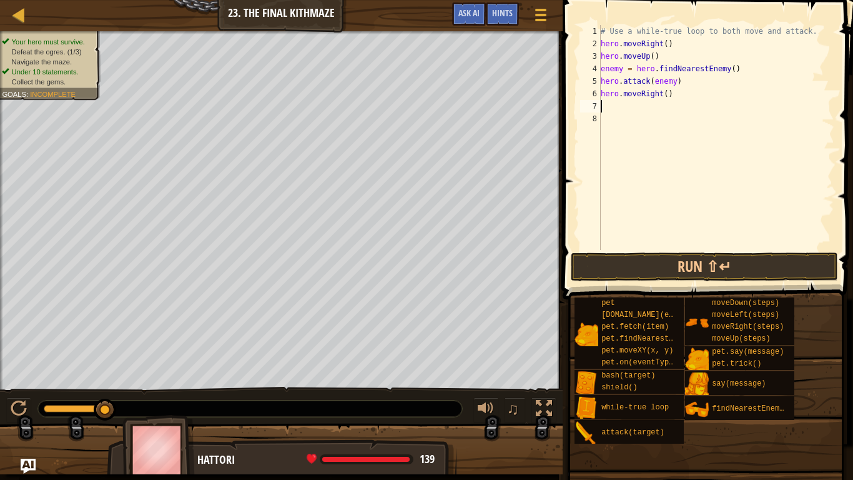
type textarea "h"
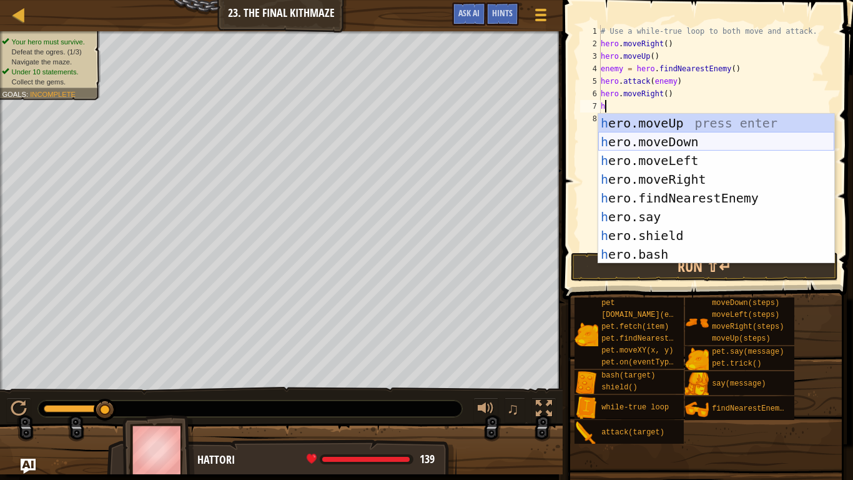
click at [658, 142] on div "h ero.moveUp press enter h ero.moveDown press enter h ero.moveLeft press enter …" at bounding box center [716, 207] width 236 height 187
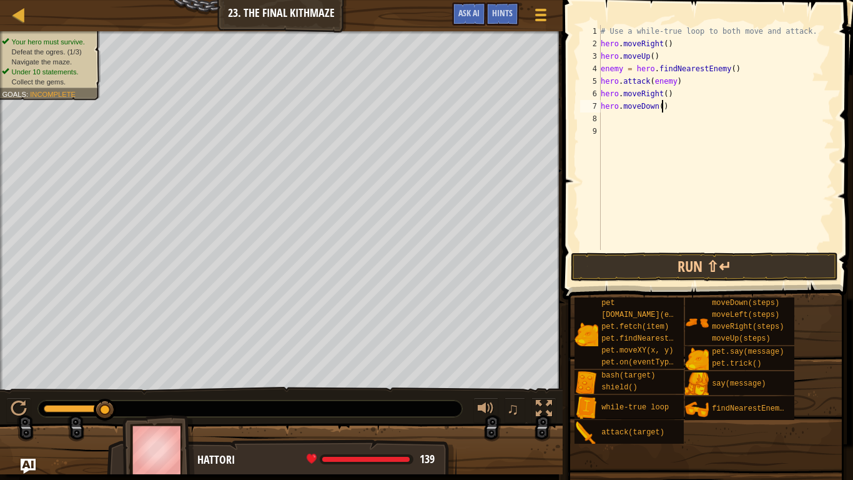
click at [662, 111] on div "# Use a while-true loop to both move and attack. hero . moveRight ( ) hero . mo…" at bounding box center [716, 150] width 236 height 250
type textarea "hero.moveDown(2)"
click at [651, 122] on div "# Use a while-true loop to both move and attack. hero . moveRight ( ) hero . mo…" at bounding box center [716, 150] width 236 height 250
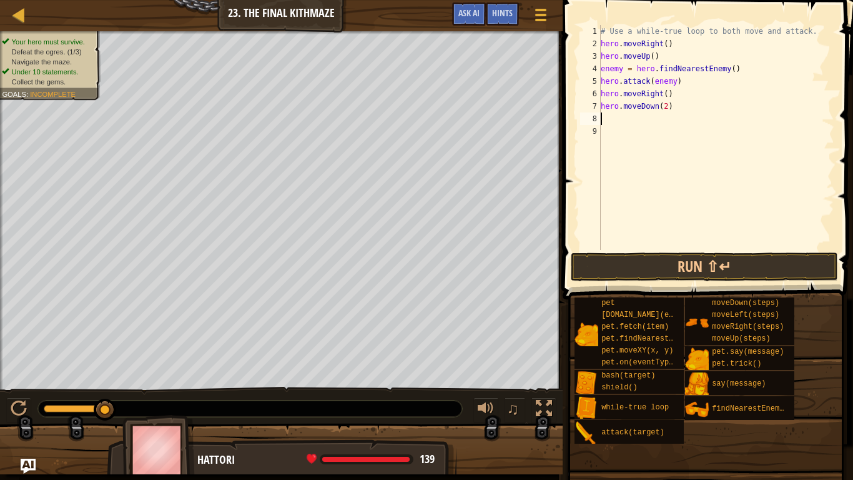
type textarea "h"
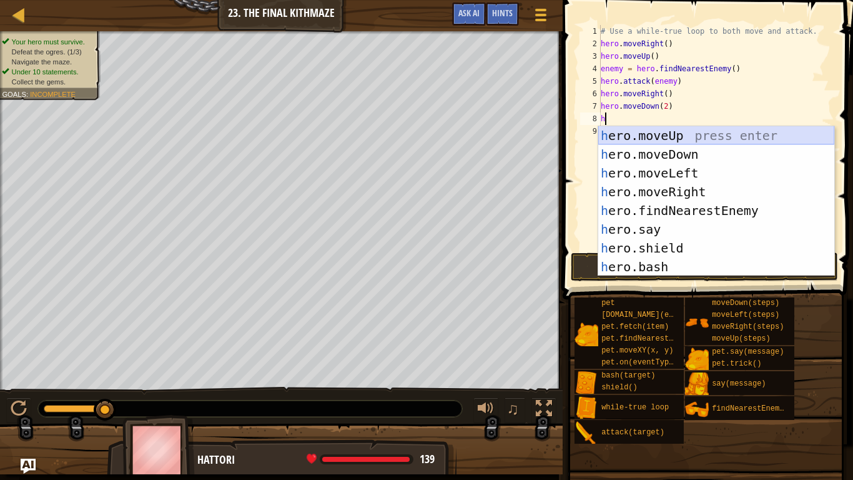
click at [699, 136] on div "h ero.moveUp press enter h ero.moveDown press enter h ero.moveLeft press enter …" at bounding box center [716, 219] width 236 height 187
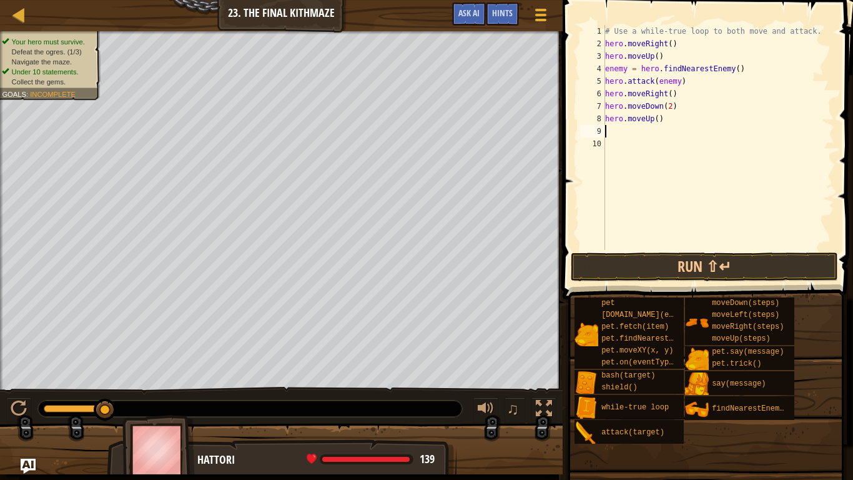
type textarea "h"
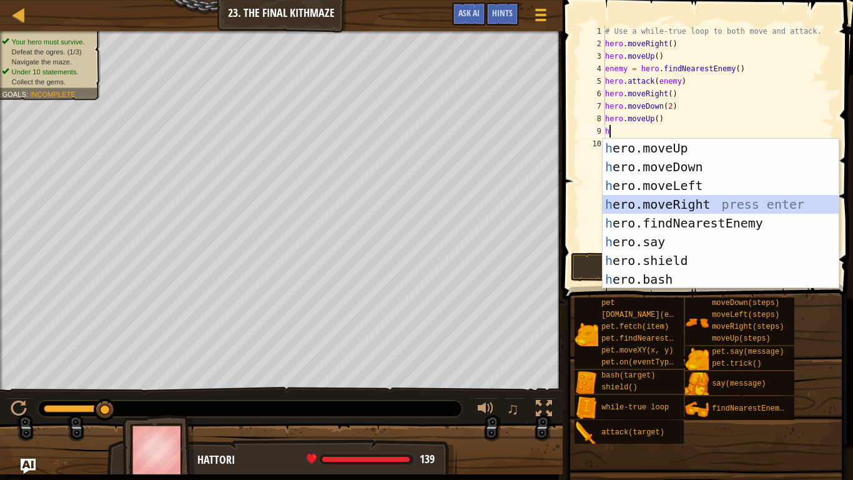
click at [736, 207] on div "h ero.moveUp press enter h ero.moveDown press enter h ero.moveLeft press enter …" at bounding box center [721, 232] width 236 height 187
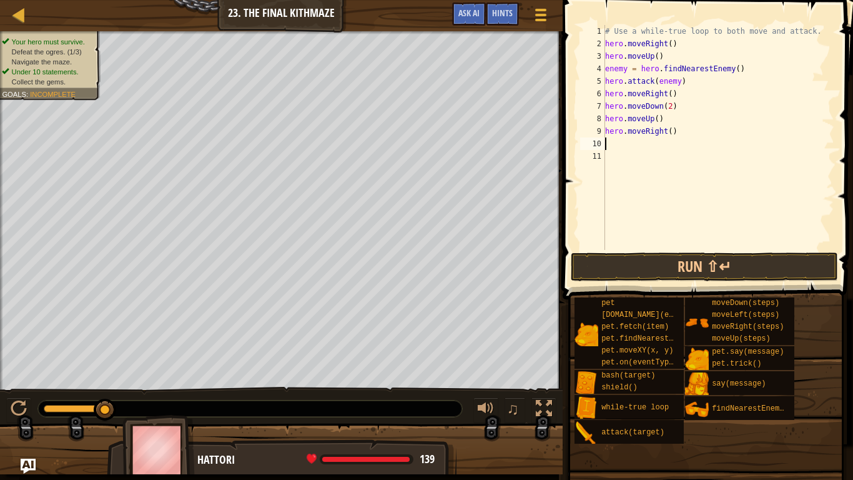
type textarea "h"
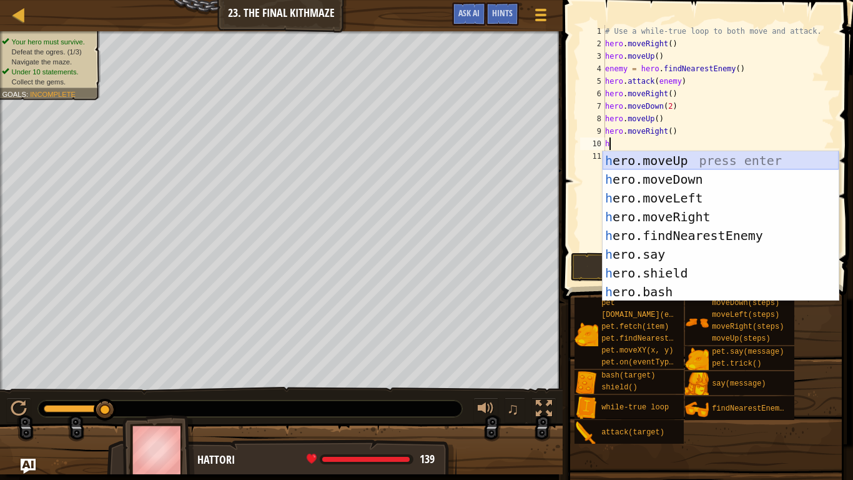
click at [685, 165] on div "h ero.moveUp press enter h ero.moveDown press enter h ero.moveLeft press enter …" at bounding box center [721, 244] width 236 height 187
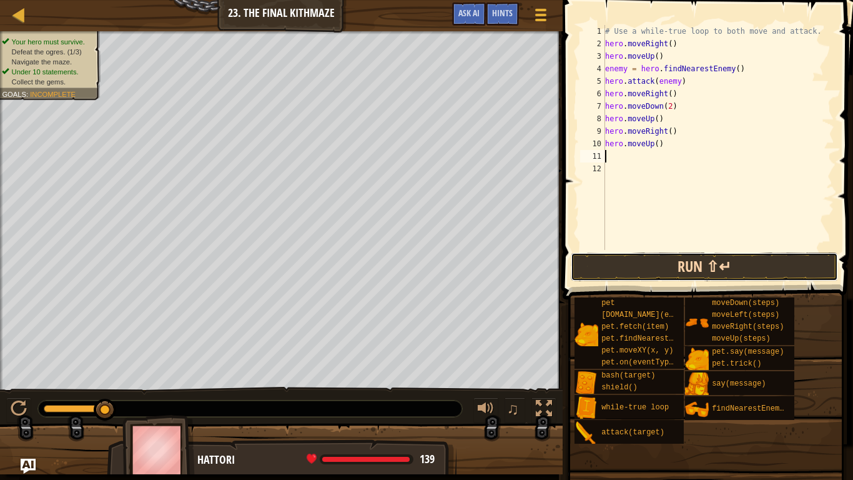
click at [634, 260] on button "Run ⇧↵" at bounding box center [704, 266] width 267 height 29
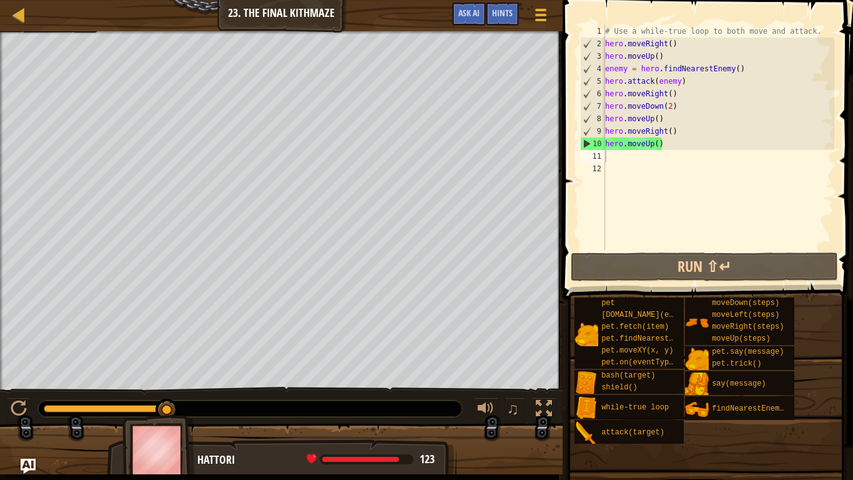
click at [810, 21] on span at bounding box center [709, 132] width 300 height 336
type textarea "h"
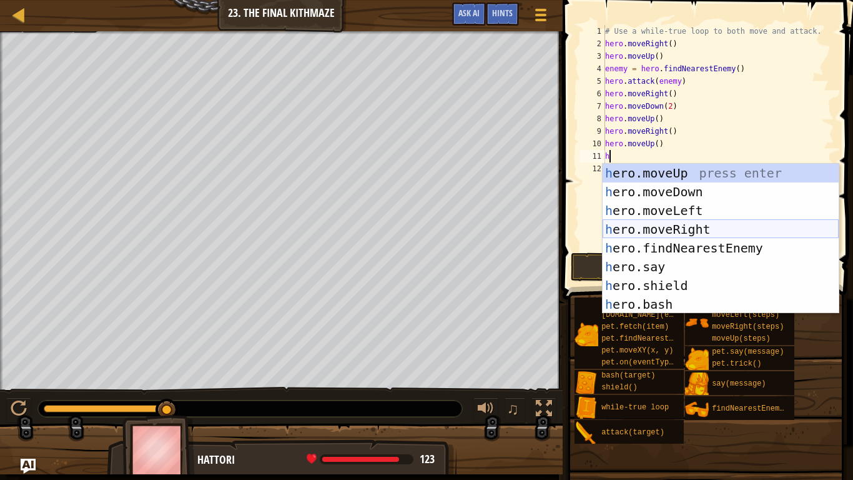
click at [655, 227] on div "h ero.moveUp press enter h ero.moveDown press enter h ero.moveLeft press enter …" at bounding box center [721, 257] width 236 height 187
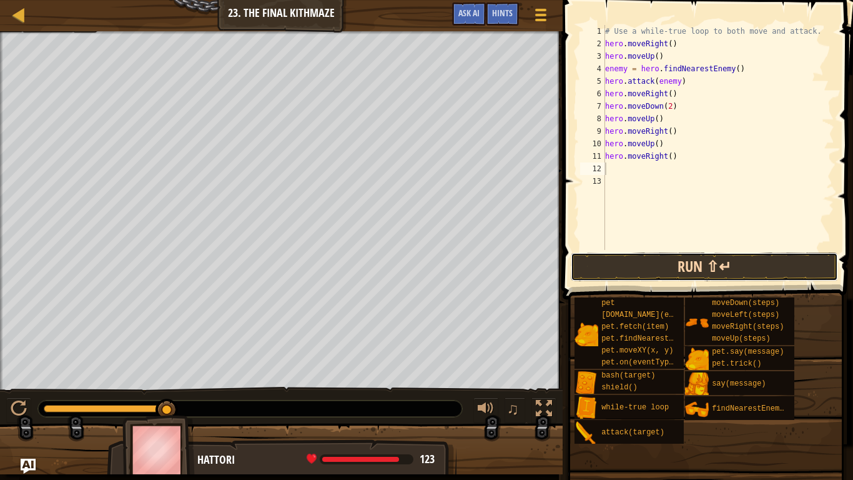
click at [717, 273] on button "Run ⇧↵" at bounding box center [704, 266] width 267 height 29
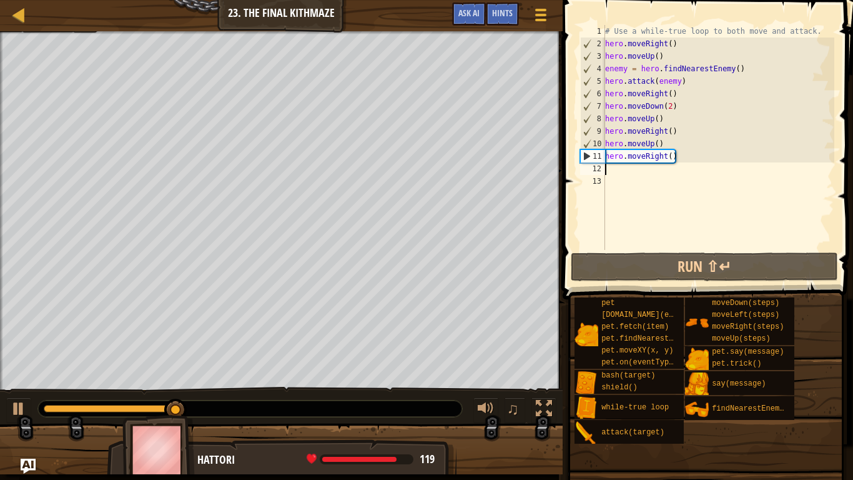
type textarea "h"
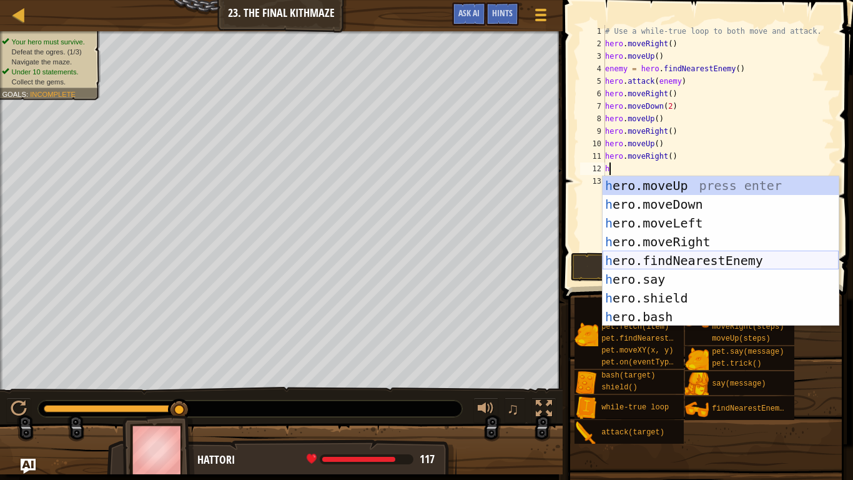
click at [712, 261] on div "h ero.moveUp press enter h ero.moveDown press enter h ero.moveLeft press enter …" at bounding box center [721, 269] width 236 height 187
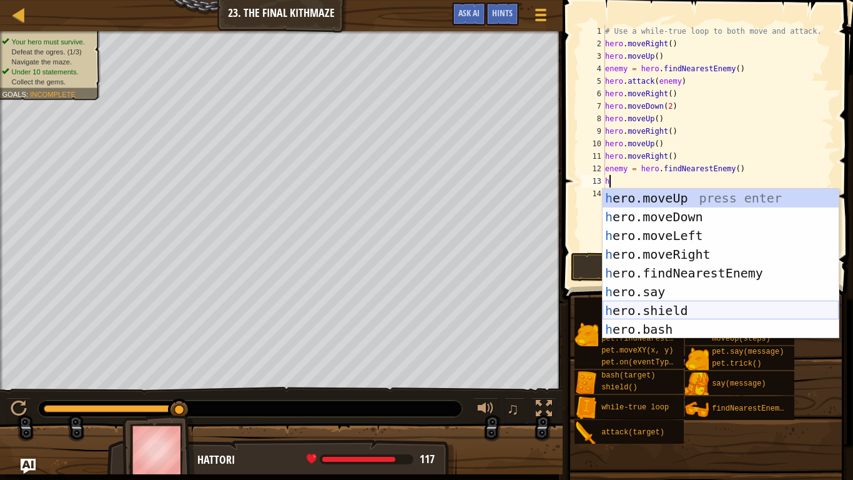
scroll to position [94, 0]
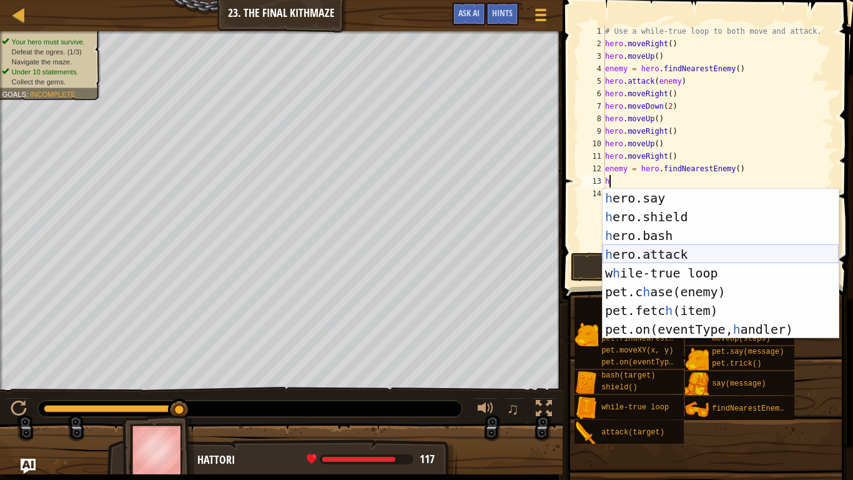
click at [736, 254] on div "h ero.say press enter h ero.shield press enter h ero.bash press enter h ero.att…" at bounding box center [721, 282] width 236 height 187
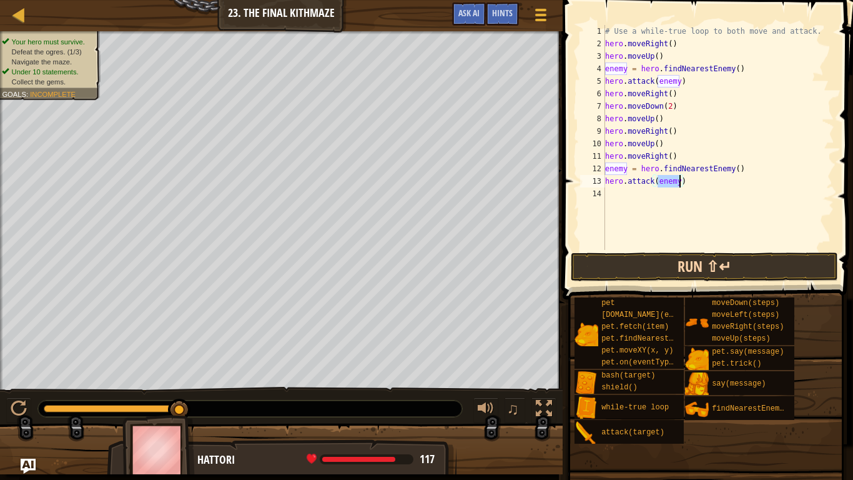
type textarea "hero.attack(enemy)"
click at [742, 268] on button "Run ⇧↵" at bounding box center [704, 266] width 267 height 29
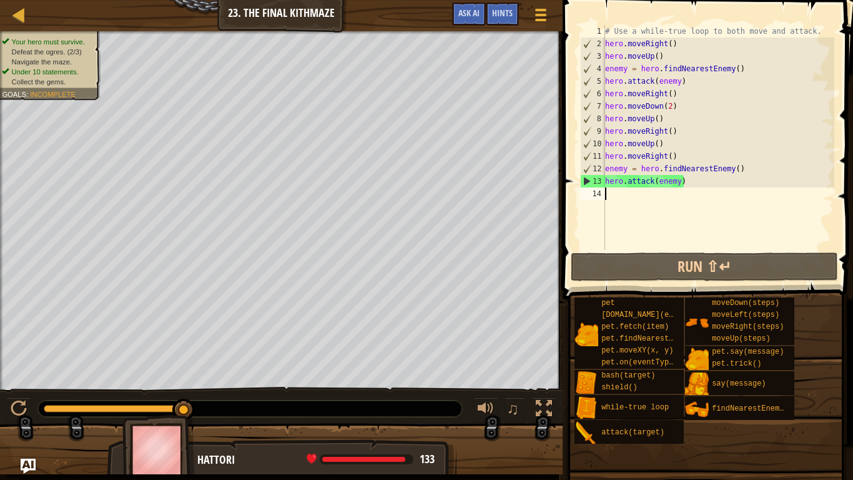
click at [616, 197] on div "# Use a while-true loop to both move and attack. hero . moveRight ( ) hero . mo…" at bounding box center [719, 150] width 232 height 250
type textarea "h"
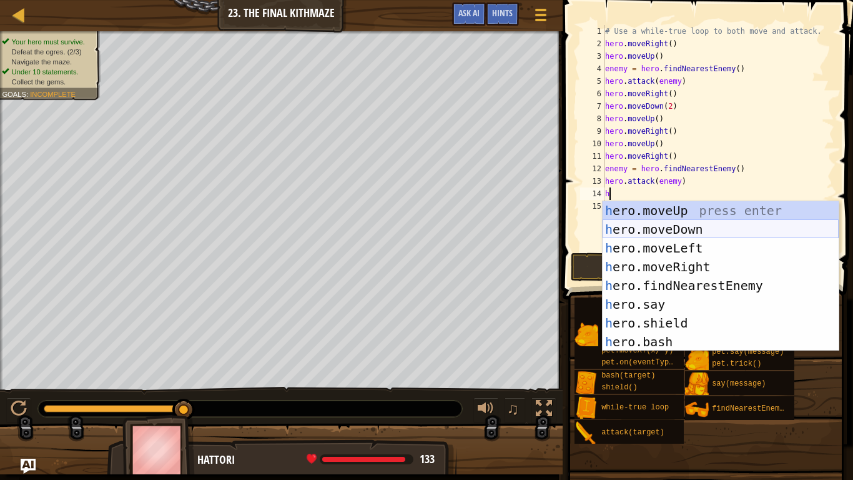
click at [676, 233] on div "h ero.moveUp press enter h ero.moveDown press enter h ero.moveLeft press enter …" at bounding box center [721, 294] width 236 height 187
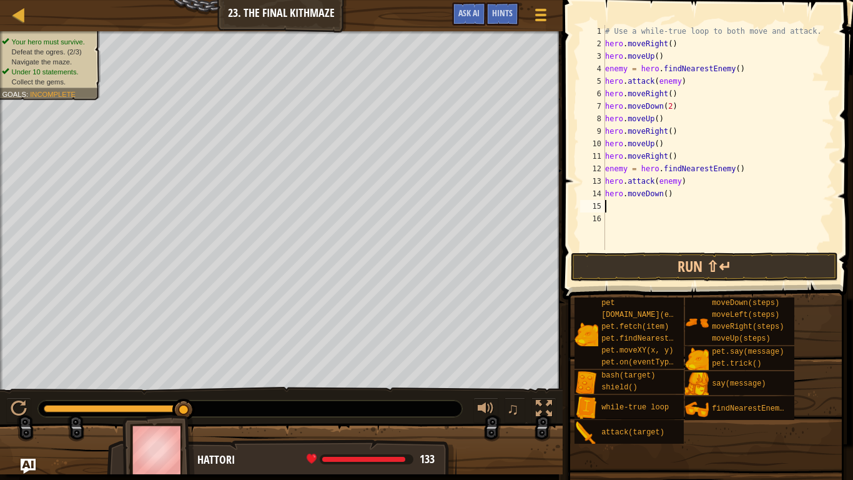
click at [664, 196] on div "# Use a while-true loop to both move and attack. hero . moveRight ( ) hero . mo…" at bounding box center [719, 150] width 232 height 250
type textarea "hero.moveDown(2)"
click at [661, 211] on div "# Use a while-true loop to both move and attack. hero . moveRight ( ) hero . mo…" at bounding box center [719, 150] width 232 height 250
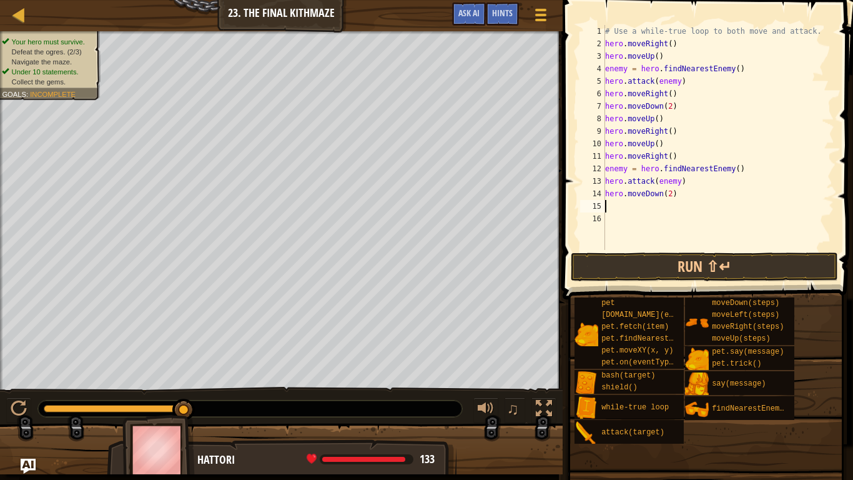
type textarea "h"
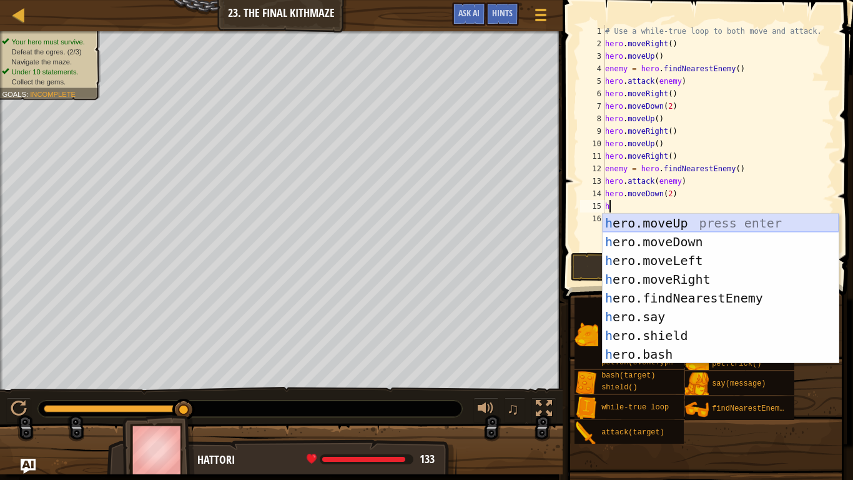
click at [678, 220] on div "h ero.moveUp press enter h ero.moveDown press enter h ero.moveLeft press enter …" at bounding box center [721, 307] width 236 height 187
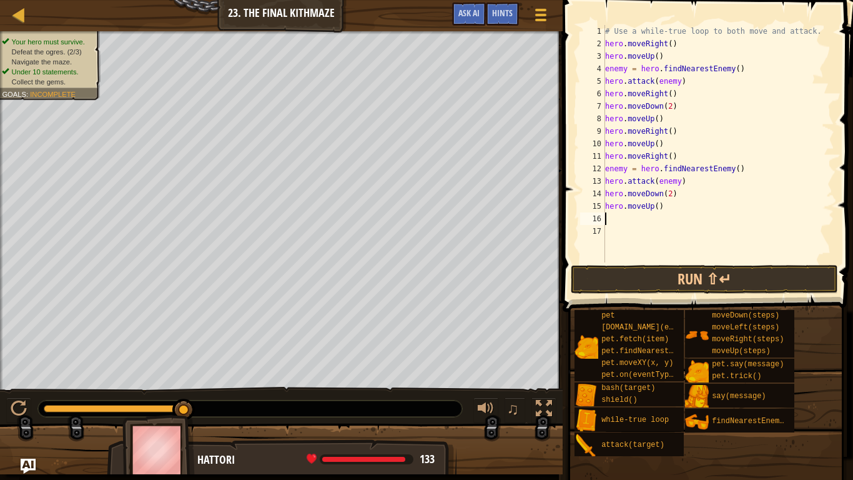
type textarea "h"
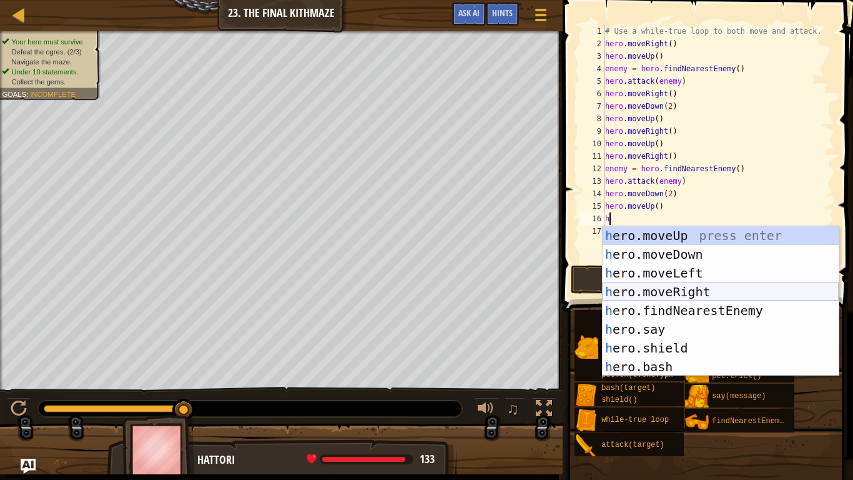
click at [710, 293] on div "h ero.moveUp press enter h ero.moveDown press enter h ero.moveLeft press enter …" at bounding box center [721, 319] width 236 height 187
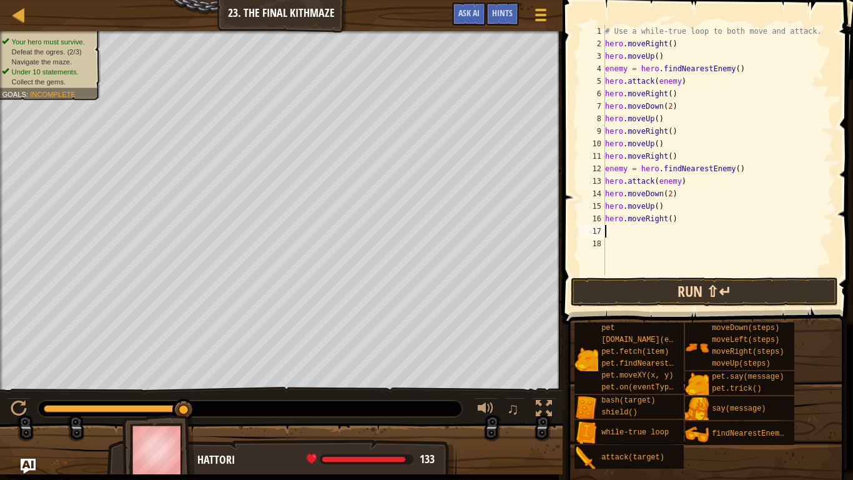
type textarea "h"
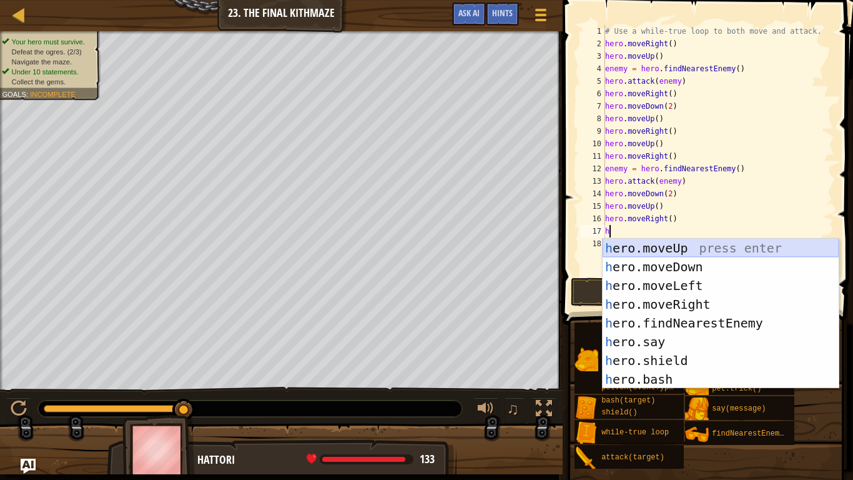
click at [701, 250] on div "h ero.moveUp press enter h ero.moveDown press enter h ero.moveLeft press enter …" at bounding box center [721, 332] width 236 height 187
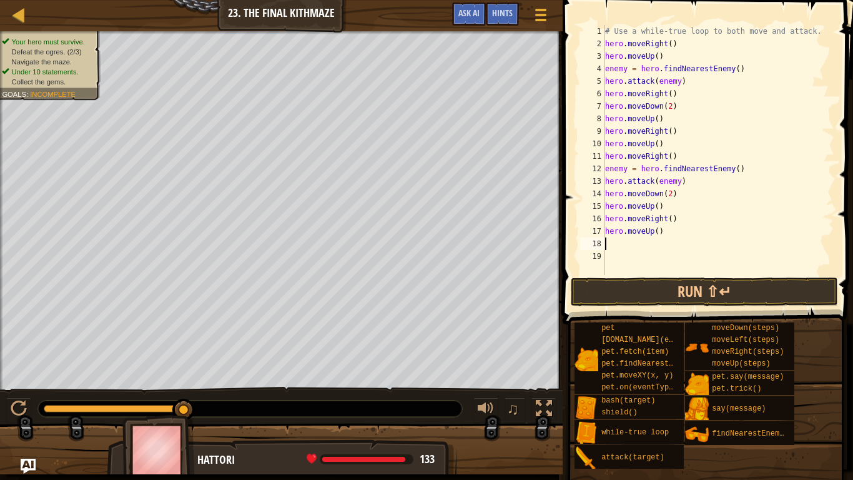
type textarea "h"
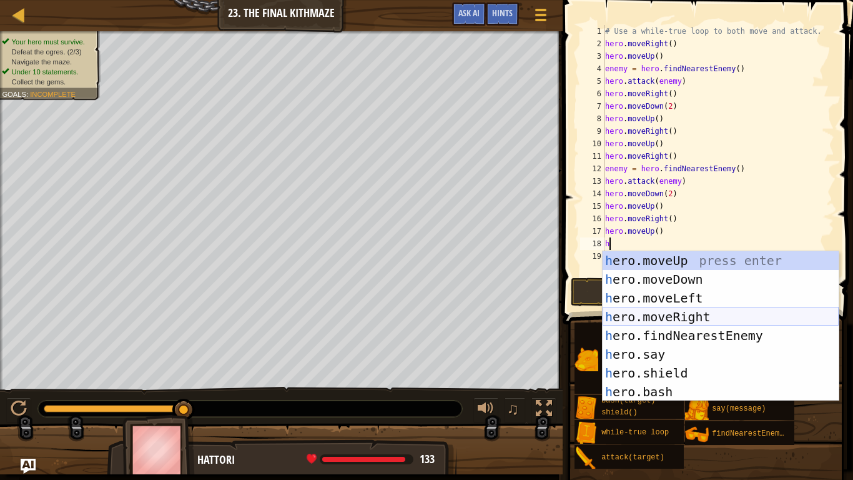
click at [711, 312] on div "h ero.moveUp press enter h ero.moveDown press enter h ero.moveLeft press enter …" at bounding box center [721, 344] width 236 height 187
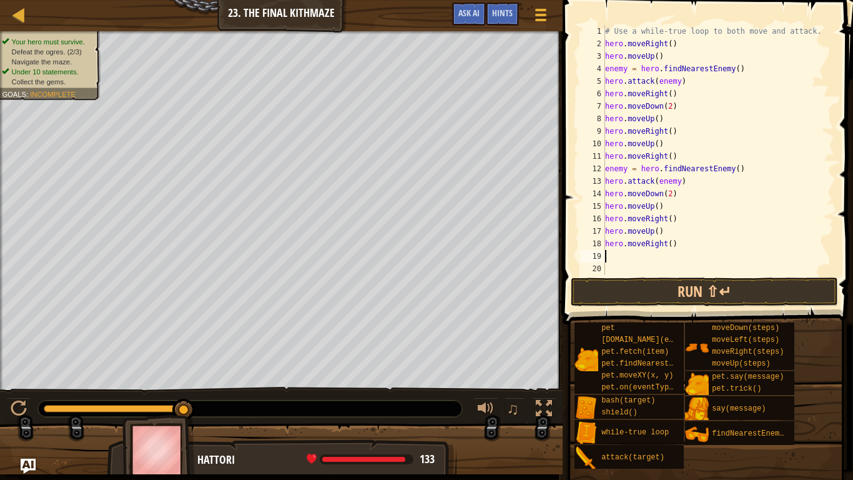
type textarea "h"
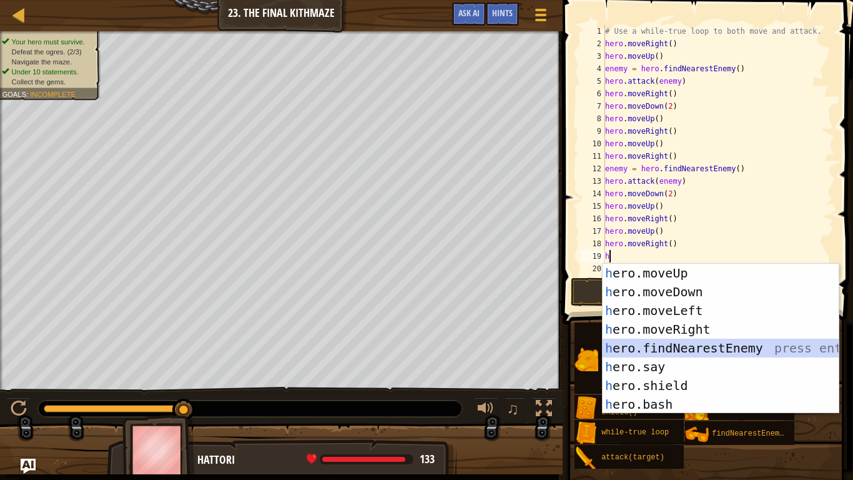
click at [740, 349] on div "h ero.moveUp press enter h ero.moveDown press enter h ero.moveLeft press enter …" at bounding box center [721, 357] width 236 height 187
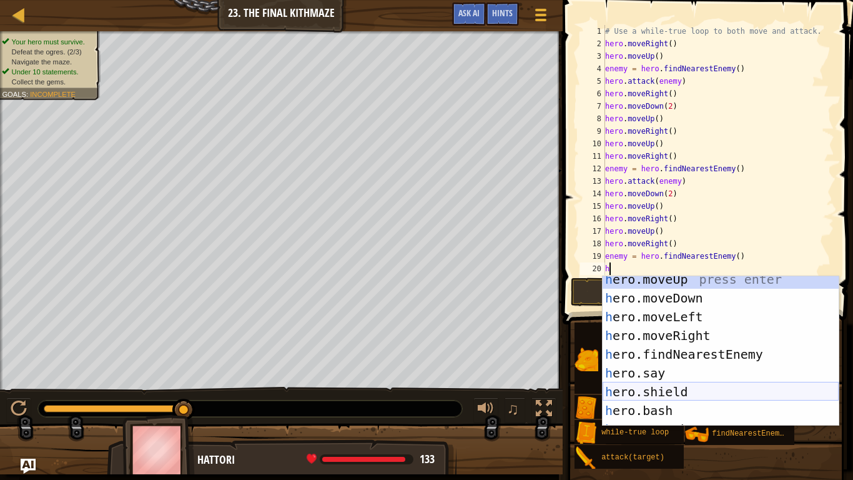
scroll to position [94, 0]
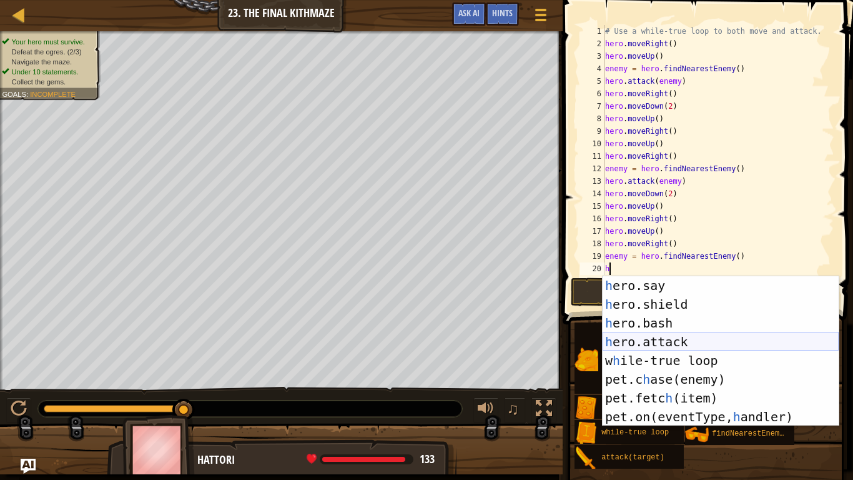
click at [701, 338] on div "h ero.say press enter h ero.shield press enter h ero.bash press enter h ero.att…" at bounding box center [721, 369] width 236 height 187
type textarea "hero.attack(enemy)"
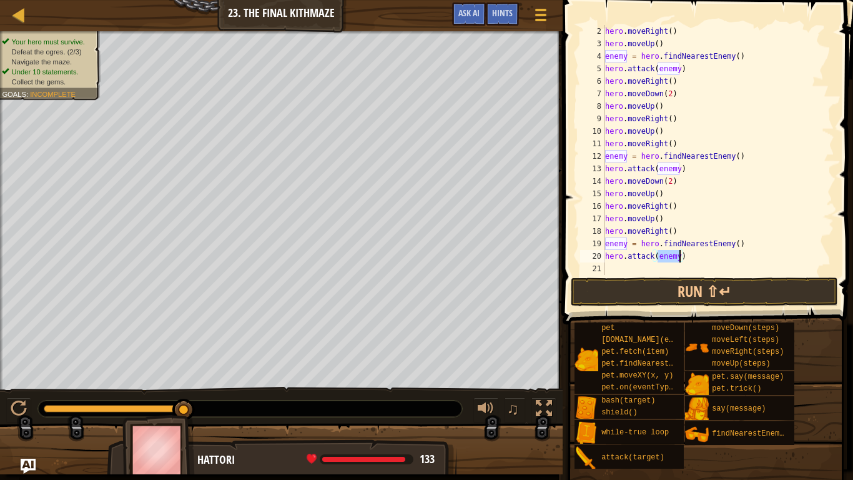
scroll to position [12, 0]
click at [644, 267] on div "hero . moveRight ( ) hero . moveUp ( ) enemy = hero . findNearestEnemy ( ) hero…" at bounding box center [719, 162] width 232 height 275
type textarea "h"
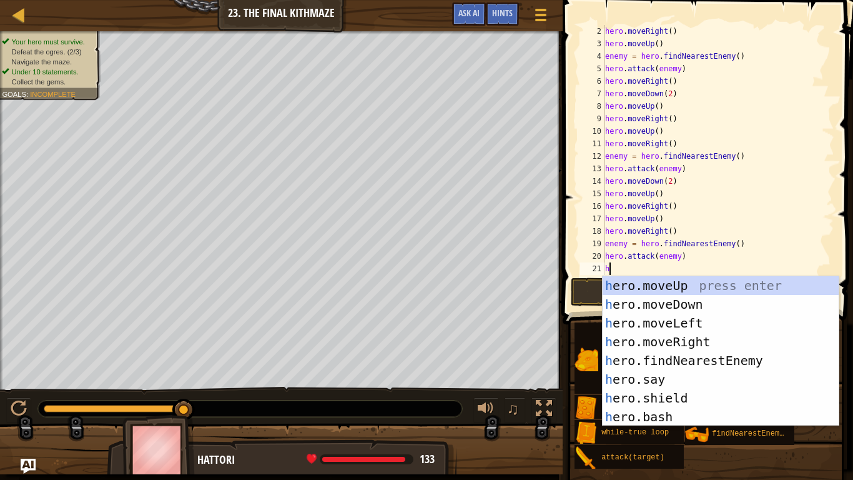
scroll to position [0, 0]
click at [694, 307] on div "h ero.moveUp press enter h ero.moveDown press enter h ero.moveLeft press enter …" at bounding box center [721, 369] width 236 height 187
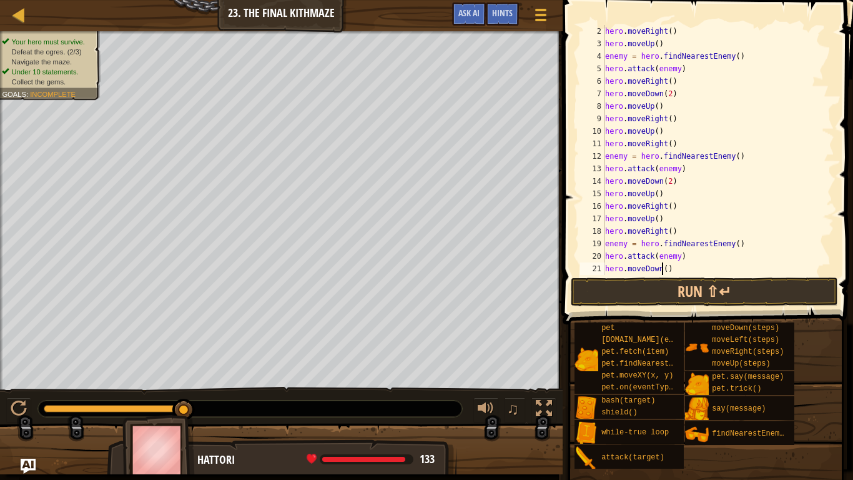
click at [663, 267] on div "hero . moveRight ( ) hero . moveUp ( ) enemy = hero . findNearestEnemy ( ) hero…" at bounding box center [719, 162] width 232 height 275
click at [672, 266] on div "hero . moveRight ( ) hero . moveUp ( ) enemy = hero . findNearestEnemy ( ) hero…" at bounding box center [719, 162] width 232 height 275
click at [666, 266] on div "hero . moveRight ( ) hero . moveUp ( ) enemy = hero . findNearestEnemy ( ) hero…" at bounding box center [719, 162] width 232 height 275
type textarea "hero.moveDown(3)"
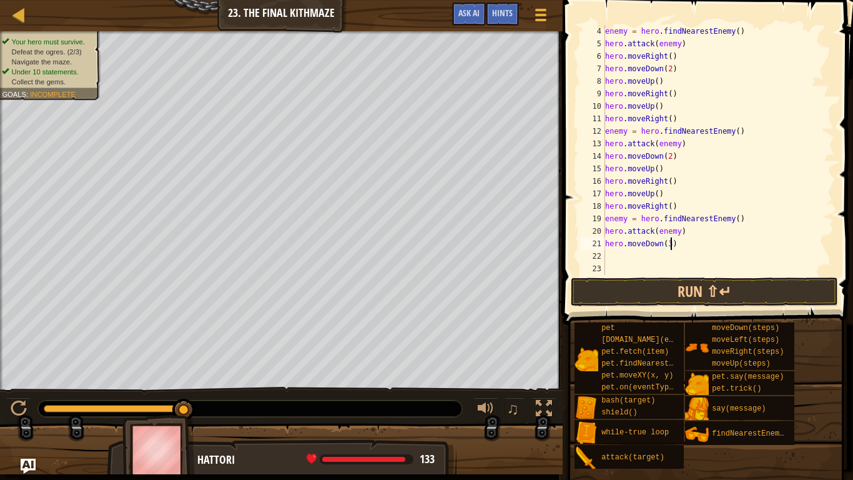
scroll to position [37, 0]
click at [665, 256] on div "enemy = hero . findNearestEnemy ( ) hero . attack ( enemy ) hero . moveRight ( …" at bounding box center [719, 162] width 232 height 275
type textarea "h"
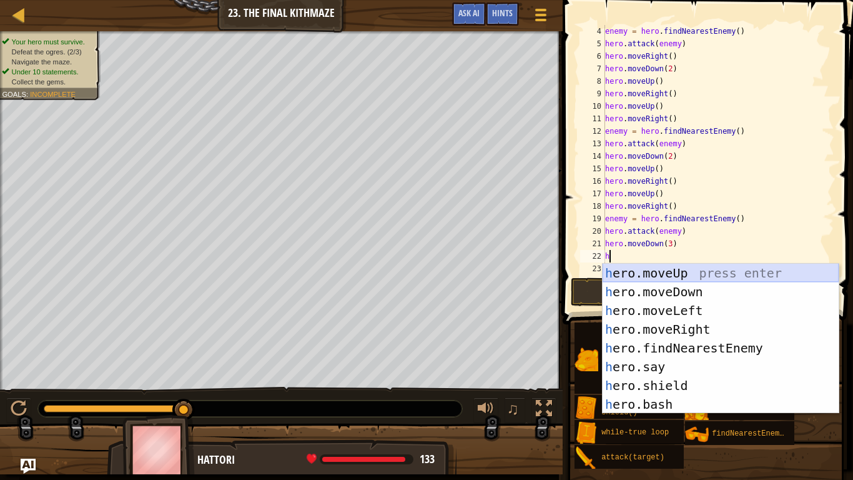
click at [683, 269] on div "h ero.moveUp press enter h ero.moveDown press enter h ero.moveLeft press enter …" at bounding box center [721, 357] width 236 height 187
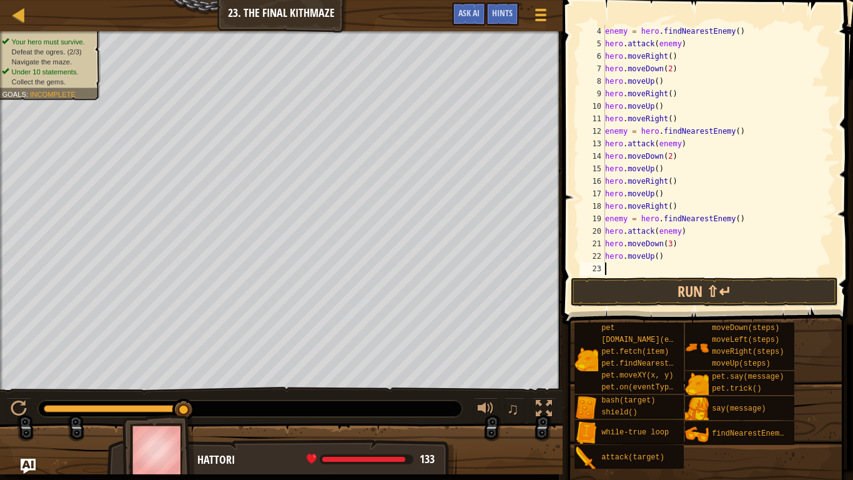
type textarea "h"
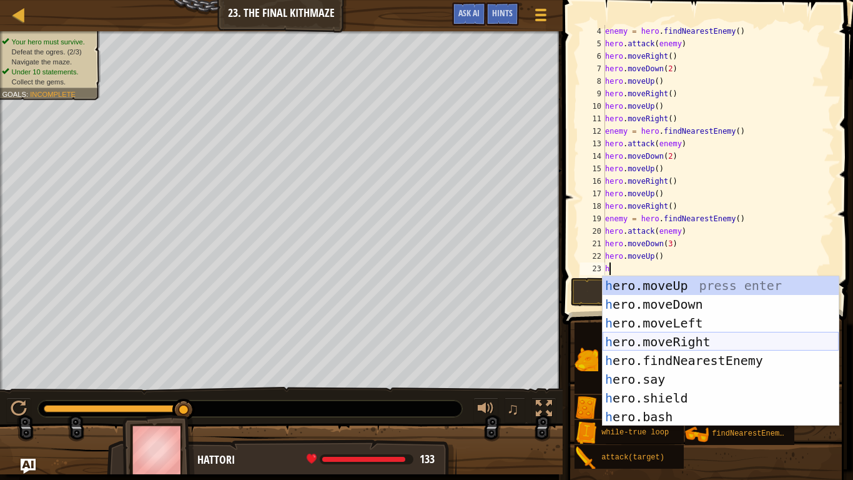
click at [666, 342] on div "h ero.moveUp press enter h ero.moveDown press enter h ero.moveLeft press enter …" at bounding box center [721, 369] width 236 height 187
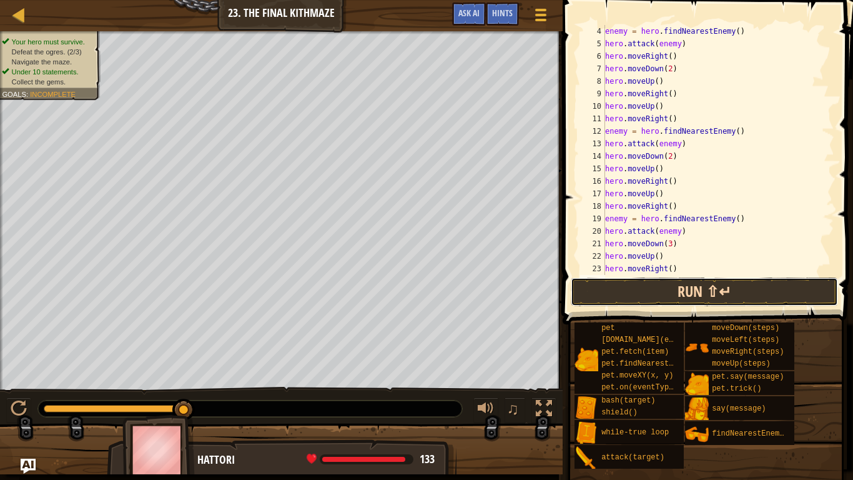
click at [688, 292] on button "Run ⇧↵" at bounding box center [704, 291] width 267 height 29
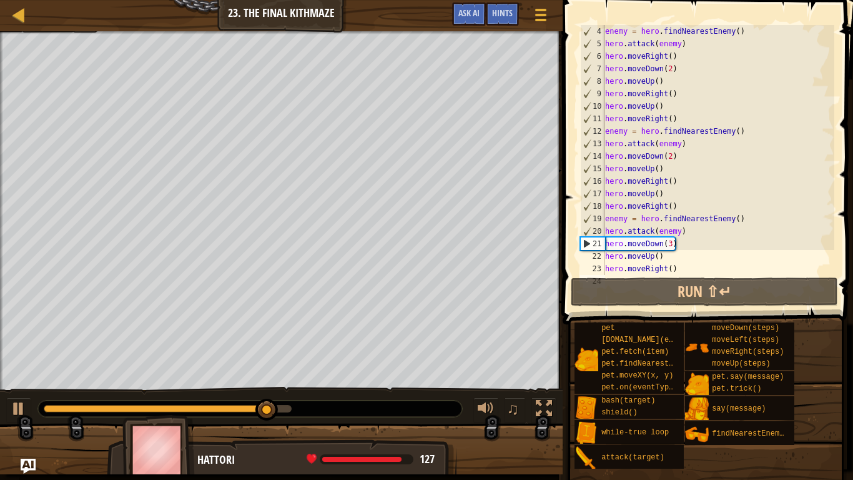
click at [673, 244] on div "enemy = hero . findNearestEnemy ( ) hero . attack ( enemy ) hero . moveRight ( …" at bounding box center [719, 162] width 232 height 275
click at [671, 246] on div "enemy = hero . findNearestEnemy ( ) hero . attack ( enemy ) hero . moveRight ( …" at bounding box center [719, 162] width 232 height 275
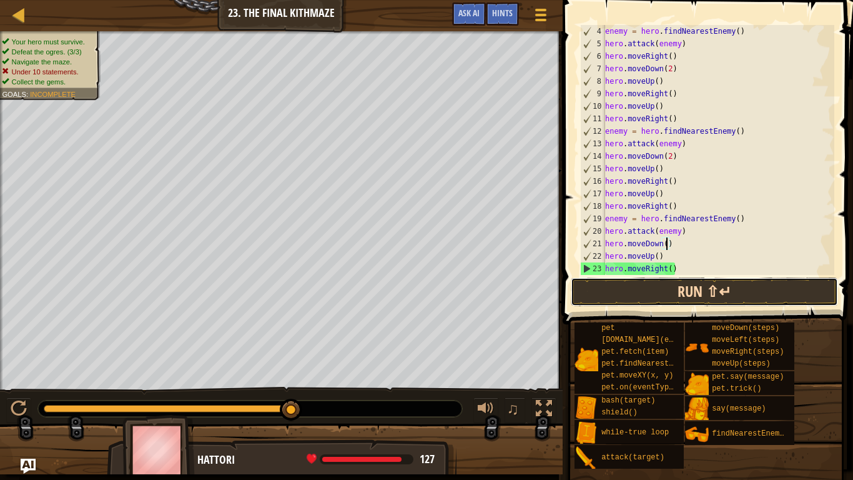
click at [685, 278] on button "Run ⇧↵" at bounding box center [704, 291] width 267 height 29
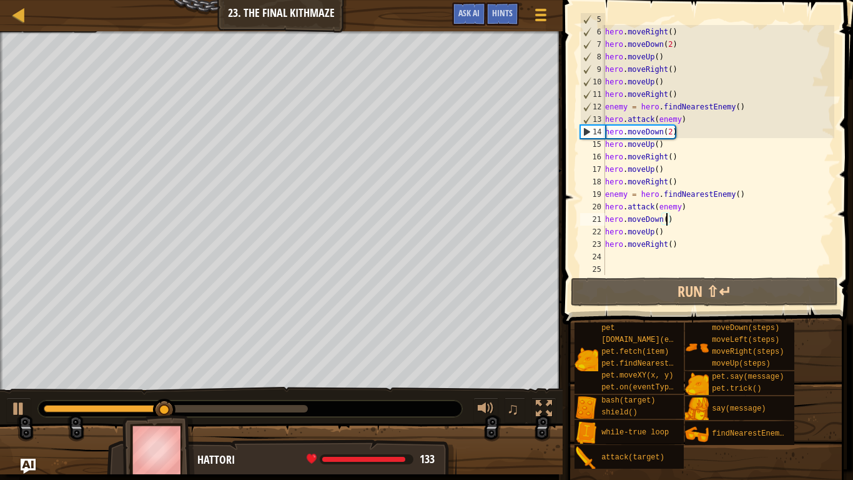
scroll to position [57, 0]
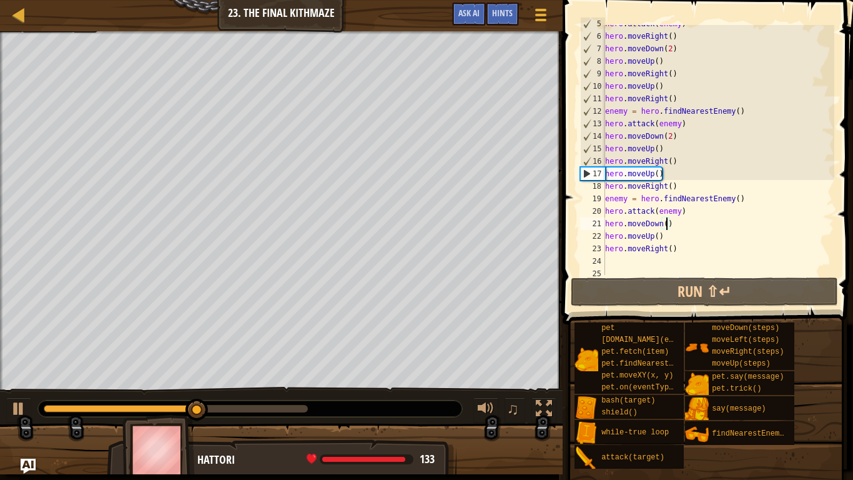
click at [179, 373] on img at bounding box center [158, 449] width 72 height 69
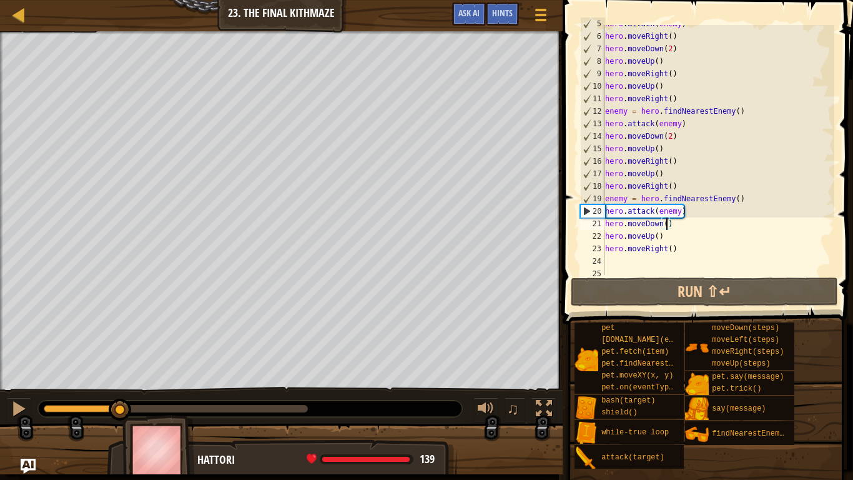
click at [121, 373] on div at bounding box center [82, 408] width 77 height 7
click at [89, 373] on div at bounding box center [250, 408] width 424 height 16
click at [89, 373] on div at bounding box center [82, 408] width 77 height 7
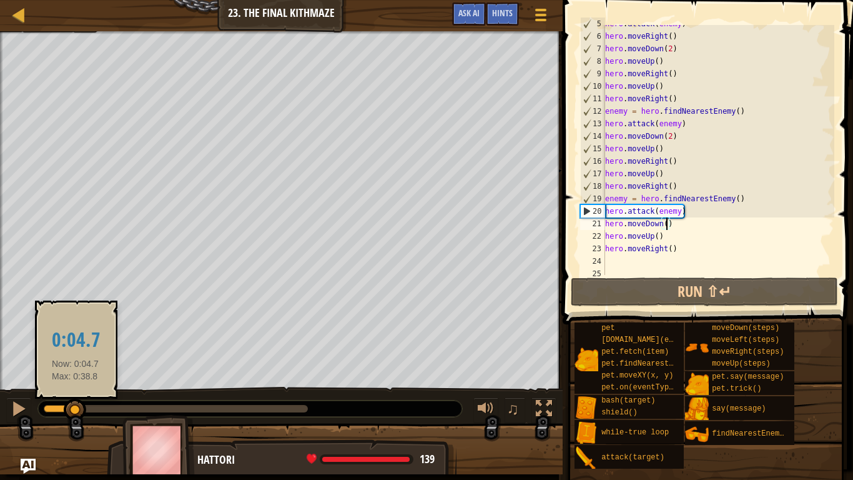
click at [76, 373] on div at bounding box center [60, 408] width 32 height 7
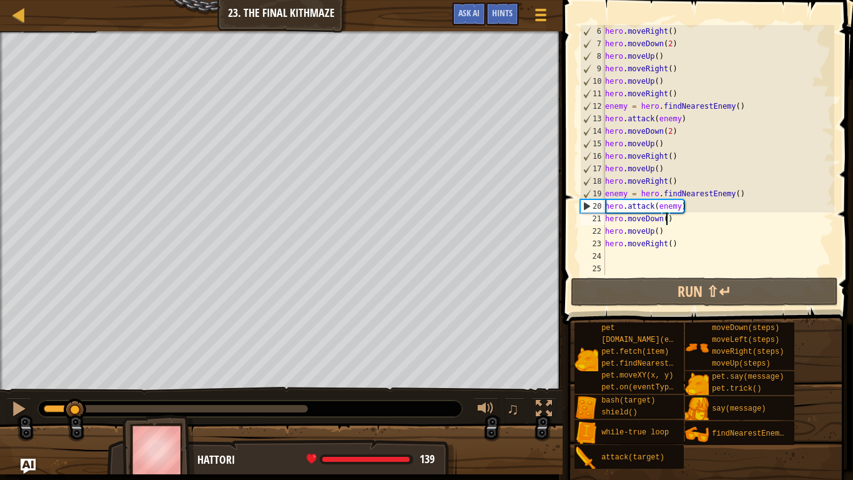
scroll to position [62, 0]
click at [13, 373] on div at bounding box center [19, 408] width 16 height 16
drag, startPoint x: 82, startPoint y: 411, endPoint x: 0, endPoint y: 437, distance: 86.5
click at [0, 373] on div "Your hero must survive. Defeat the ogres. (3/3) Navigate the maze. Under 10 sta…" at bounding box center [426, 252] width 853 height 443
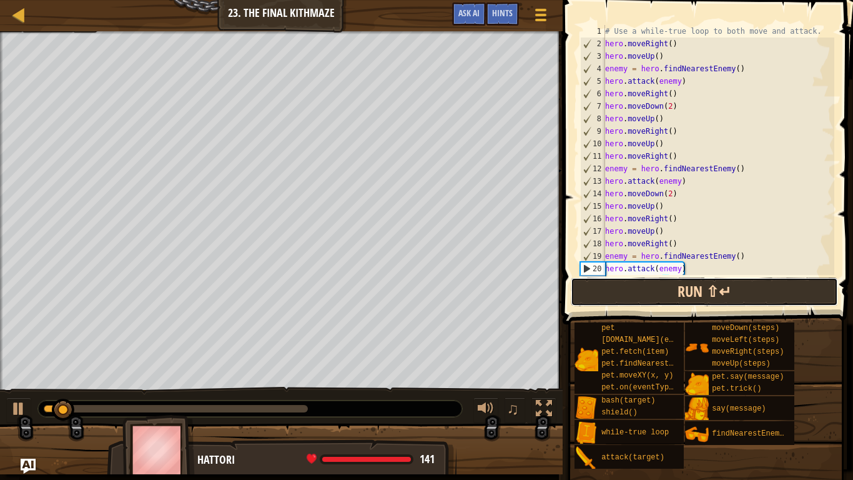
click at [698, 294] on button "Run ⇧↵" at bounding box center [704, 291] width 267 height 29
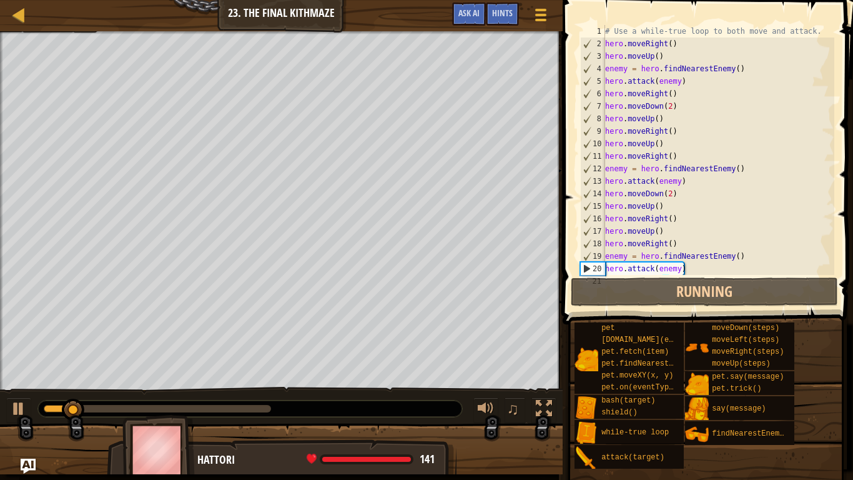
click at [852, 189] on span at bounding box center [709, 144] width 300 height 361
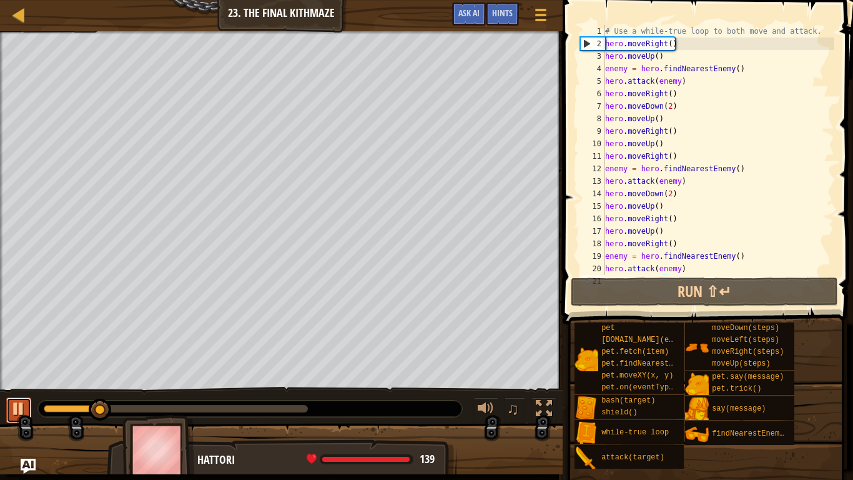
click at [19, 373] on div at bounding box center [19, 408] width 16 height 16
click at [106, 373] on div at bounding box center [105, 409] width 22 height 22
drag, startPoint x: 106, startPoint y: 407, endPoint x: 78, endPoint y: 408, distance: 28.1
click at [78, 373] on div at bounding box center [176, 408] width 264 height 7
drag, startPoint x: 78, startPoint y: 408, endPoint x: 0, endPoint y: 412, distance: 78.2
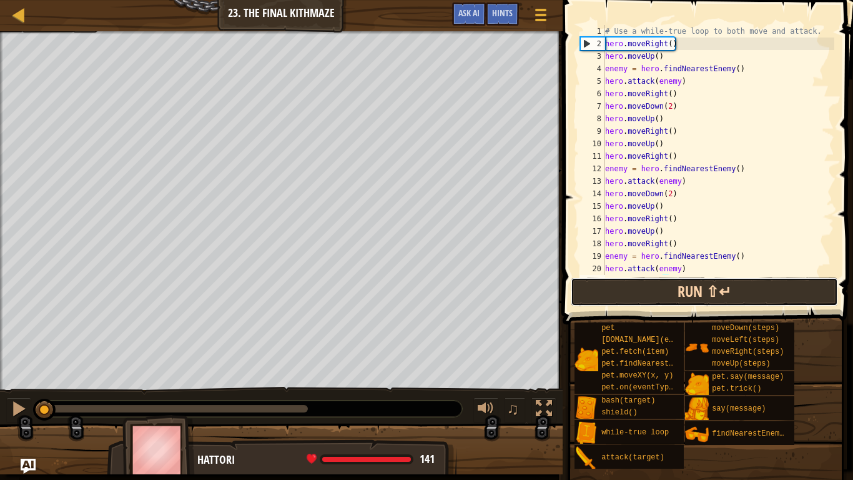
click at [574, 298] on button "Run ⇧↵" at bounding box center [704, 291] width 267 height 29
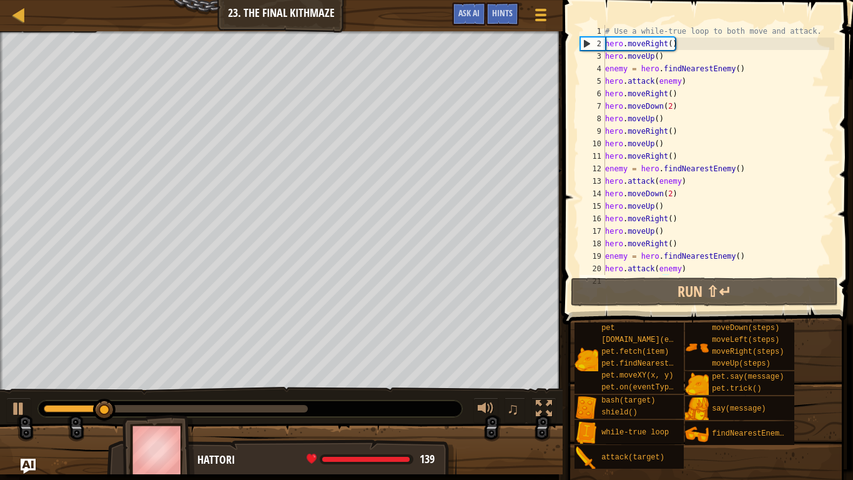
click at [637, 107] on div "# Use a while-true loop to both move and attack. hero . moveRight ( ) hero . mo…" at bounding box center [719, 162] width 232 height 275
click at [649, 104] on div "# Use a while-true loop to both move and attack. hero . moveRight ( ) hero . mo…" at bounding box center [719, 162] width 232 height 275
click at [649, 101] on div "# Use a while-true loop to both move and attack. hero . moveRight ( ) hero . mo…" at bounding box center [719, 162] width 232 height 275
click at [684, 103] on div "# Use a while-true loop to both move and attack. hero . moveRight ( ) hero . mo…" at bounding box center [719, 162] width 232 height 275
click at [678, 97] on div "# Use a while-true loop to both move and attack. hero . moveRight ( ) hero . mo…" at bounding box center [719, 162] width 232 height 275
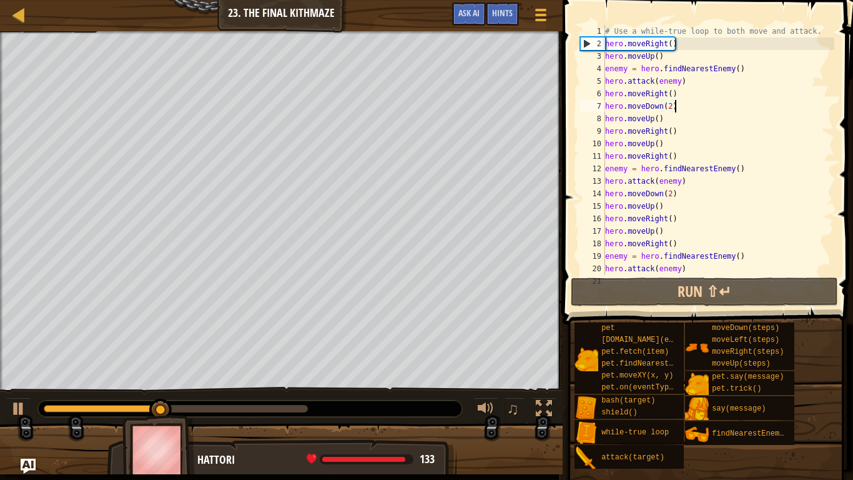
type textarea "hero.moveRight()"
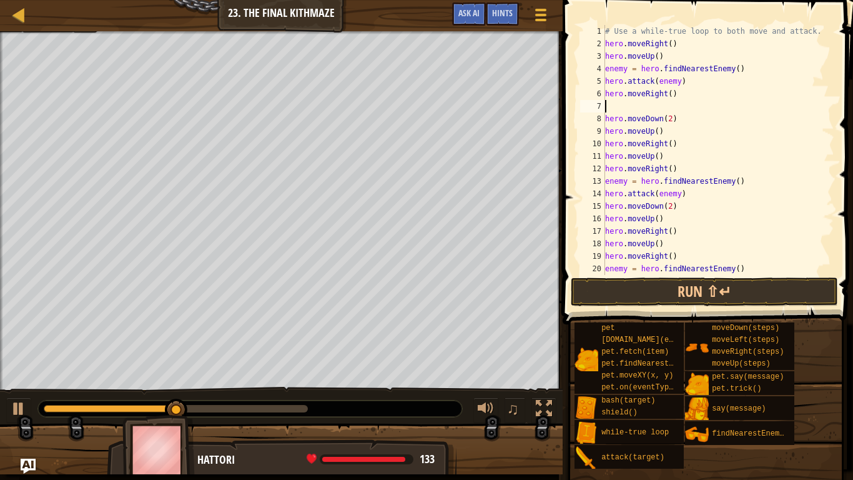
type textarea "h"
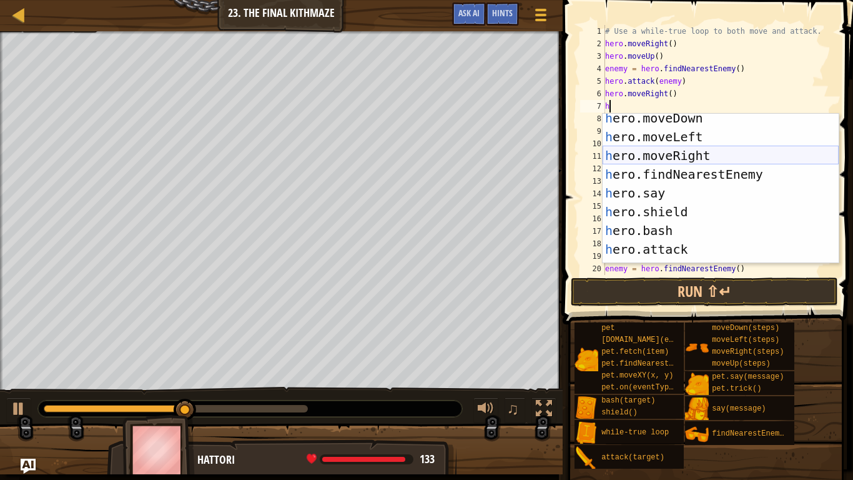
scroll to position [94, 0]
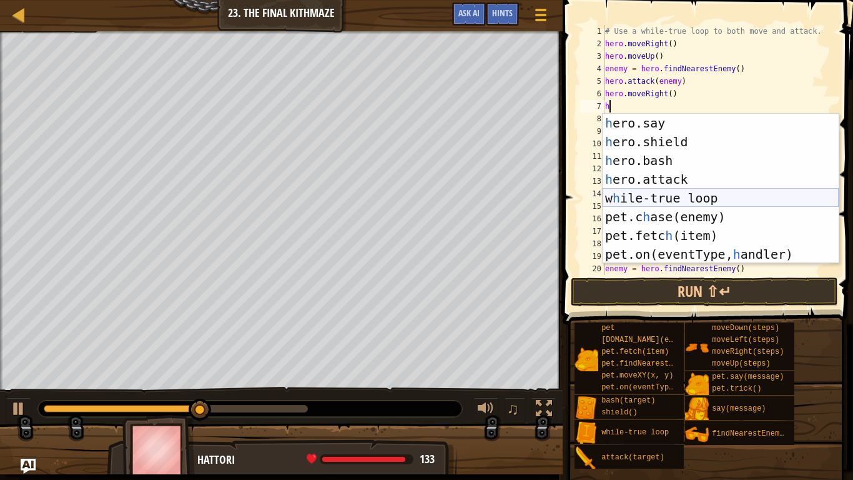
click at [750, 197] on div "h ero.say press enter h ero.shield press enter h ero.bash press enter h ero.att…" at bounding box center [721, 207] width 236 height 187
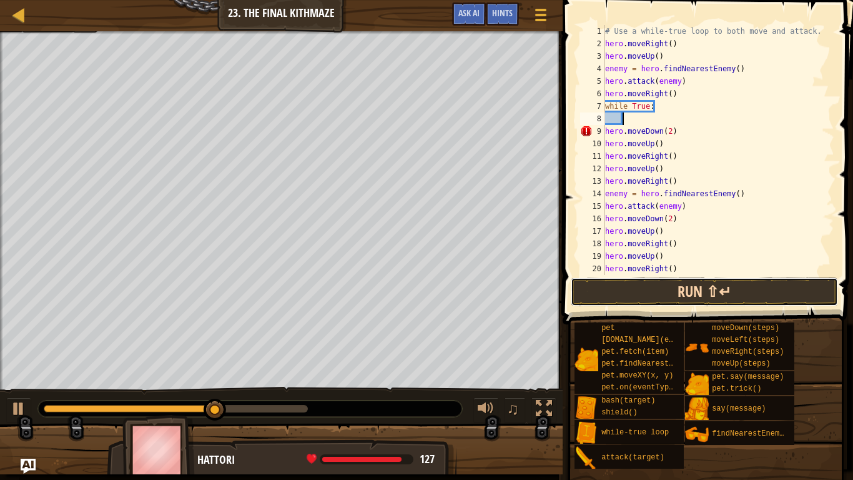
click at [719, 290] on button "Run ⇧↵" at bounding box center [704, 291] width 267 height 29
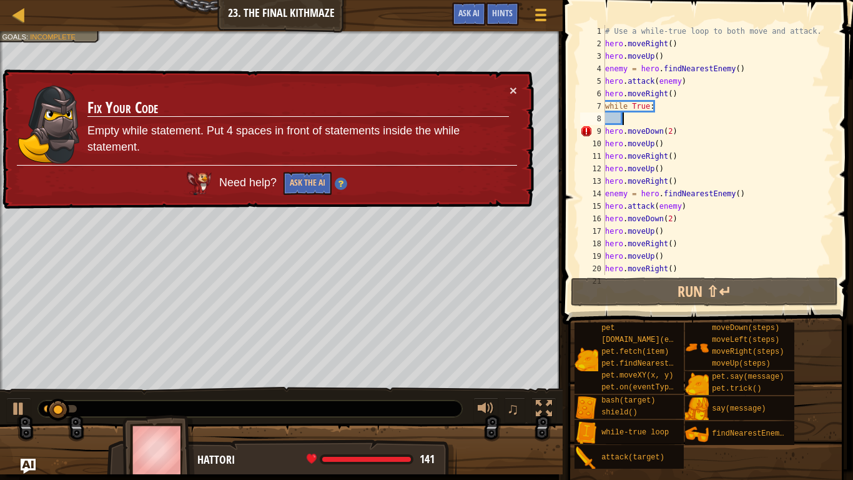
click at [506, 87] on td "Fix Your Code Empty while statement. Put 4 spaces in front of statements inside…" at bounding box center [298, 124] width 423 height 81
click at [510, 89] on button "×" at bounding box center [513, 90] width 7 height 13
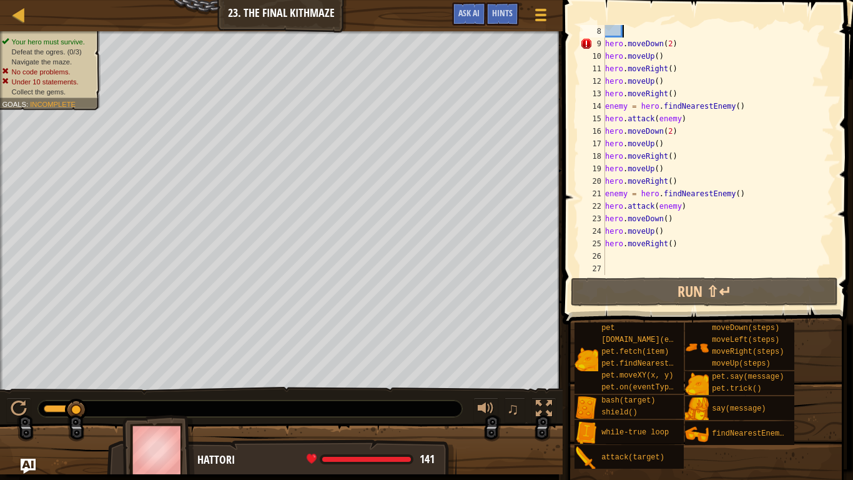
scroll to position [87, 0]
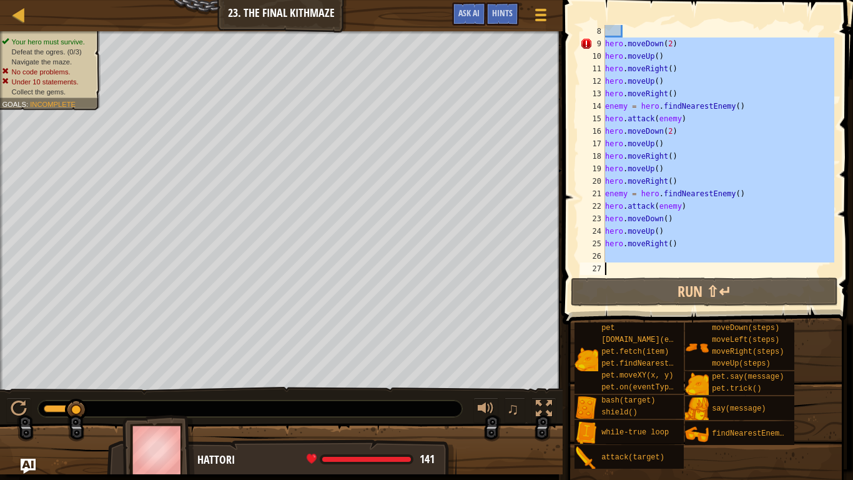
drag, startPoint x: 606, startPoint y: 44, endPoint x: 796, endPoint y: 335, distance: 346.9
click at [796, 335] on div "Hints Videos 8 9 10 11 12 13 14 15 16 17 18 19 20 21 22 23 24 25 26 27 hero . m…" at bounding box center [706, 236] width 294 height 473
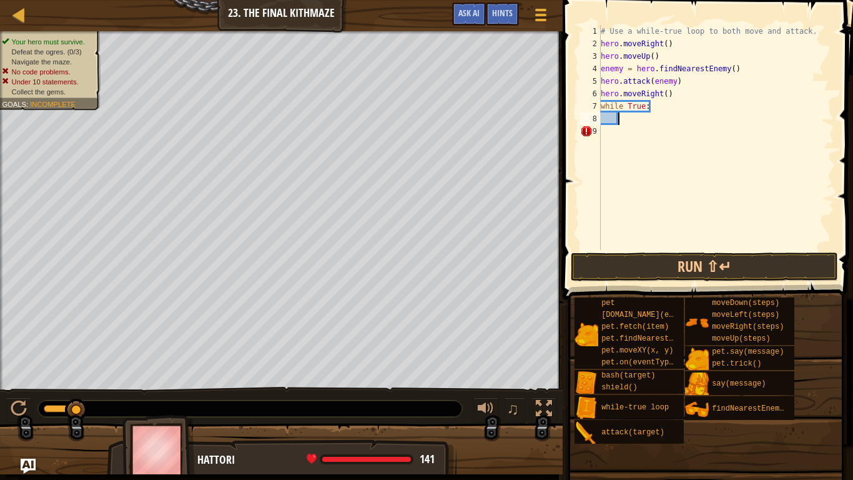
click at [620, 120] on div "# Use a while-true loop to both move and attack. hero . moveRight ( ) hero . mo…" at bounding box center [716, 150] width 236 height 250
click at [664, 105] on div "# Use a while-true loop to both move and attack. hero . moveRight ( ) hero . mo…" at bounding box center [716, 150] width 236 height 250
type textarea "while True:"
click at [610, 115] on div "# Use a while-true loop to both move and attack. hero . moveRight ( ) hero . mo…" at bounding box center [716, 150] width 236 height 250
click at [610, 119] on div "# Use a while-true loop to both move and attack. hero . moveRight ( ) hero . mo…" at bounding box center [716, 150] width 236 height 250
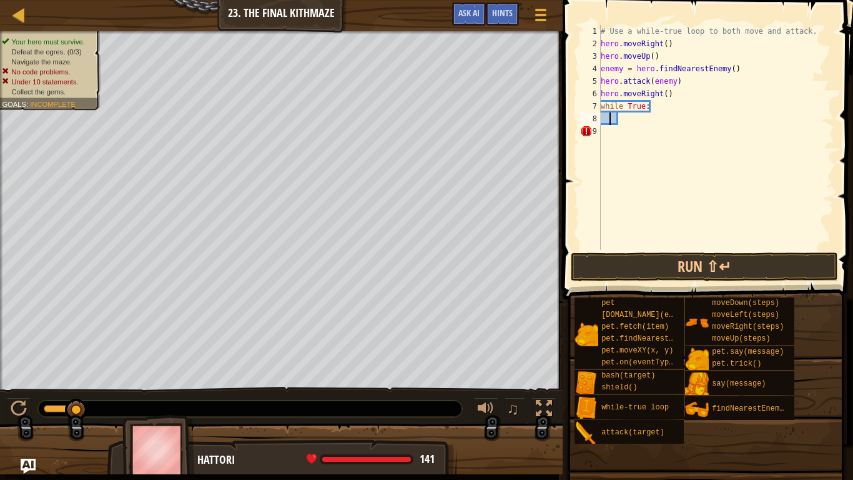
click at [604, 118] on div "# Use a while-true loop to both move and attack. hero . moveRight ( ) hero . mo…" at bounding box center [716, 150] width 236 height 250
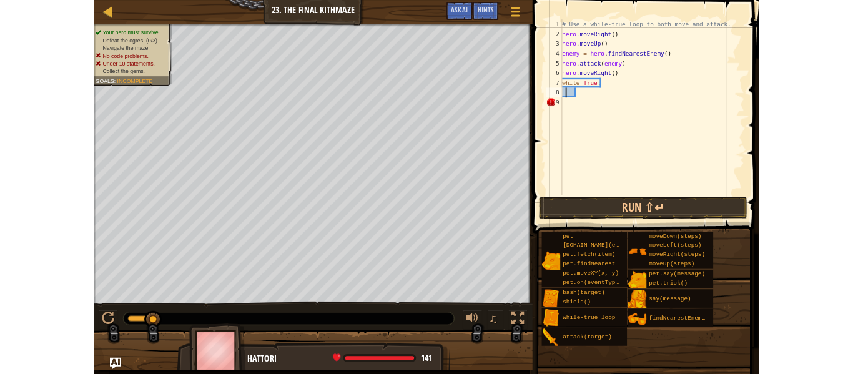
scroll to position [0, 0]
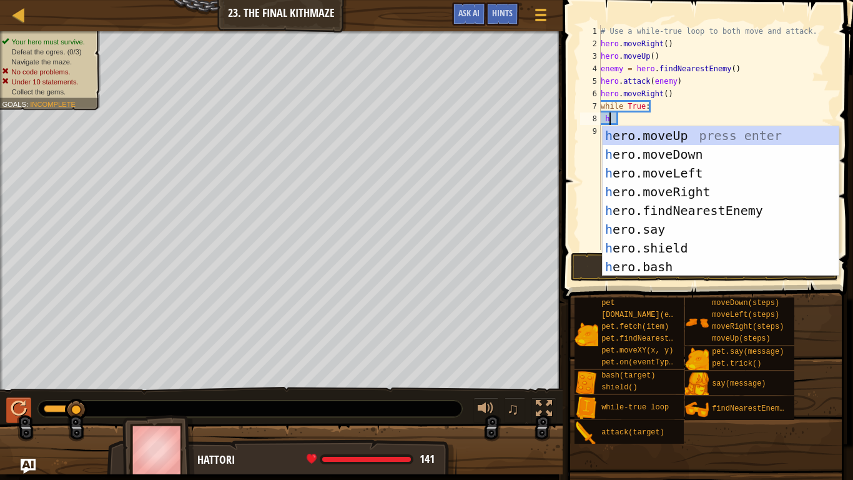
type textarea "h"
click at [18, 373] on div at bounding box center [19, 408] width 16 height 16
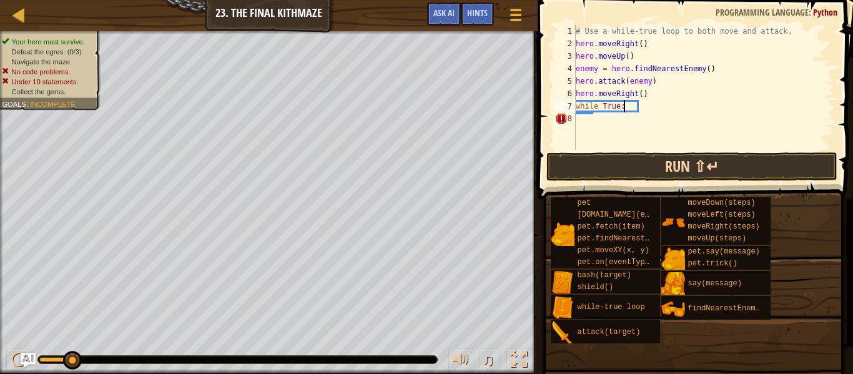
scroll to position [6, 8]
type textarea "w"
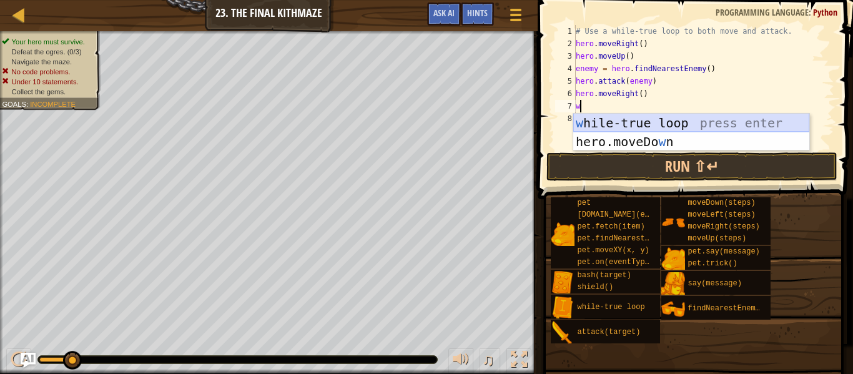
click at [648, 124] on div "w [PERSON_NAME]-true loop press enter hero.moveDo w n press enter" at bounding box center [691, 151] width 236 height 75
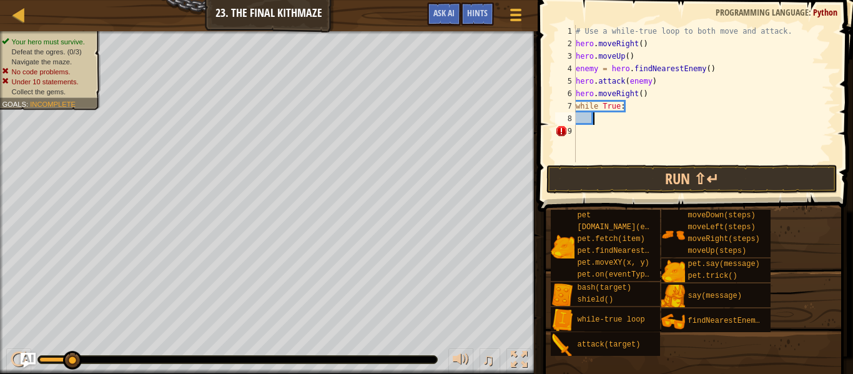
scroll to position [6, 4]
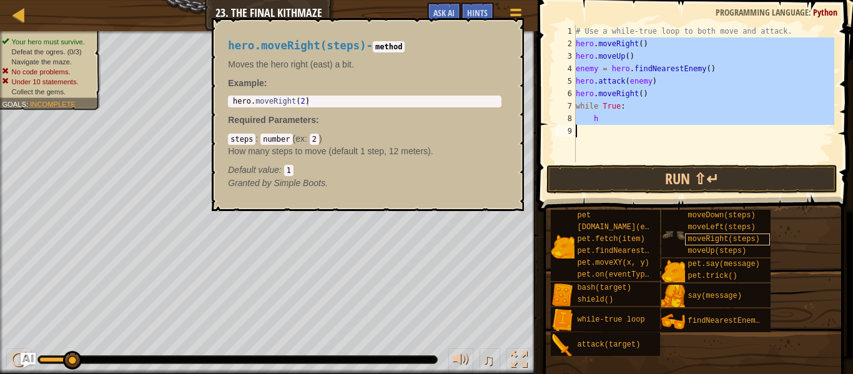
drag, startPoint x: 573, startPoint y: 37, endPoint x: 743, endPoint y: 240, distance: 264.2
click at [743, 240] on div "Hints Videos h 1 2 3 4 5 6 7 8 9 # Use a while-true loop to both move and attac…" at bounding box center [693, 184] width 319 height 368
type textarea "h"
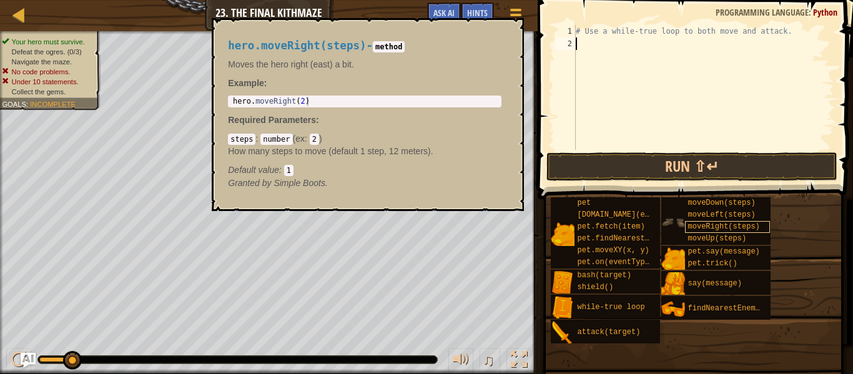
scroll to position [6, 0]
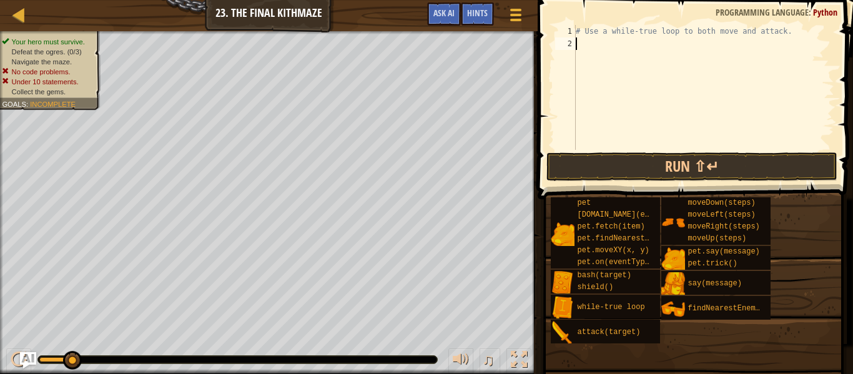
click at [24, 357] on img "Ask AI" at bounding box center [28, 360] width 16 height 16
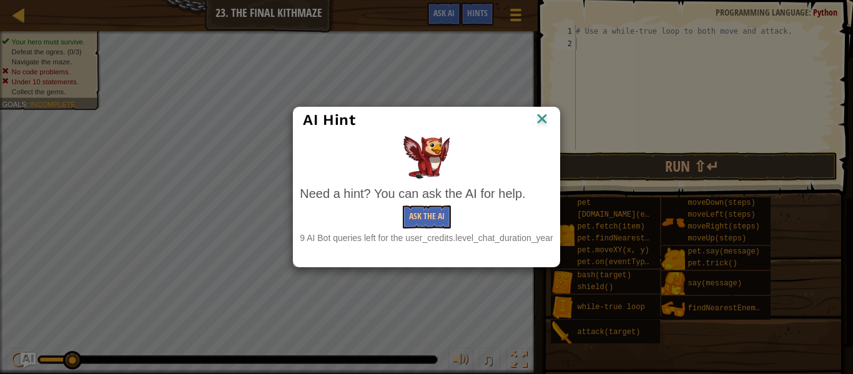
click at [545, 118] on img at bounding box center [542, 120] width 16 height 19
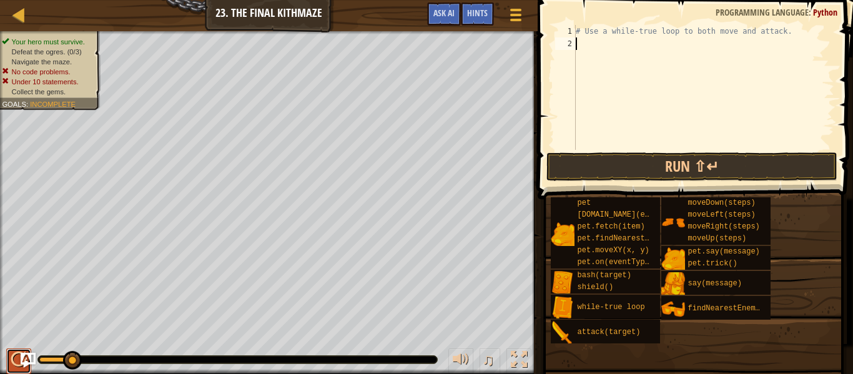
click at [14, 357] on div at bounding box center [19, 360] width 16 height 16
click at [11, 357] on div at bounding box center [19, 360] width 16 height 16
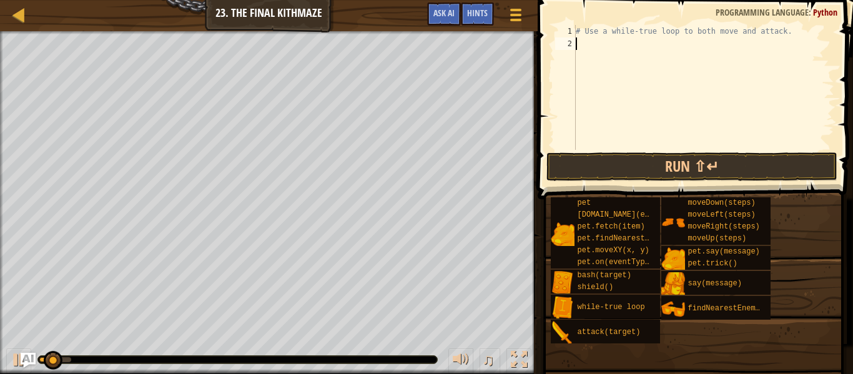
type textarea "h"
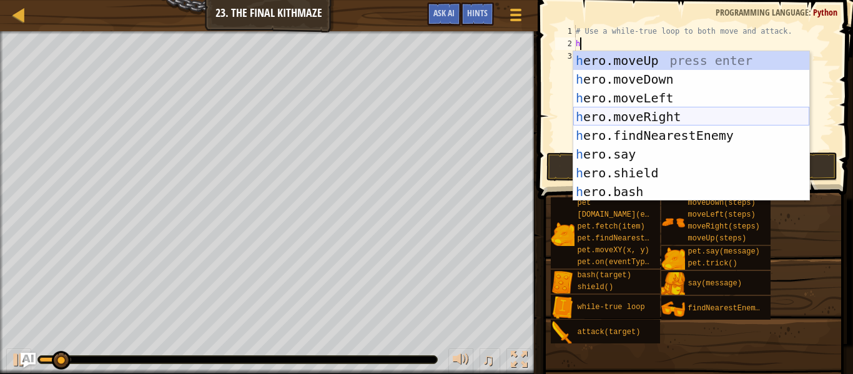
click at [679, 112] on div "h ero.moveUp press enter h ero.moveDown press enter h ero.moveLeft press enter …" at bounding box center [691, 144] width 236 height 187
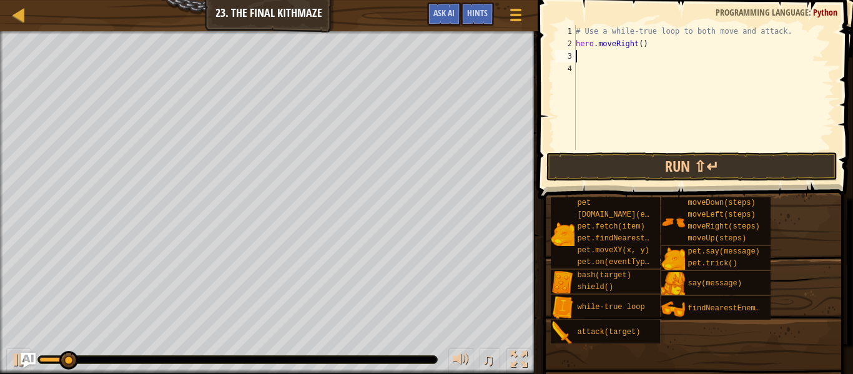
type textarea "h"
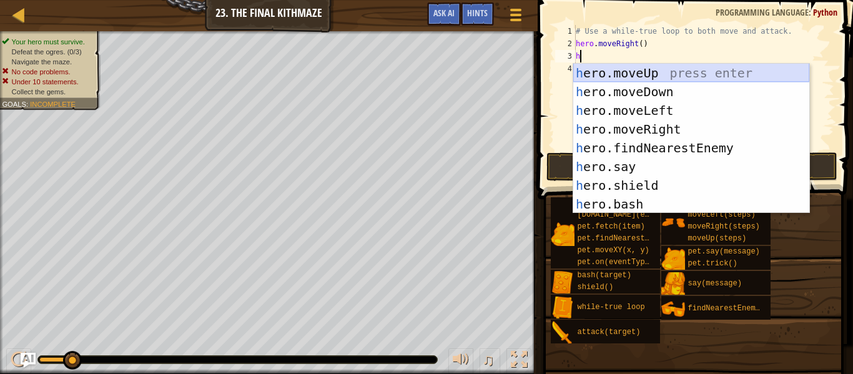
click at [679, 73] on div "h ero.moveUp press enter h ero.moveDown press enter h ero.moveLeft press enter …" at bounding box center [691, 157] width 236 height 187
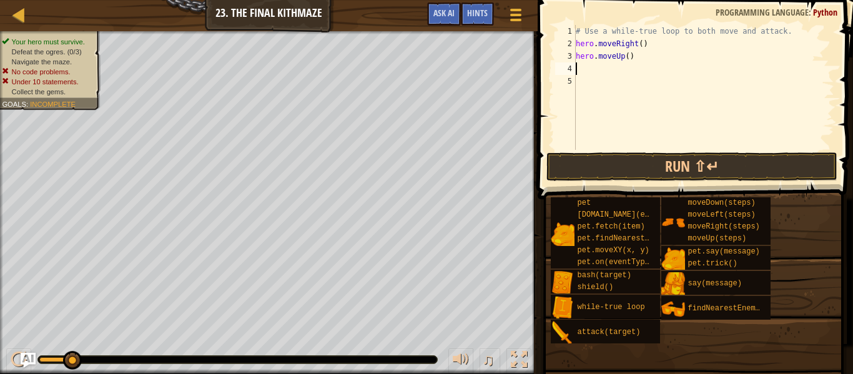
type textarea "h"
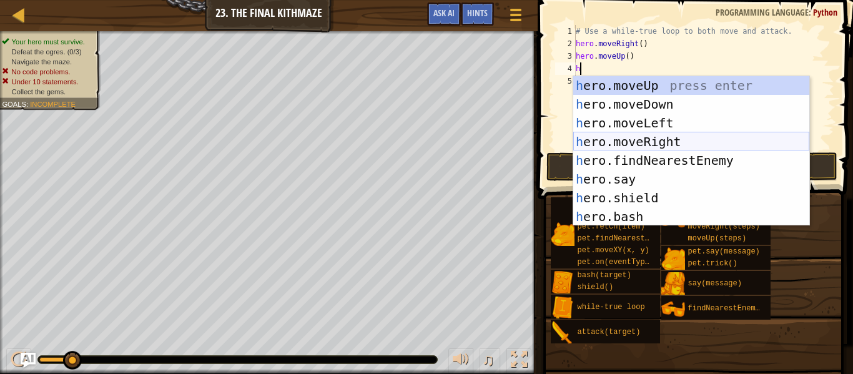
click at [698, 141] on div "h ero.moveUp press enter h ero.moveDown press enter h ero.moveLeft press enter …" at bounding box center [691, 169] width 236 height 187
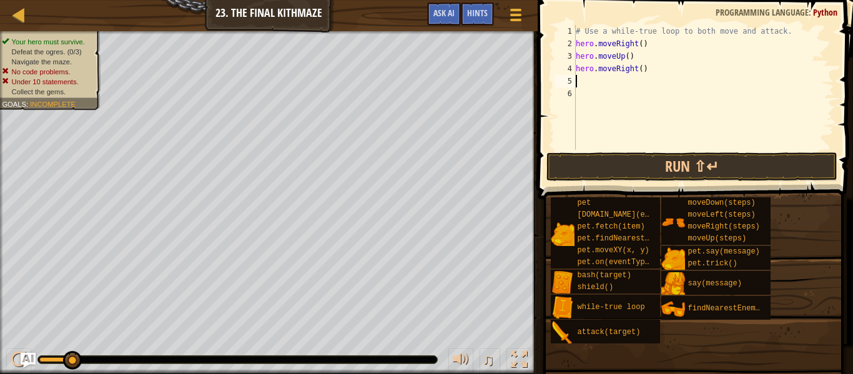
type textarea "w"
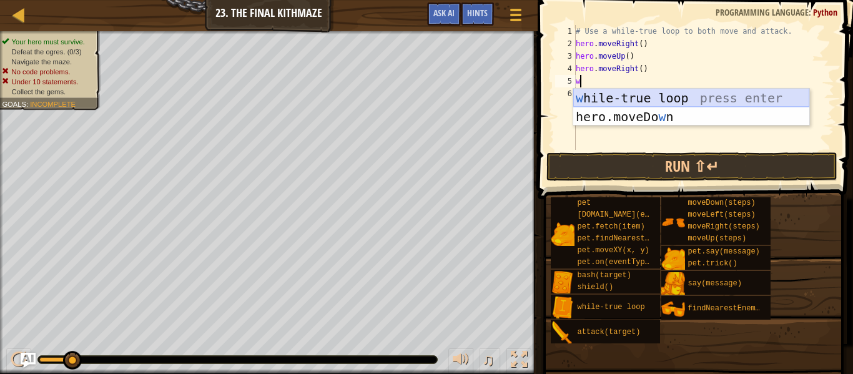
click at [656, 91] on div "w [PERSON_NAME]-true loop press enter hero.moveDo w n press enter" at bounding box center [691, 126] width 236 height 75
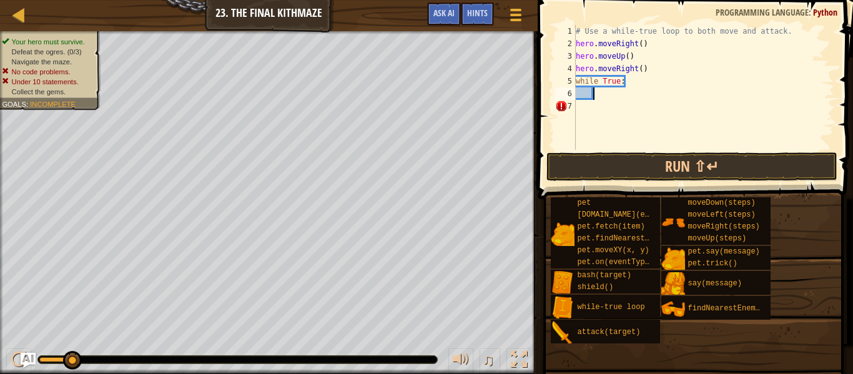
type textarea "h"
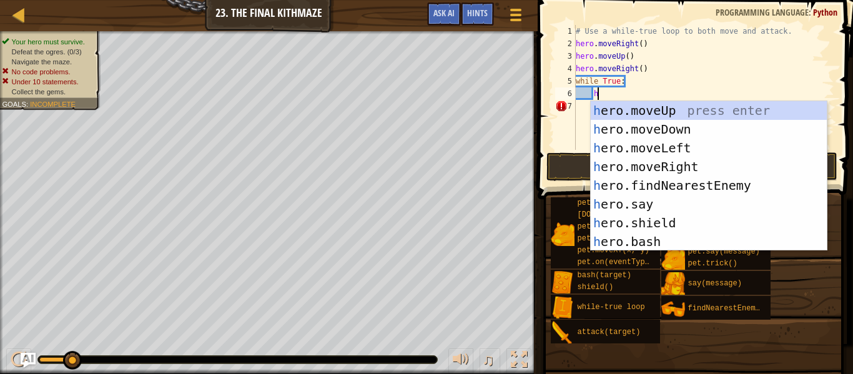
scroll to position [6, 2]
click at [689, 126] on div "h ero.moveUp press enter h ero.moveDown press enter h ero.moveLeft press enter …" at bounding box center [709, 194] width 236 height 187
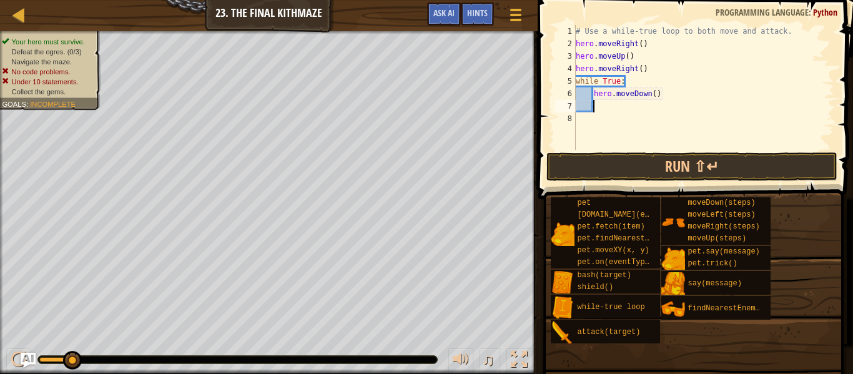
scroll to position [6, 2]
click at [654, 97] on div "# Use a while-true loop to both move and attack. hero . moveRight ( ) hero . mo…" at bounding box center [703, 100] width 261 height 150
type textarea "hero.moveDown(2)"
click at [650, 102] on div "# Use a while-true loop to both move and attack. hero . moveRight ( ) hero . mo…" at bounding box center [703, 100] width 261 height 150
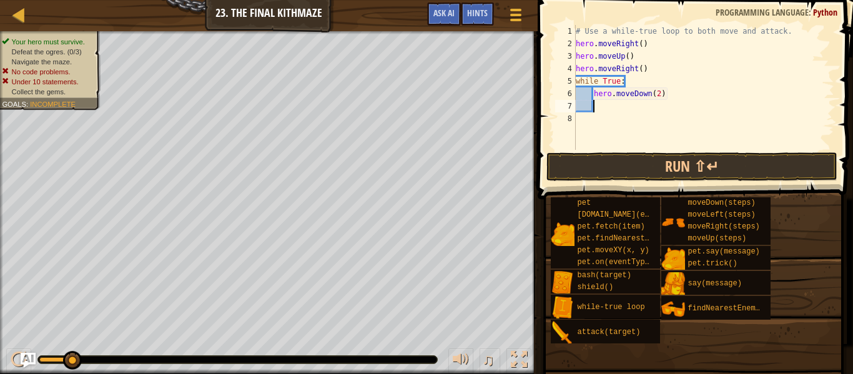
type textarea "h"
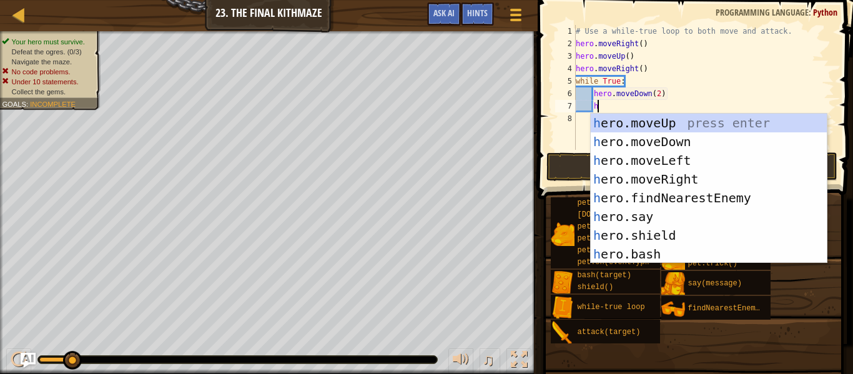
scroll to position [6, 2]
click at [701, 122] on div "h ero.moveUp press enter h ero.moveDown press enter h ero.moveLeft press enter …" at bounding box center [709, 207] width 236 height 187
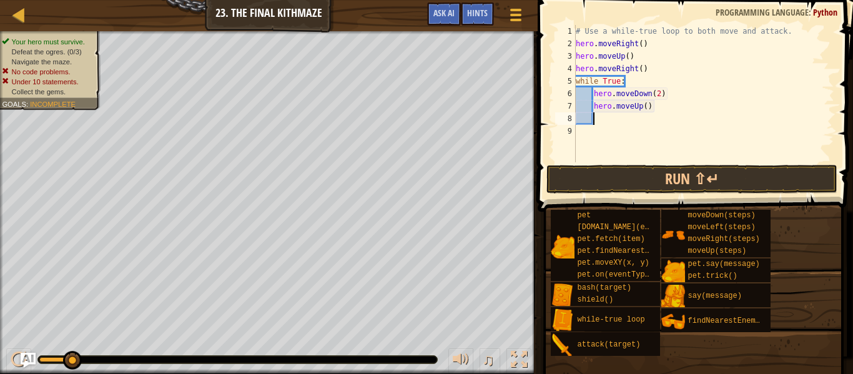
type textarea "h"
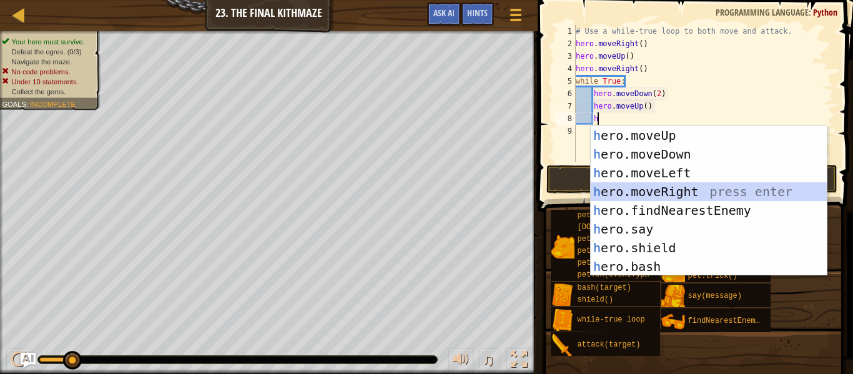
click at [707, 193] on div "h ero.moveUp press enter h ero.moveDown press enter h ero.moveLeft press enter …" at bounding box center [709, 219] width 236 height 187
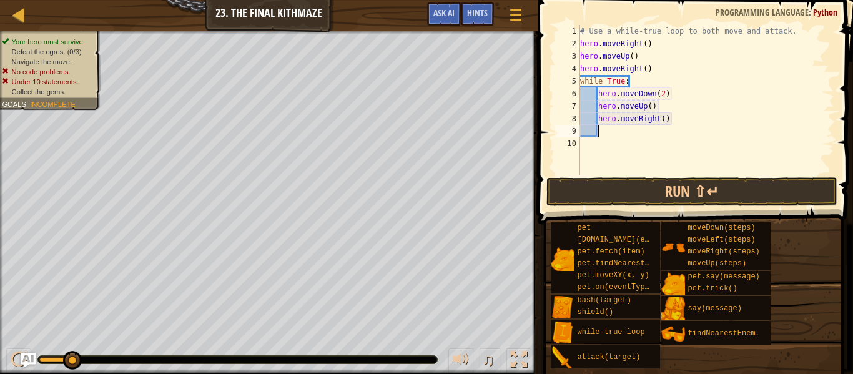
type textarea "h"
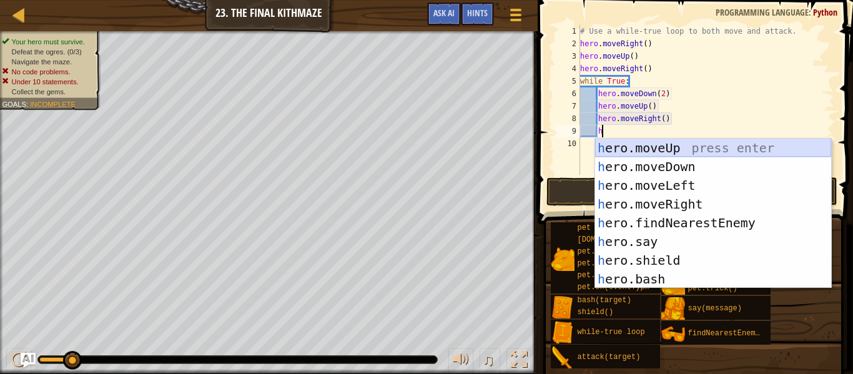
click at [693, 152] on div "h ero.moveUp press enter h ero.moveDown press enter h ero.moveLeft press enter …" at bounding box center [713, 232] width 236 height 187
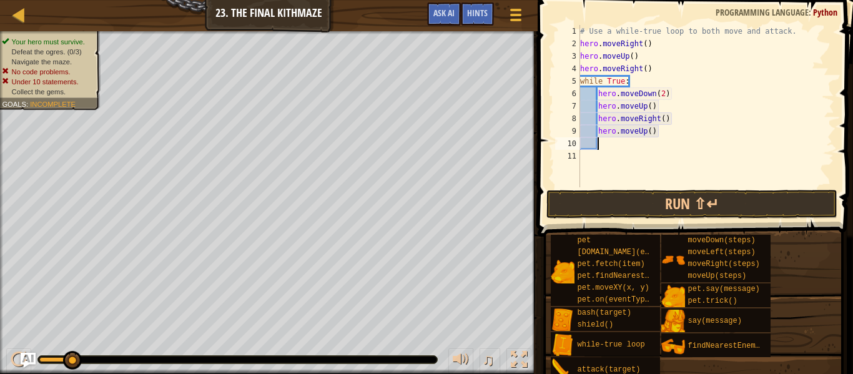
scroll to position [6, 2]
type textarea "h"
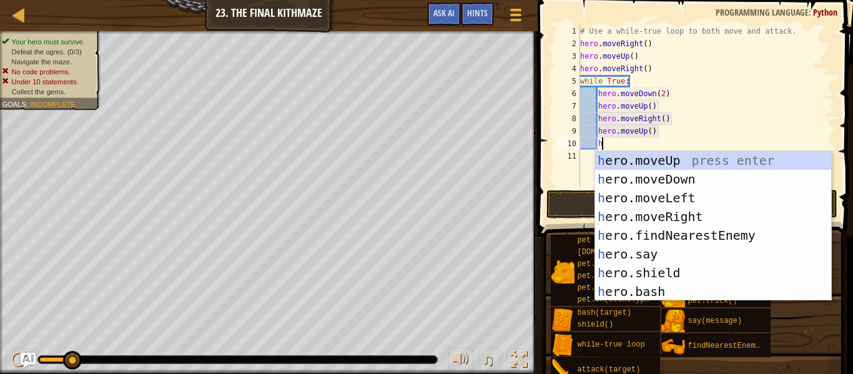
scroll to position [6, 2]
click at [691, 217] on div "h ero.moveUp press enter h ero.moveDown press enter h ero.moveLeft press enter …" at bounding box center [713, 244] width 236 height 187
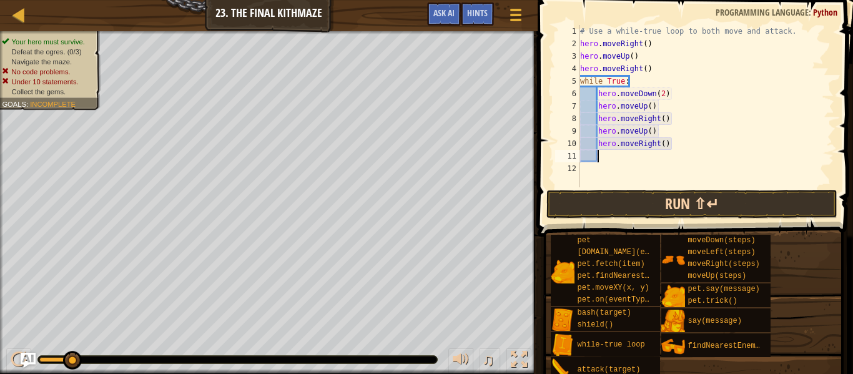
type textarea "h"
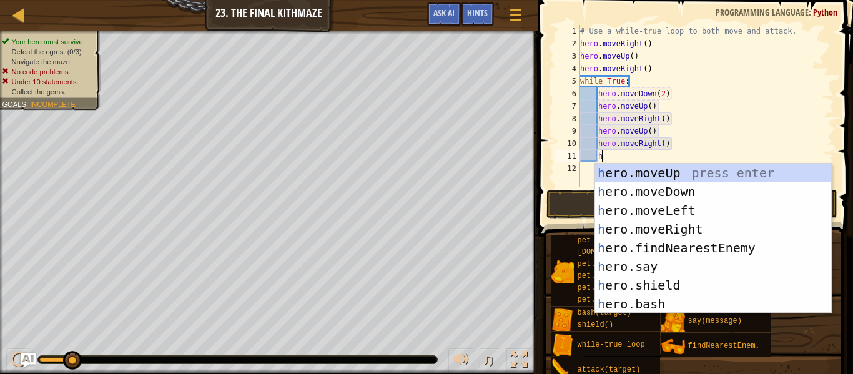
scroll to position [6, 2]
click at [683, 192] on div "h ero.moveUp press enter h ero.moveDown press enter h ero.moveLeft press enter …" at bounding box center [713, 257] width 236 height 187
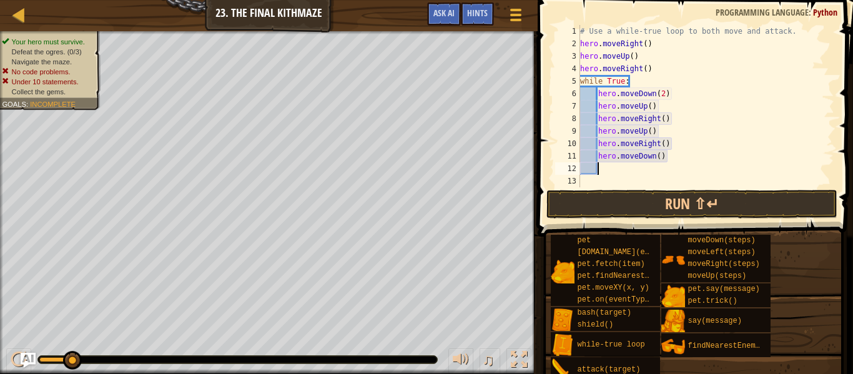
scroll to position [6, 2]
click at [656, 157] on div "# Use a while-true loop to both move and attack. hero . moveRight ( ) hero . mo…" at bounding box center [706, 118] width 257 height 187
click at [660, 157] on div "# Use a while-true loop to both move and attack. hero . moveRight ( ) hero . mo…" at bounding box center [706, 118] width 257 height 187
type textarea "hero.moveDown(2)"
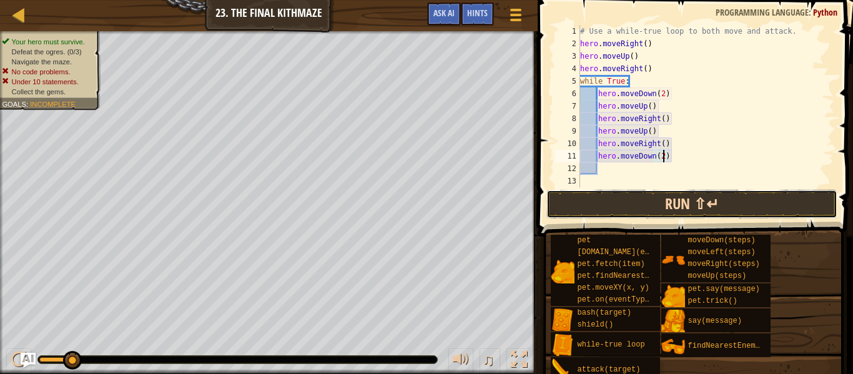
click at [669, 202] on button "Run ⇧↵" at bounding box center [691, 204] width 291 height 29
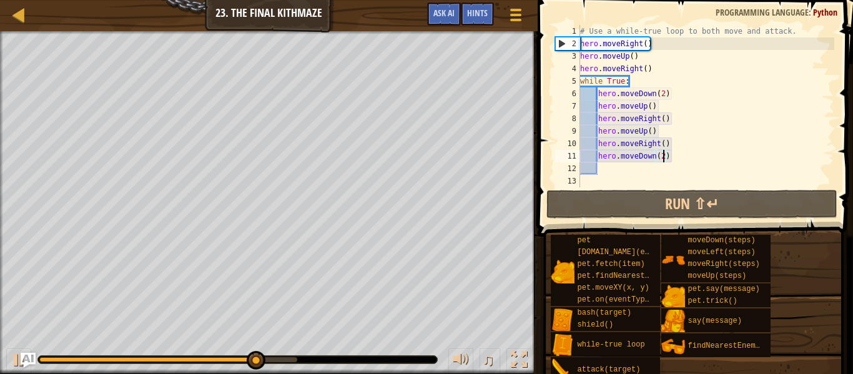
click at [617, 174] on div "# Use a while-true loop to both move and attack. hero . moveRight ( ) hero . mo…" at bounding box center [706, 118] width 257 height 187
type textarea "h"
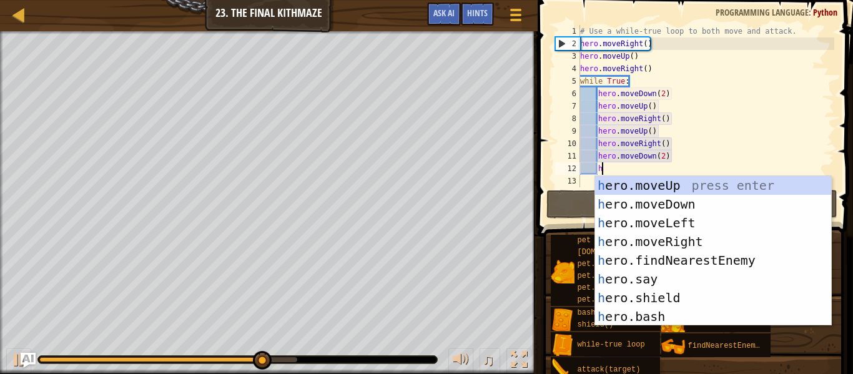
scroll to position [6, 2]
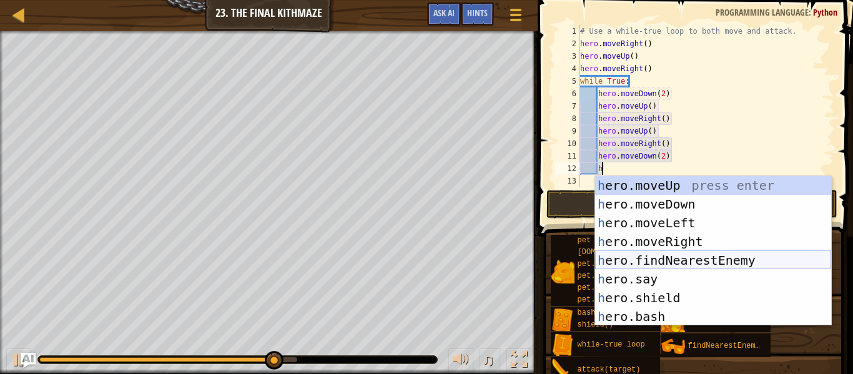
click at [664, 265] on div "h ero.moveUp press enter h ero.moveDown press enter h ero.moveLeft press enter …" at bounding box center [713, 269] width 236 height 187
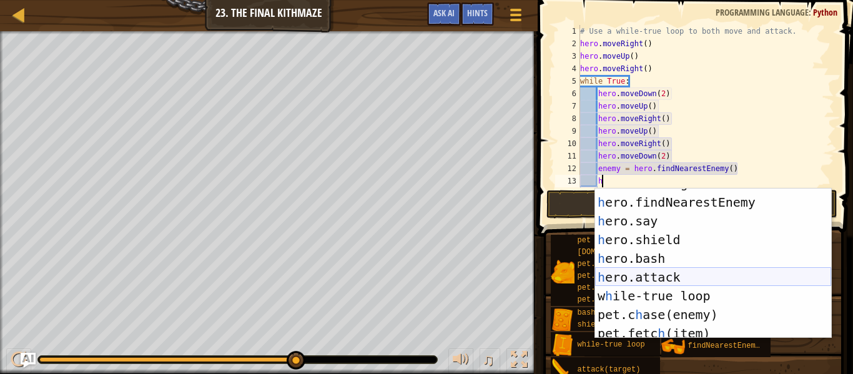
scroll to position [94, 0]
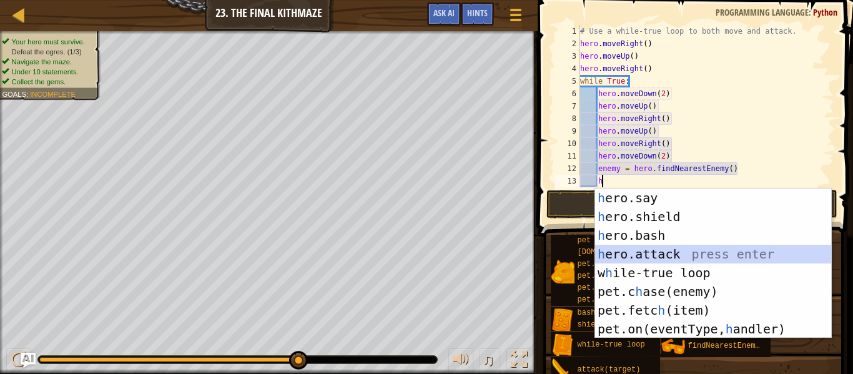
click at [661, 250] on div "h ero.say press enter h ero.shield press enter h ero.bash press enter h ero.att…" at bounding box center [713, 282] width 236 height 187
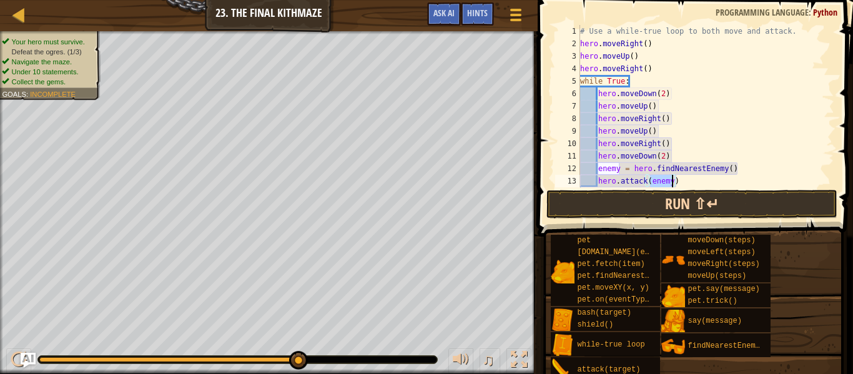
type textarea "hero.attack(enemy)"
click at [669, 205] on button "Run ⇧↵" at bounding box center [691, 204] width 291 height 29
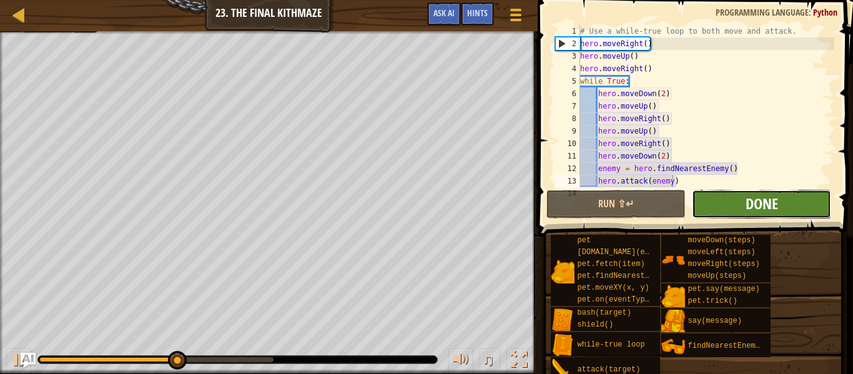
click at [754, 207] on span "Done" at bounding box center [762, 204] width 32 height 20
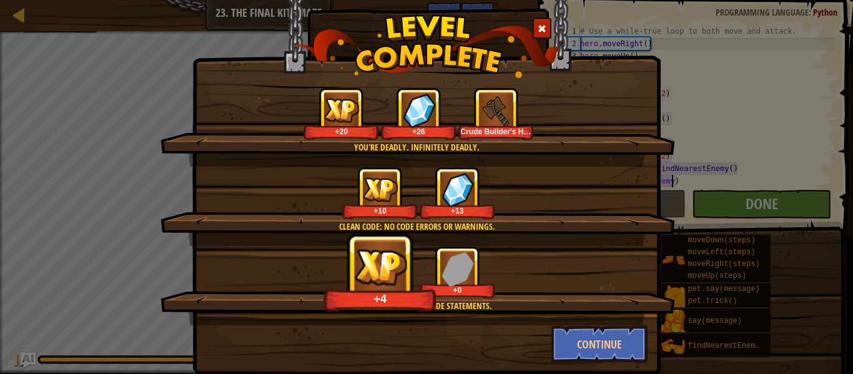
click at [545, 33] on span at bounding box center [542, 28] width 9 height 9
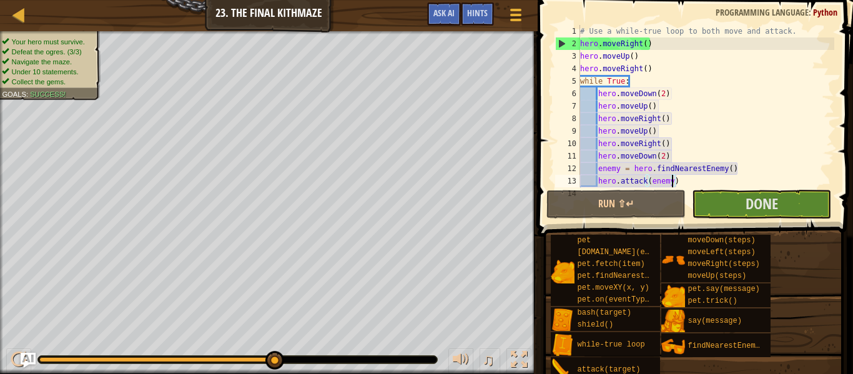
scroll to position [12, 0]
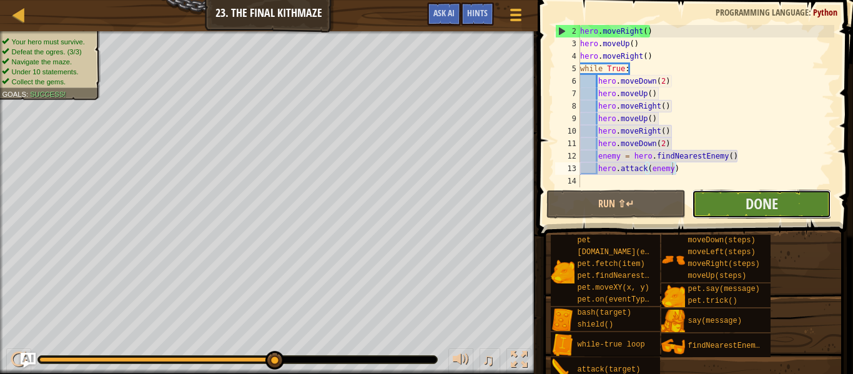
click at [786, 210] on button "Done" at bounding box center [761, 204] width 139 height 29
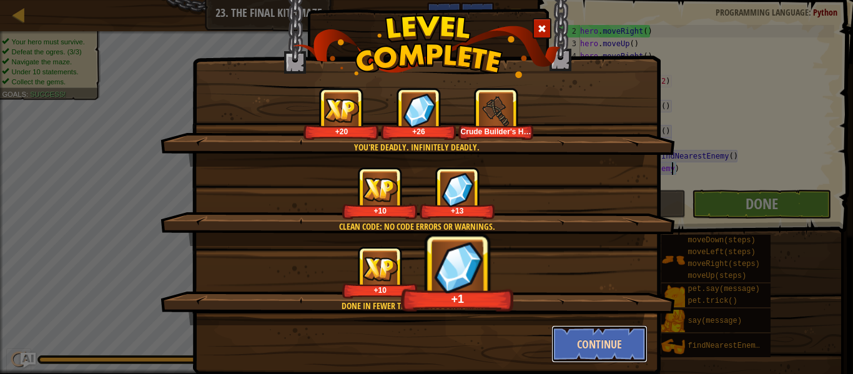
click at [594, 335] on button "Continue" at bounding box center [599, 343] width 97 height 37
click at [585, 326] on div "You're deadly. Infinitely deadly. +20 +26 Crude Builder's Hammer Clean code: no…" at bounding box center [426, 187] width 853 height 374
click at [603, 345] on div "You're deadly. Infinitely deadly. +20 +26 Crude Builder's Hammer Clean code: no…" at bounding box center [426, 187] width 853 height 374
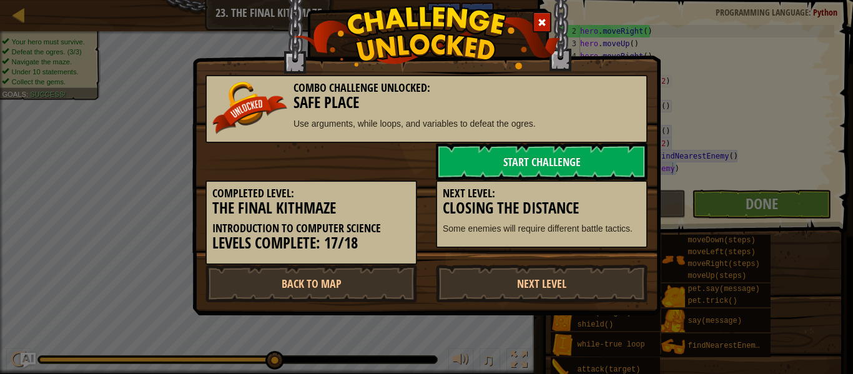
click at [533, 20] on div at bounding box center [542, 22] width 19 height 21
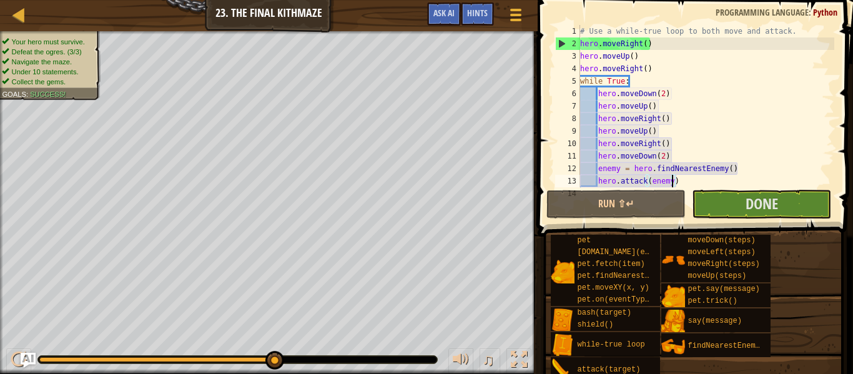
scroll to position [0, 0]
click at [801, 212] on button "Done" at bounding box center [761, 204] width 139 height 29
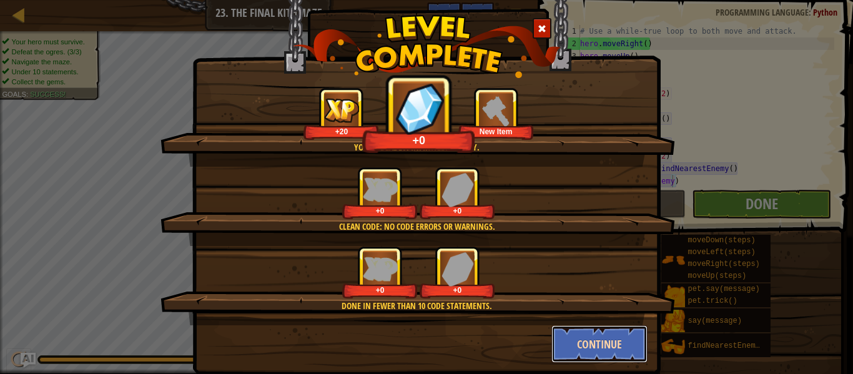
click at [573, 335] on button "Continue" at bounding box center [599, 343] width 97 height 37
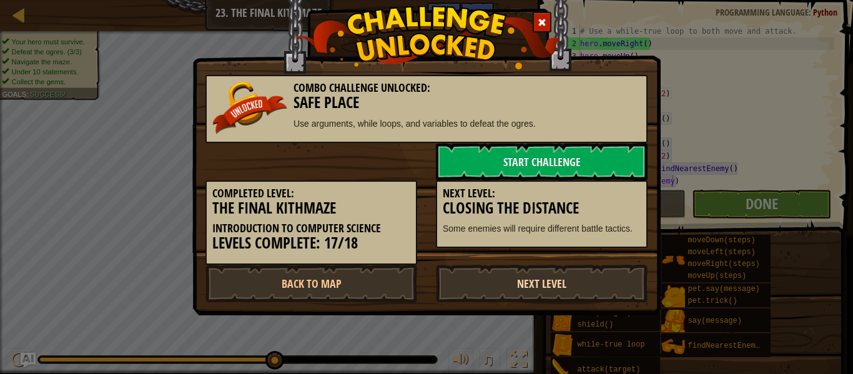
click at [623, 282] on link "Next Level" at bounding box center [542, 283] width 212 height 37
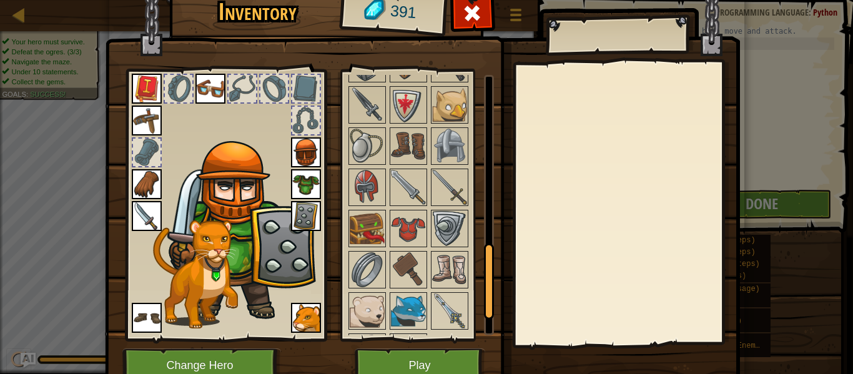
scroll to position [674, 0]
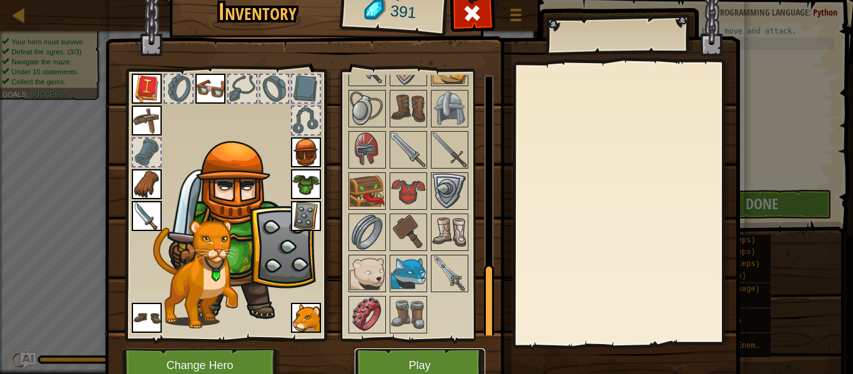
click at [436, 356] on button "Play" at bounding box center [420, 365] width 131 height 34
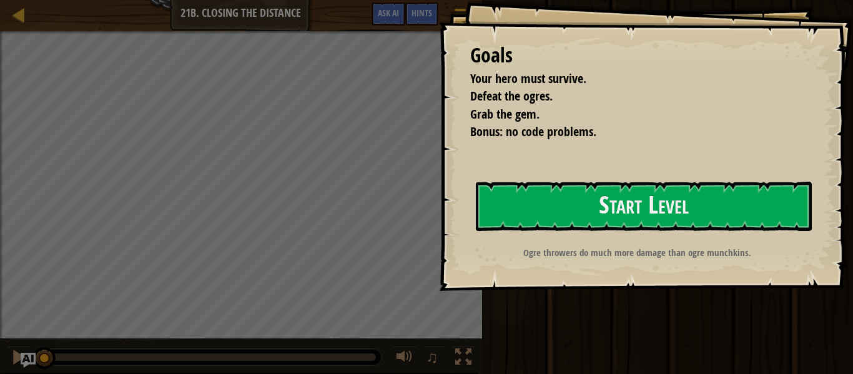
click at [498, 313] on div "Run ⇧↵ Submit Done" at bounding box center [665, 184] width 375 height 368
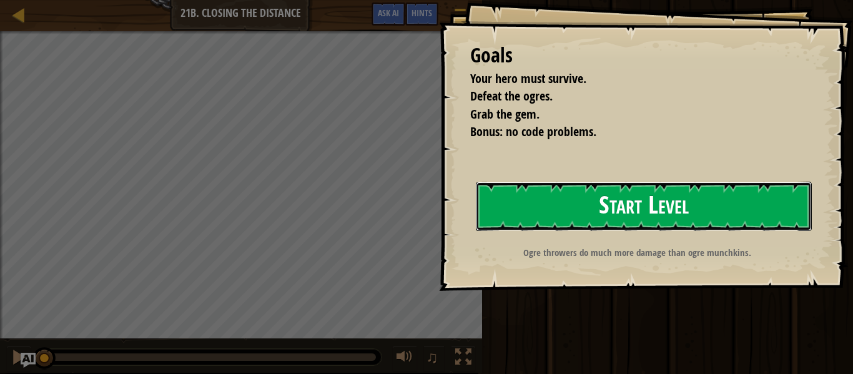
click at [675, 215] on button "Start Level" at bounding box center [644, 206] width 336 height 49
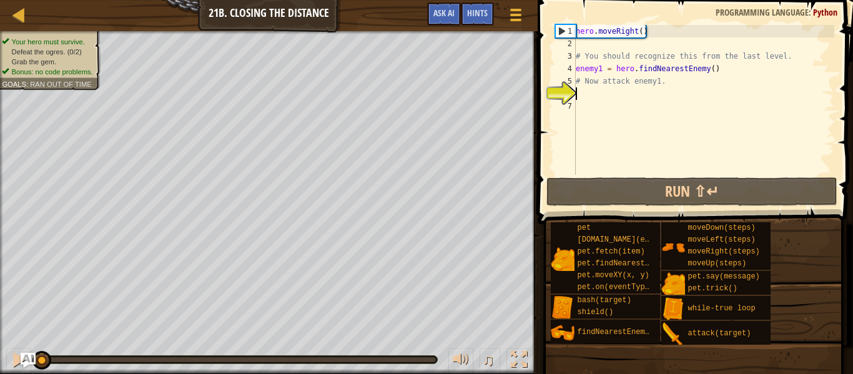
type textarea "h"
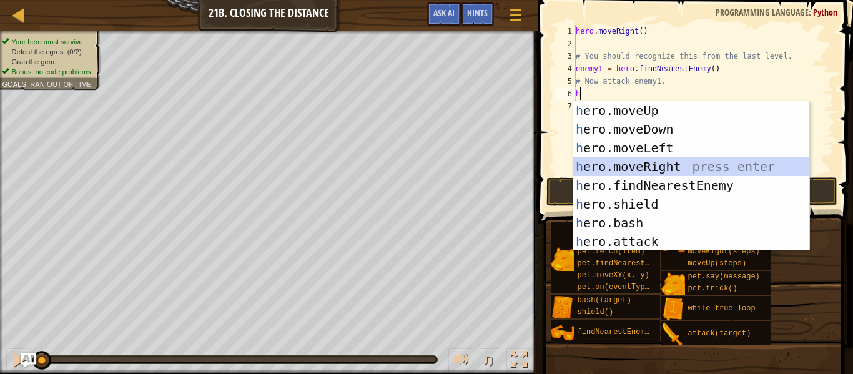
click at [654, 168] on div "h ero.moveUp press enter h ero.moveDown press enter h ero.moveLeft press enter …" at bounding box center [691, 194] width 236 height 187
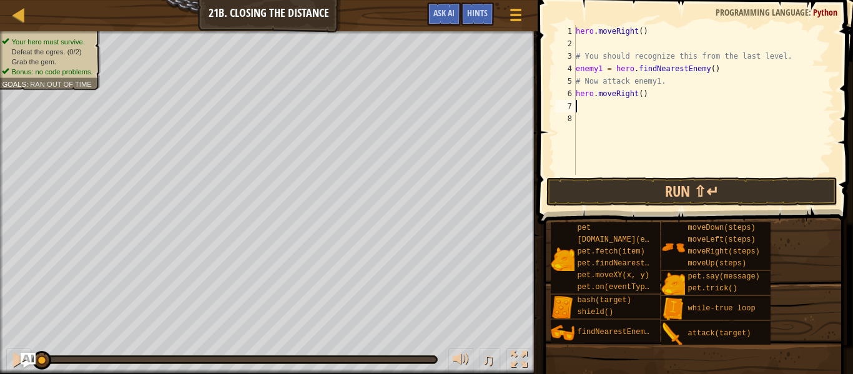
type textarea "h"
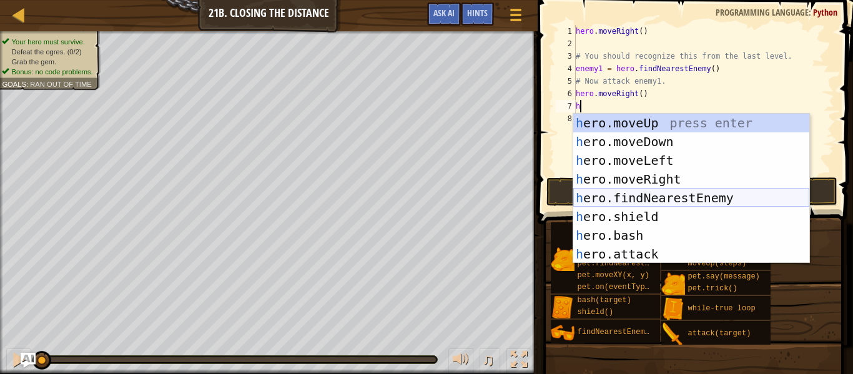
click at [709, 202] on div "h ero.moveUp press enter h ero.moveDown press enter h ero.moveLeft press enter …" at bounding box center [691, 207] width 236 height 187
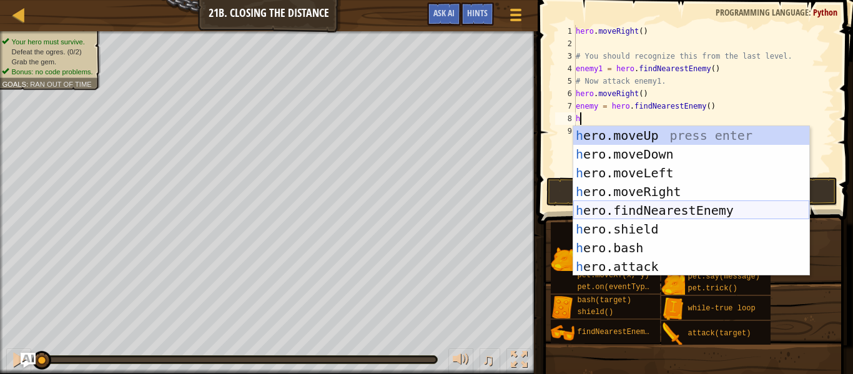
scroll to position [75, 0]
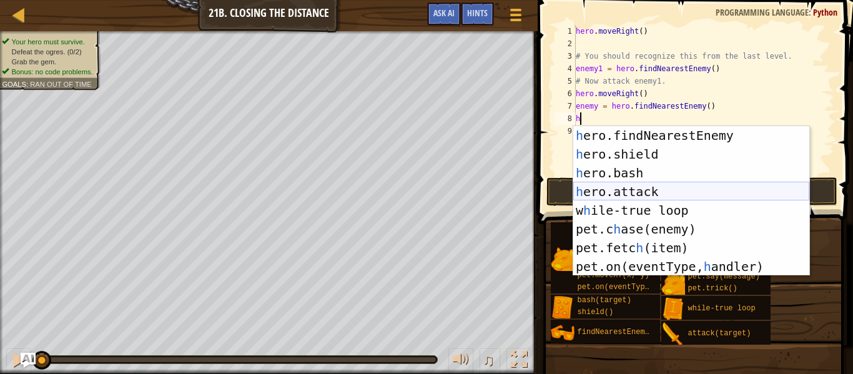
click at [638, 194] on div "h ero.findNearestEnemy press enter h ero.shield press enter h ero.bash press en…" at bounding box center [691, 219] width 236 height 187
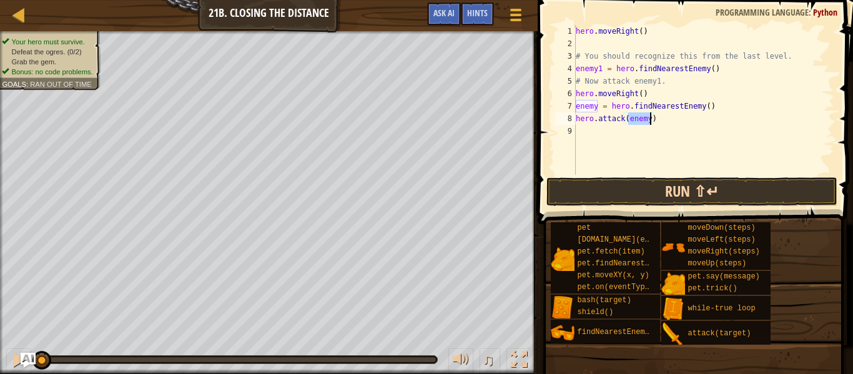
type textarea "hero.attack(enemy)"
click at [638, 192] on button "Run ⇧↵" at bounding box center [691, 191] width 291 height 29
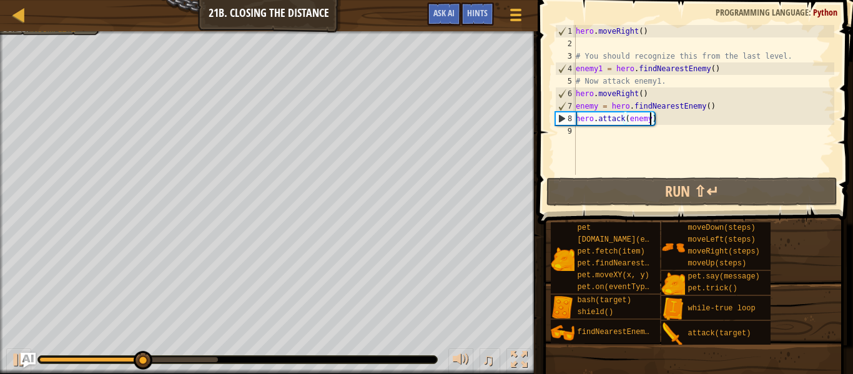
click at [589, 134] on div "hero . moveRight ( ) # You should recognize this from the last level. enemy1 = …" at bounding box center [703, 112] width 261 height 175
type textarea "h"
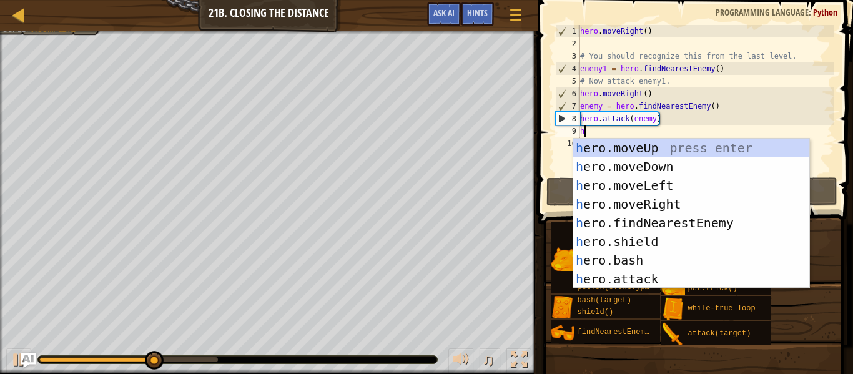
scroll to position [0, 0]
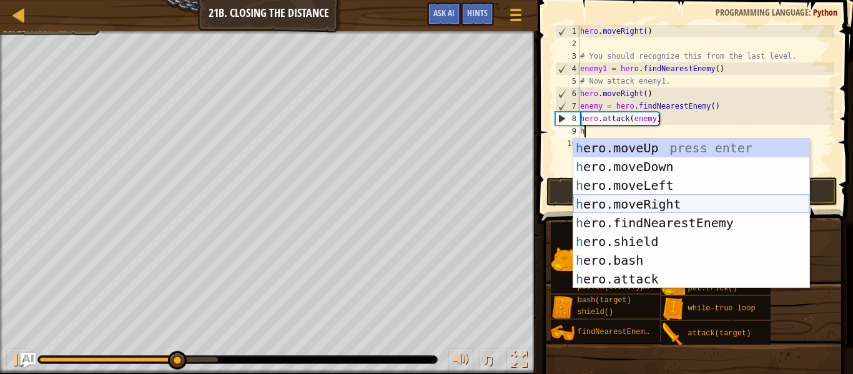
click at [617, 209] on div "h ero.moveUp press enter h ero.moveDown press enter h ero.moveLeft press enter …" at bounding box center [691, 232] width 236 height 187
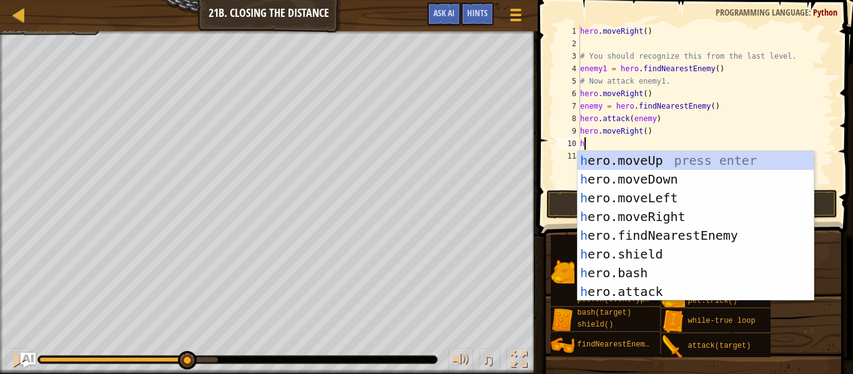
click at [644, 129] on div "hero . moveRight ( ) # You should recognize this from the last level. enemy1 = …" at bounding box center [706, 118] width 257 height 187
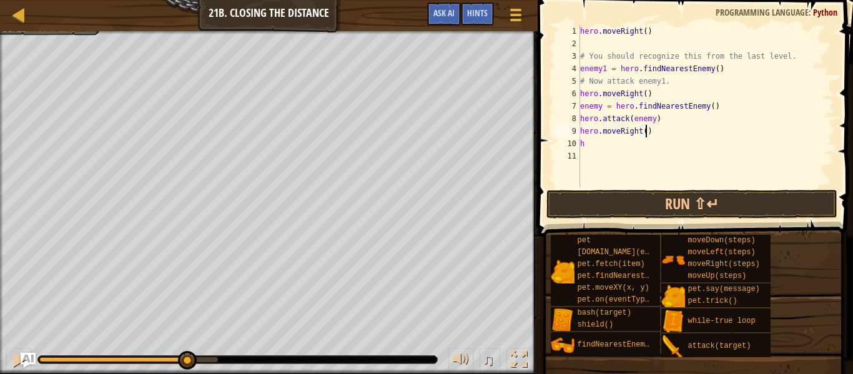
type textarea "hero.moveRight(2)"
click at [722, 160] on div "hero . moveRight ( ) # You should recognize this from the last level. enemy1 = …" at bounding box center [706, 118] width 257 height 187
click at [711, 145] on div "hero . moveRight ( ) # You should recognize this from the last level. enemy1 = …" at bounding box center [706, 118] width 257 height 187
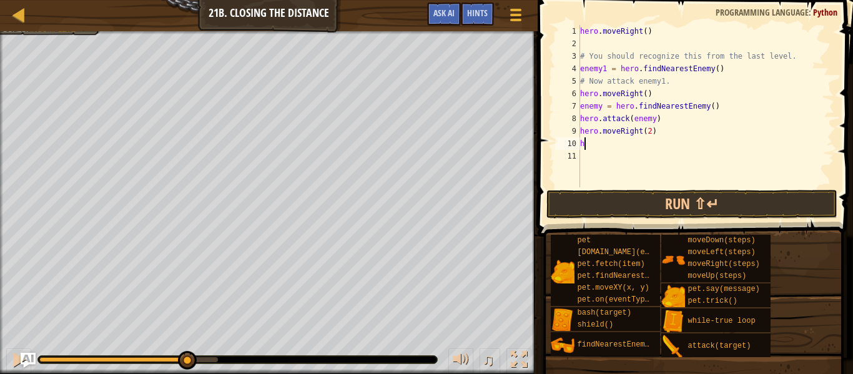
type textarea "he"
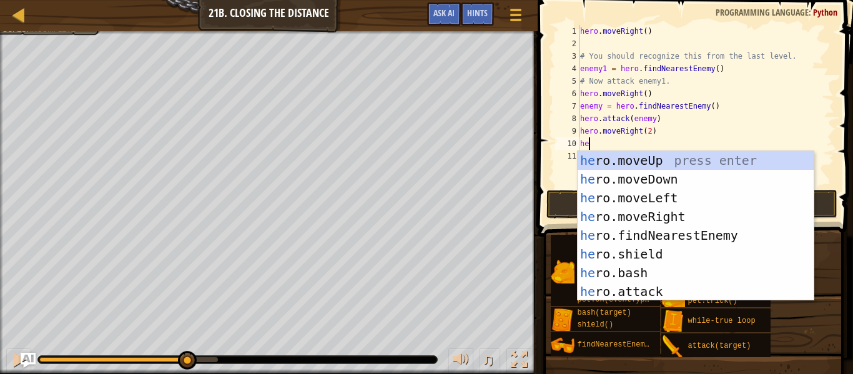
scroll to position [6, 1]
click at [737, 233] on div "he ro.moveUp press enter he ro.moveDown press enter he ro.moveLeft press enter …" at bounding box center [696, 244] width 236 height 187
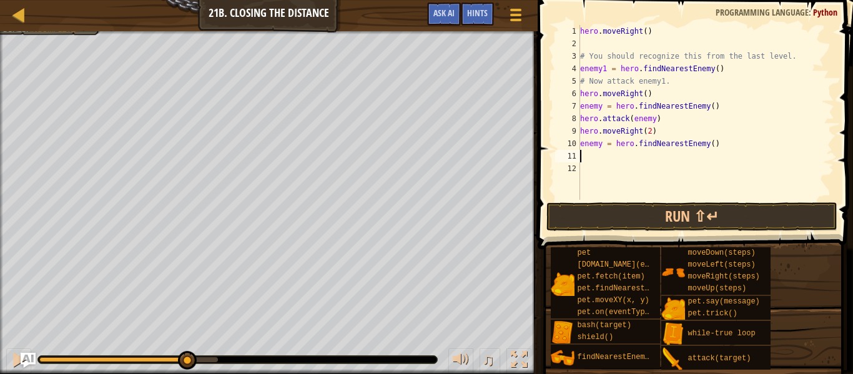
scroll to position [6, 0]
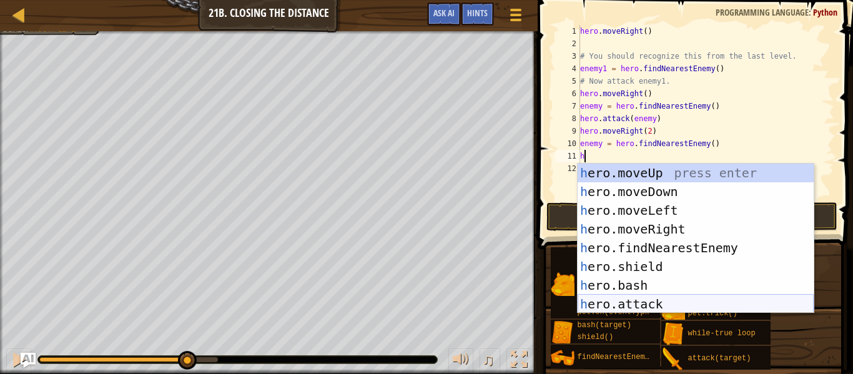
click at [691, 304] on div "h ero.moveUp press enter h ero.moveDown press enter h ero.moveLeft press enter …" at bounding box center [696, 257] width 236 height 187
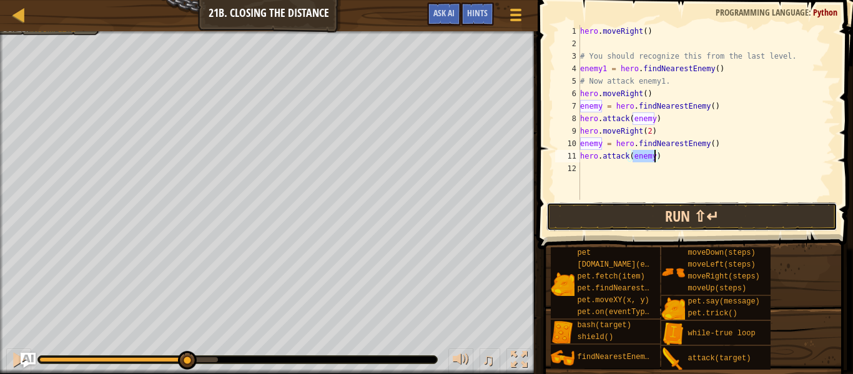
click at [740, 220] on button "Run ⇧↵" at bounding box center [691, 216] width 291 height 29
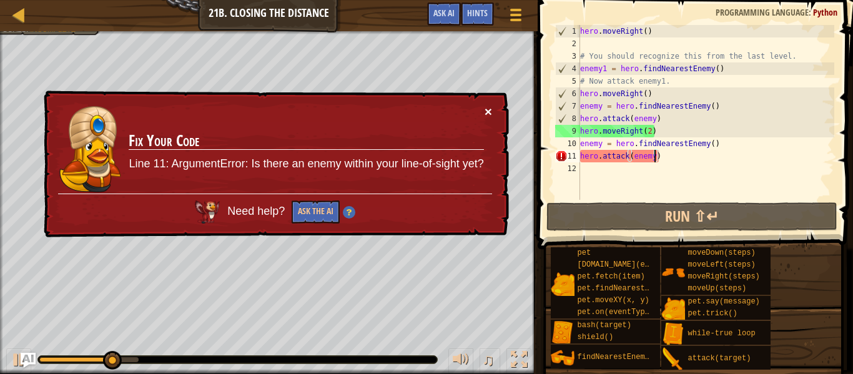
click at [490, 110] on button "×" at bounding box center [488, 111] width 7 height 13
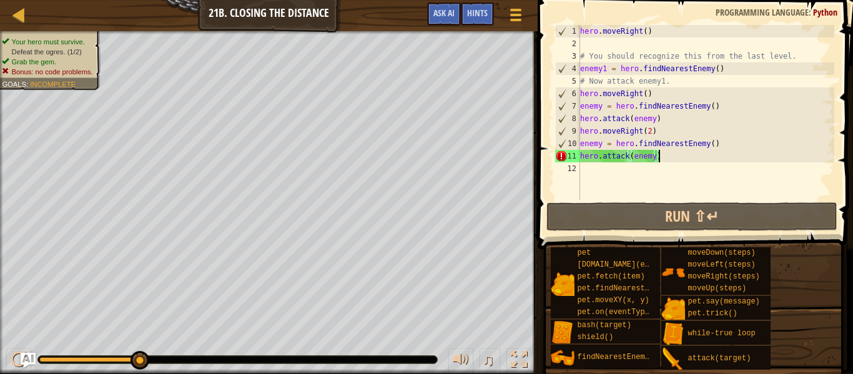
click at [684, 160] on div "hero . moveRight ( ) # You should recognize this from the last level. enemy1 = …" at bounding box center [706, 125] width 257 height 200
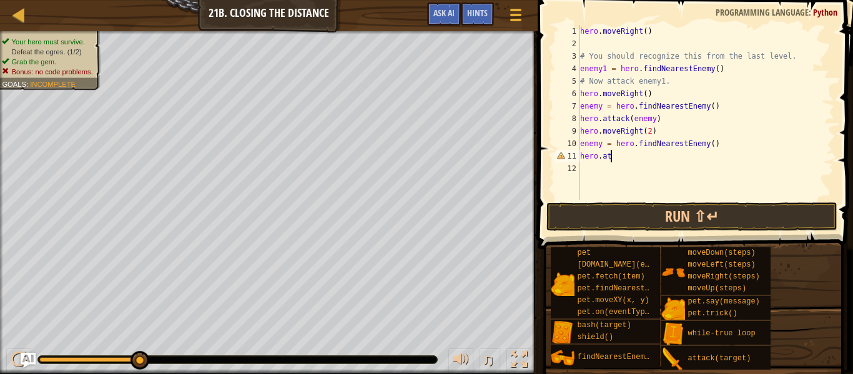
click at [650, 129] on div "hero . moveRight ( ) # You should recognize this from the last level. enemy1 = …" at bounding box center [706, 125] width 257 height 200
click at [640, 150] on div "hero . moveRight ( ) # You should recognize this from the last level. enemy1 = …" at bounding box center [706, 125] width 257 height 200
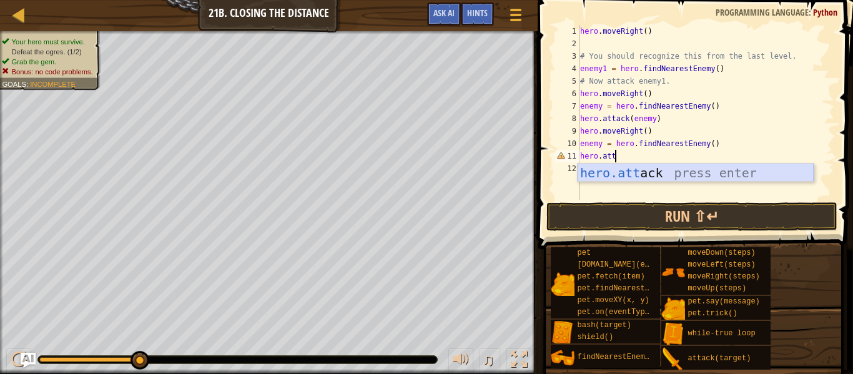
click at [649, 170] on div "hero.att ack press enter" at bounding box center [696, 192] width 236 height 56
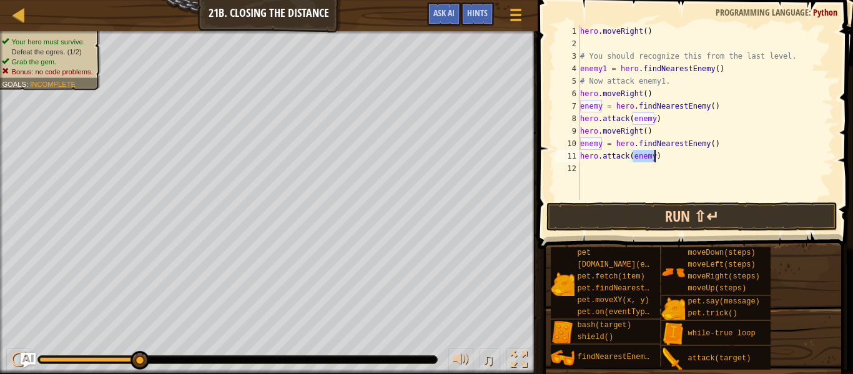
type textarea "hero.attack(enemy)"
click at [672, 214] on button "Run ⇧↵" at bounding box center [691, 216] width 291 height 29
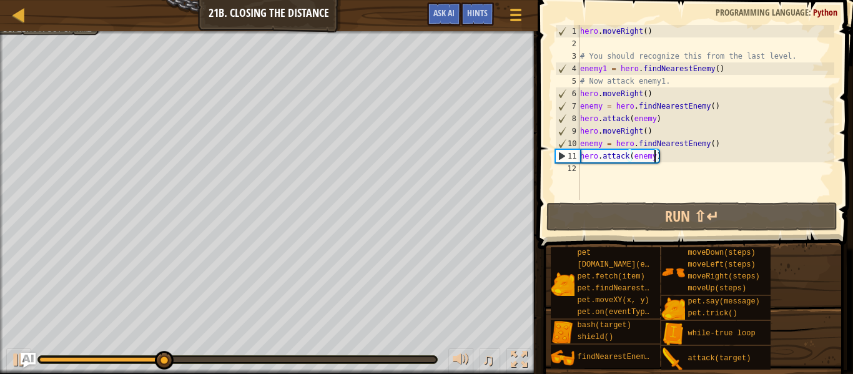
click at [709, 176] on div "hero . moveRight ( ) # You should recognize this from the last level. enemy1 = …" at bounding box center [706, 125] width 257 height 200
type textarea "h"
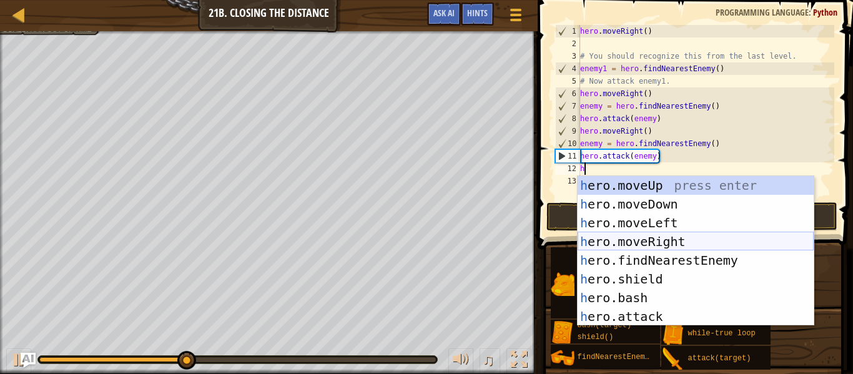
click at [712, 244] on div "h ero.moveUp press enter h ero.moveDown press enter h ero.moveLeft press enter …" at bounding box center [696, 269] width 236 height 187
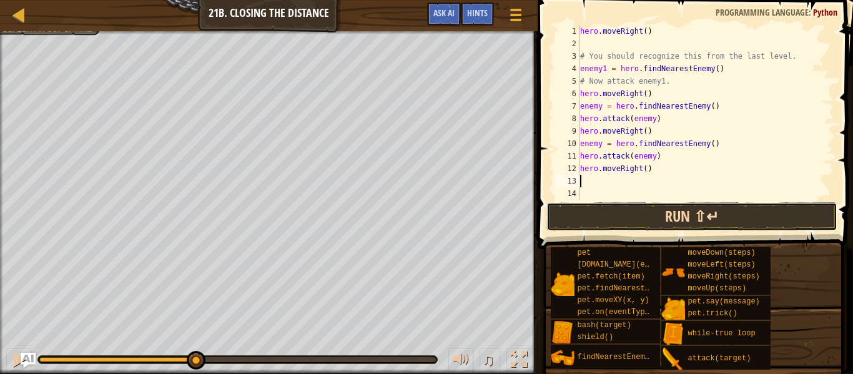
click at [706, 224] on button "Run ⇧↵" at bounding box center [691, 216] width 291 height 29
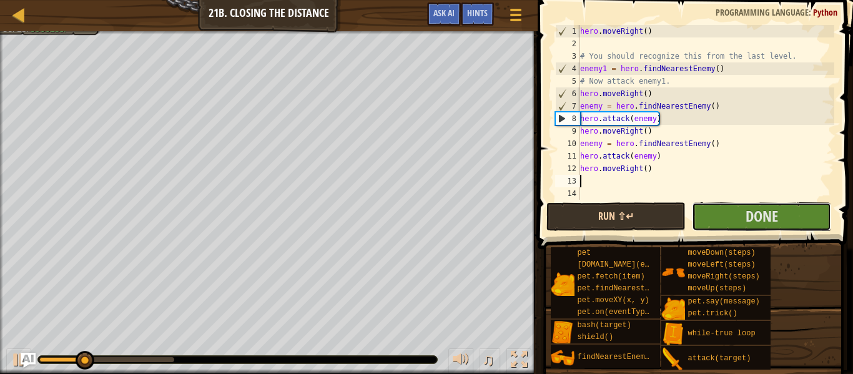
click at [706, 224] on button "Done" at bounding box center [761, 216] width 139 height 29
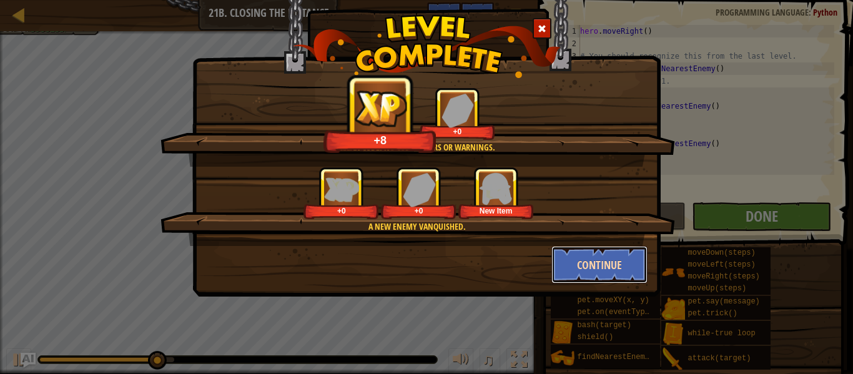
click at [595, 265] on button "Continue" at bounding box center [599, 264] width 97 height 37
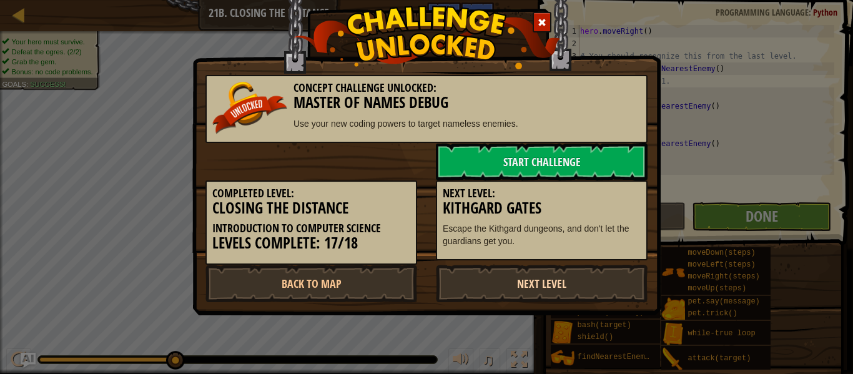
click at [597, 272] on link "Next Level" at bounding box center [542, 283] width 212 height 37
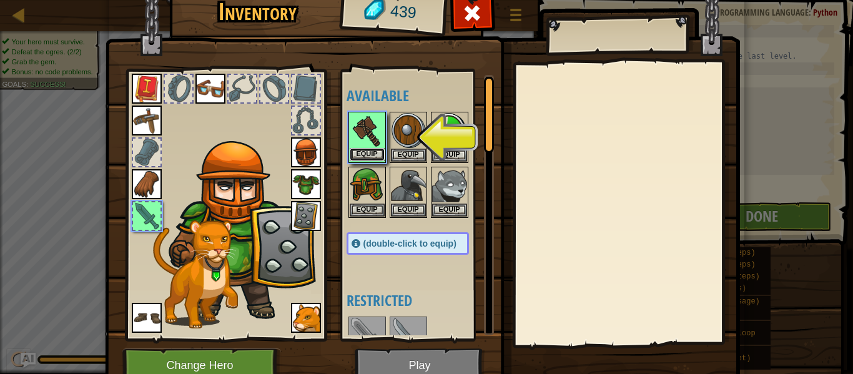
click at [375, 157] on button "Equip" at bounding box center [367, 154] width 35 height 13
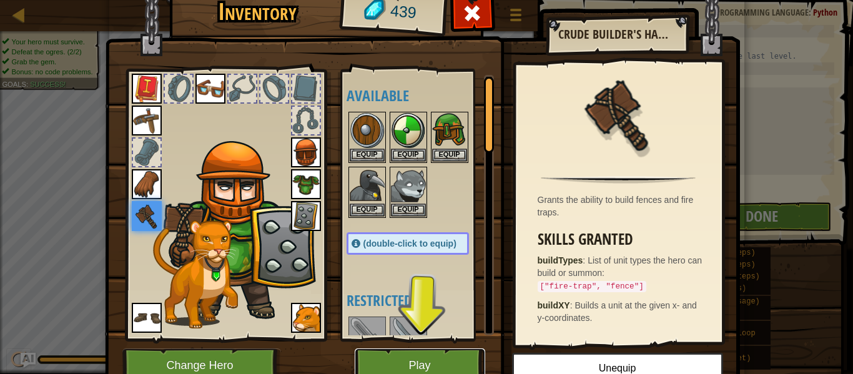
click at [461, 358] on button "Play" at bounding box center [420, 365] width 131 height 34
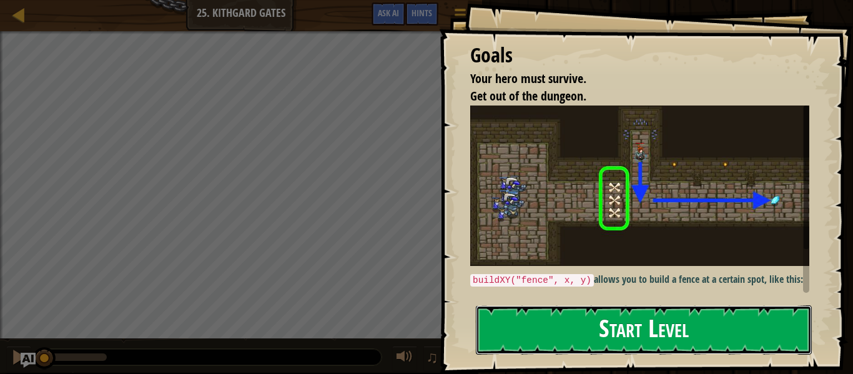
click at [586, 337] on button "Start Level" at bounding box center [644, 329] width 336 height 49
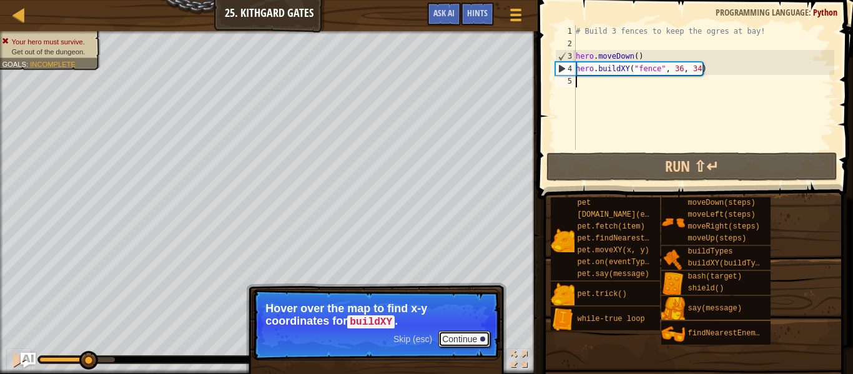
click at [473, 331] on button "Continue" at bounding box center [464, 339] width 52 height 16
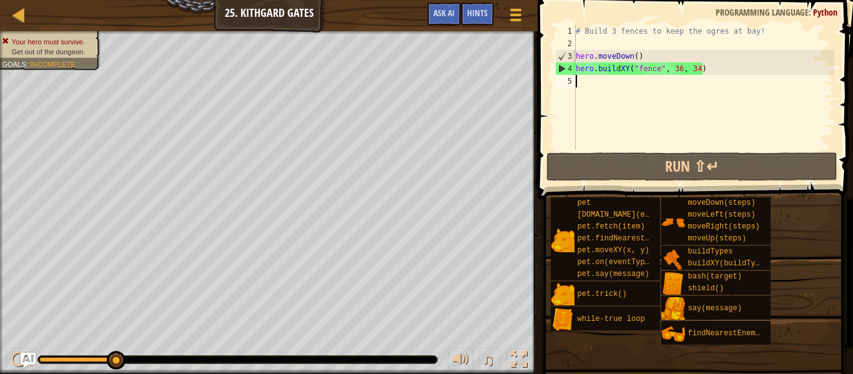
type textarea "h"
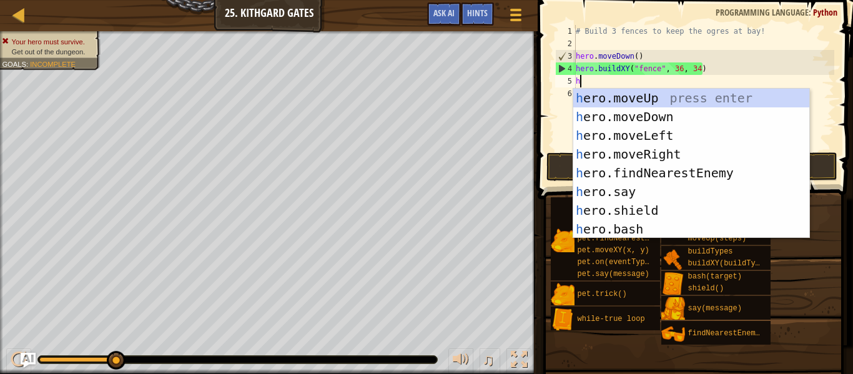
scroll to position [6, 0]
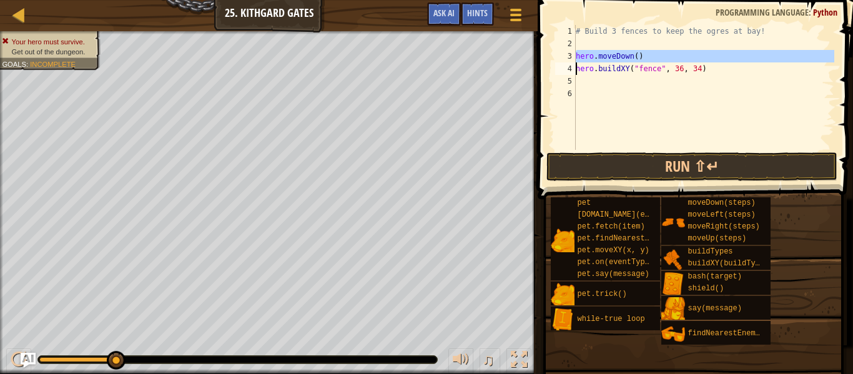
click at [529, 64] on div "Map Introduction to Computer Science 25. Kithgard Gates Game Menu Done Hints As…" at bounding box center [426, 187] width 853 height 374
type textarea "hero.moveDown() hero.buildXY("fence", 36, 34)"
click at [584, 82] on div "# Build 3 fences to keep the ogres at bay! hero . moveDown ( ) hero . buildXY (…" at bounding box center [703, 100] width 261 height 150
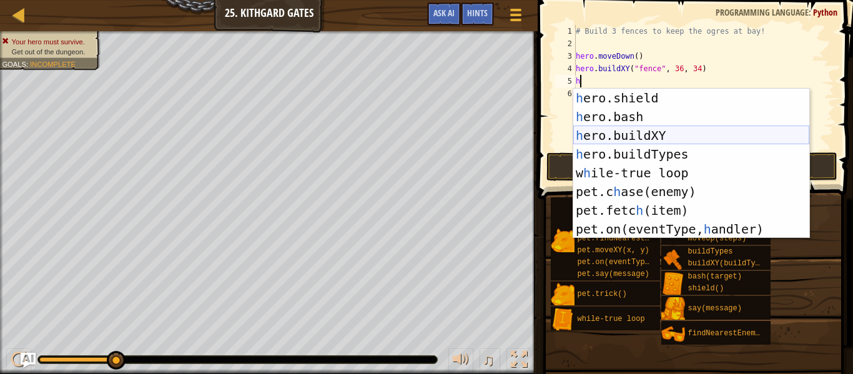
scroll to position [112, 0]
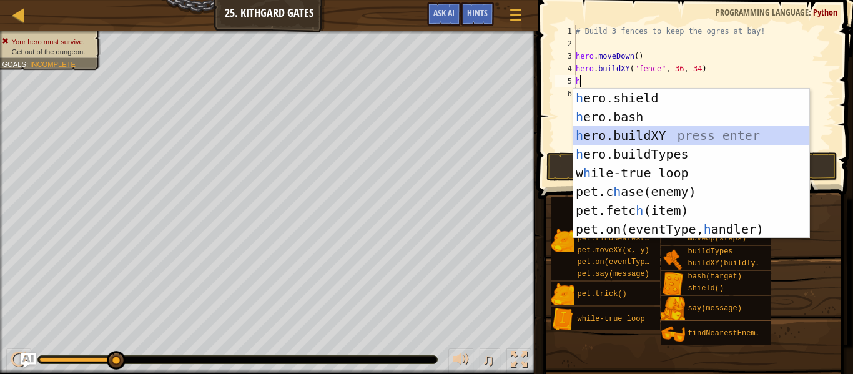
click at [617, 133] on div "h ero.shield press enter h ero.bash press enter h ero.buildXY press enter h ero…" at bounding box center [691, 182] width 236 height 187
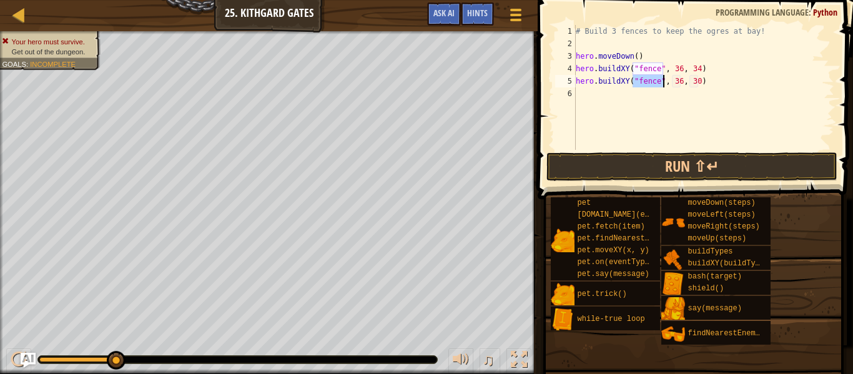
click at [680, 79] on div "# Build 3 fences to keep the ogres at bay! hero . moveDown ( ) hero . buildXY (…" at bounding box center [703, 100] width 261 height 150
click at [698, 77] on div "# Build 3 fences to keep the ogres at bay! hero . moveDown ( ) hero . buildXY (…" at bounding box center [703, 100] width 261 height 150
type textarea "hero.buildXY("fence", 36, 34)"
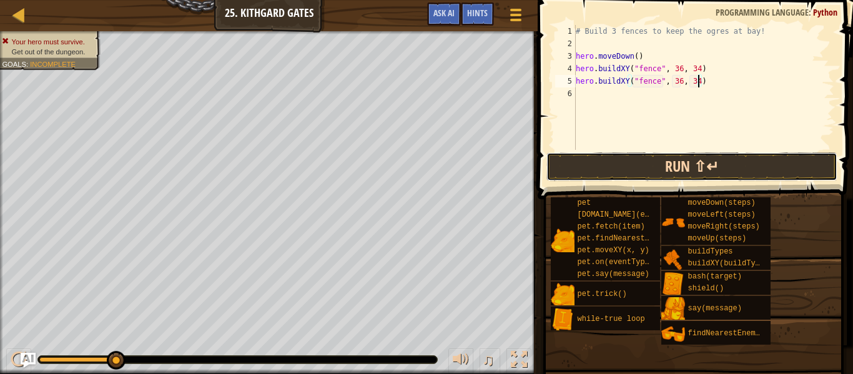
click at [736, 168] on button "Run ⇧↵" at bounding box center [691, 166] width 291 height 29
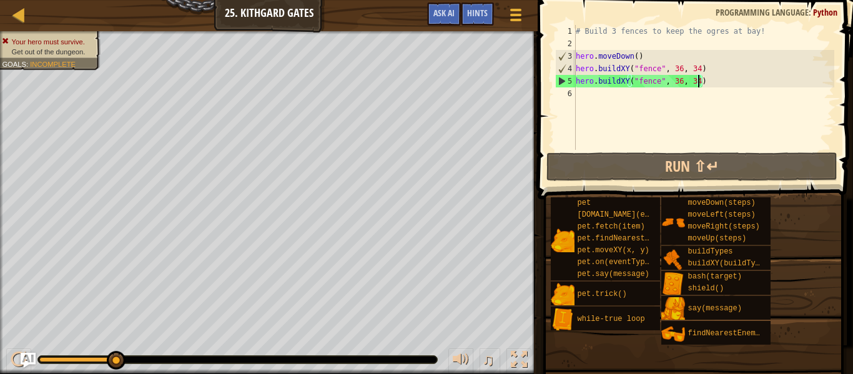
click at [709, 67] on div "# Build 3 fences to keep the ogres at bay! hero . moveDown ( ) hero . buildXY (…" at bounding box center [703, 100] width 261 height 150
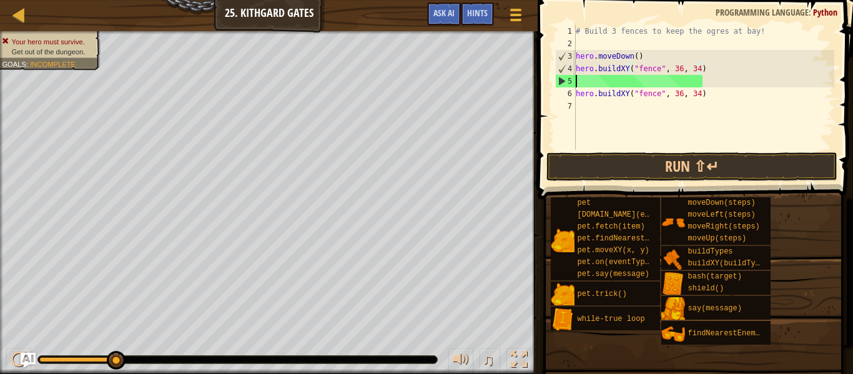
scroll to position [6, 0]
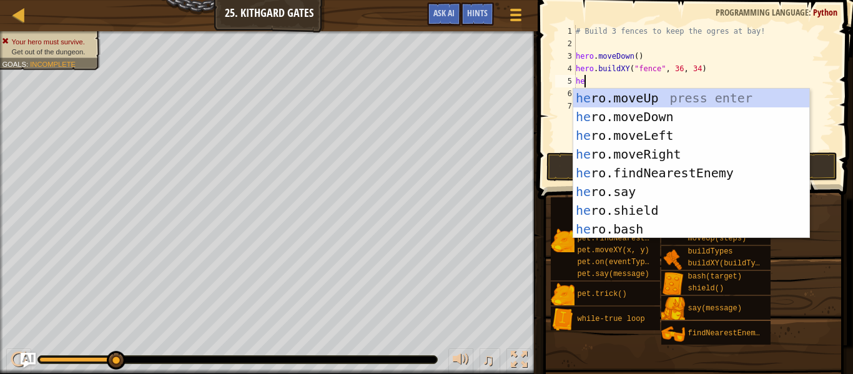
type textarea "hero"
click at [703, 119] on div "hero .moveUp press enter hero .moveDown press enter hero .moveLeft press enter …" at bounding box center [691, 182] width 236 height 187
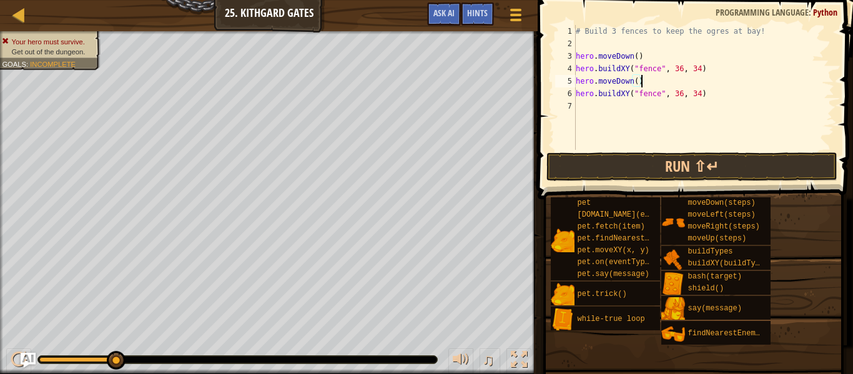
type textarea "hero.buildXY("fence", 36, 34)"
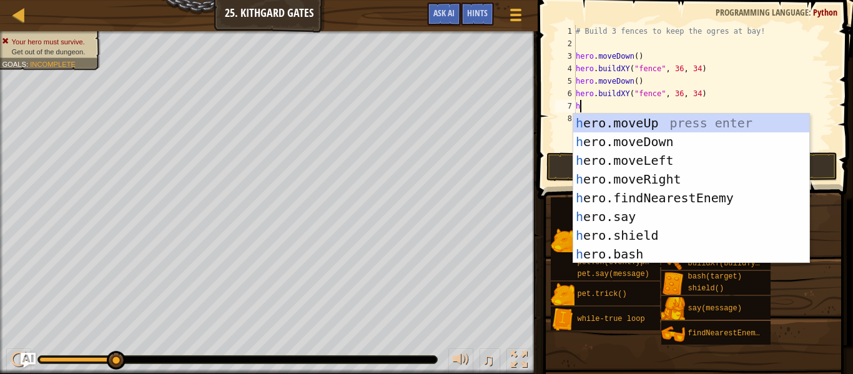
type textarea "hero"
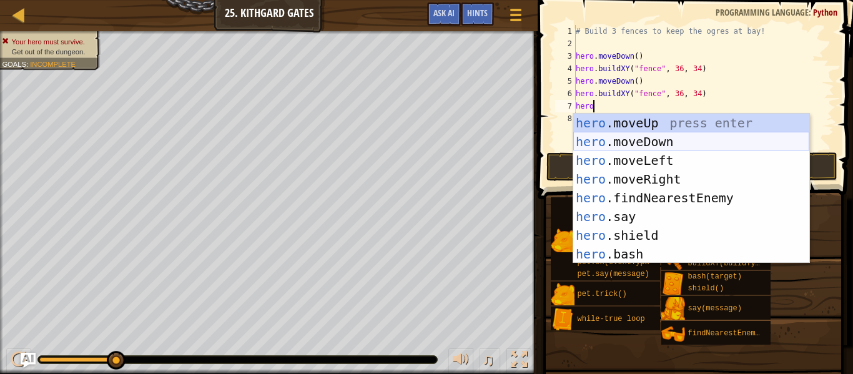
click at [648, 147] on div "hero .moveUp press enter hero .moveDown press enter hero .moveLeft press enter …" at bounding box center [691, 207] width 236 height 187
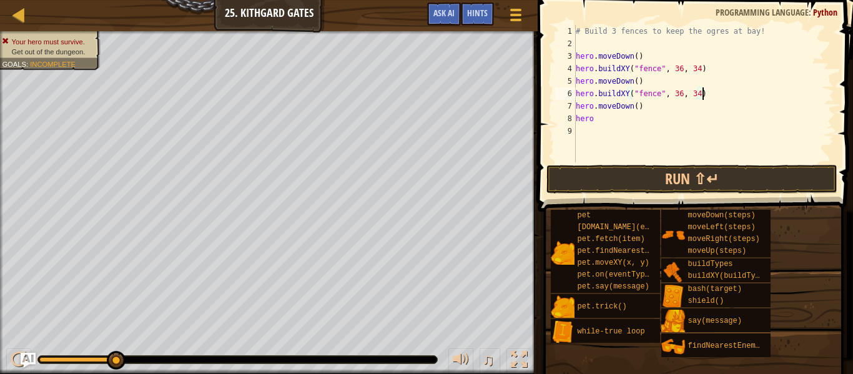
drag, startPoint x: 708, startPoint y: 98, endPoint x: 621, endPoint y: 87, distance: 87.5
click at [621, 87] on div "# Build 3 fences to keep the ogres at bay! hero . moveDown ( ) hero . buildXY (…" at bounding box center [703, 106] width 261 height 162
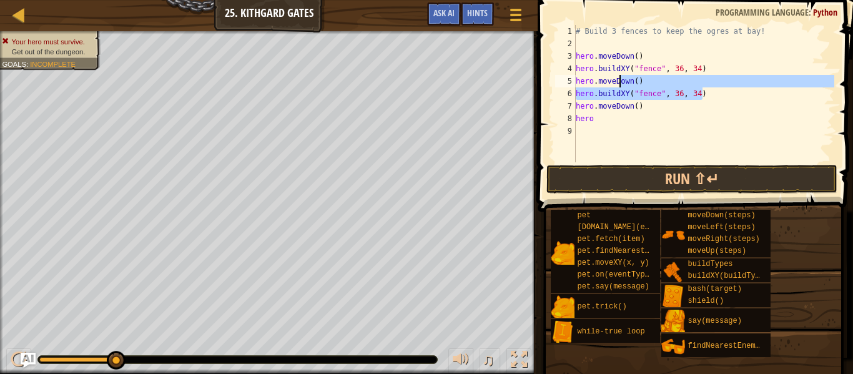
click at [614, 90] on div "# Build 3 fences to keep the ogres at bay! hero . moveDown ( ) hero . buildXY (…" at bounding box center [703, 93] width 261 height 137
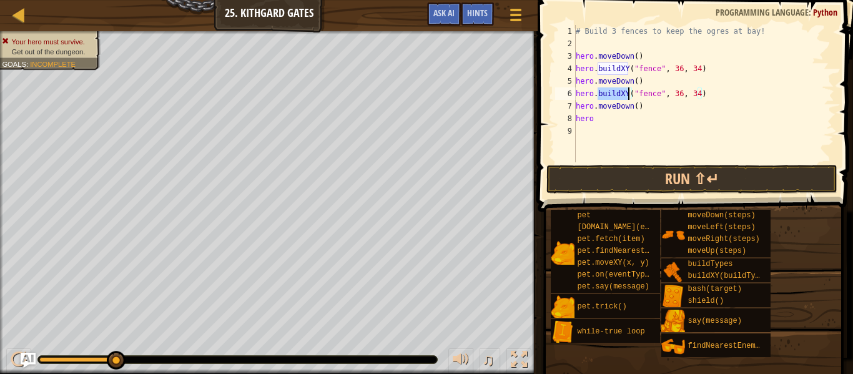
click at [614, 91] on div "# Build 3 fences to keep the ogres at bay! hero . moveDown ( ) hero . buildXY (…" at bounding box center [703, 106] width 261 height 162
drag, startPoint x: 577, startPoint y: 92, endPoint x: 708, endPoint y: 95, distance: 131.2
click at [708, 95] on div "# Build 3 fences to keep the ogres at bay! hero . moveDown ( ) hero . buildXY (…" at bounding box center [703, 106] width 261 height 162
click at [595, 124] on div "# Build 3 fences to keep the ogres at bay! hero . moveDown ( ) hero . buildXY (…" at bounding box center [703, 106] width 261 height 162
paste textarea "hero.buildXY("fence", 36, 34)"
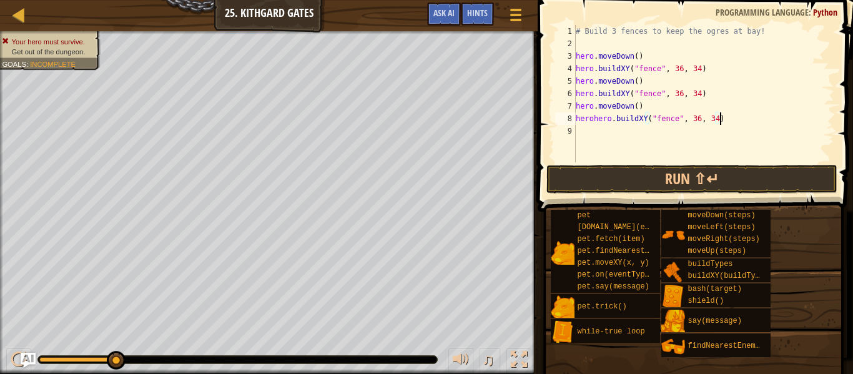
click at [593, 119] on div "# Build 3 fences to keep the ogres at bay! hero . moveDown ( ) hero . buildXY (…" at bounding box center [703, 106] width 261 height 162
click at [628, 185] on button "Run ⇧↵" at bounding box center [691, 179] width 291 height 29
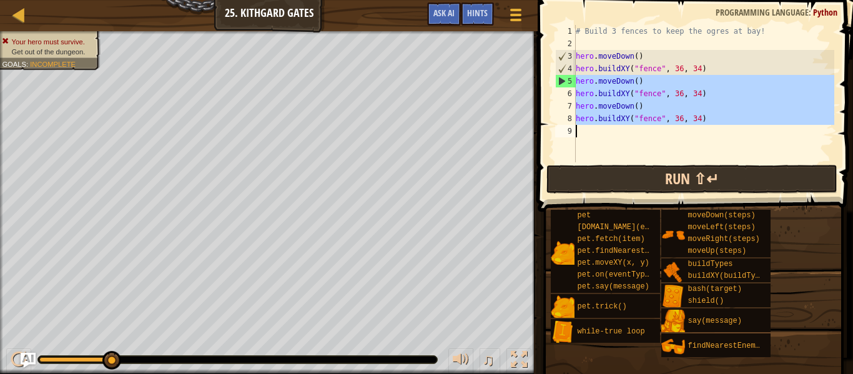
drag, startPoint x: 568, startPoint y: 85, endPoint x: 777, endPoint y: 180, distance: 229.7
click at [777, 180] on div "hero.buildXY("fence", 36, 34) 1 2 3 4 5 6 7 8 9 # Build 3 fences to keep the og…" at bounding box center [693, 130] width 319 height 249
type textarea "hero.buildXY("fence", 36, 34)"
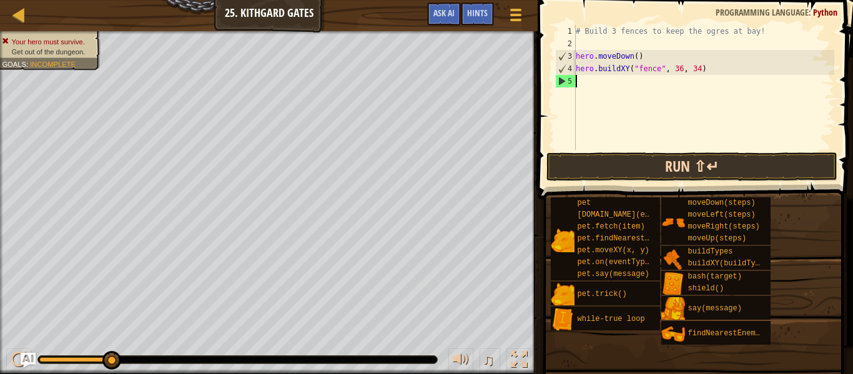
scroll to position [6, 0]
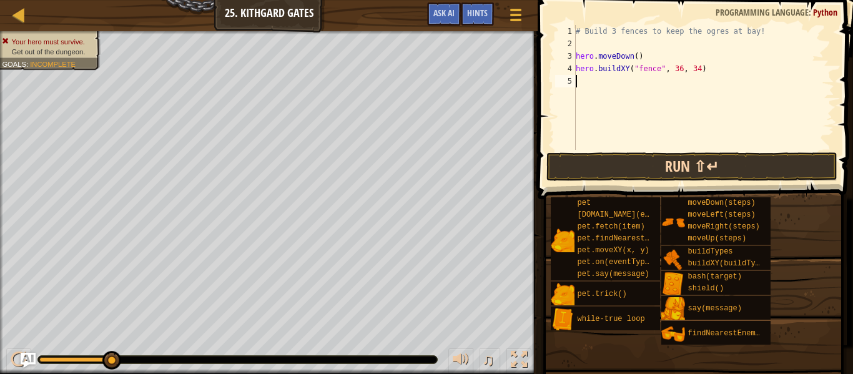
type textarea "h"
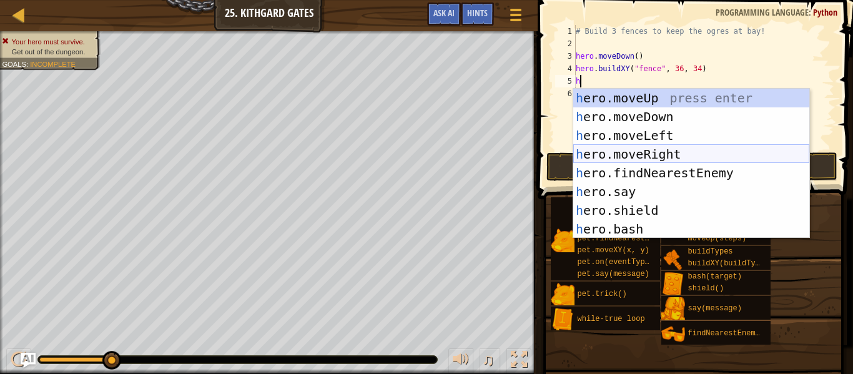
click at [707, 149] on div "h ero.moveUp press enter h ero.moveDown press enter h ero.moveLeft press enter …" at bounding box center [691, 182] width 236 height 187
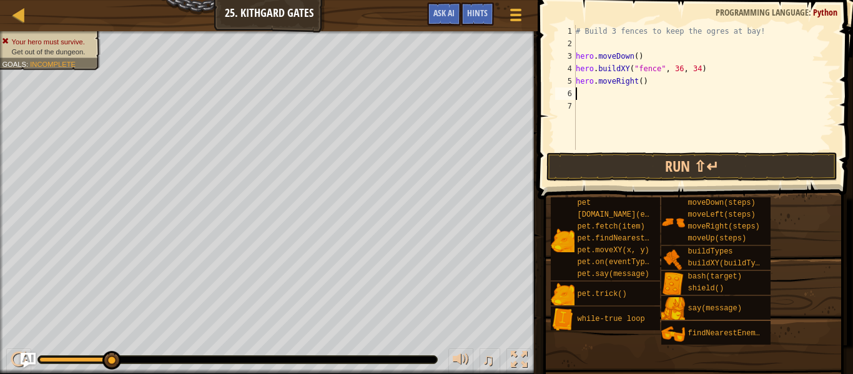
click at [641, 81] on div "# Build 3 fences to keep the ogres at bay! hero . moveDown ( ) hero . buildXY (…" at bounding box center [703, 100] width 261 height 150
type textarea "hero.moveRight(67)"
click at [691, 141] on div "# Build 3 fences to keep the ogres at bay! hero . moveDown ( ) hero . buildXY (…" at bounding box center [703, 100] width 261 height 150
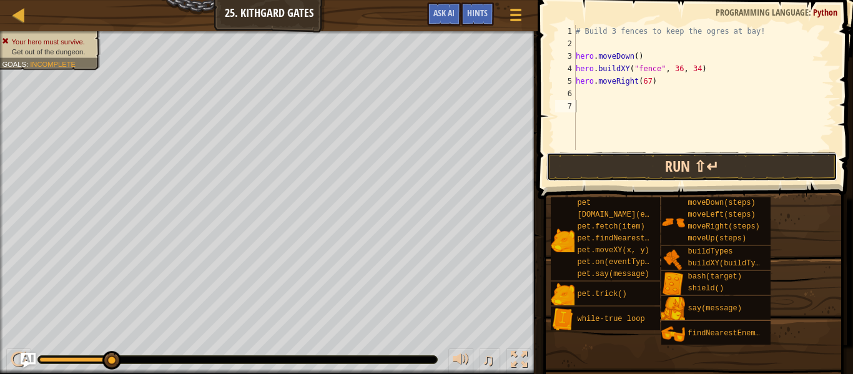
click at [698, 159] on button "Run ⇧↵" at bounding box center [691, 166] width 291 height 29
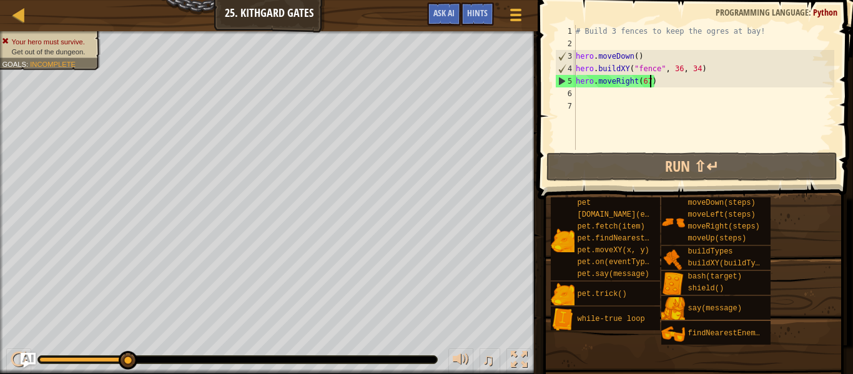
click at [651, 77] on div "# Build 3 fences to keep the ogres at bay! hero . moveDown ( ) hero . buildXY (…" at bounding box center [703, 100] width 261 height 150
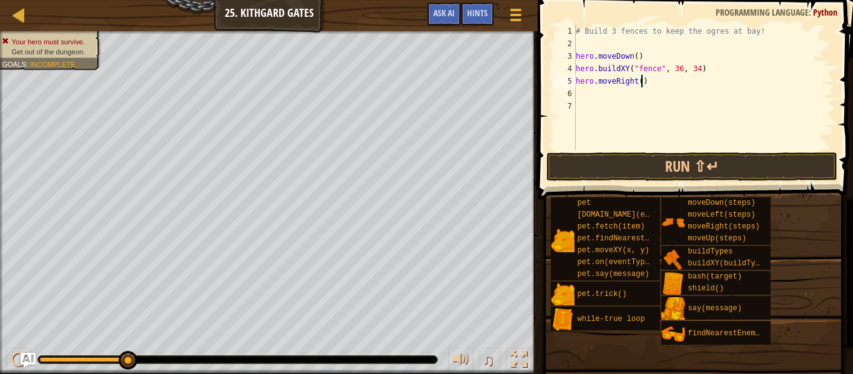
scroll to position [6, 9]
click at [11, 362] on div at bounding box center [19, 360] width 16 height 16
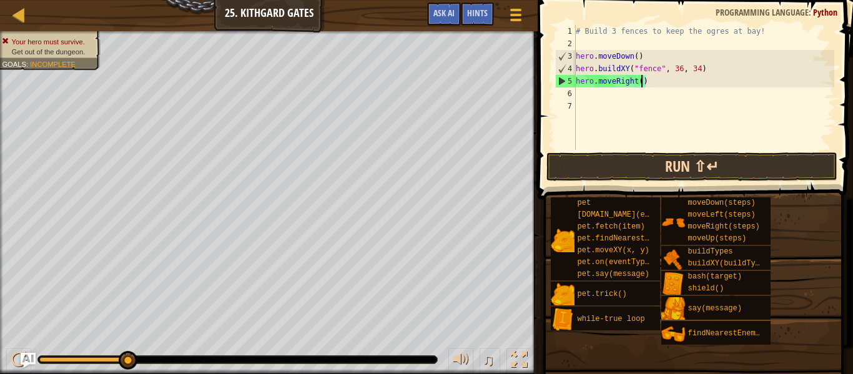
type textarea "hero.moveRight(3)"
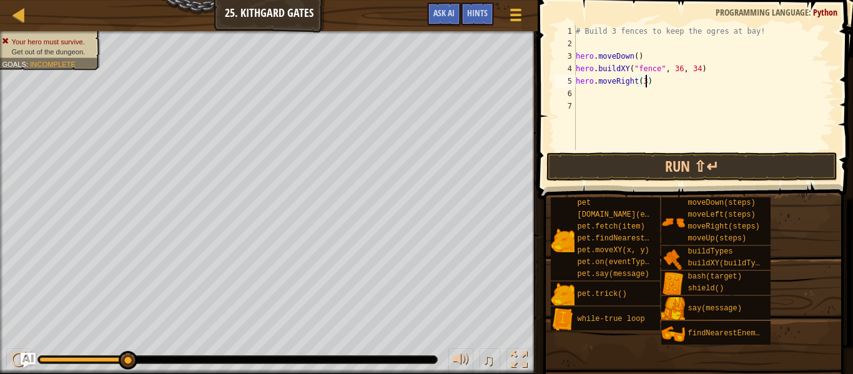
click at [617, 96] on div "# Build 3 fences to keep the ogres at bay! hero . moveDown ( ) hero . buildXY (…" at bounding box center [703, 100] width 261 height 150
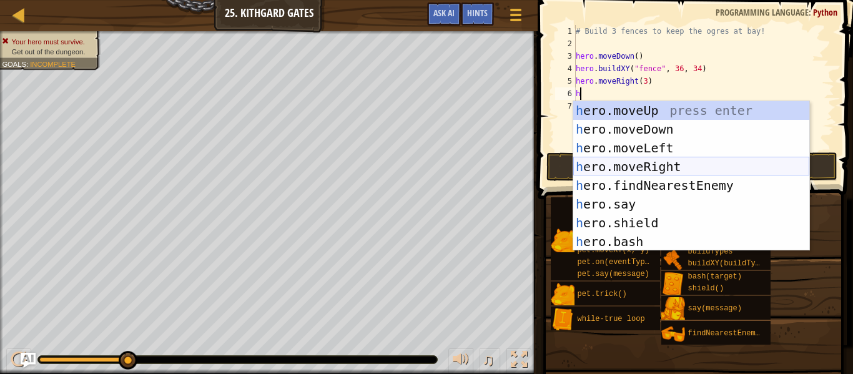
scroll to position [112, 0]
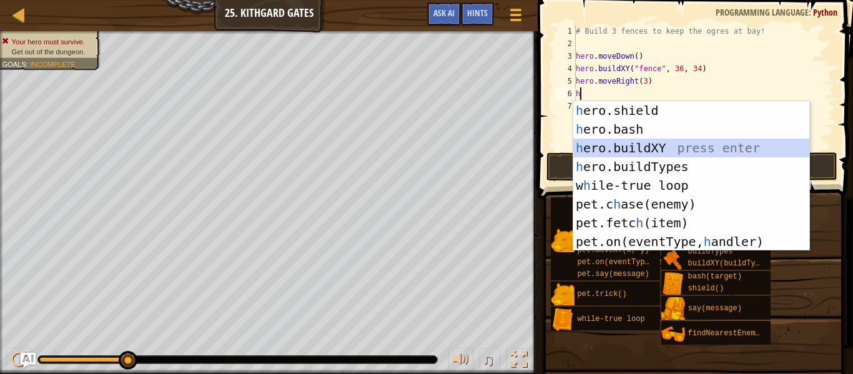
click at [678, 148] on div "h ero.shield press enter h ero.bash press enter h ero.buildXY press enter h ero…" at bounding box center [691, 194] width 236 height 187
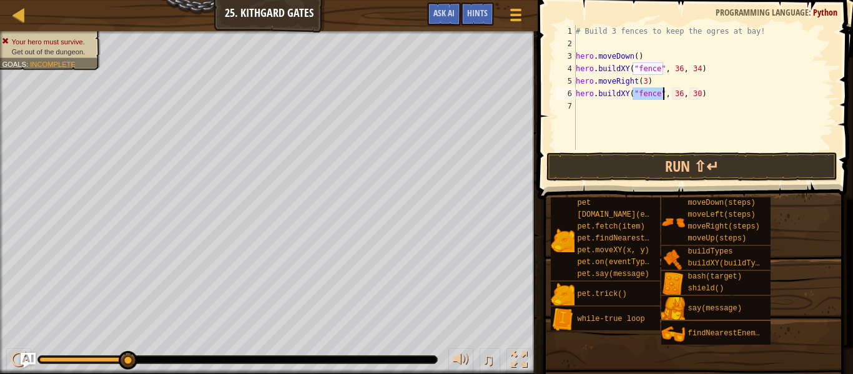
click at [698, 95] on div "# Build 3 fences to keep the ogres at bay! hero . moveDown ( ) hero . buildXY (…" at bounding box center [703, 100] width 261 height 150
type textarea "hero.buildXY("fence", 36, 34)"
click at [673, 118] on div "# Build 3 fences to keep the ogres at bay! hero . moveDown ( ) hero . buildXY (…" at bounding box center [703, 100] width 261 height 150
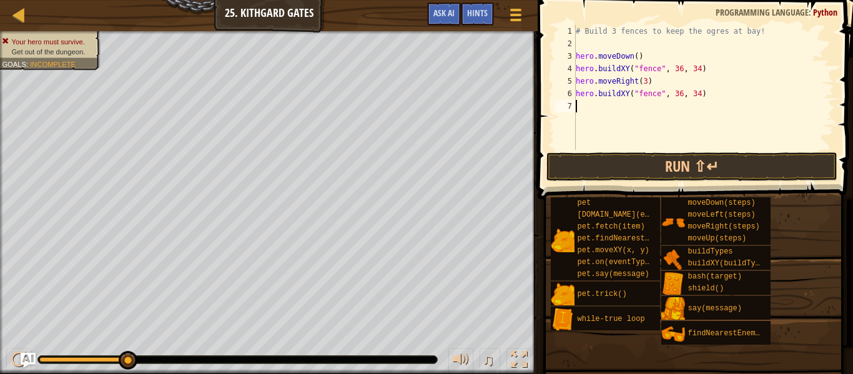
type textarea "h"
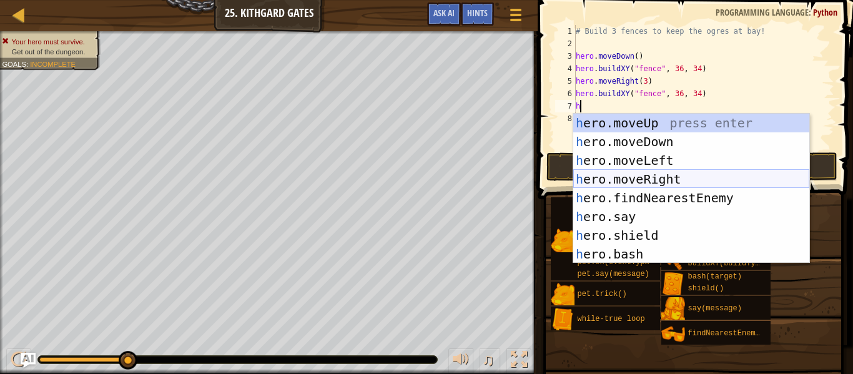
click at [687, 178] on div "h ero.moveUp press enter h ero.moveDown press enter h ero.moveLeft press enter …" at bounding box center [691, 207] width 236 height 187
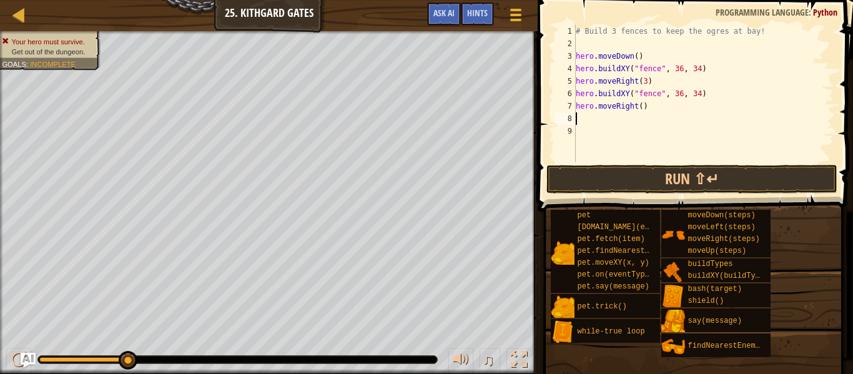
click at [642, 106] on div "# Build 3 fences to keep the ogres at bay! hero . moveDown ( ) hero . buildXY (…" at bounding box center [703, 106] width 261 height 162
click at [695, 179] on button "Run ⇧↵" at bounding box center [691, 179] width 291 height 29
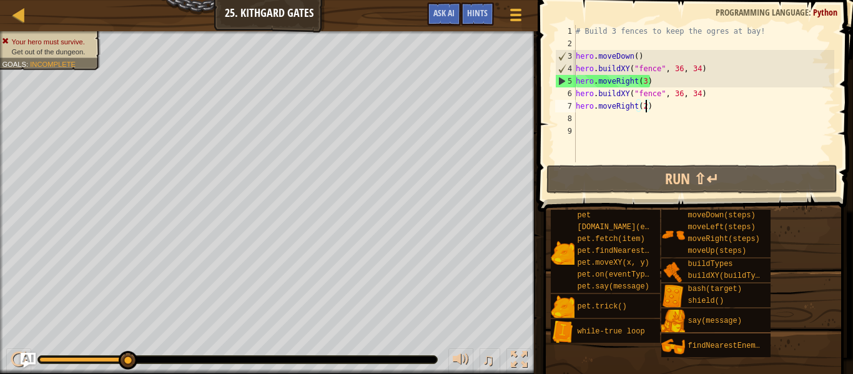
click at [646, 83] on div "# Build 3 fences to keep the ogres at bay! hero . moveDown ( ) hero . buildXY (…" at bounding box center [703, 106] width 261 height 162
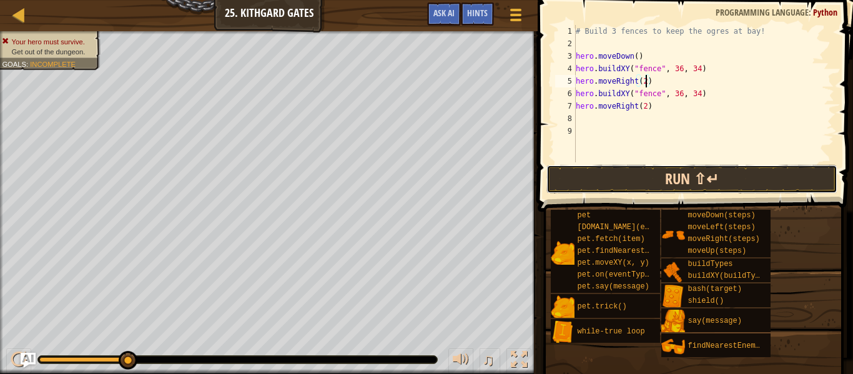
click at [669, 172] on button "Run ⇧↵" at bounding box center [691, 179] width 291 height 29
click at [681, 177] on button "Run ⇧↵" at bounding box center [691, 179] width 291 height 29
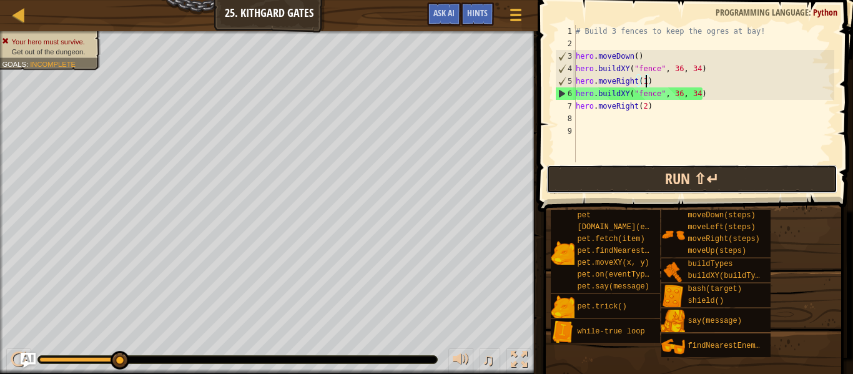
click at [621, 178] on button "Run ⇧↵" at bounding box center [691, 179] width 291 height 29
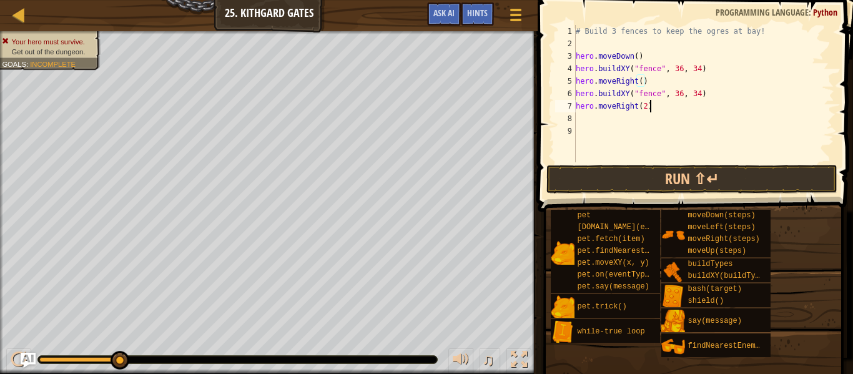
click at [736, 107] on div "# Build 3 fences to keep the ogres at bay! hero . moveDown ( ) hero . buildXY (…" at bounding box center [703, 106] width 261 height 162
type textarea "hero.moveRight(2)"
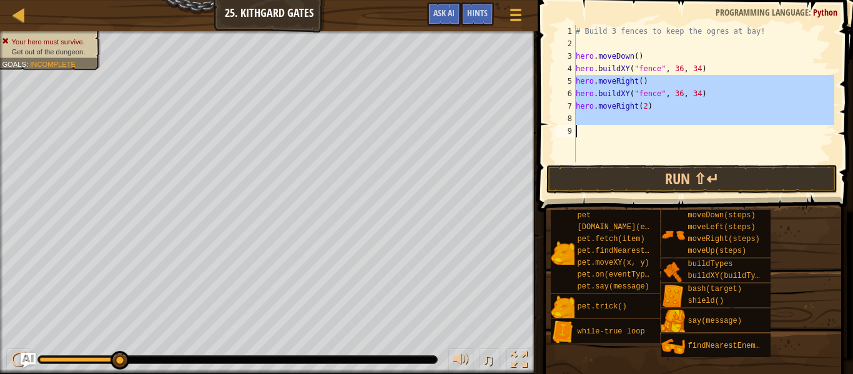
drag, startPoint x: 576, startPoint y: 82, endPoint x: 837, endPoint y: 201, distance: 287.5
click at [837, 201] on div "Hints Videos hero.moveRight(2) 1 2 3 4 5 6 7 8 9 # Build 3 fences to keep the o…" at bounding box center [693, 184] width 319 height 368
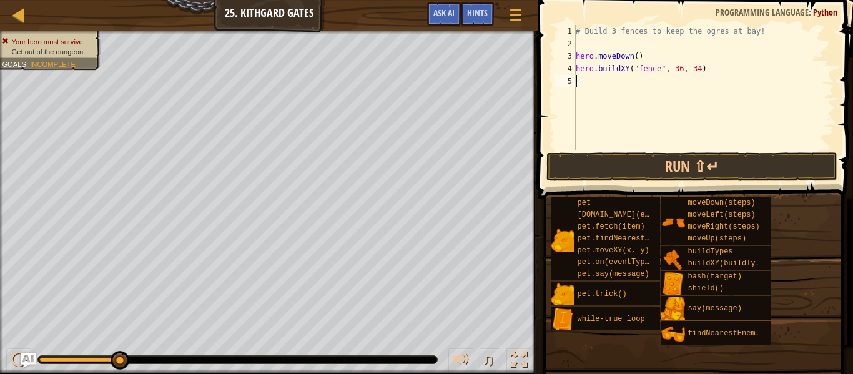
type textarea "h"
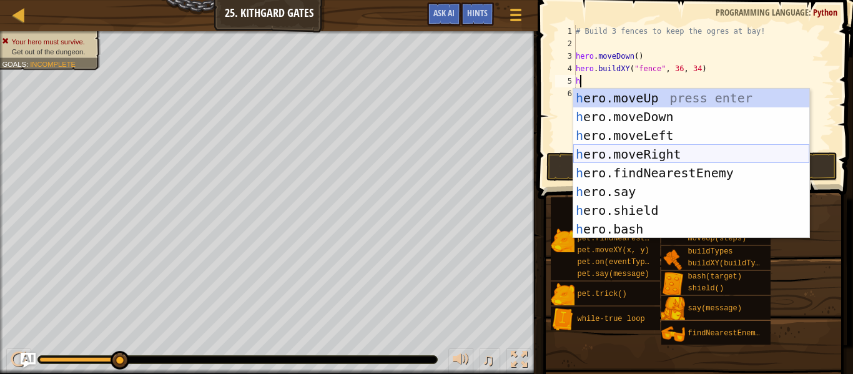
click at [686, 151] on div "h ero.moveUp press enter h ero.moveDown press enter h ero.moveLeft press enter …" at bounding box center [691, 182] width 236 height 187
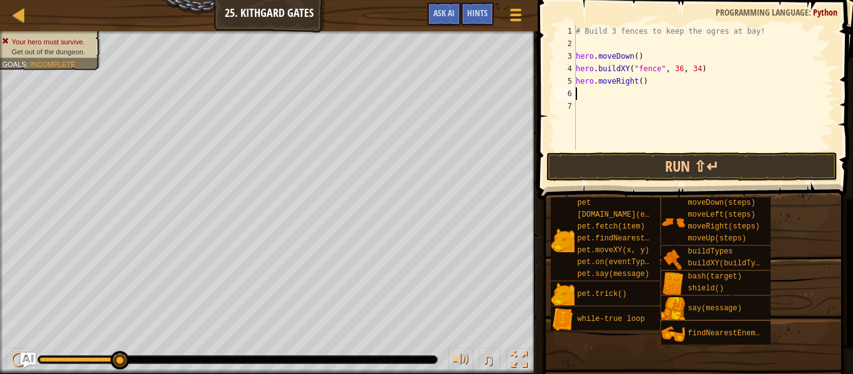
type textarea "h"
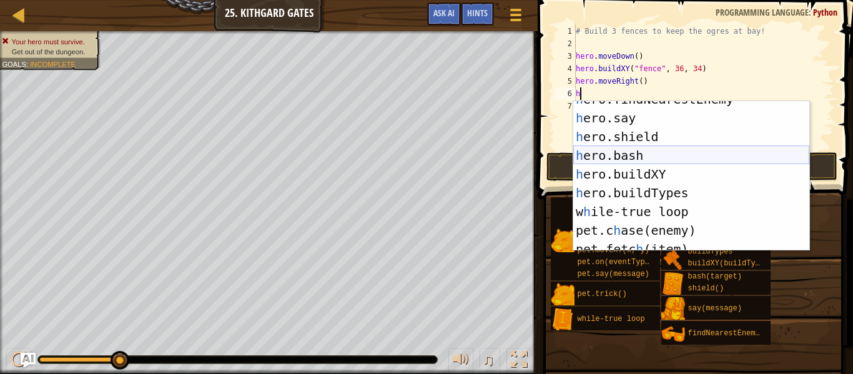
scroll to position [86, 0]
